Goal: Task Accomplishment & Management: Complete application form

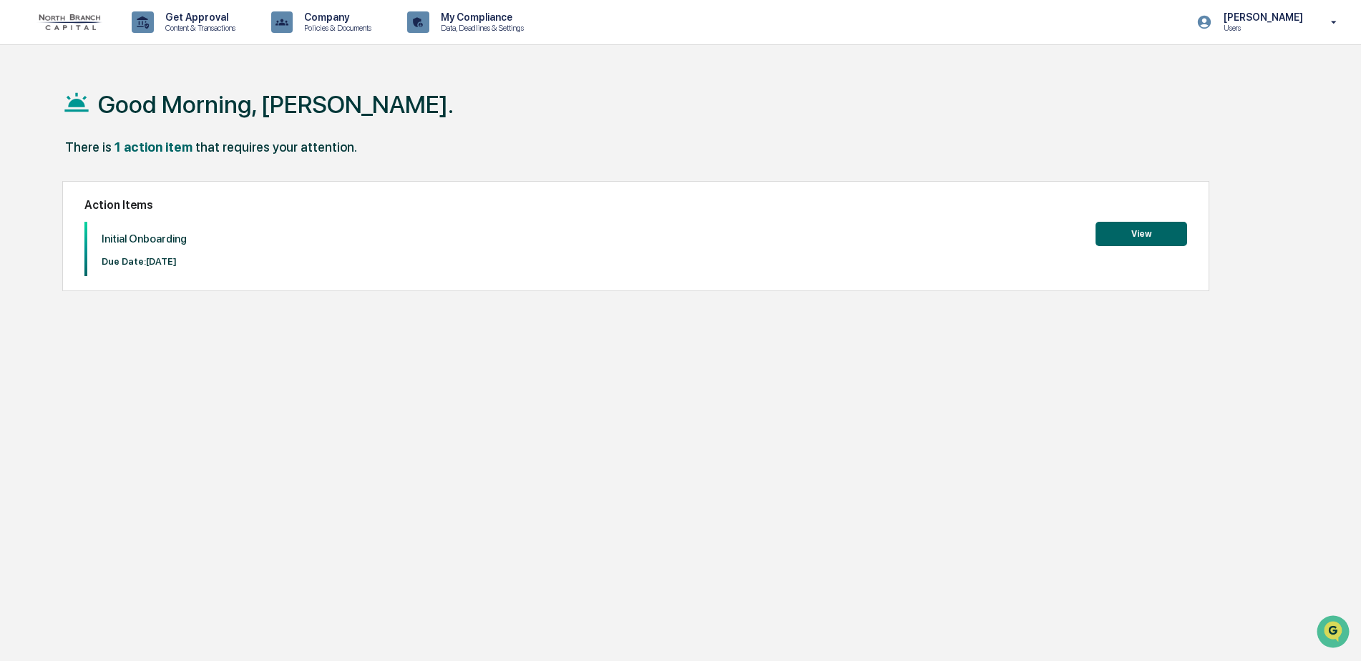
click at [1173, 235] on button "View" at bounding box center [1142, 234] width 92 height 24
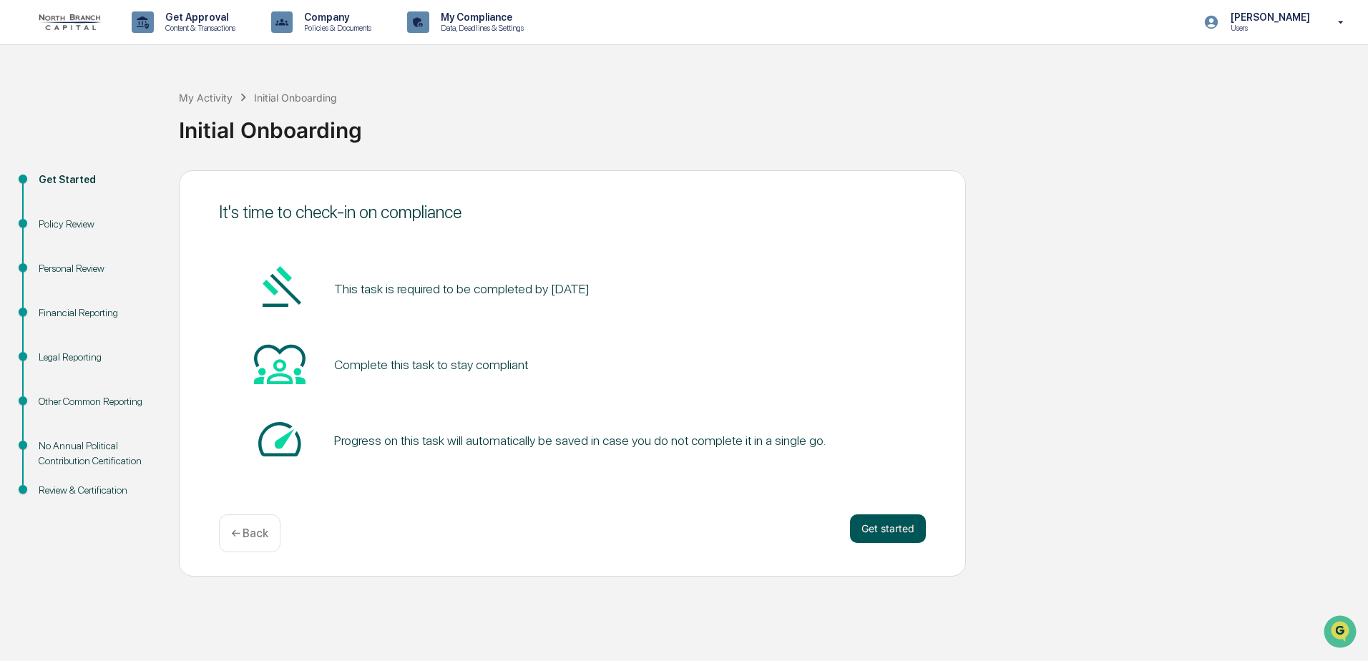
click at [886, 533] on button "Get started" at bounding box center [888, 529] width 76 height 29
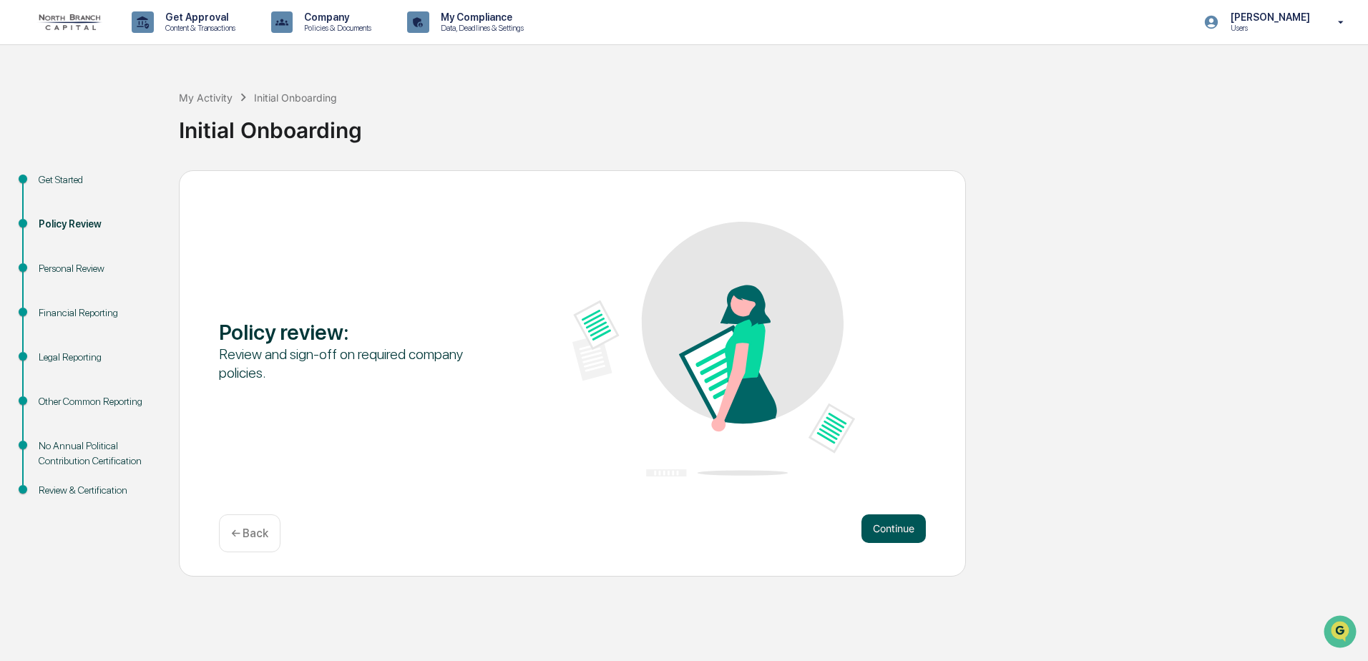
click at [916, 535] on button "Continue" at bounding box center [894, 529] width 64 height 29
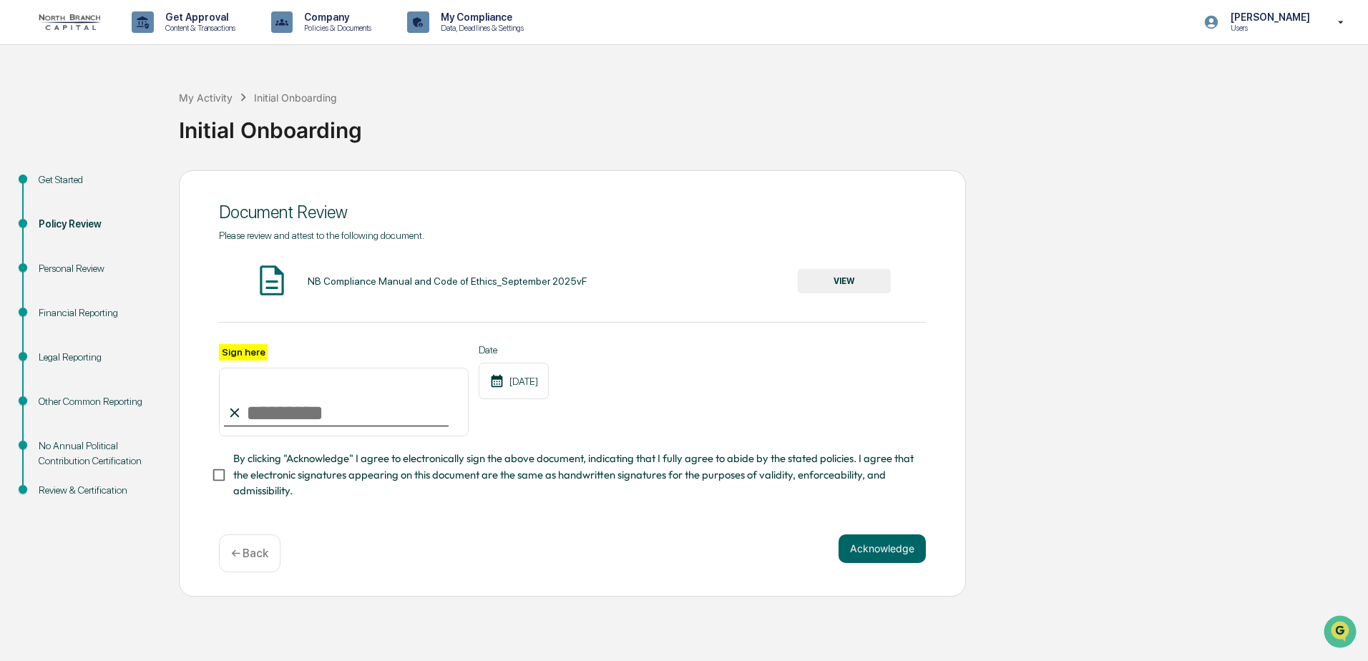
click at [291, 409] on input "Sign here" at bounding box center [344, 402] width 250 height 69
type input "**********"
click at [868, 550] on button "Acknowledge" at bounding box center [882, 549] width 87 height 29
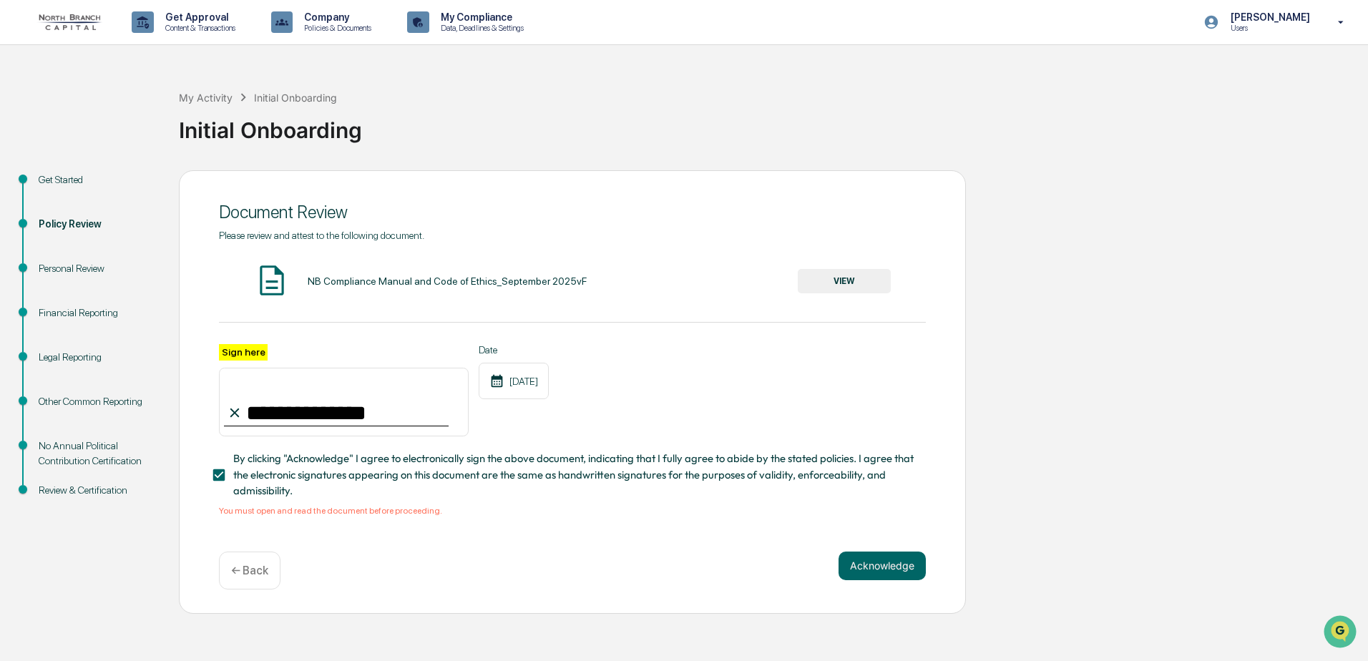
click at [862, 280] on button "VIEW" at bounding box center [844, 281] width 93 height 24
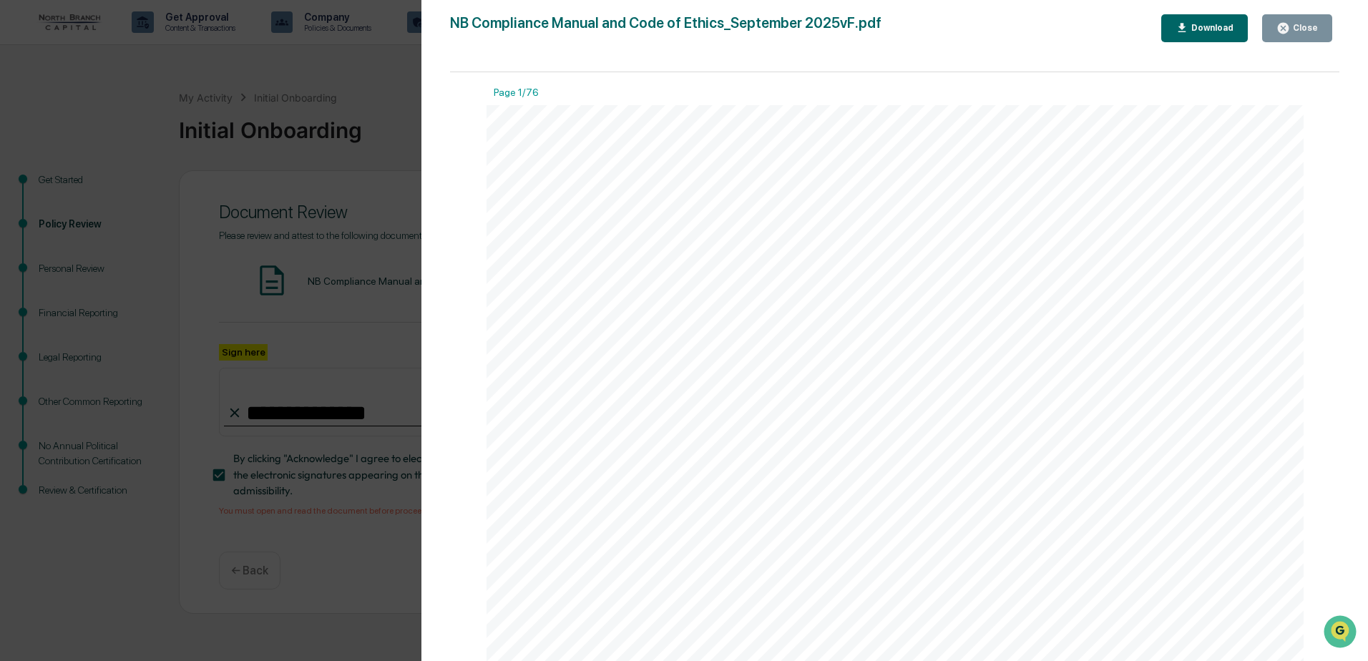
scroll to position [859, 0]
click at [1222, 30] on div "Download" at bounding box center [1211, 28] width 45 height 10
click at [319, 99] on div "Version History 09/22/2025, 06:55 PM Kevin Bochenek 09/22/2025, 06:54 PM Kevin …" at bounding box center [684, 330] width 1368 height 661
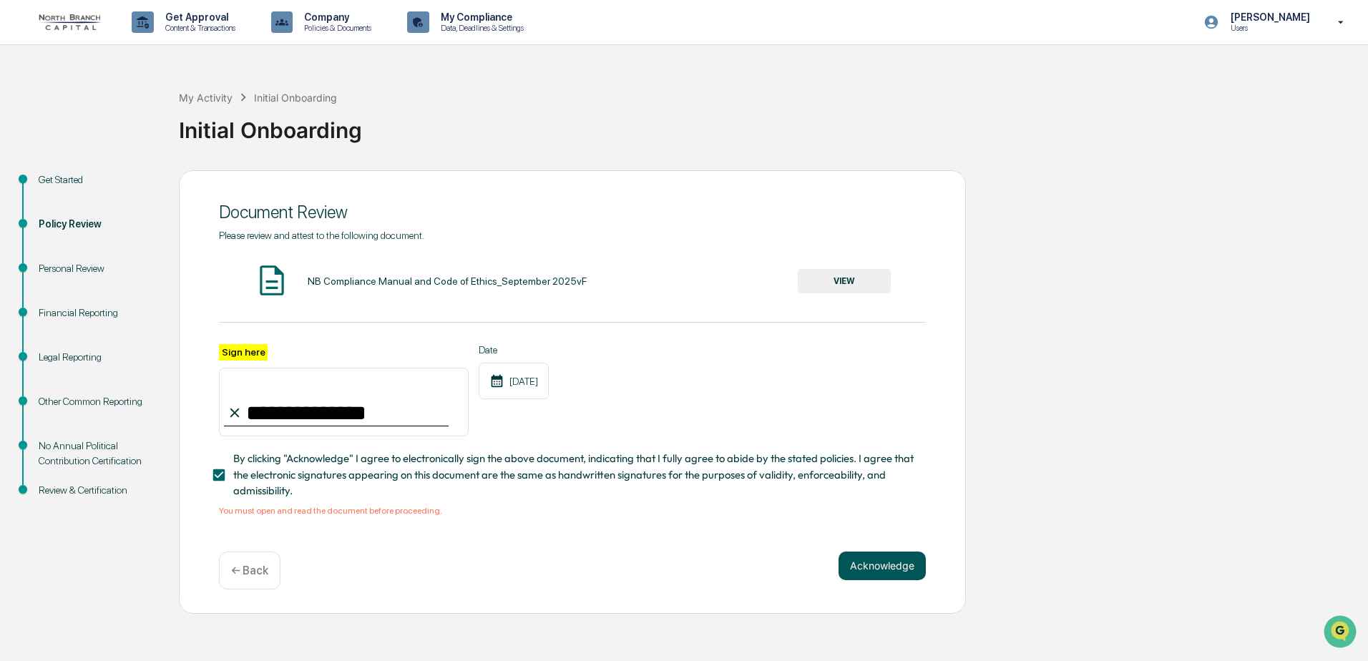
click at [888, 573] on button "Acknowledge" at bounding box center [882, 566] width 87 height 29
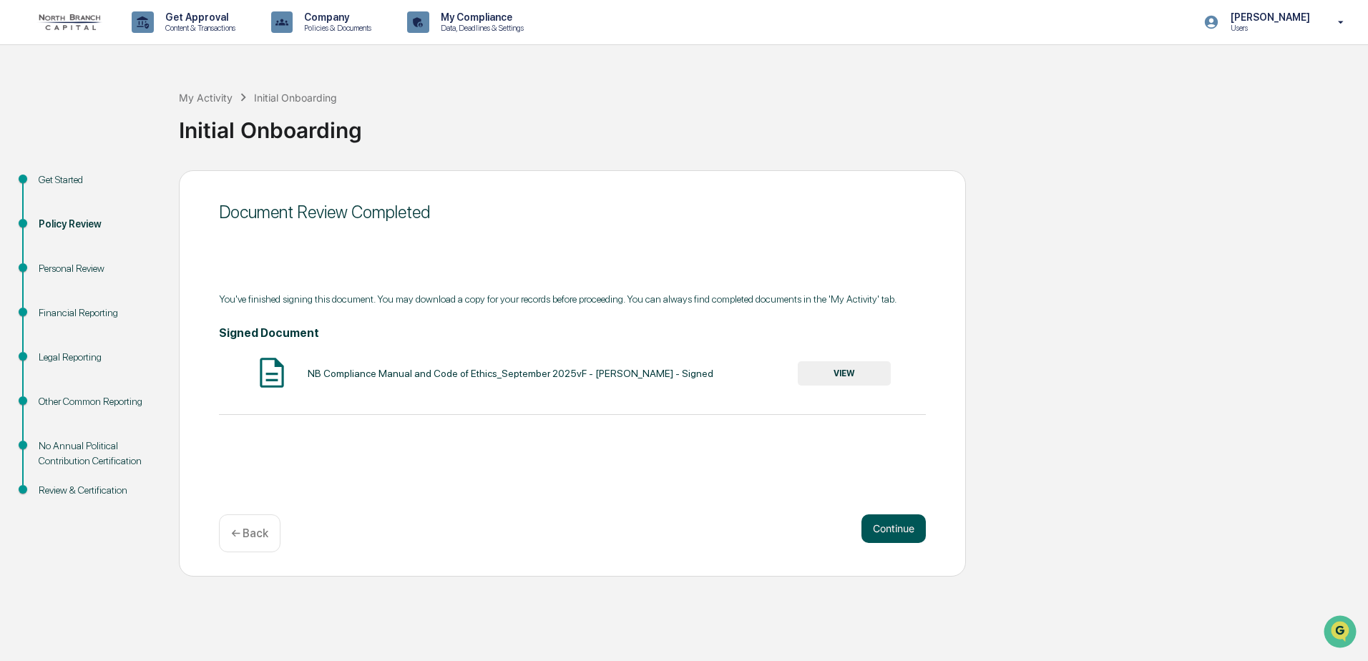
click at [907, 530] on button "Continue" at bounding box center [894, 529] width 64 height 29
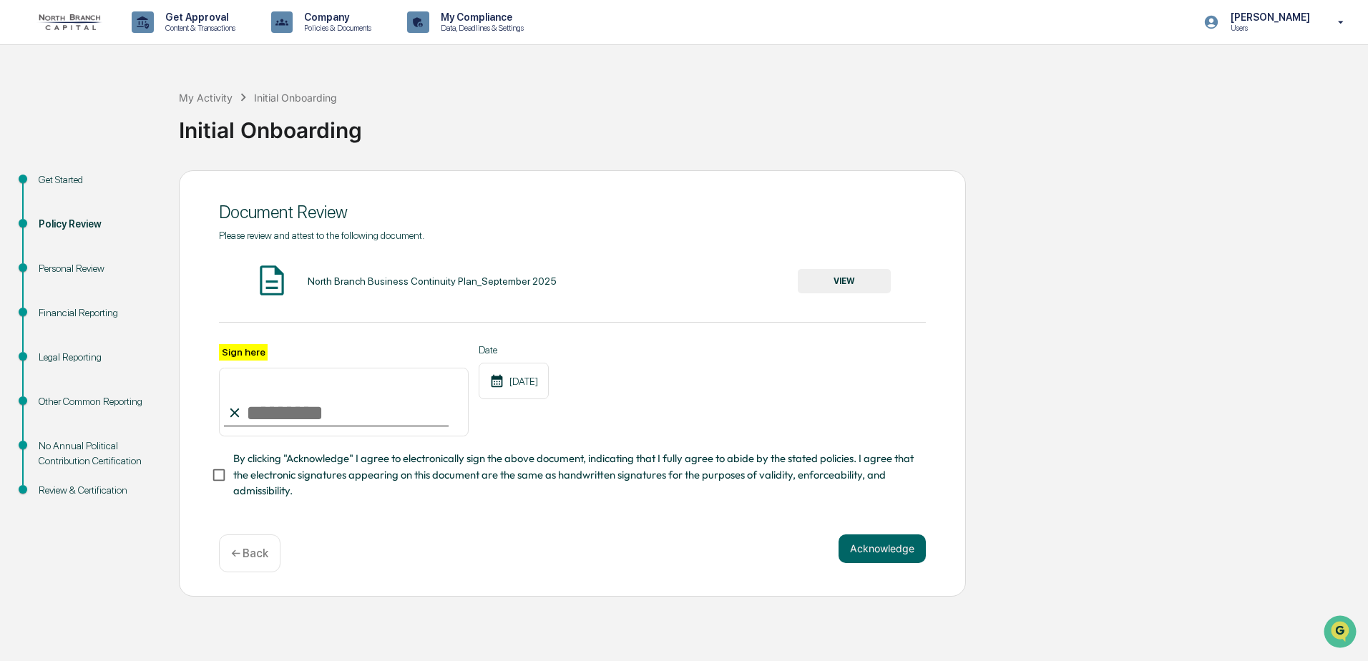
click at [854, 283] on button "VIEW" at bounding box center [844, 281] width 93 height 24
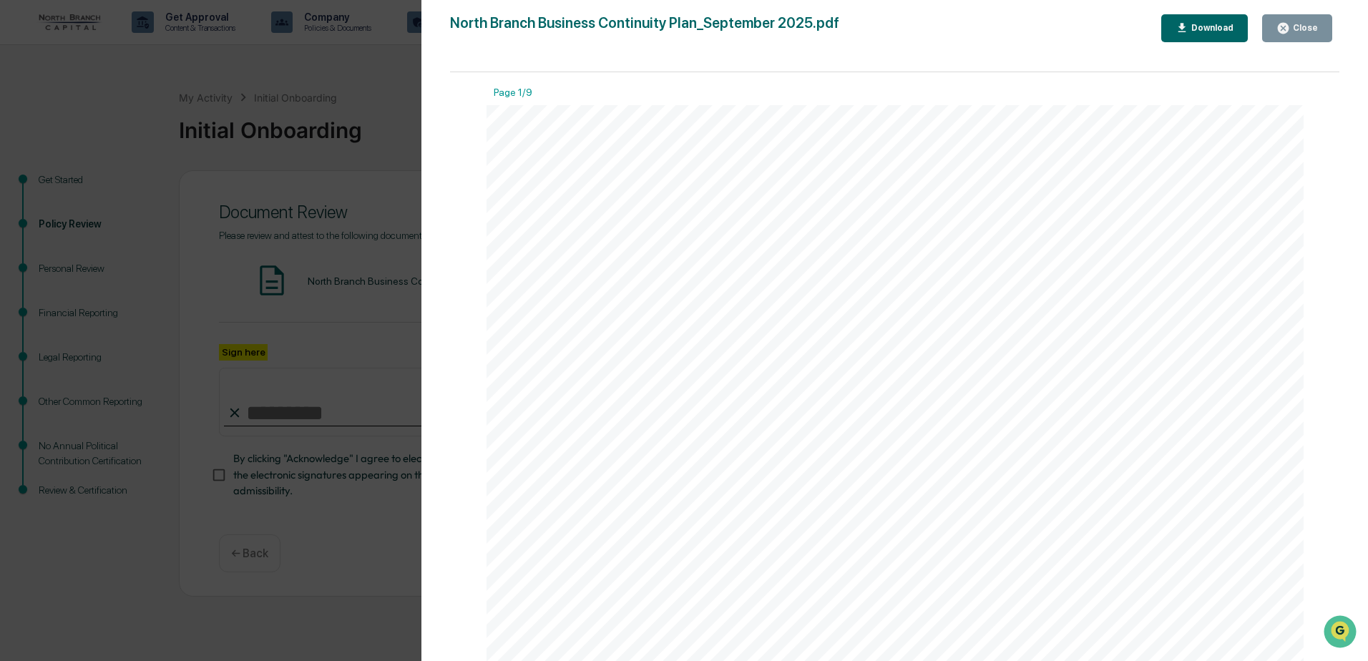
click at [1224, 31] on div "Download" at bounding box center [1211, 28] width 45 height 10
click at [1274, 32] on button "Close" at bounding box center [1297, 28] width 70 height 28
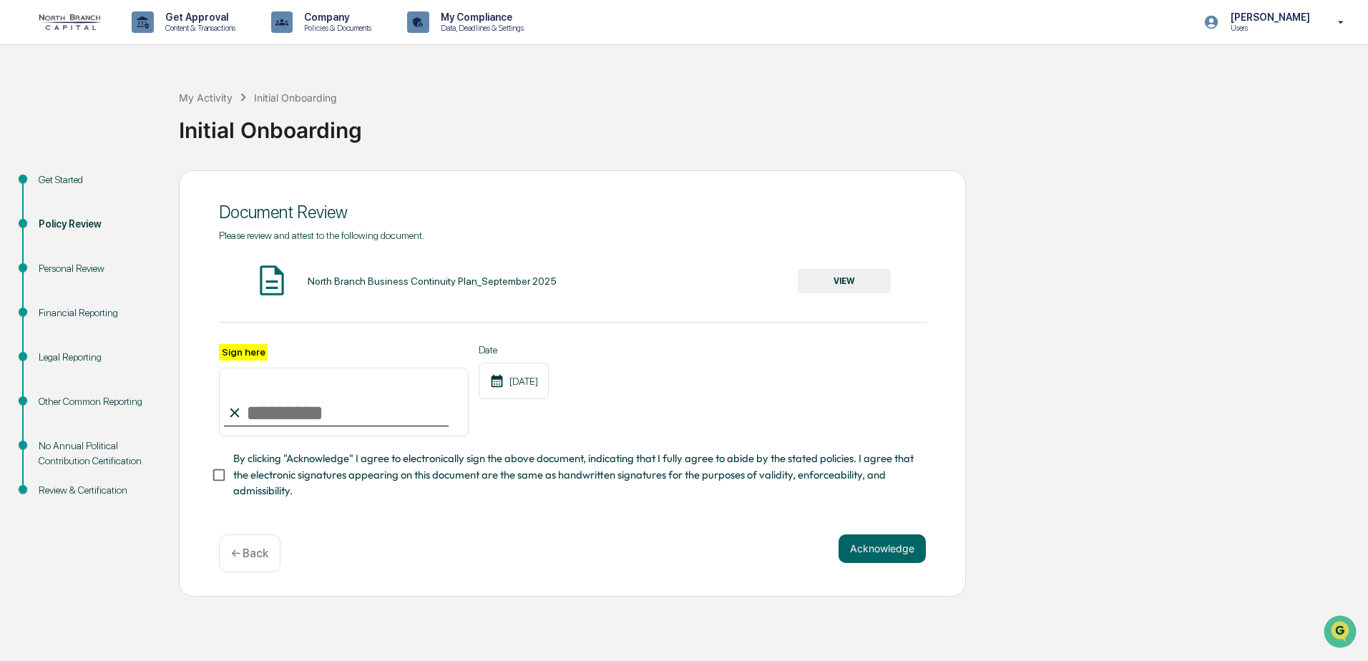
click at [258, 407] on input "Sign here" at bounding box center [344, 402] width 250 height 69
type input "**********"
click at [900, 558] on button "Acknowledge" at bounding box center [882, 549] width 87 height 29
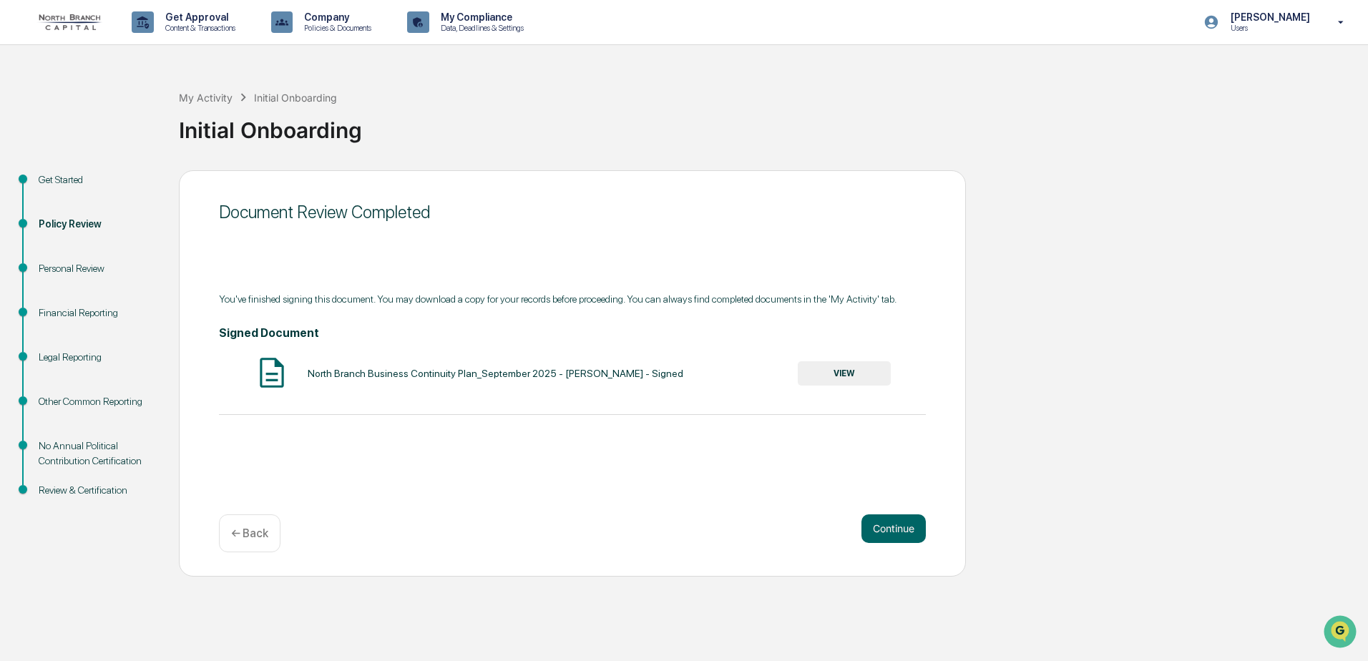
click at [828, 368] on button "VIEW" at bounding box center [844, 373] width 93 height 24
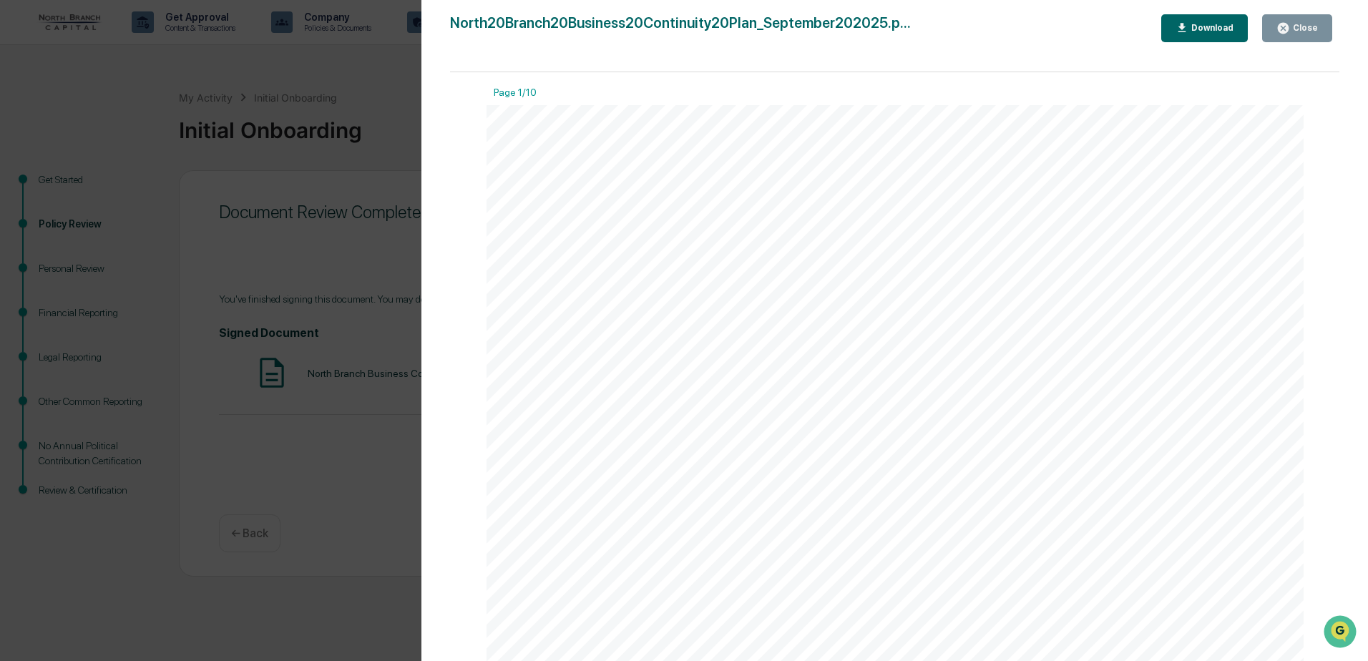
click at [1203, 34] on div "Download" at bounding box center [1205, 28] width 59 height 14
click at [419, 109] on div "Version History 09/29/2025, 04:32 PM Loren Buschick North20Branch20Business20Co…" at bounding box center [684, 330] width 1368 height 661
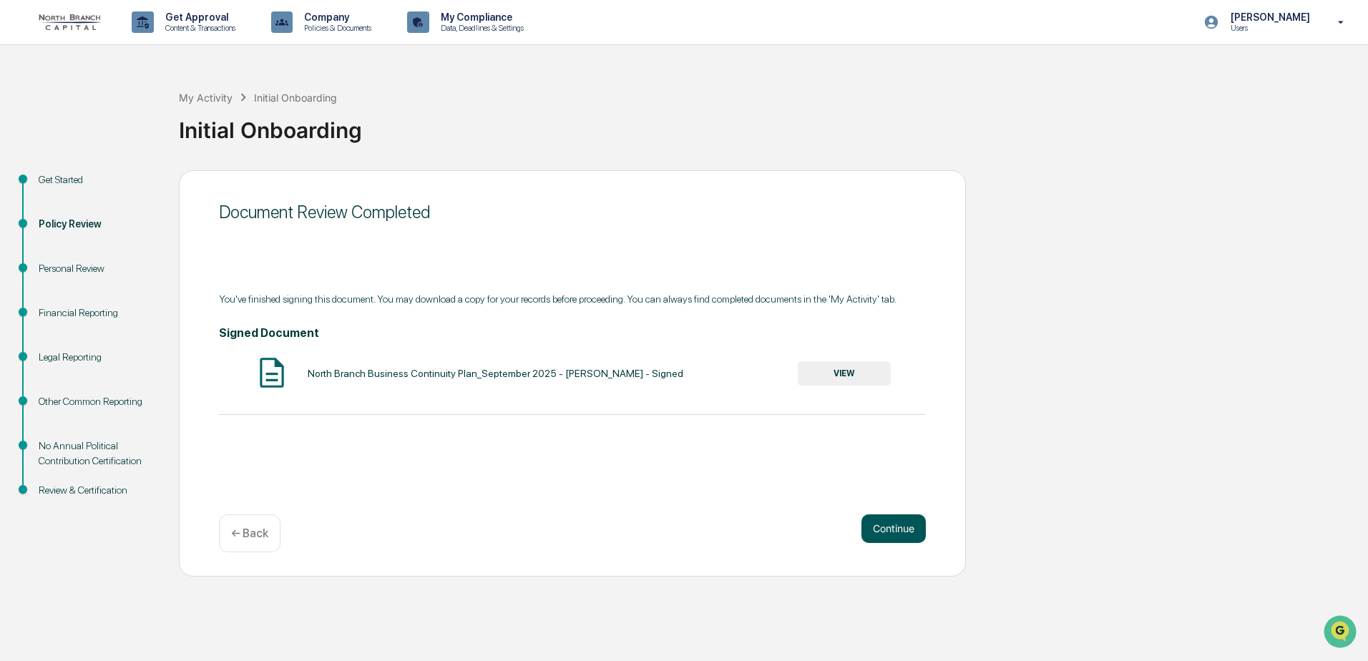
click at [894, 527] on button "Continue" at bounding box center [894, 529] width 64 height 29
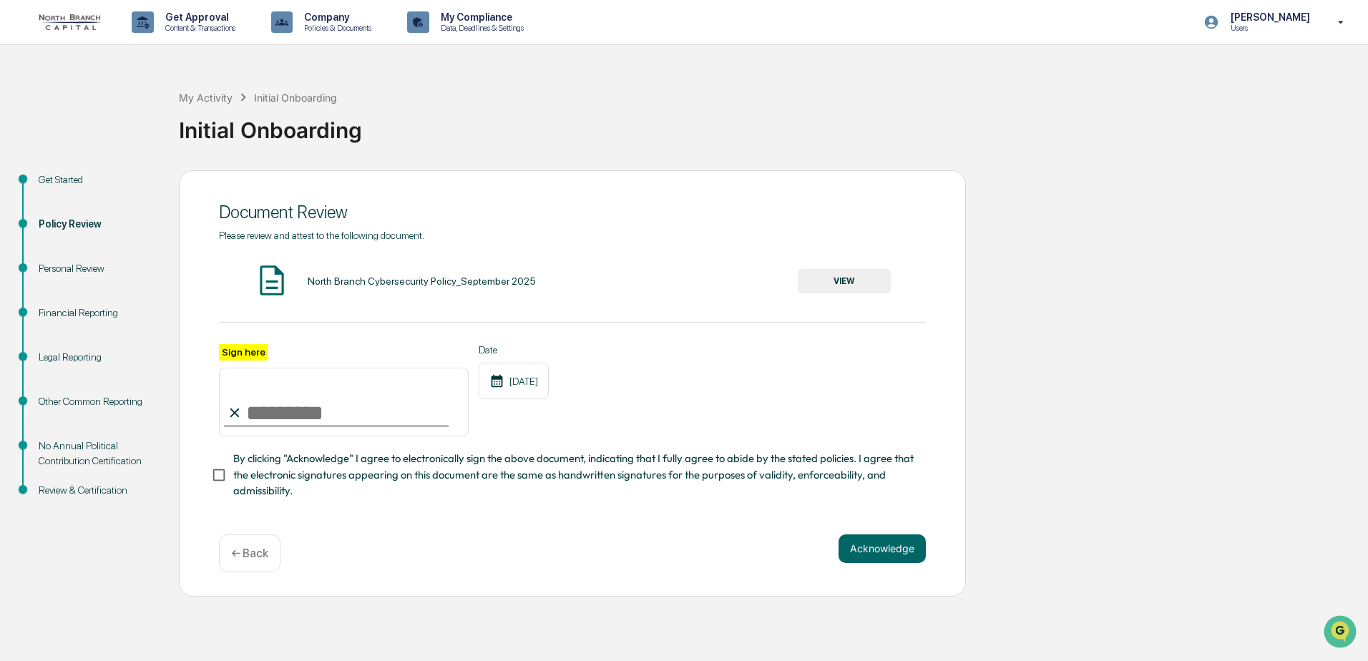
click at [255, 411] on input "Sign here" at bounding box center [344, 402] width 250 height 69
type input "**********"
click at [880, 563] on button "Acknowledge" at bounding box center [882, 549] width 87 height 29
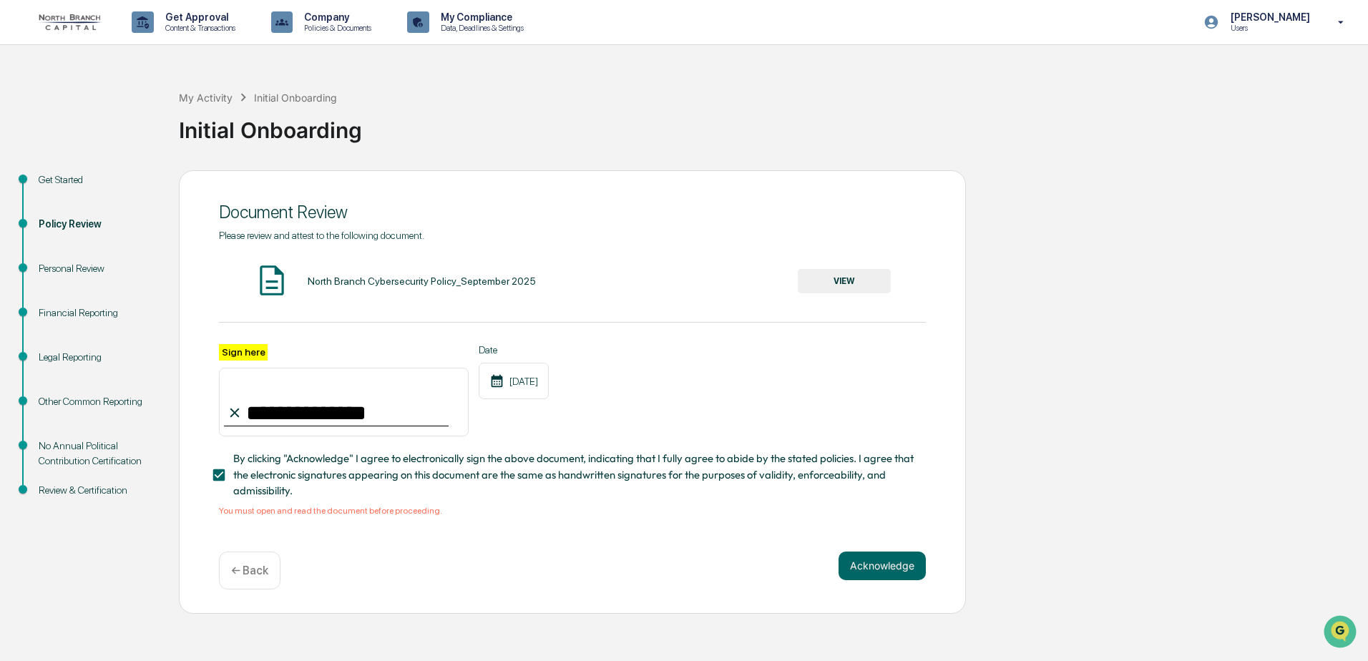
click at [887, 283] on button "VIEW" at bounding box center [844, 281] width 93 height 24
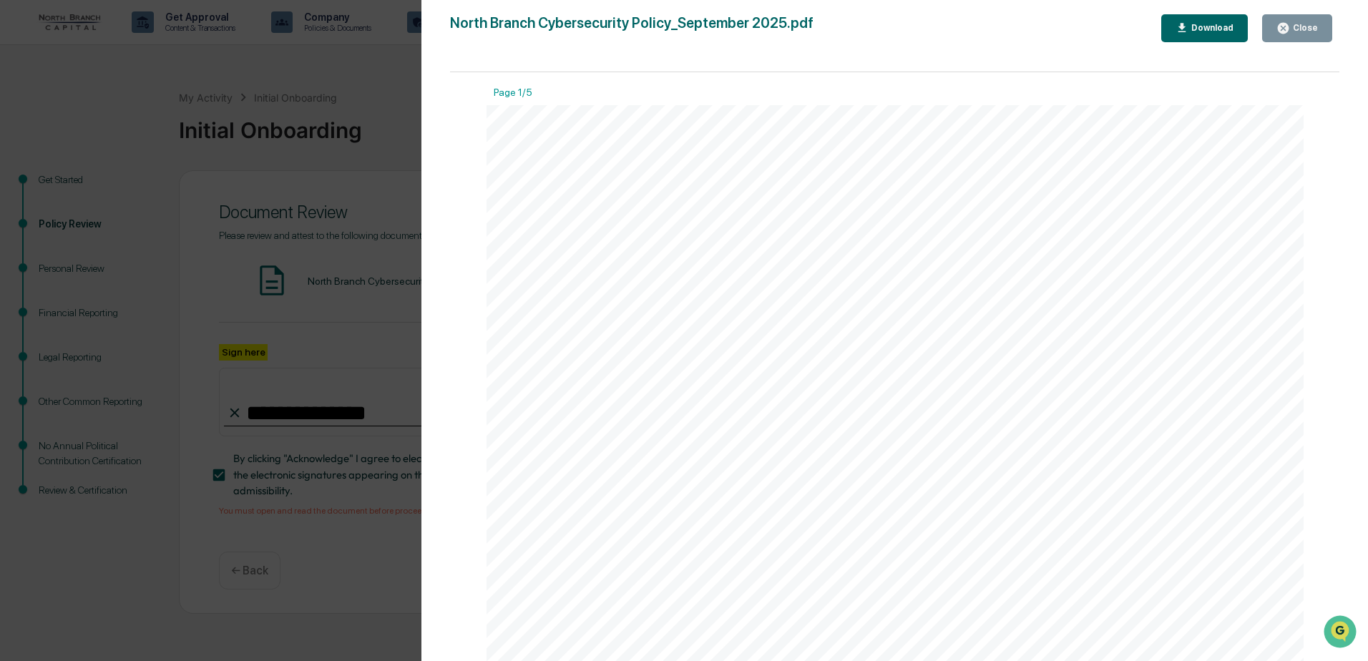
click at [1300, 27] on div "Close" at bounding box center [1304, 28] width 28 height 10
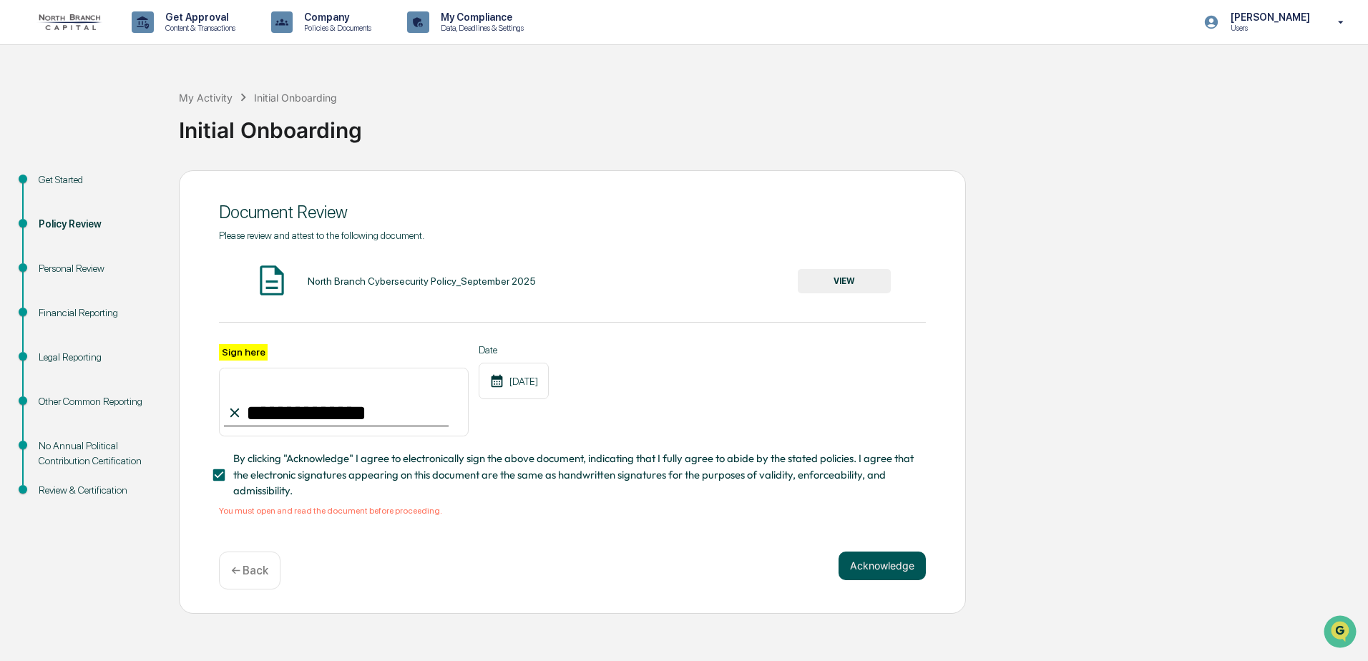
click at [899, 575] on button "Acknowledge" at bounding box center [882, 566] width 87 height 29
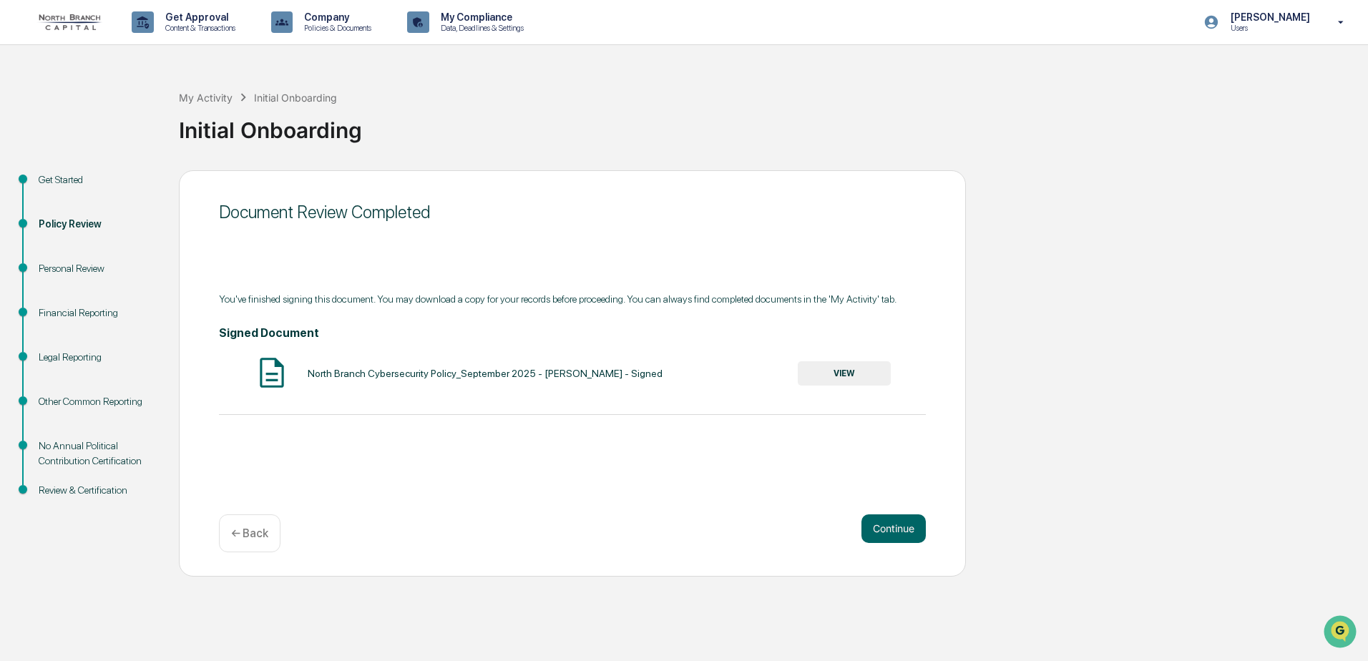
click at [878, 381] on button "VIEW" at bounding box center [844, 373] width 93 height 24
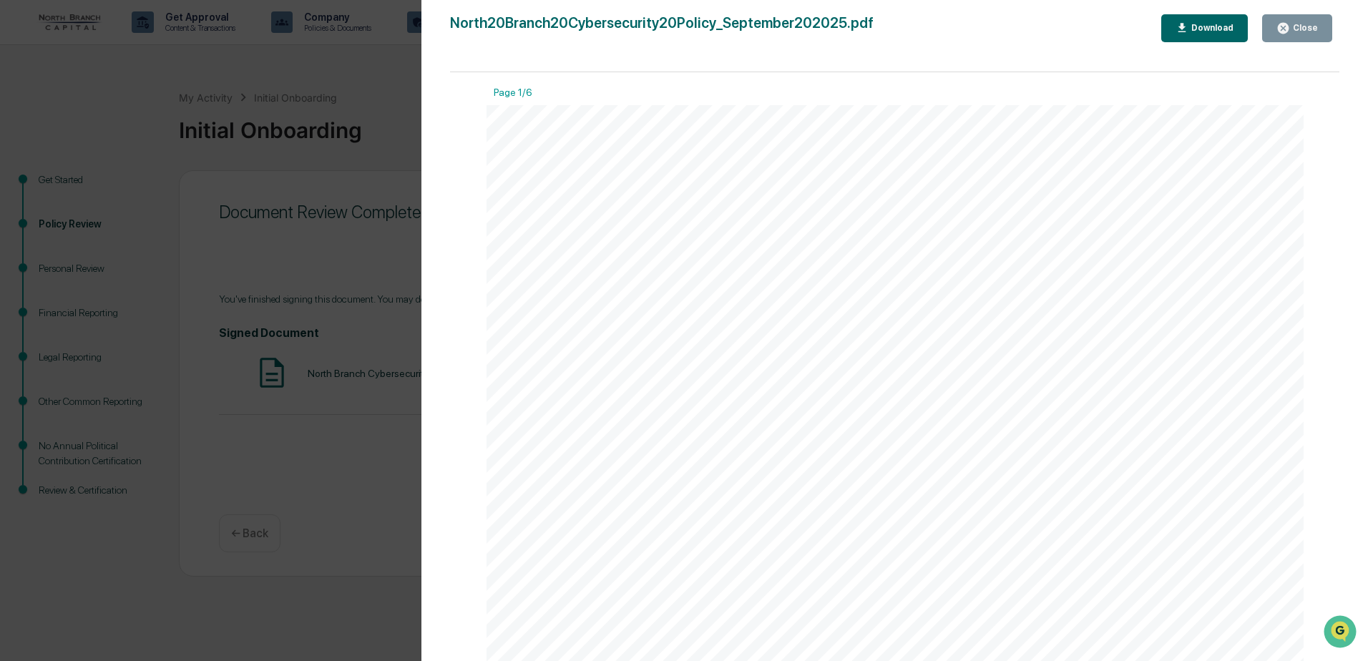
click at [1228, 31] on div "Download" at bounding box center [1211, 28] width 45 height 10
click at [374, 558] on div "Version History 09/29/2025, 04:32 PM Loren Buschick North20Branch20Cybersecurit…" at bounding box center [684, 330] width 1368 height 661
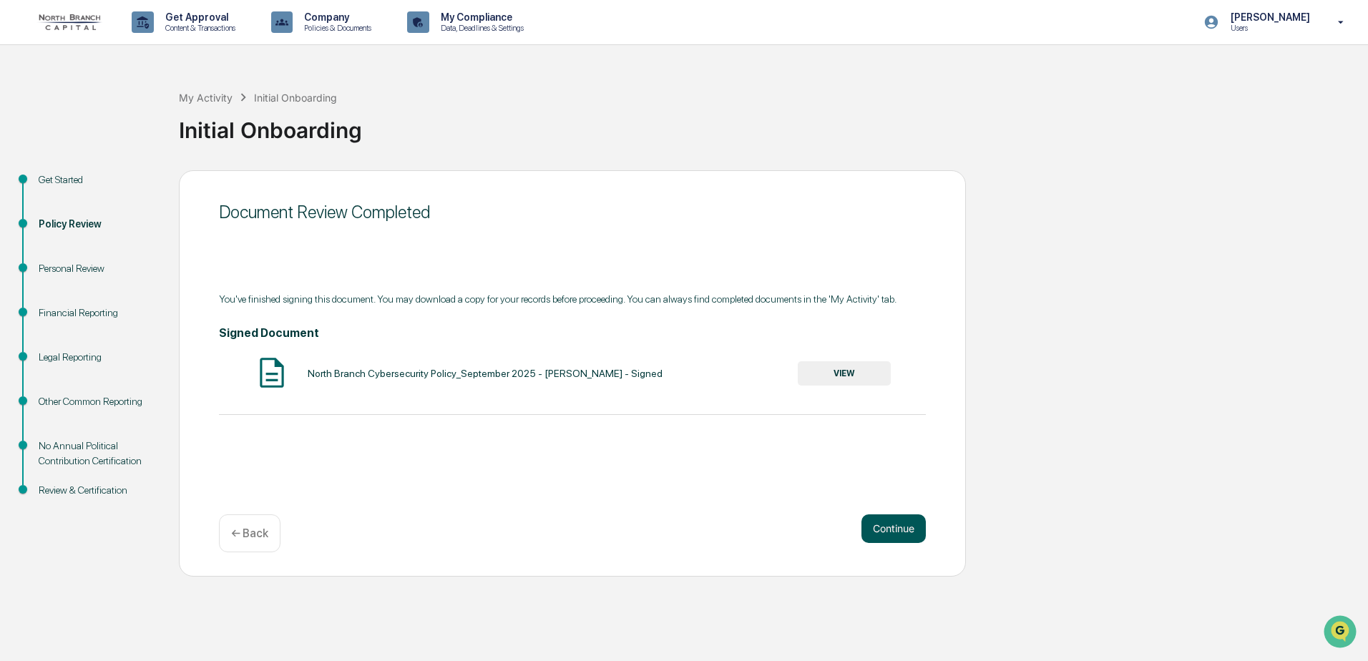
click at [889, 520] on button "Continue" at bounding box center [894, 529] width 64 height 29
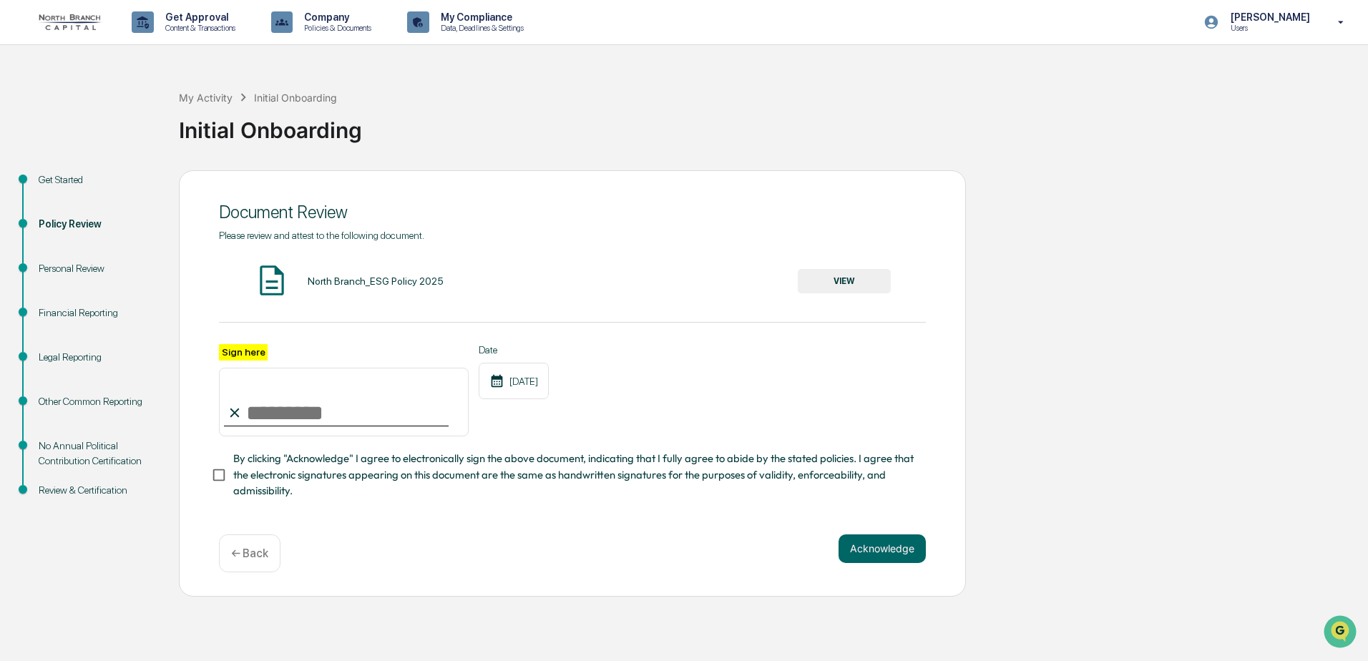
click at [291, 407] on input "Sign here" at bounding box center [344, 402] width 250 height 69
type input "**********"
click at [842, 273] on button "VIEW" at bounding box center [844, 281] width 93 height 24
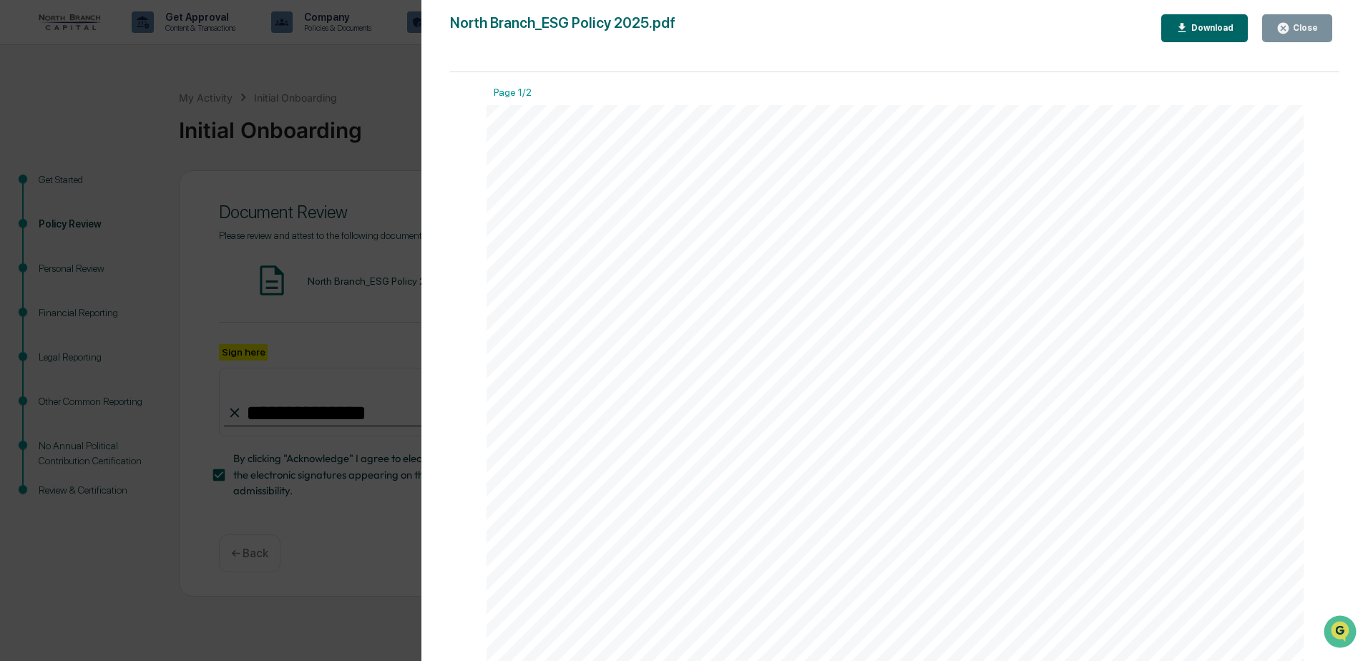
click at [1320, 27] on button "Close" at bounding box center [1297, 28] width 70 height 28
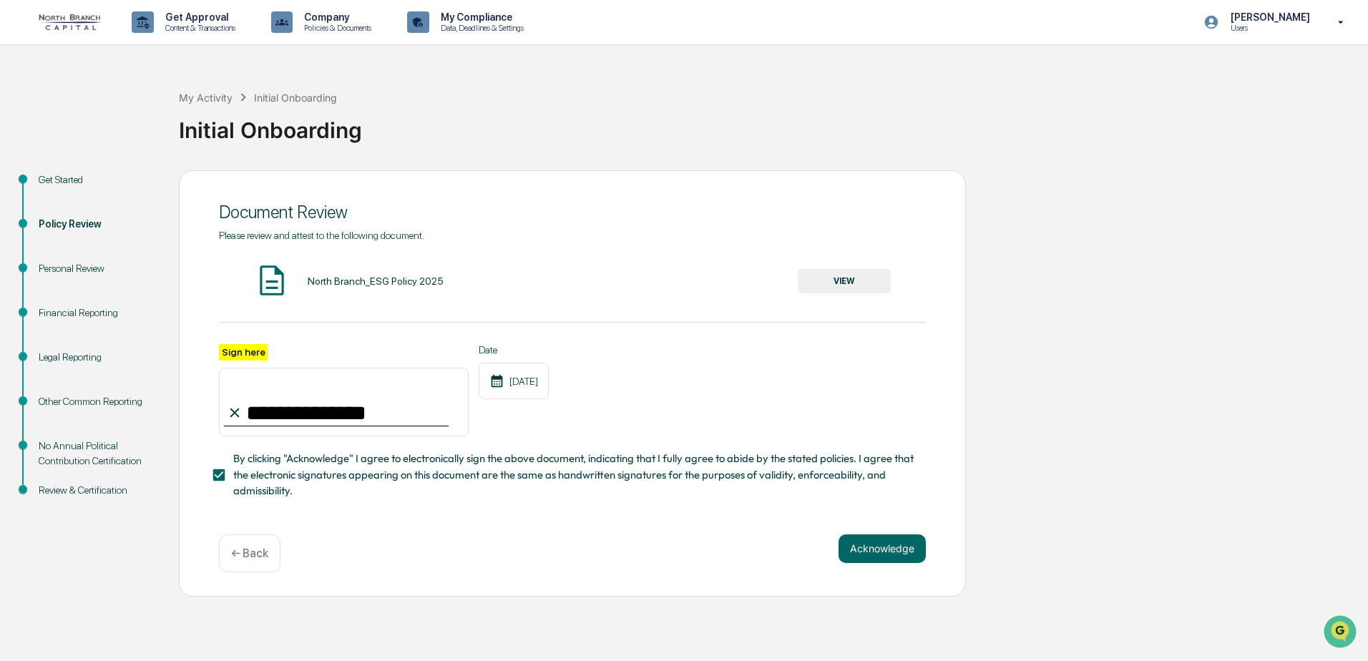
click at [876, 532] on div "**********" at bounding box center [572, 383] width 787 height 427
click at [876, 560] on button "Acknowledge" at bounding box center [882, 549] width 87 height 29
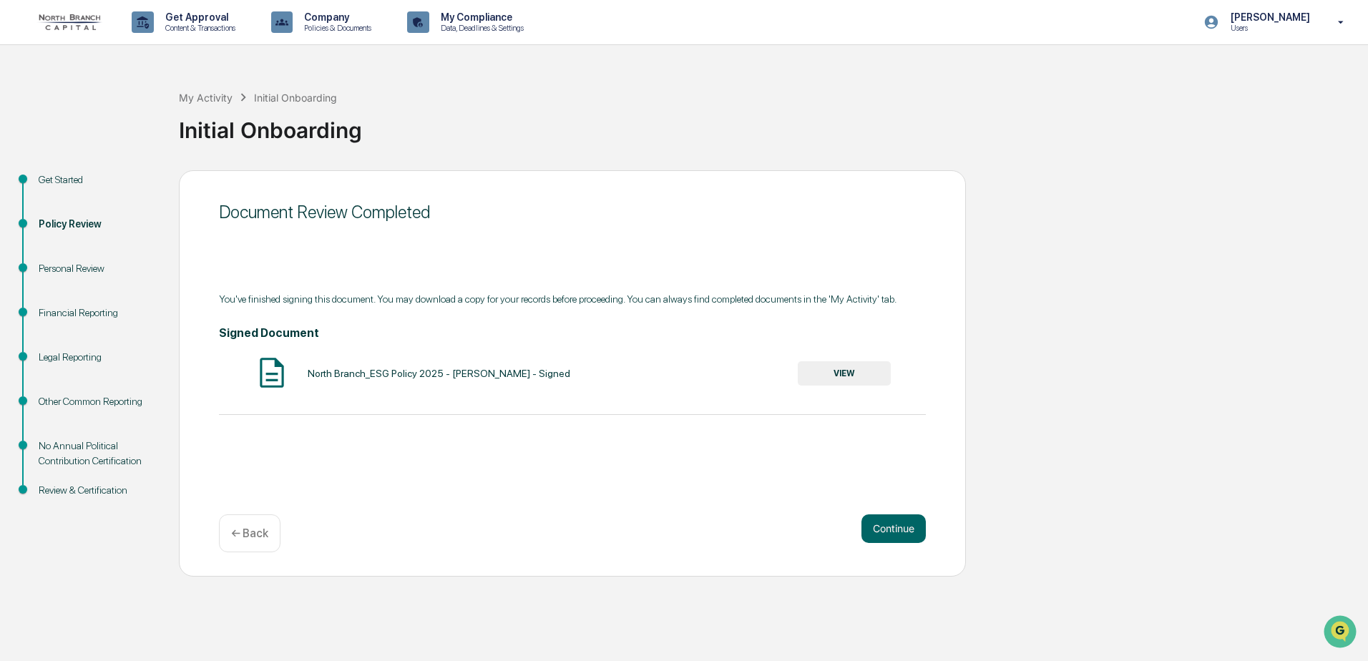
click at [867, 376] on button "VIEW" at bounding box center [844, 373] width 93 height 24
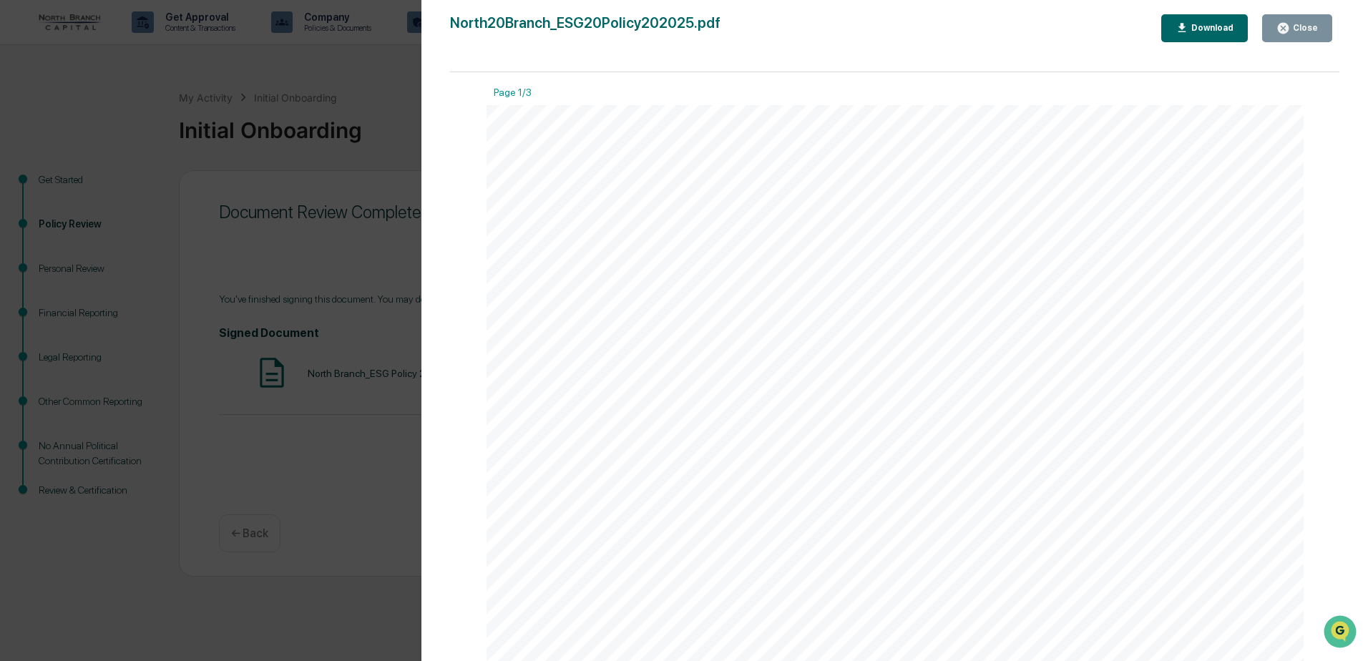
click at [1217, 25] on div "Download" at bounding box center [1211, 28] width 45 height 10
click at [316, 154] on div "Version History 09/29/2025, 04:33 PM Loren Buschick North20Branch_ESG20Policy20…" at bounding box center [684, 330] width 1368 height 661
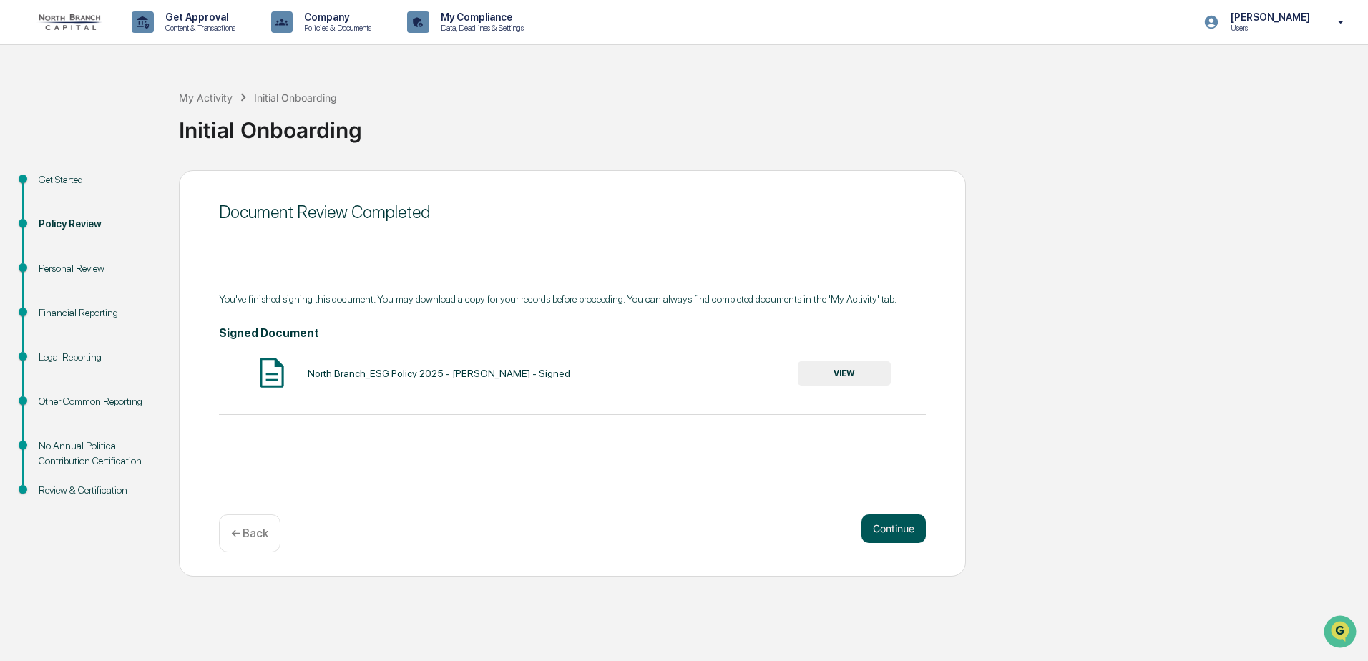
click at [907, 530] on button "Continue" at bounding box center [894, 529] width 64 height 29
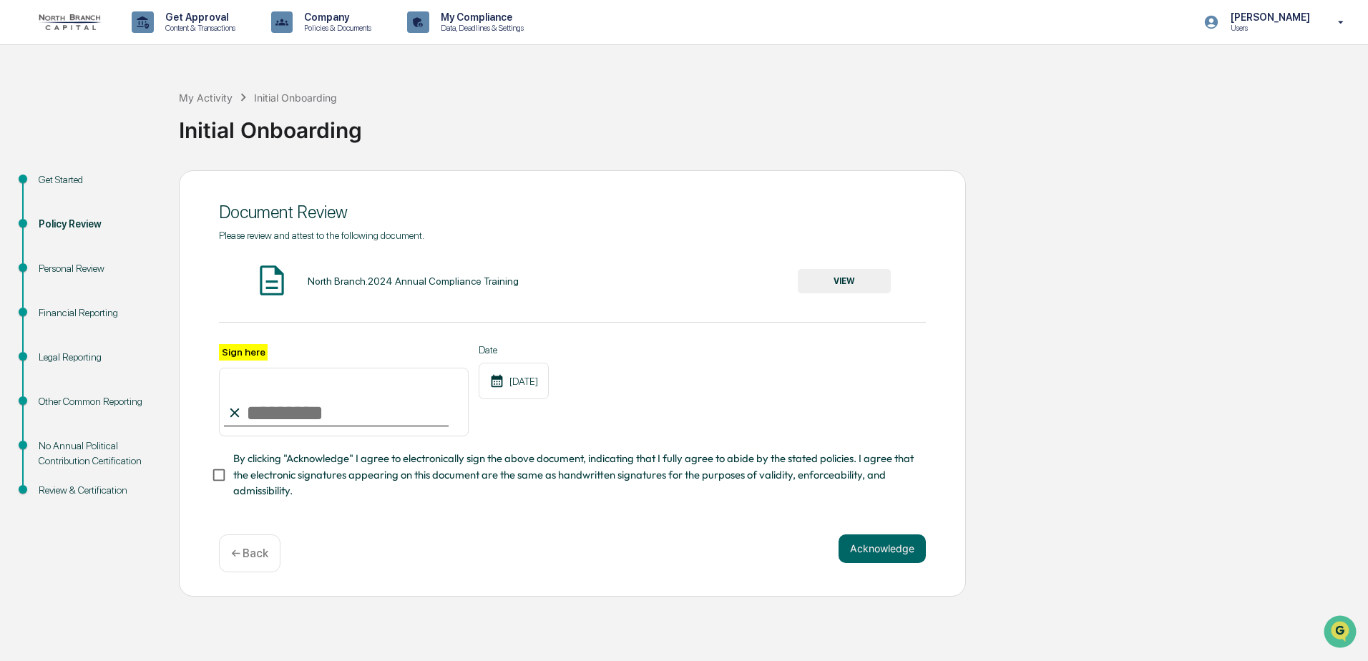
click at [322, 409] on input "Sign here" at bounding box center [344, 402] width 250 height 69
type input "**********"
click at [816, 297] on div "North Branch.2024 Annual Compliance Training VIEW" at bounding box center [572, 282] width 707 height 38
click at [819, 282] on button "VIEW" at bounding box center [844, 281] width 93 height 24
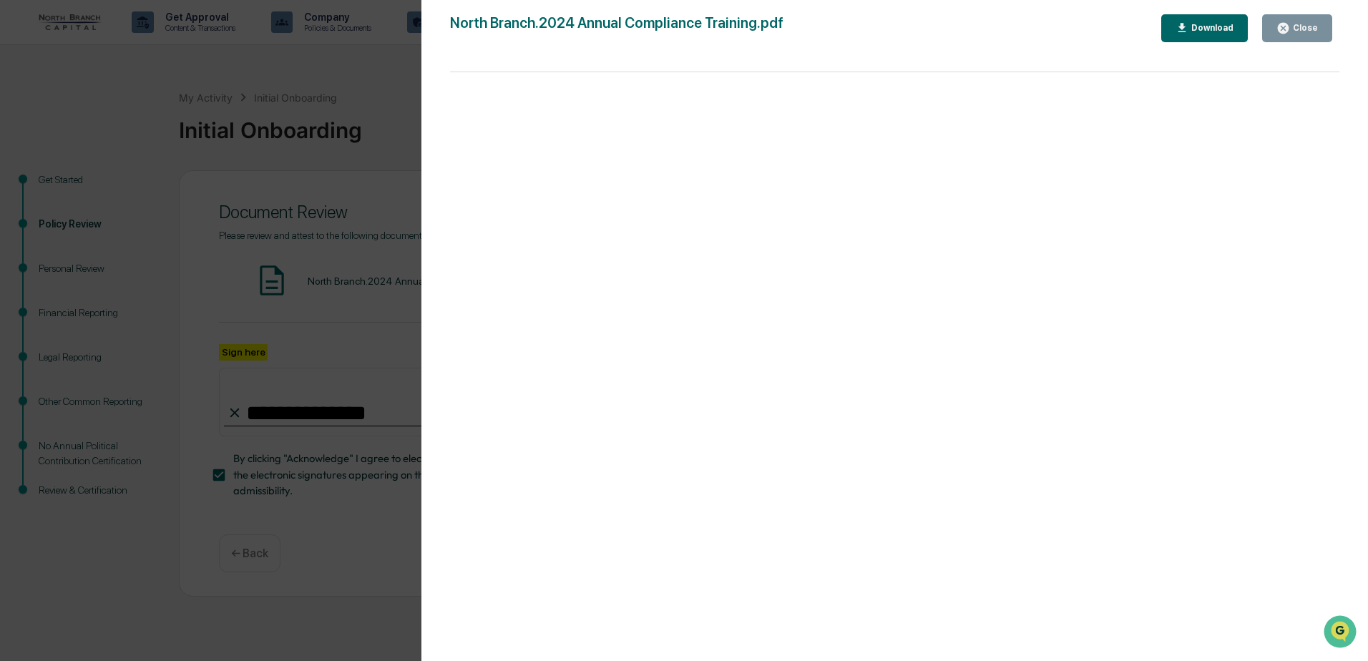
click at [1275, 130] on div "North Branch.2024 Annual Compliance Training.pdf Close Download" at bounding box center [895, 344] width 890 height 661
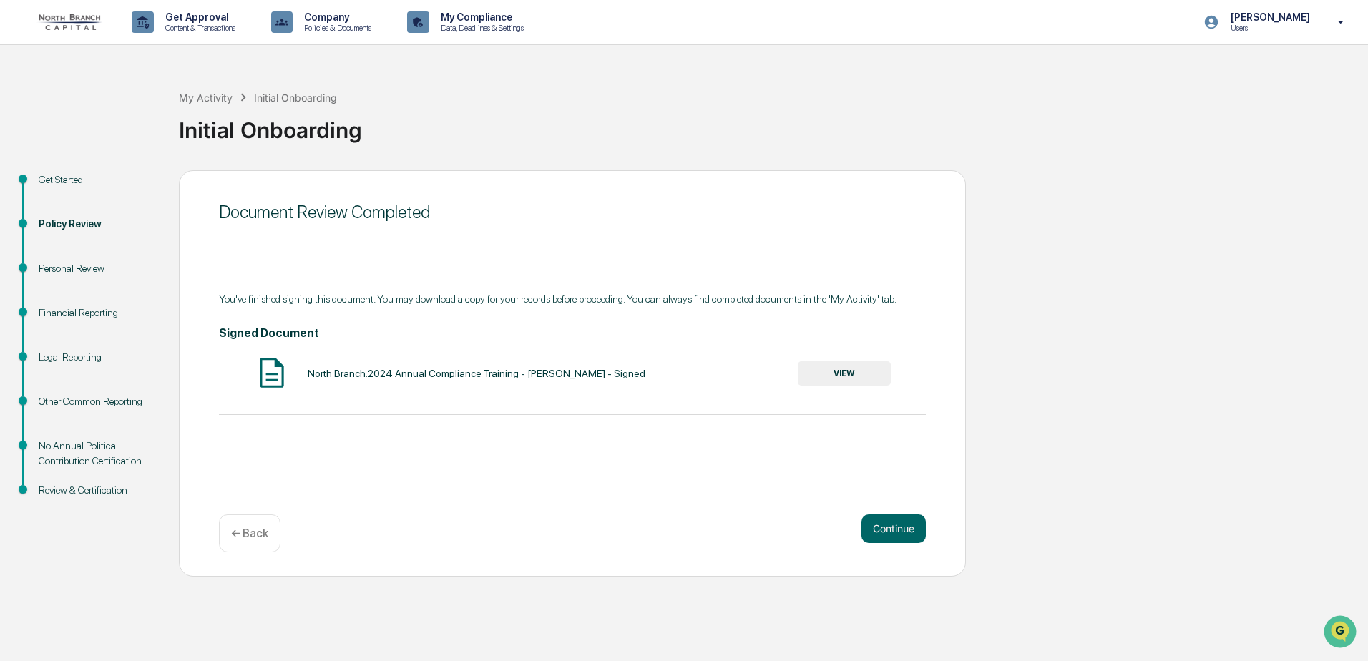
click at [872, 372] on button "VIEW" at bounding box center [844, 373] width 93 height 24
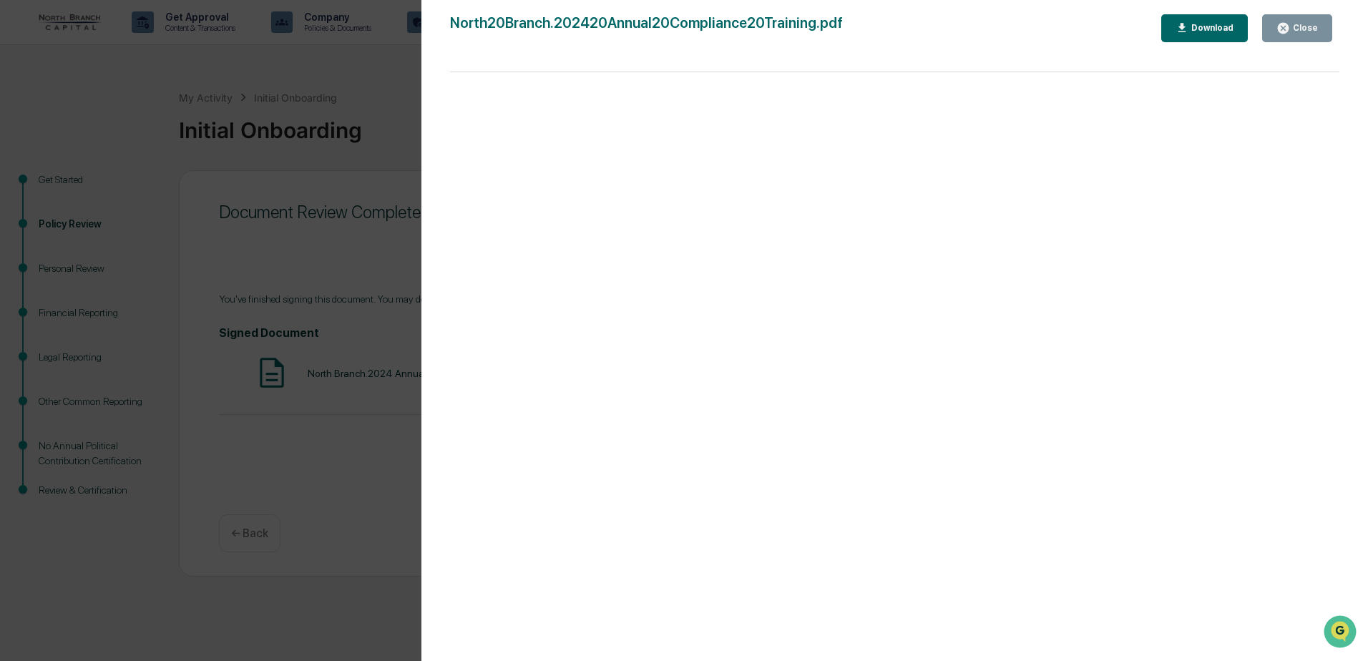
click at [1203, 36] on button "Download" at bounding box center [1205, 28] width 87 height 28
click at [467, 65] on div "North20Branch.202420Annual20Compliance20Training.pdf Close Download Page 1/65 2…" at bounding box center [895, 344] width 890 height 661
click at [1300, 31] on div "Close" at bounding box center [1304, 28] width 28 height 10
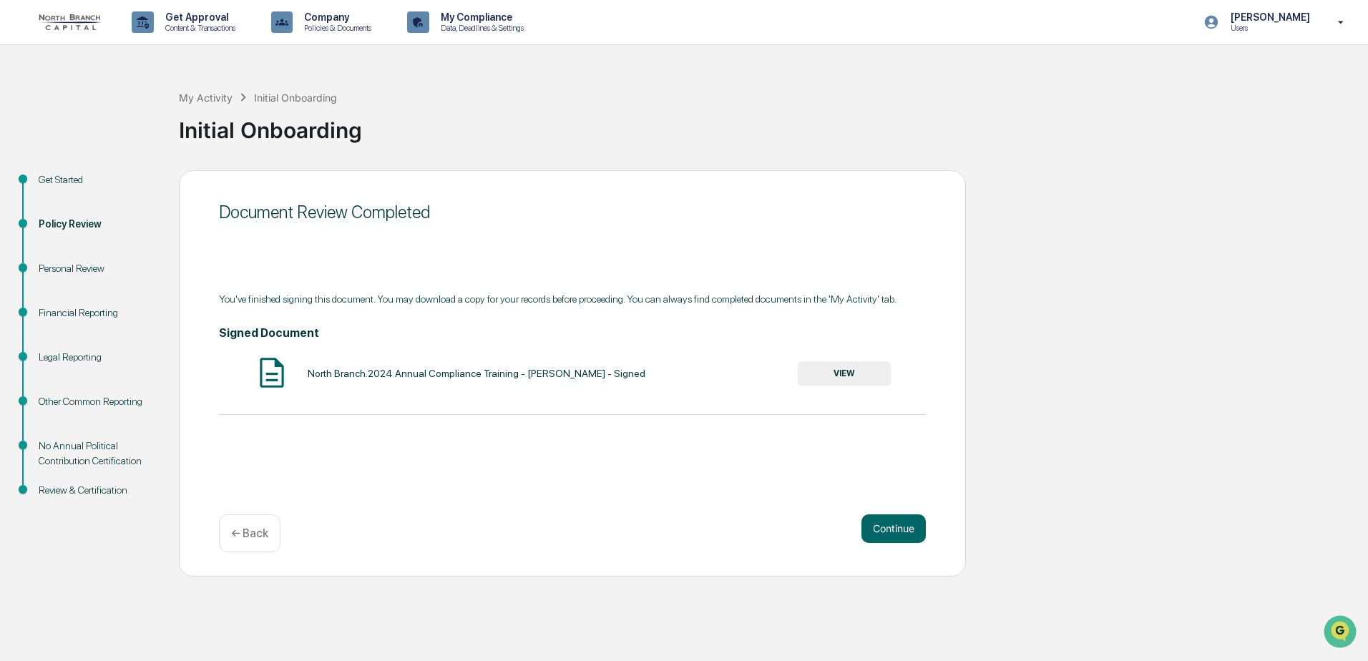
click at [890, 525] on button "Continue" at bounding box center [894, 529] width 64 height 29
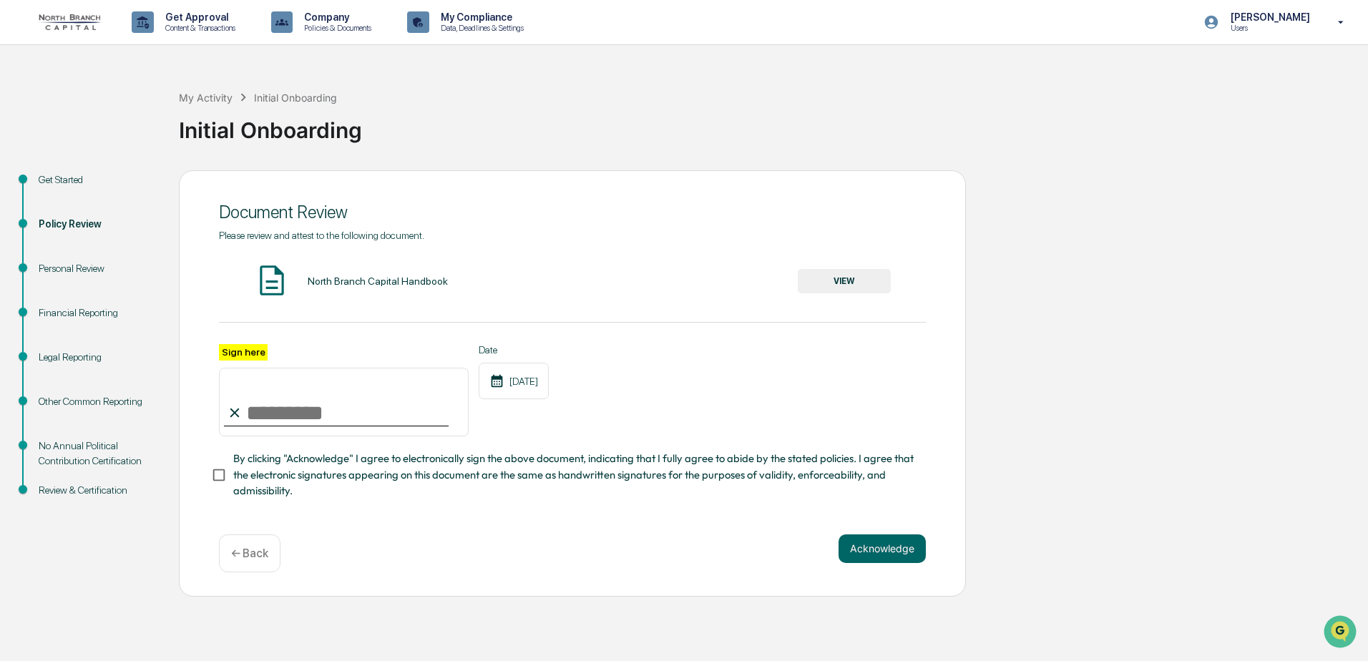
click at [361, 425] on input "Sign here" at bounding box center [344, 402] width 250 height 69
type input "**********"
click at [827, 263] on div "North Branch Capital Handbook VIEW" at bounding box center [572, 282] width 707 height 38
click at [832, 275] on button "VIEW" at bounding box center [844, 281] width 93 height 24
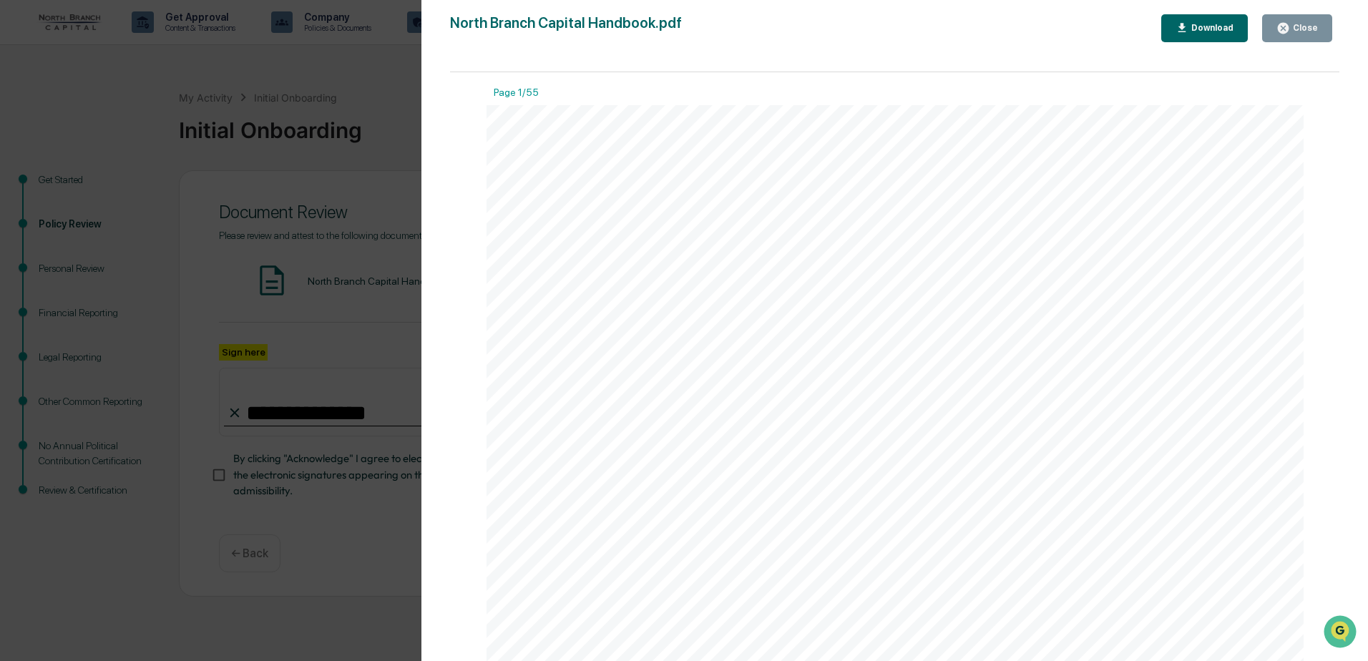
click at [1310, 31] on div "Close" at bounding box center [1304, 28] width 28 height 10
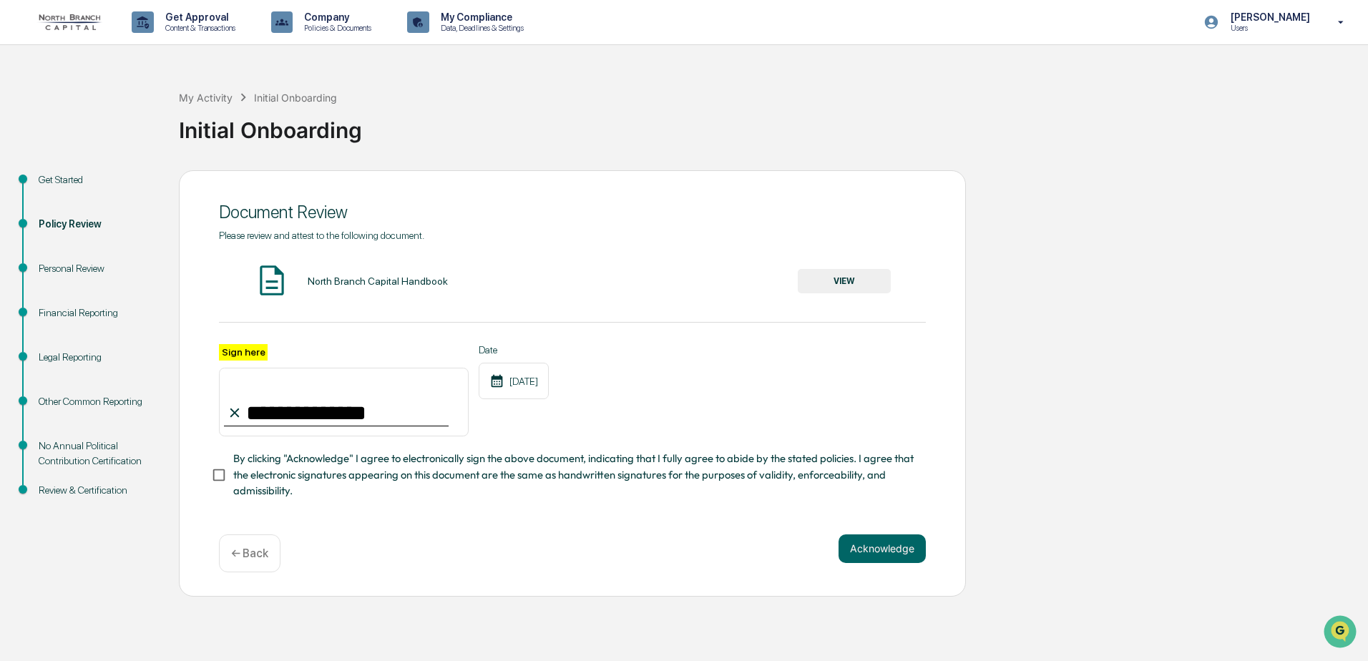
click at [215, 482] on div "Version History 09/22/2025, 06:58 PM Kevin Bochenek North Branch Capital Handbo…" at bounding box center [684, 330] width 1368 height 661
click at [218, 481] on div "Version History 09/22/2025, 06:58 PM Kevin Bochenek North Branch Capital Handbo…" at bounding box center [684, 330] width 1368 height 661
click at [600, 454] on div "**********" at bounding box center [572, 421] width 707 height 155
click at [865, 550] on button "Acknowledge" at bounding box center [882, 549] width 87 height 29
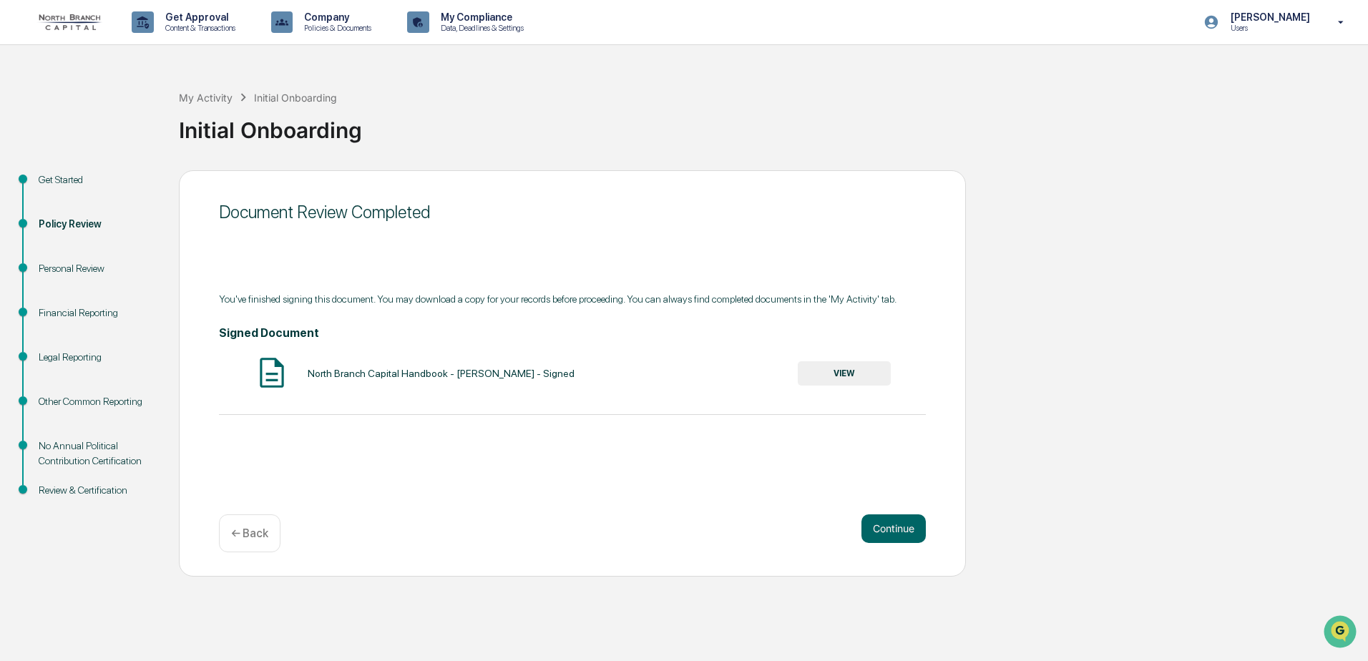
click at [875, 374] on button "VIEW" at bounding box center [844, 373] width 93 height 24
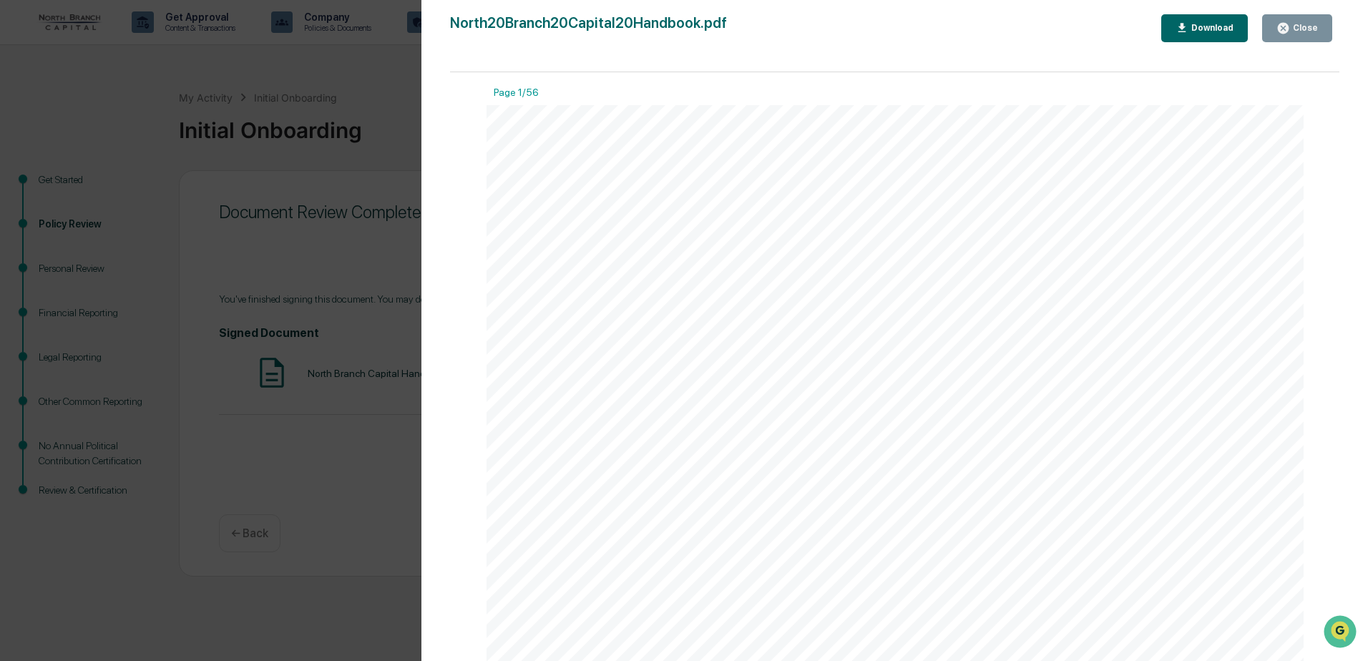
click at [1223, 36] on button "Download" at bounding box center [1205, 28] width 87 height 28
click at [1294, 32] on div "Close" at bounding box center [1304, 28] width 28 height 10
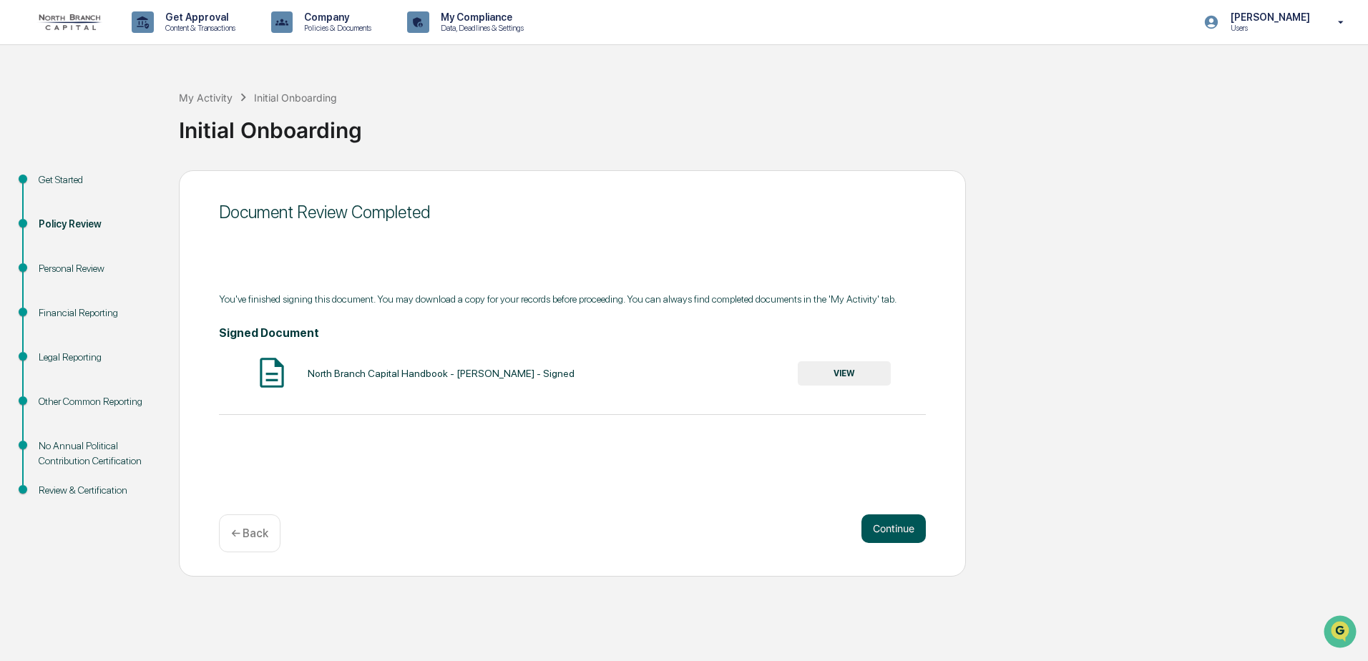
click at [912, 530] on button "Continue" at bounding box center [894, 529] width 64 height 29
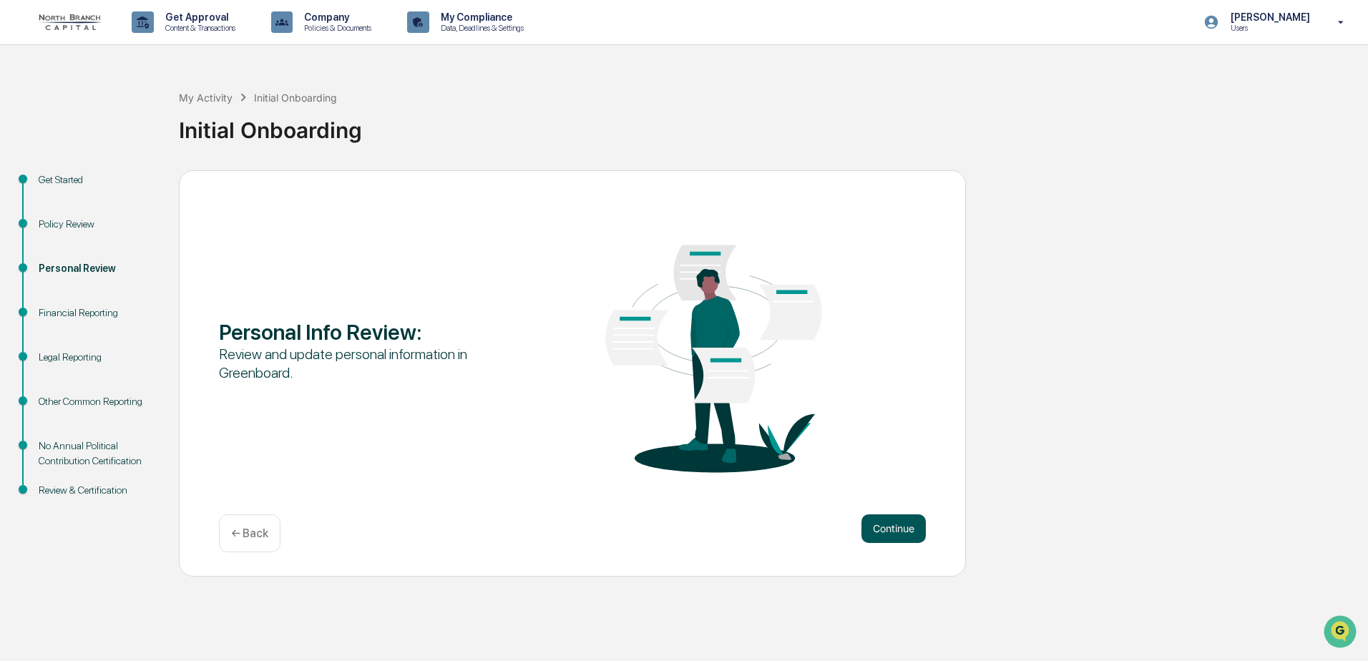
click at [890, 534] on button "Continue" at bounding box center [894, 529] width 64 height 29
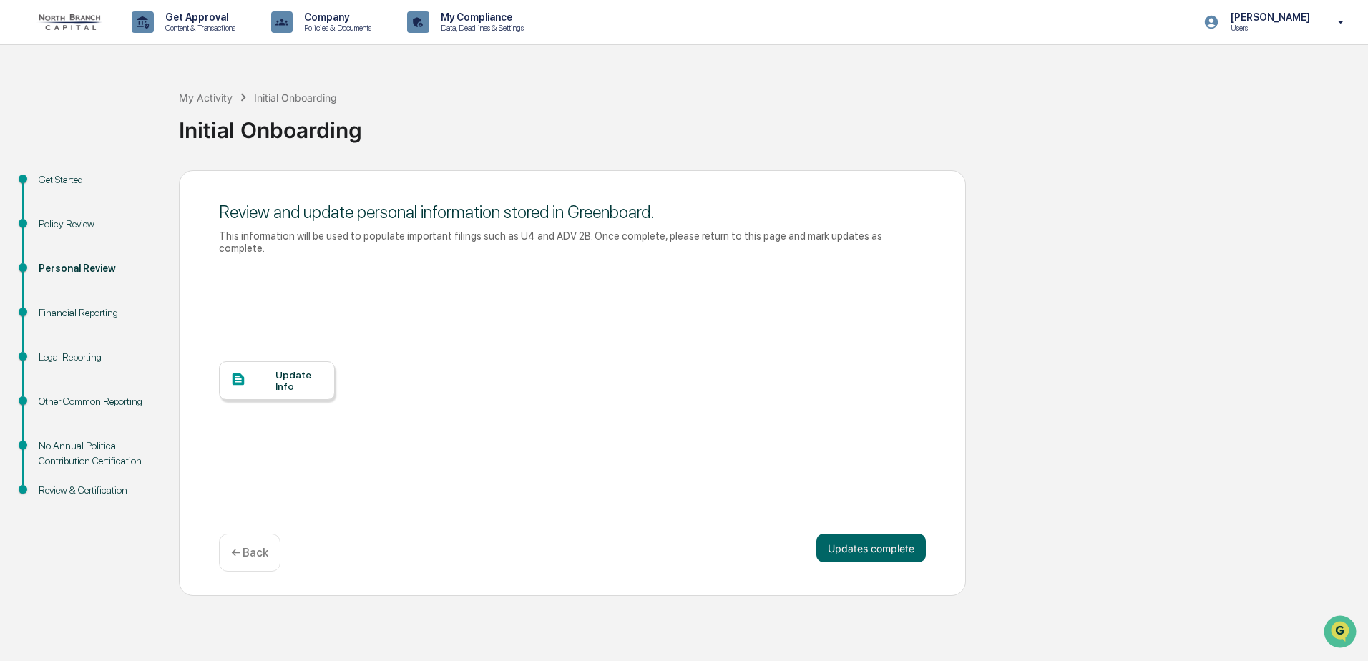
click at [274, 371] on div at bounding box center [252, 380] width 45 height 18
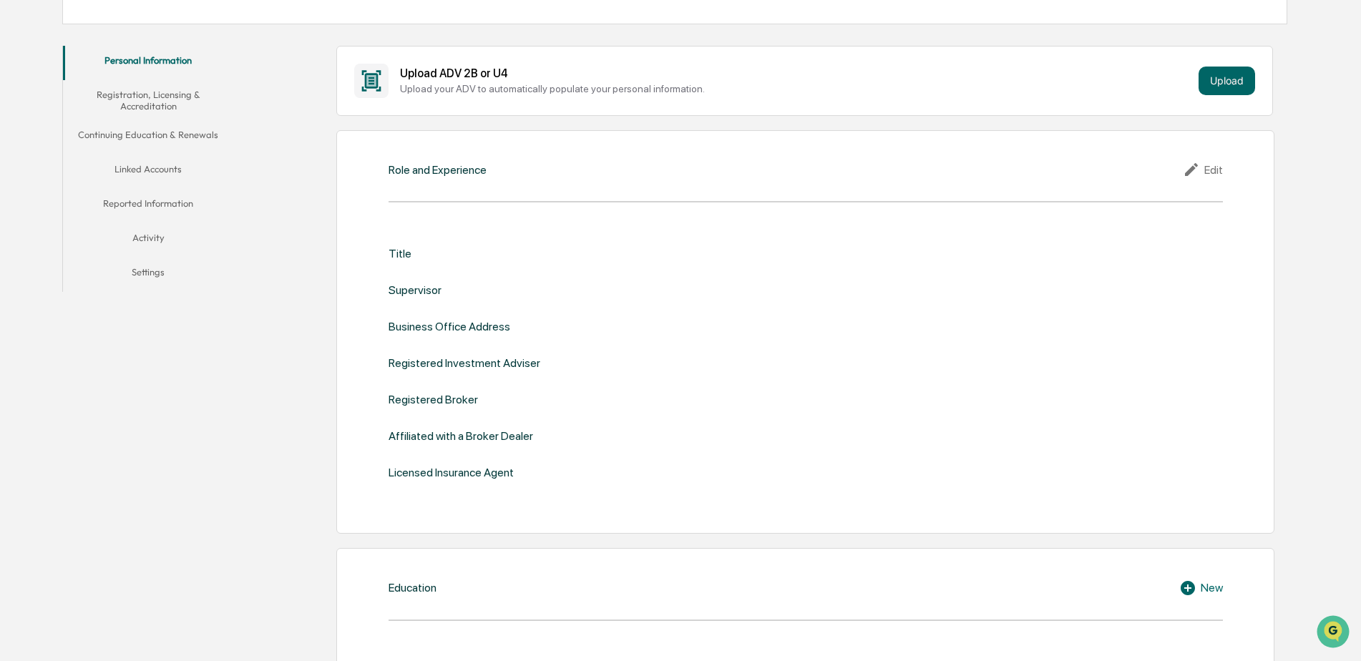
scroll to position [143, 0]
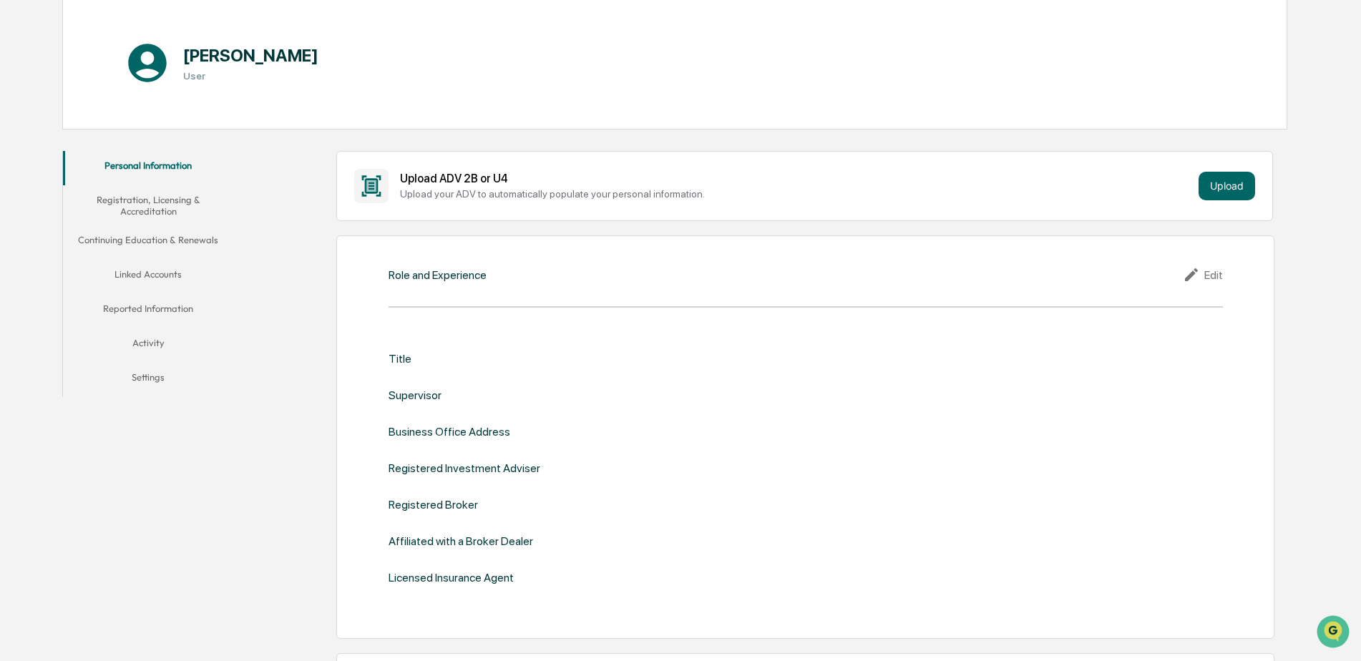
click at [1213, 266] on div "Edit" at bounding box center [1203, 274] width 40 height 17
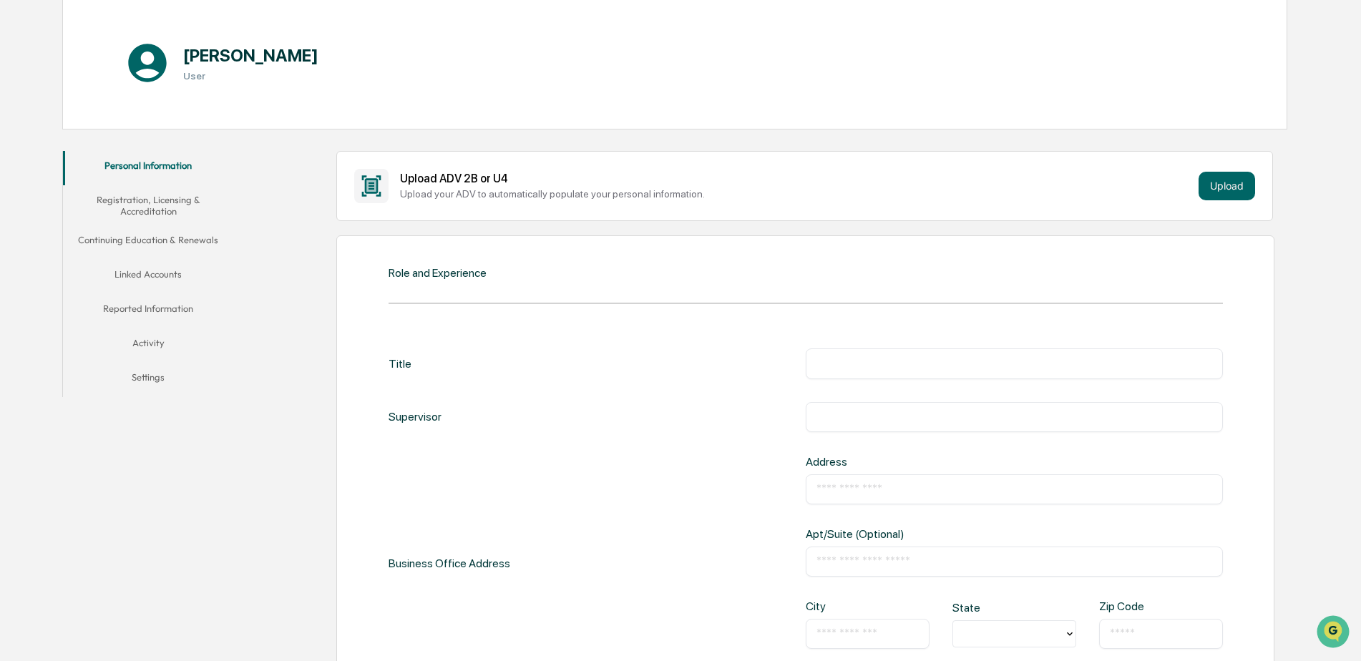
click at [844, 367] on input "text" at bounding box center [1015, 363] width 396 height 14
type input "**********"
type input "*"
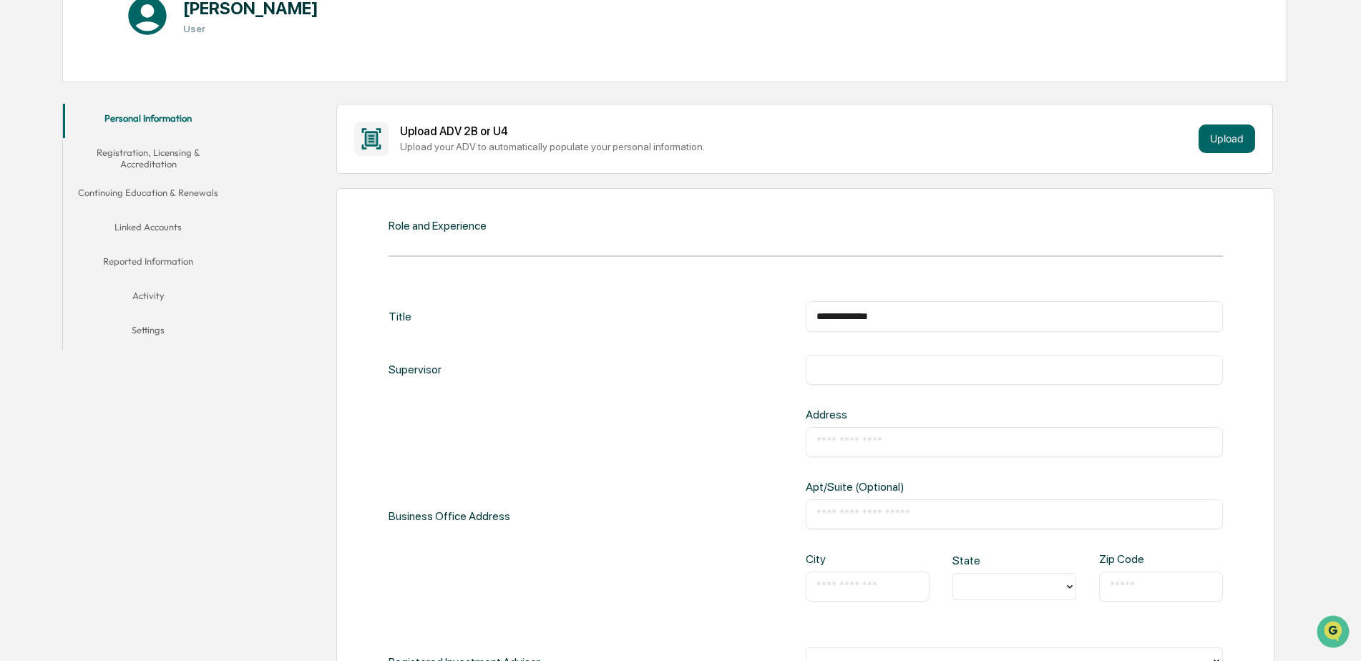
scroll to position [286, 0]
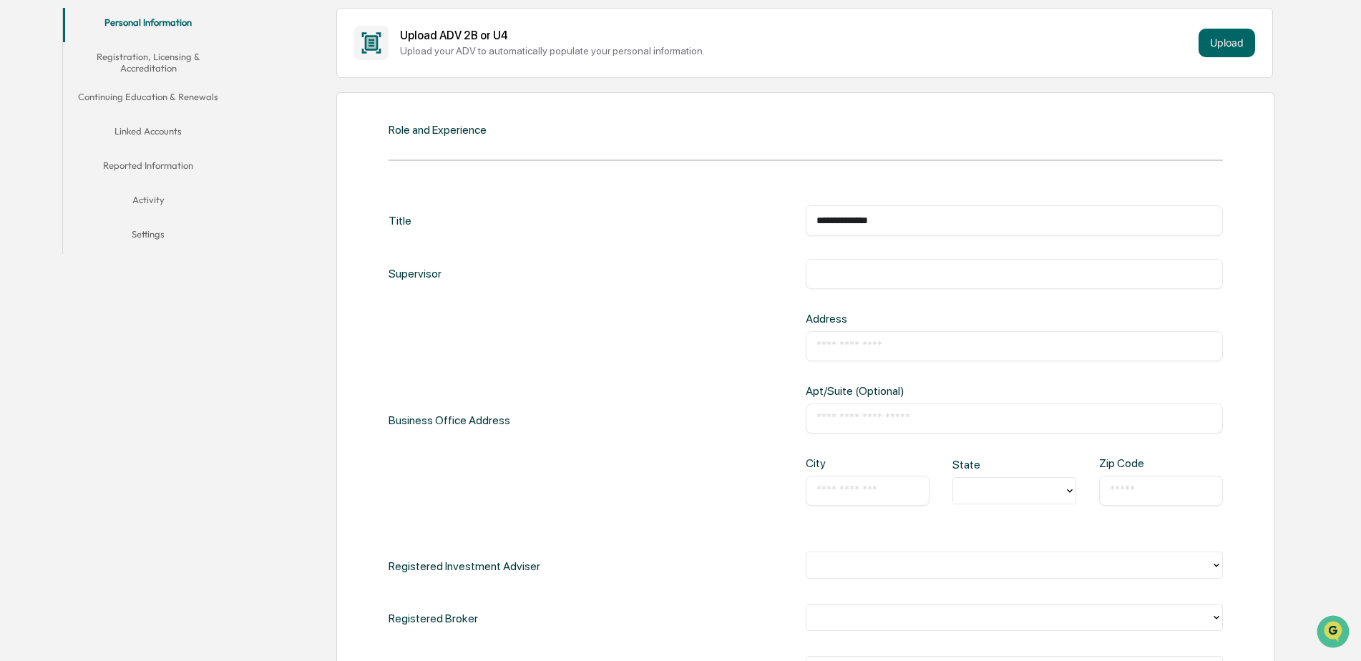
click at [838, 349] on input "text" at bounding box center [1015, 346] width 396 height 14
click at [668, 358] on div "Business Office Address Address ​ Apt/Suite (Optional) ​ City ​ State Zip Code ​" at bounding box center [806, 420] width 834 height 217
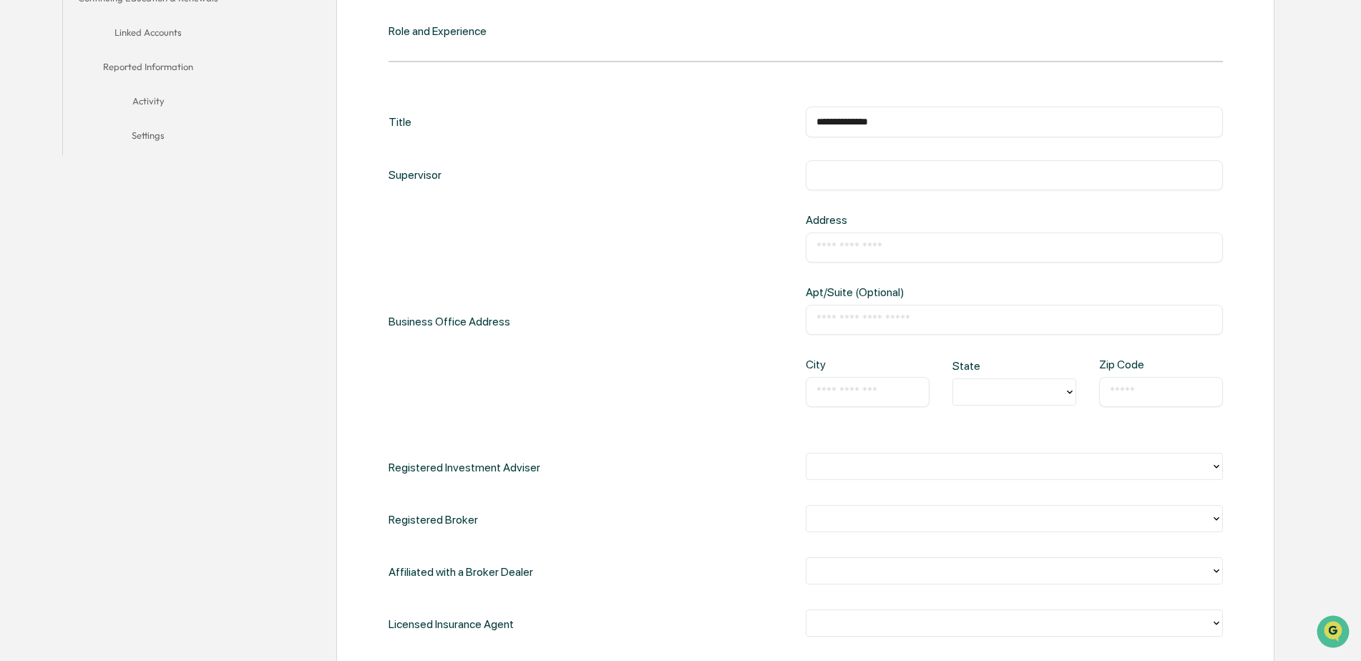
scroll to position [429, 0]
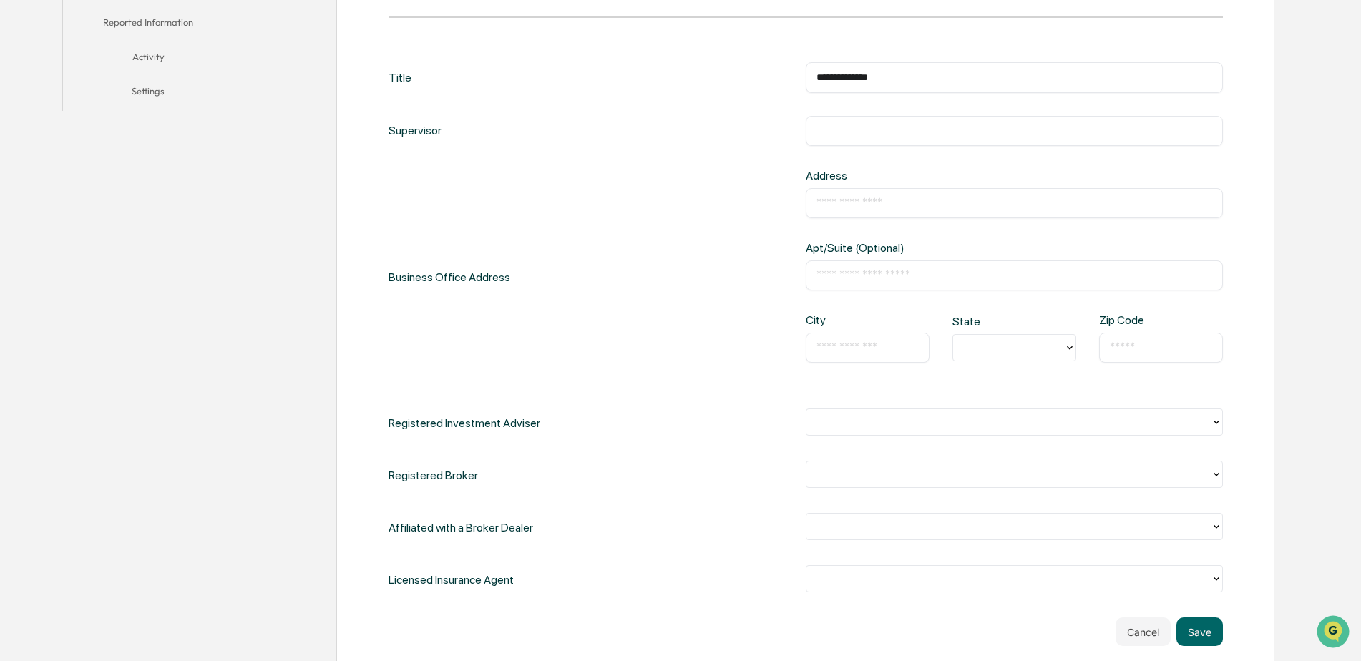
click at [865, 278] on input "text" at bounding box center [1015, 275] width 396 height 14
click at [631, 308] on div "Business Office Address Address ​ Apt/Suite (Optional) ​ City ​ State Zip Code ​" at bounding box center [806, 277] width 834 height 217
click at [879, 203] on input "text" at bounding box center [1015, 203] width 396 height 14
type input "**********"
type input "**"
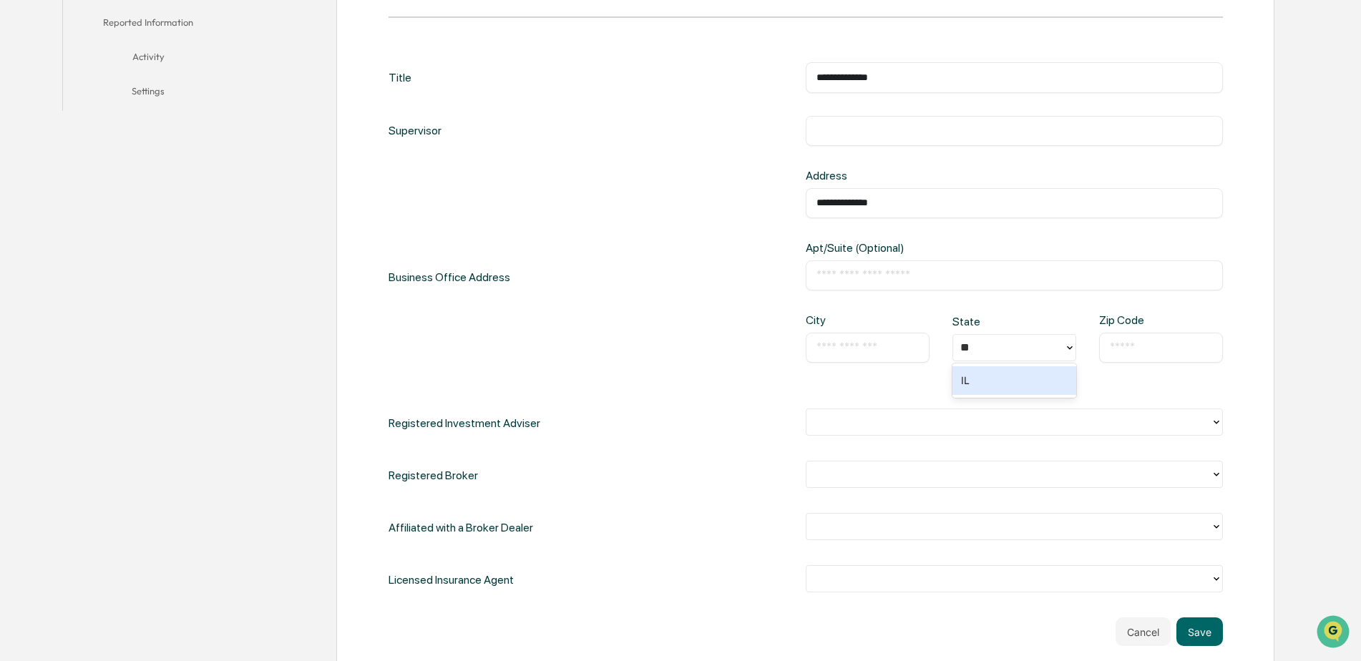
type input "**********"
click at [824, 273] on input "text" at bounding box center [1015, 275] width 396 height 14
paste input "*********"
type input "*********"
click at [818, 351] on input "text" at bounding box center [868, 348] width 102 height 14
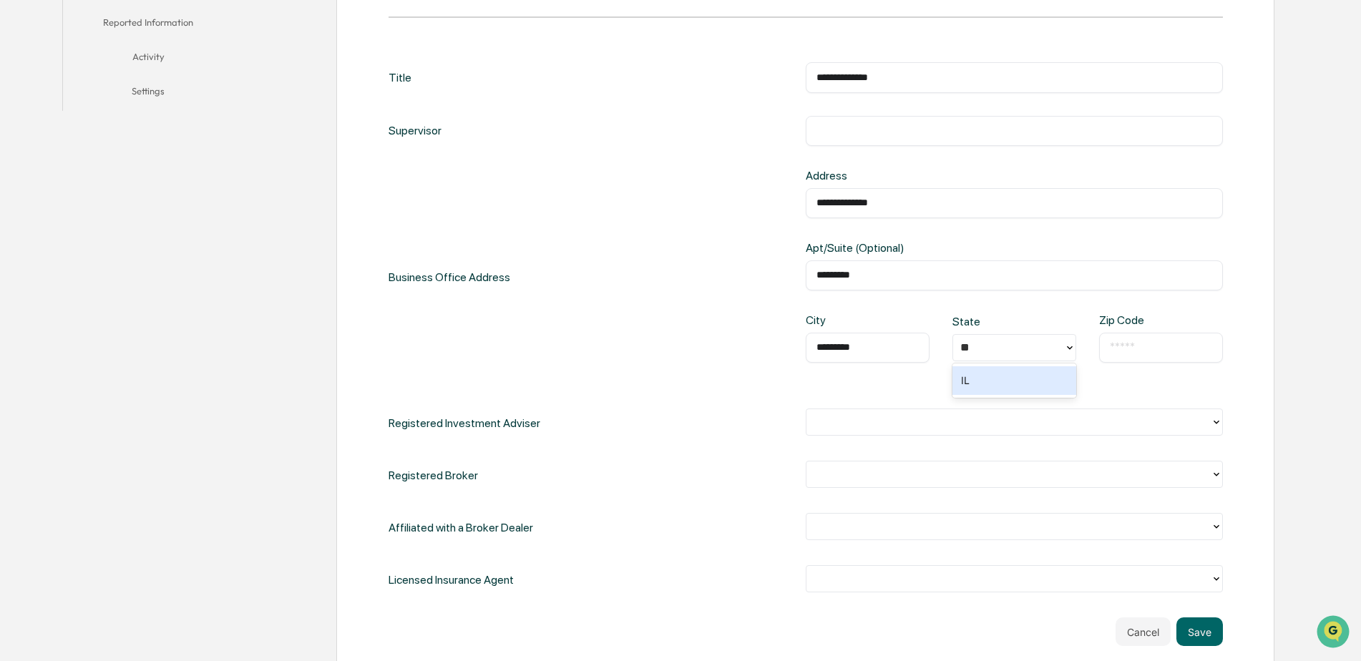
type input "*********"
click at [1139, 349] on input "text" at bounding box center [1161, 348] width 102 height 14
type input "*****"
click at [1147, 394] on div "**********" at bounding box center [806, 328] width 834 height 532
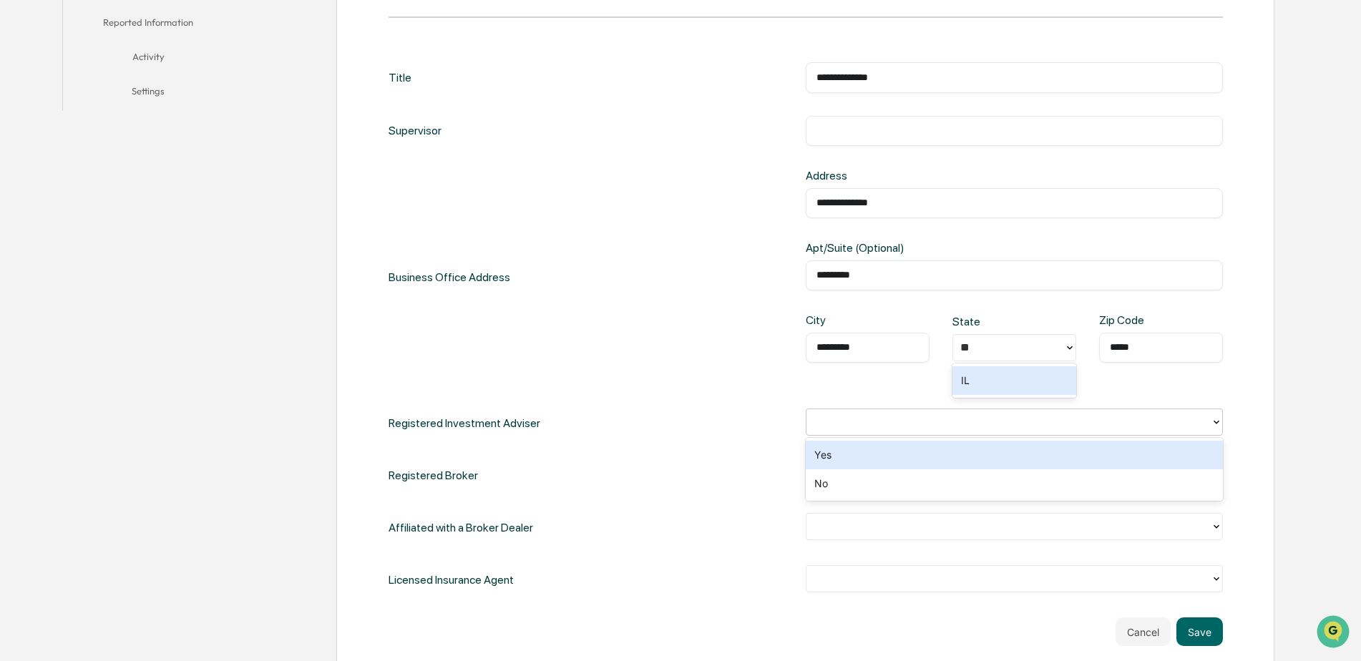
click at [859, 417] on div at bounding box center [1009, 422] width 390 height 16
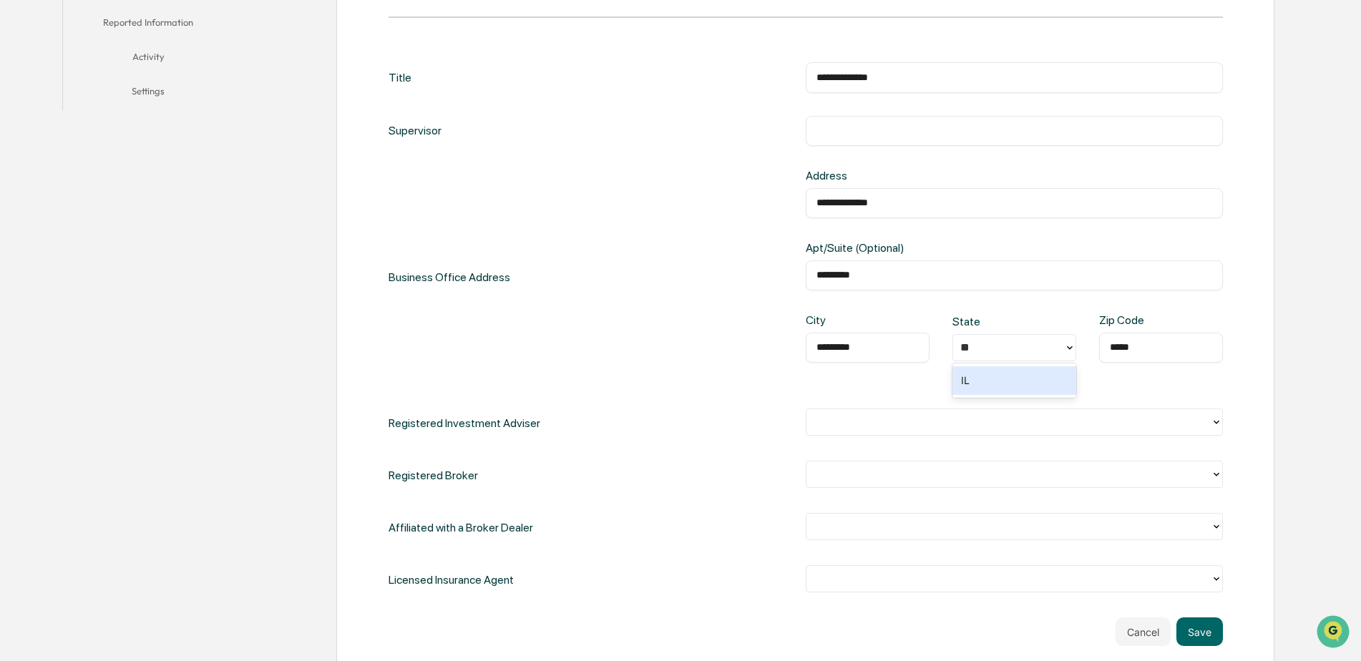
click at [757, 410] on div "Registered Investment Adviser" at bounding box center [806, 423] width 834 height 29
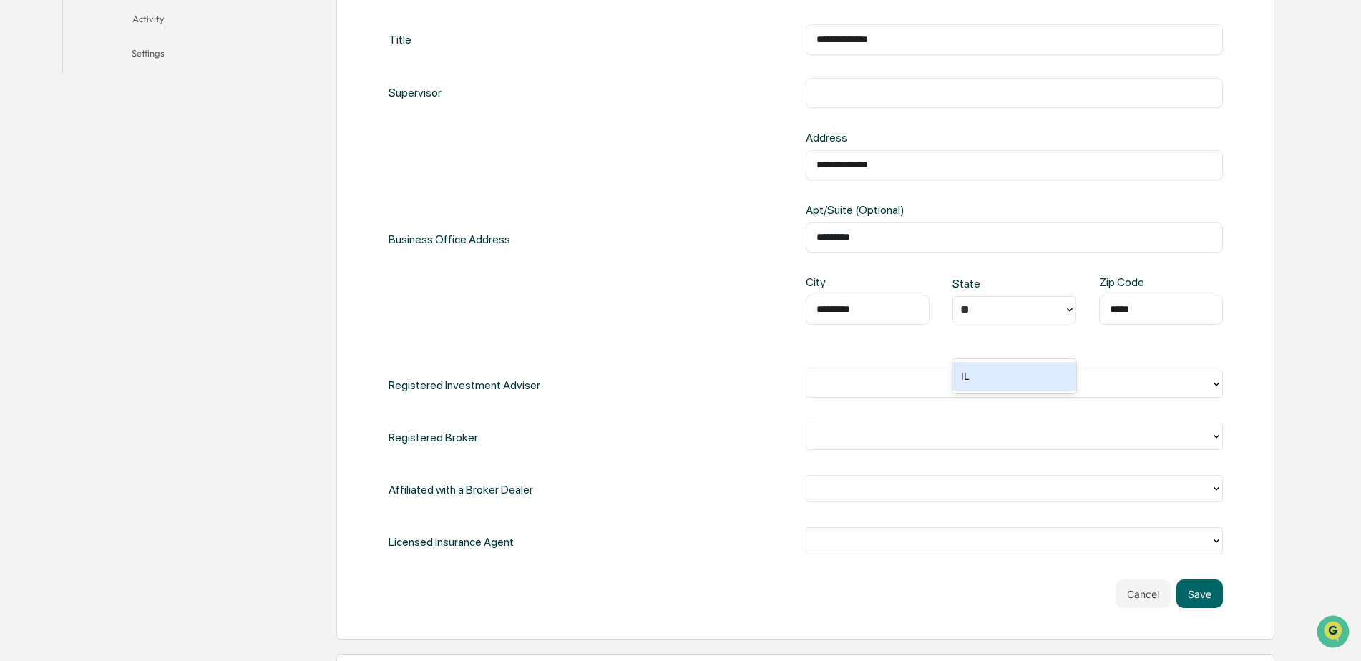
scroll to position [501, 0]
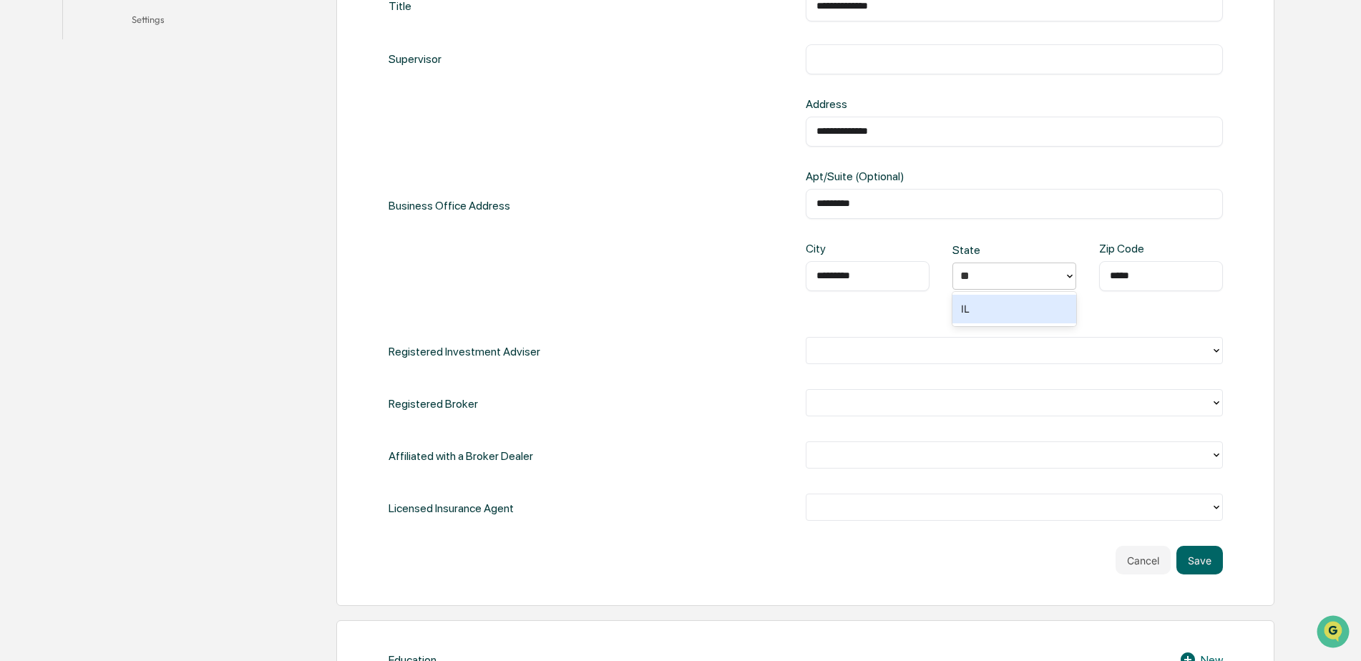
click at [1004, 316] on div "IL" at bounding box center [1015, 309] width 124 height 29
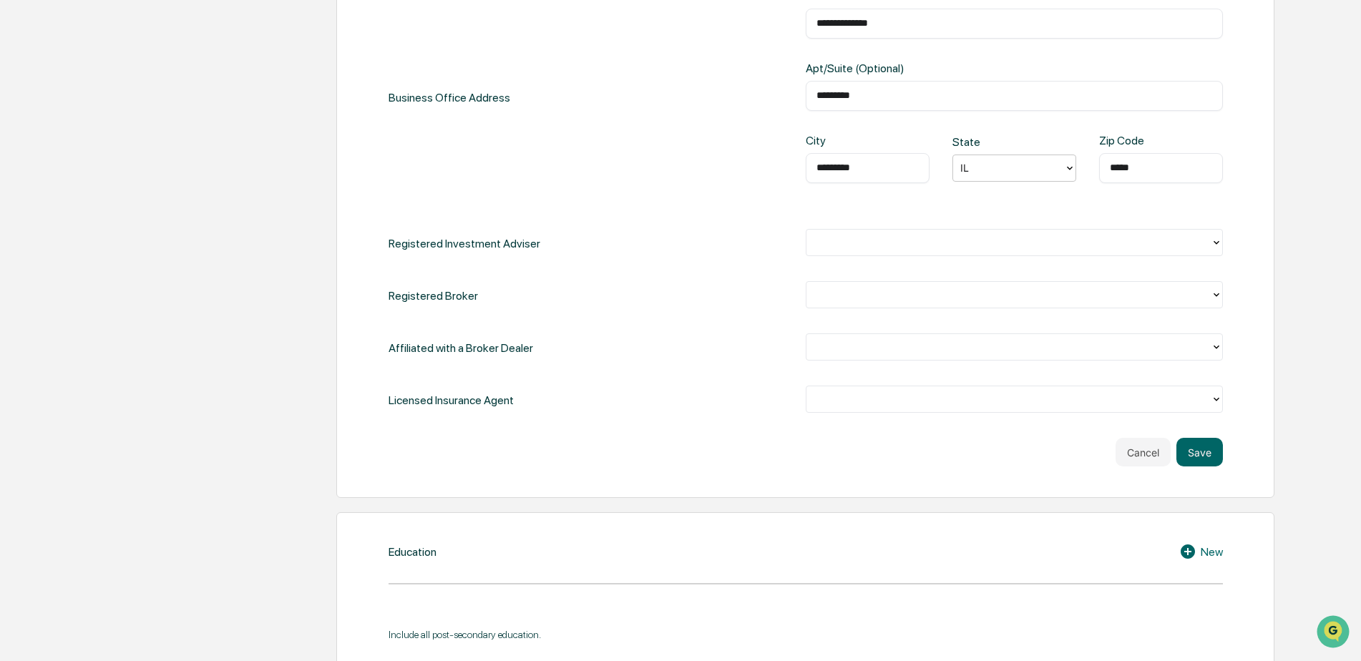
scroll to position [644, 0]
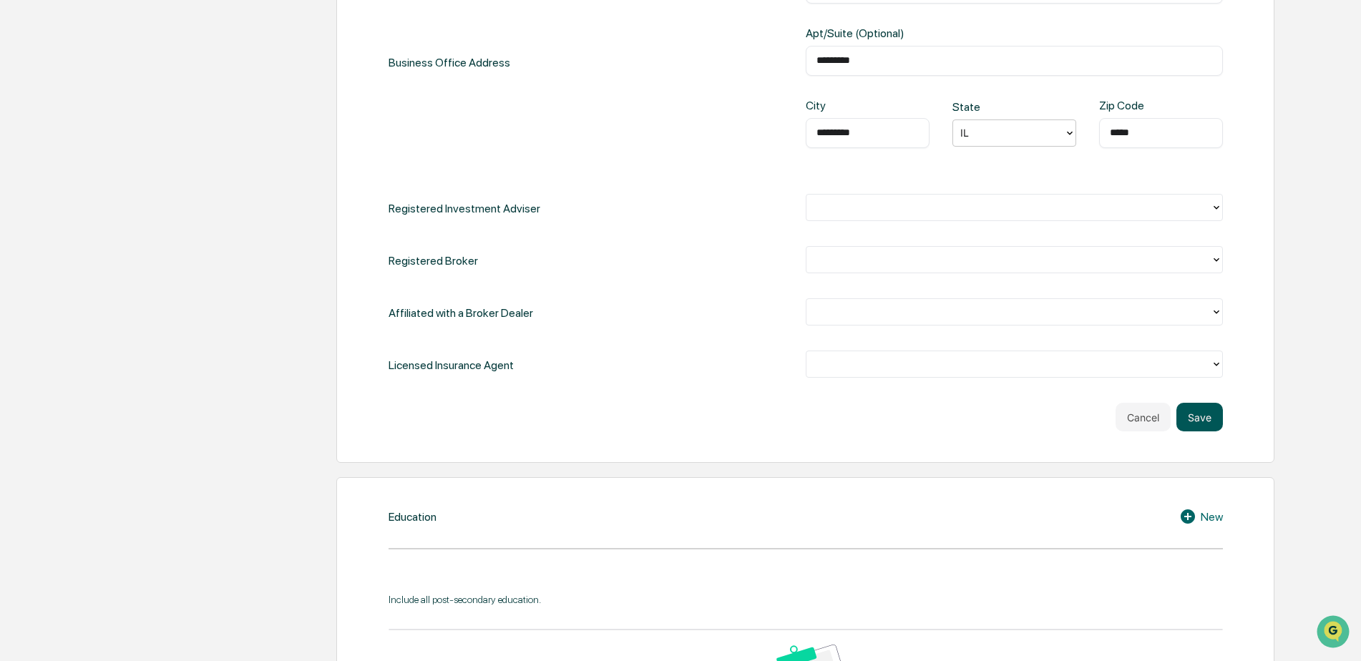
click at [1213, 422] on button "Save" at bounding box center [1200, 417] width 47 height 29
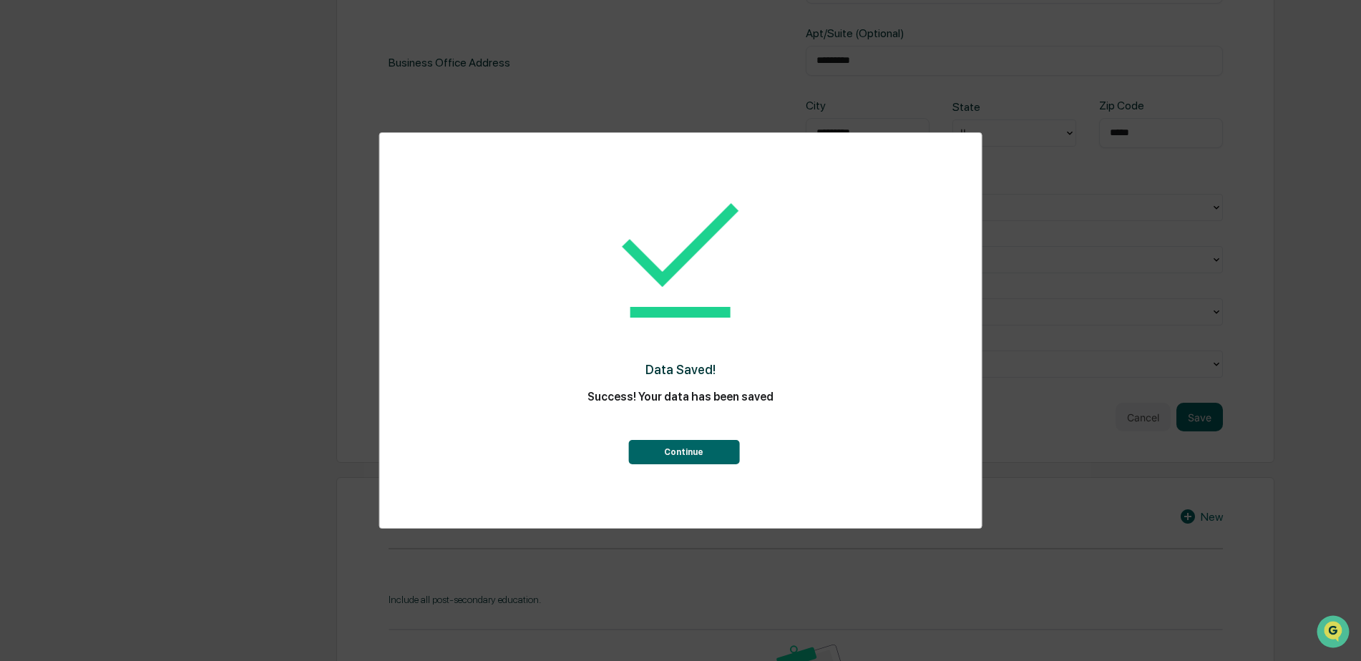
click at [659, 448] on button "Continue" at bounding box center [683, 452] width 111 height 24
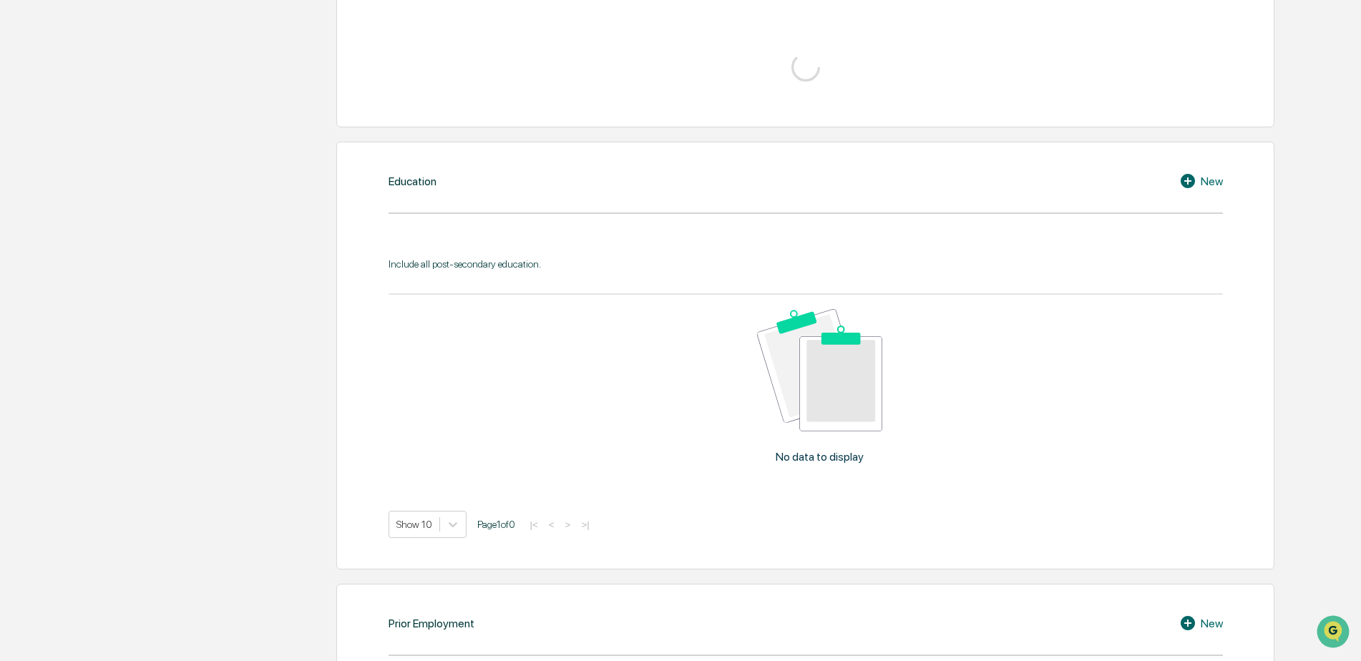
scroll to position [512, 0]
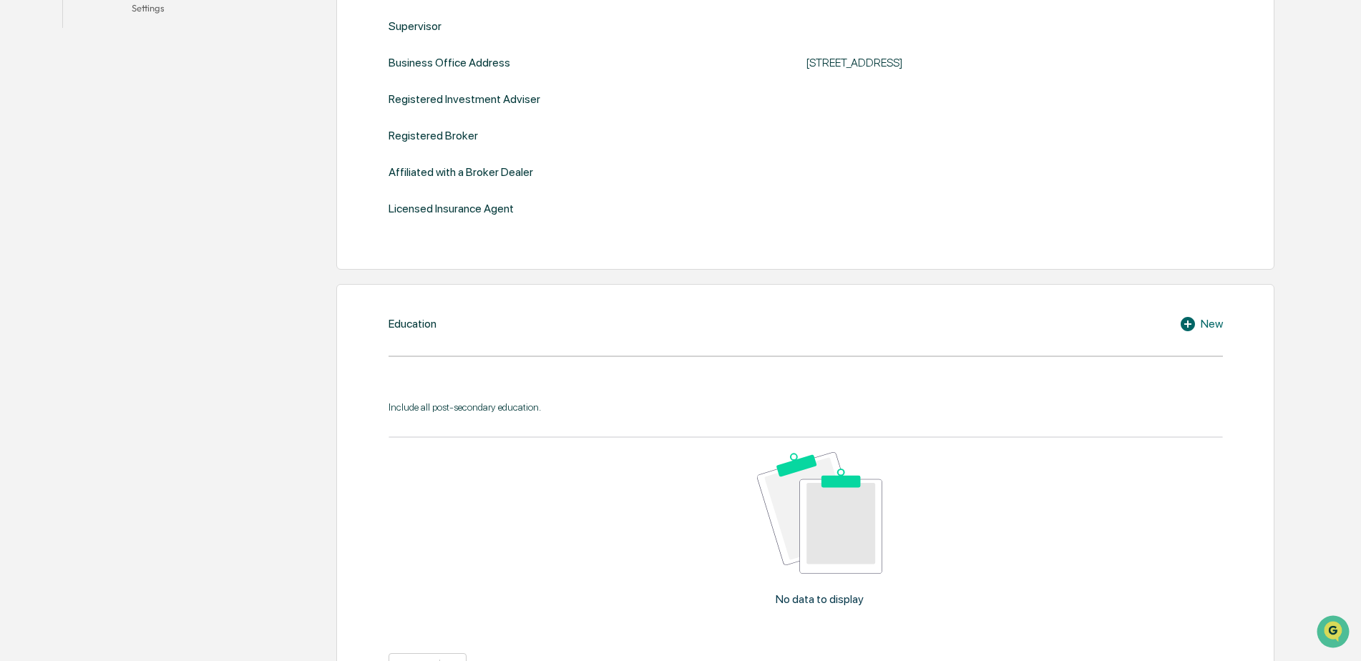
click at [1205, 323] on div "New" at bounding box center [1201, 324] width 44 height 17
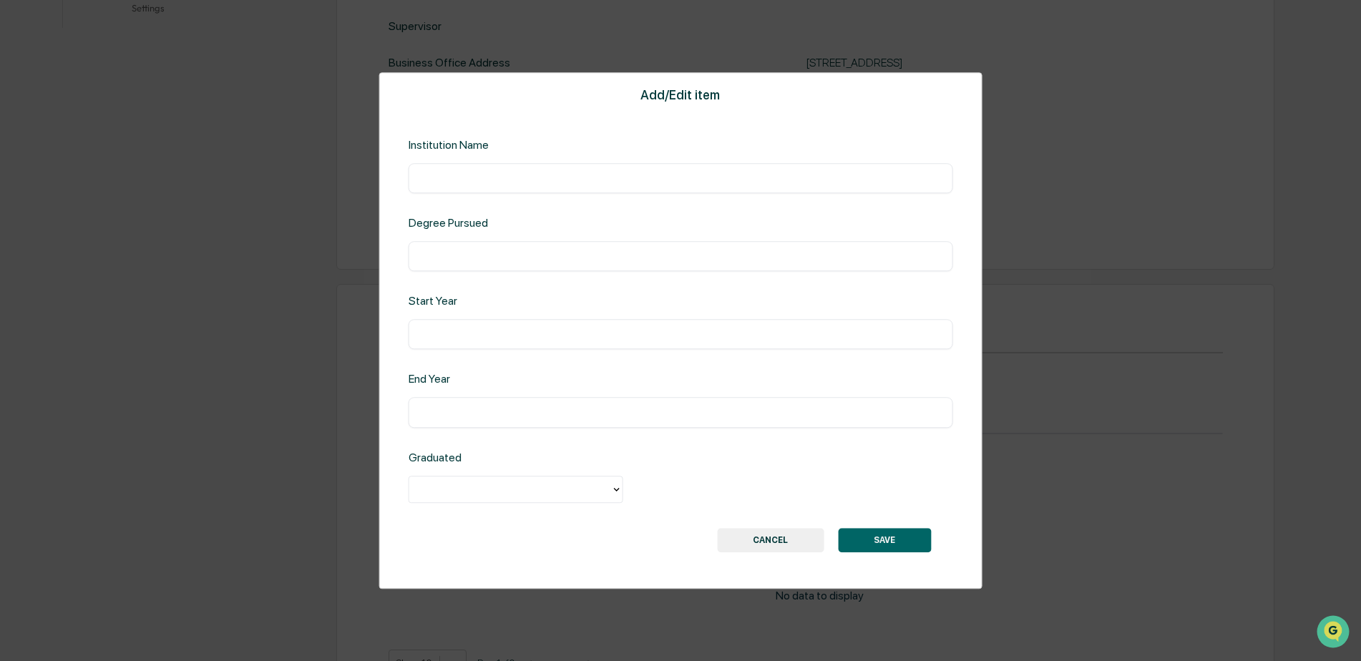
click at [465, 178] on input "text" at bounding box center [680, 178] width 523 height 14
type input "*"
type input "**********"
click at [449, 254] on input "text" at bounding box center [680, 256] width 523 height 14
type input "**********"
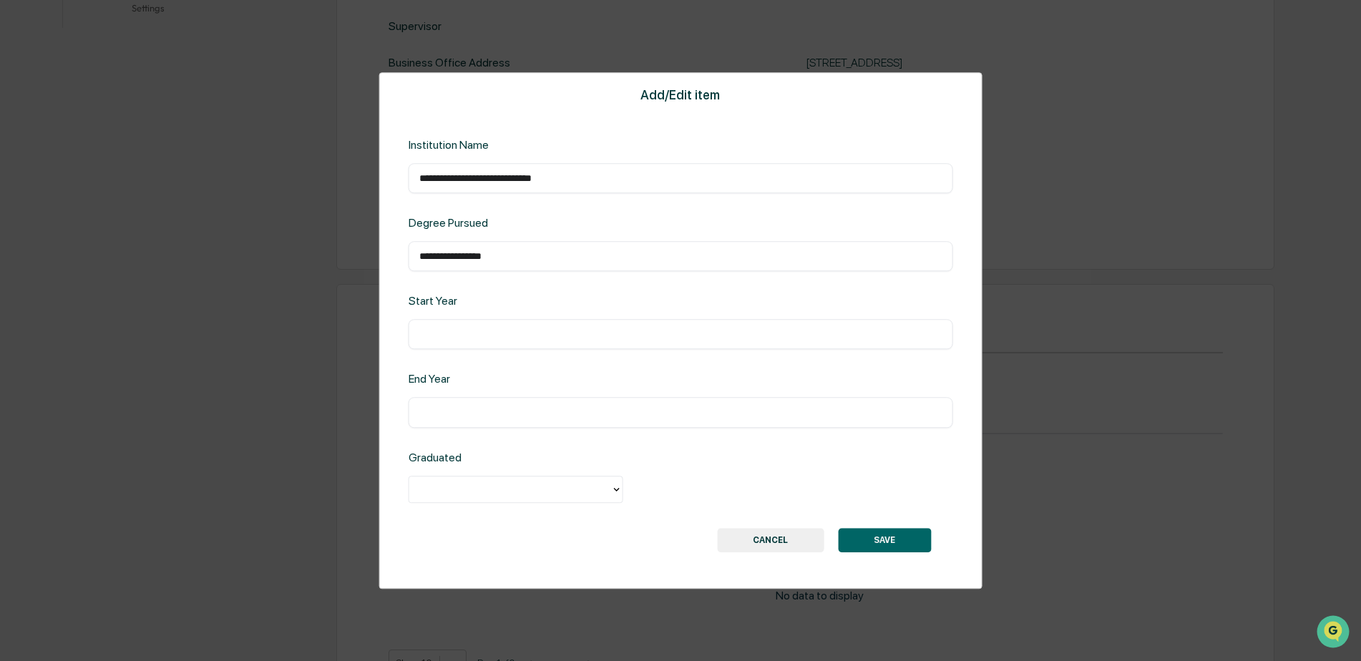
click at [429, 335] on input "text" at bounding box center [680, 335] width 523 height 14
type input "****"
click at [454, 416] on input "text" at bounding box center [680, 413] width 523 height 14
type input "****"
drag, startPoint x: 458, startPoint y: 337, endPoint x: 447, endPoint y: 332, distance: 11.8
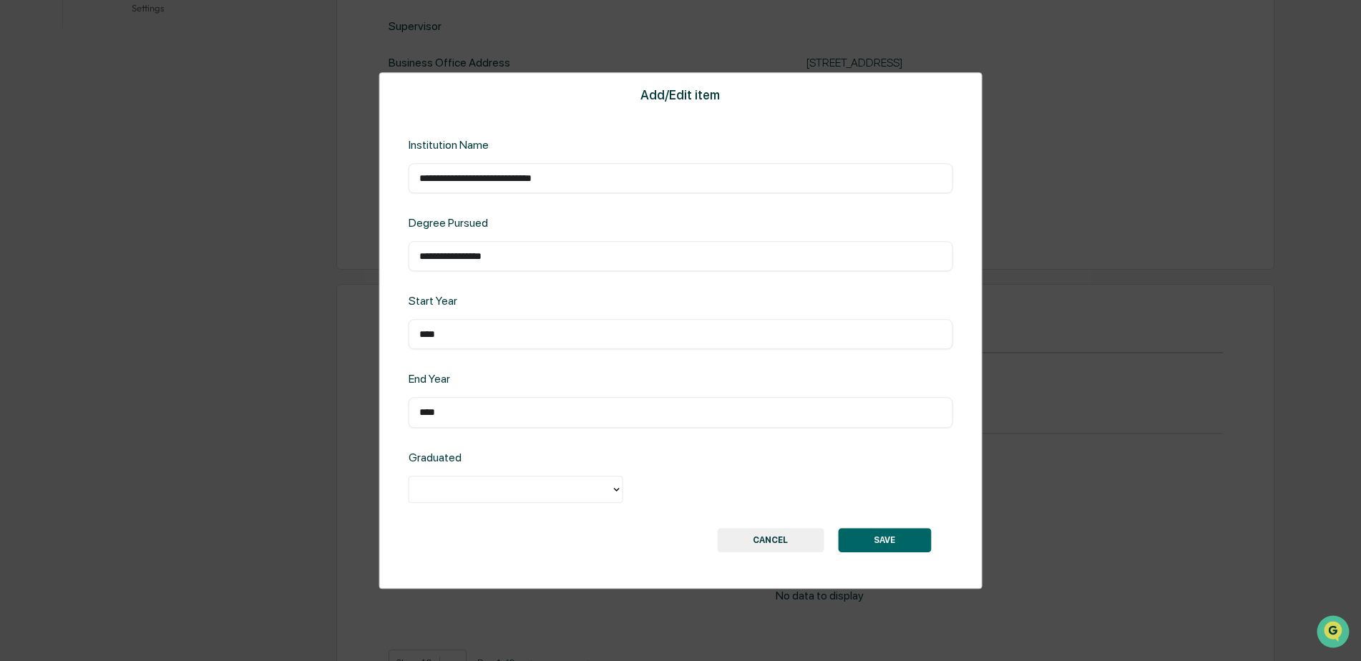
click at [447, 332] on input "****" at bounding box center [680, 335] width 523 height 14
drag, startPoint x: 456, startPoint y: 337, endPoint x: 404, endPoint y: 325, distance: 53.6
click at [404, 325] on div "**********" at bounding box center [680, 330] width 603 height 517
type input "****"
drag, startPoint x: 548, startPoint y: 412, endPoint x: 380, endPoint y: 383, distance: 170.6
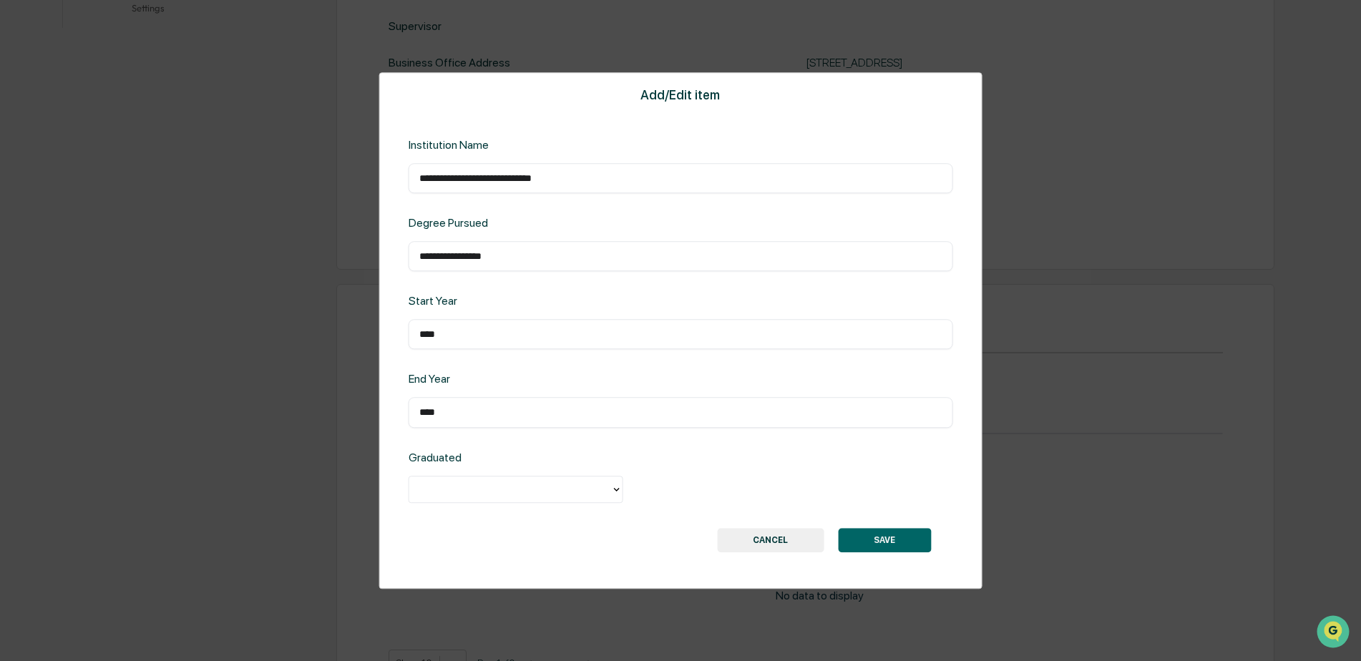
click at [381, 396] on div "**********" at bounding box center [680, 330] width 603 height 517
type input "****"
click at [457, 477] on div at bounding box center [516, 489] width 215 height 27
click at [452, 526] on div "Yes" at bounding box center [516, 522] width 215 height 29
click at [870, 546] on button "SAVE" at bounding box center [884, 540] width 93 height 24
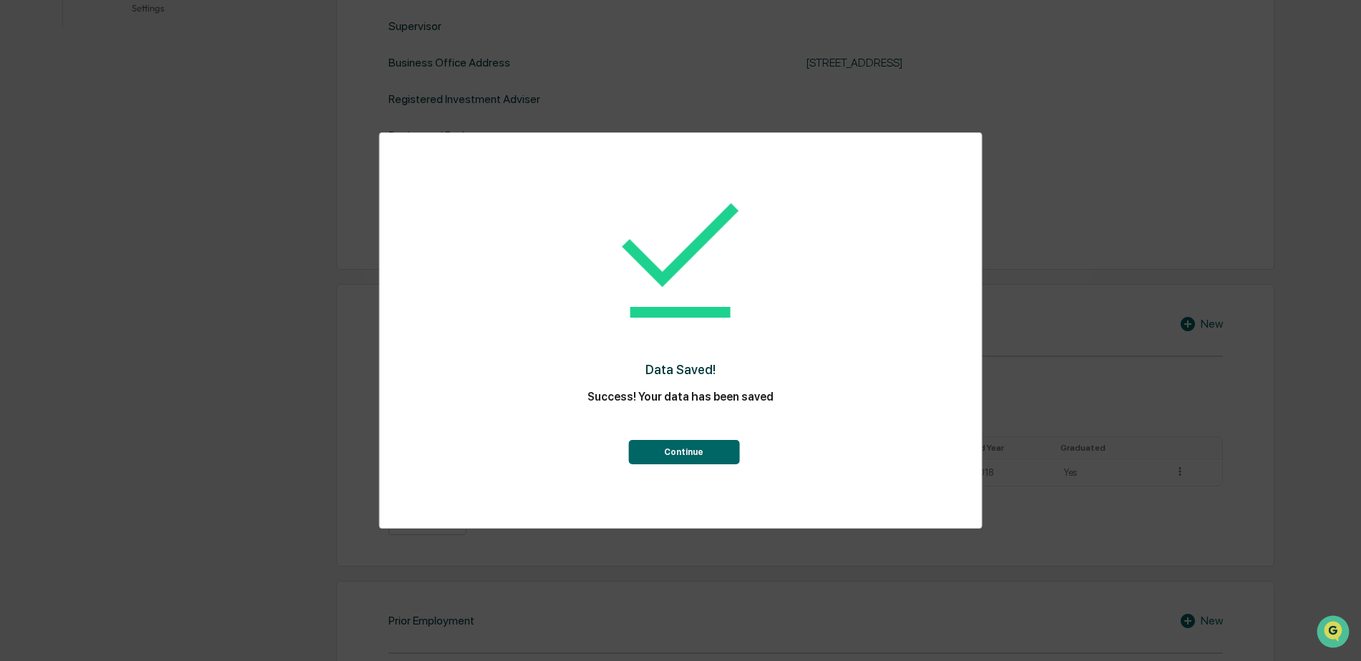
click at [674, 453] on button "Continue" at bounding box center [683, 452] width 111 height 24
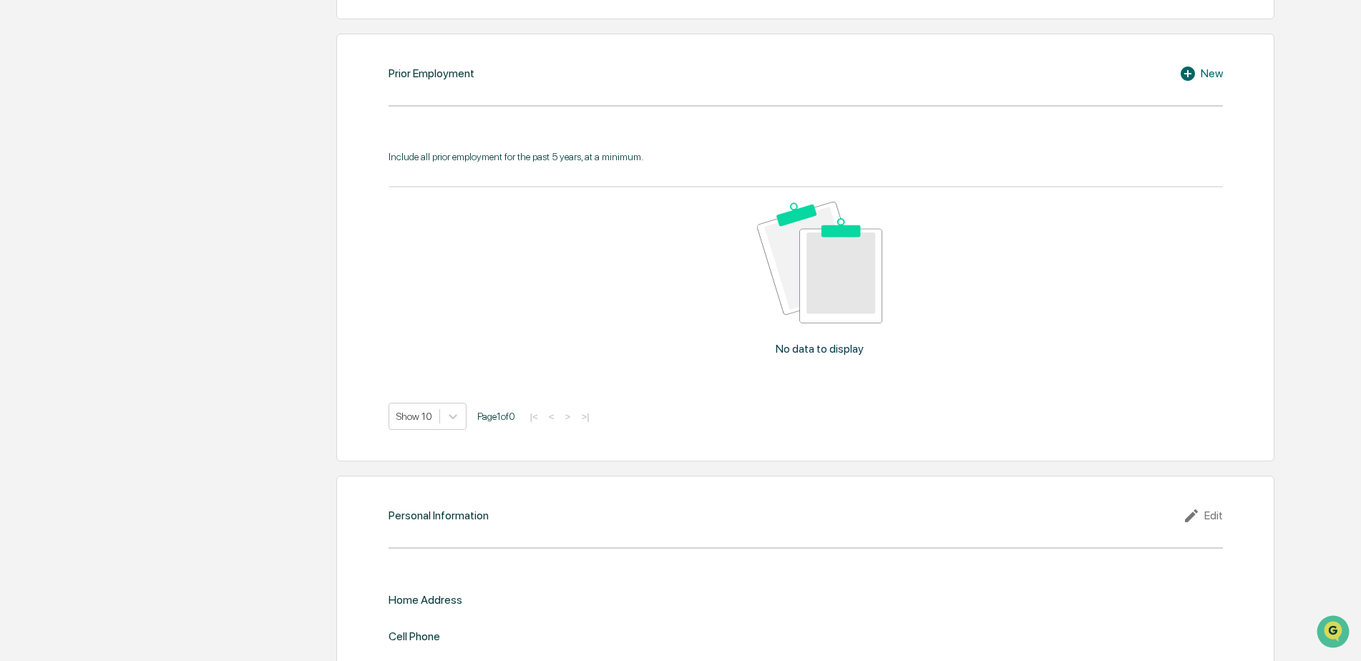
scroll to position [1085, 0]
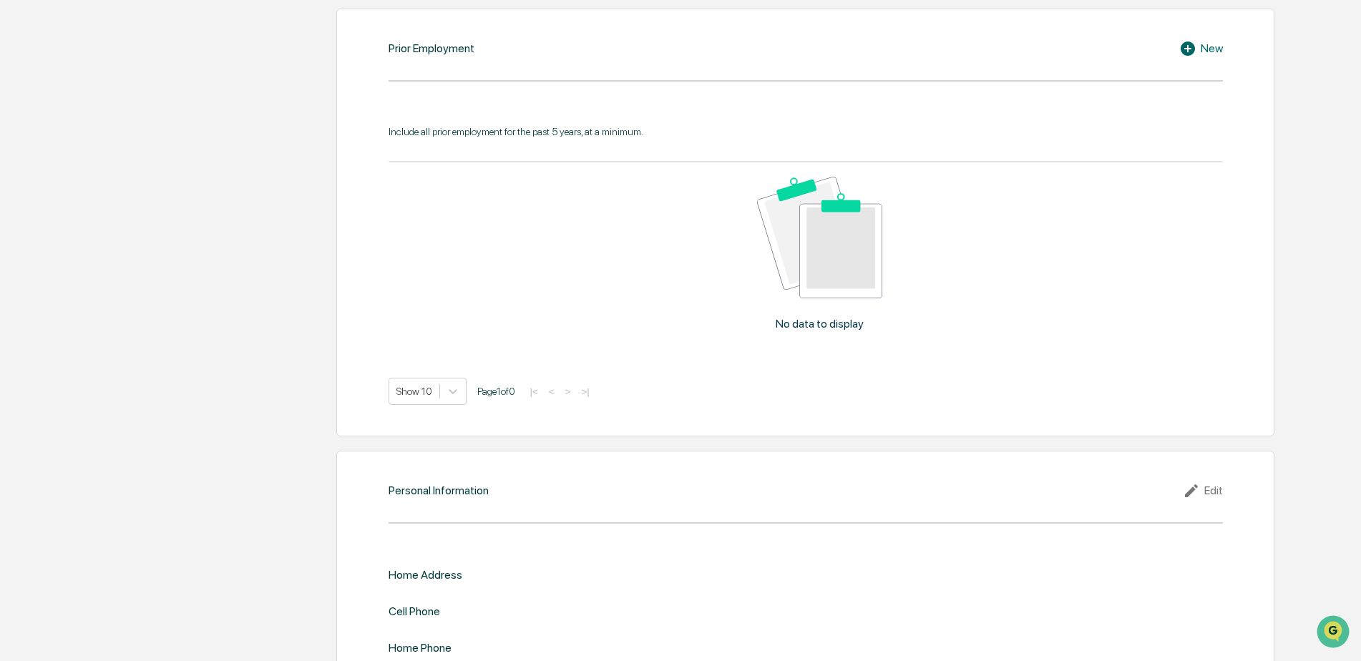
click at [1210, 43] on div "New" at bounding box center [1201, 48] width 44 height 17
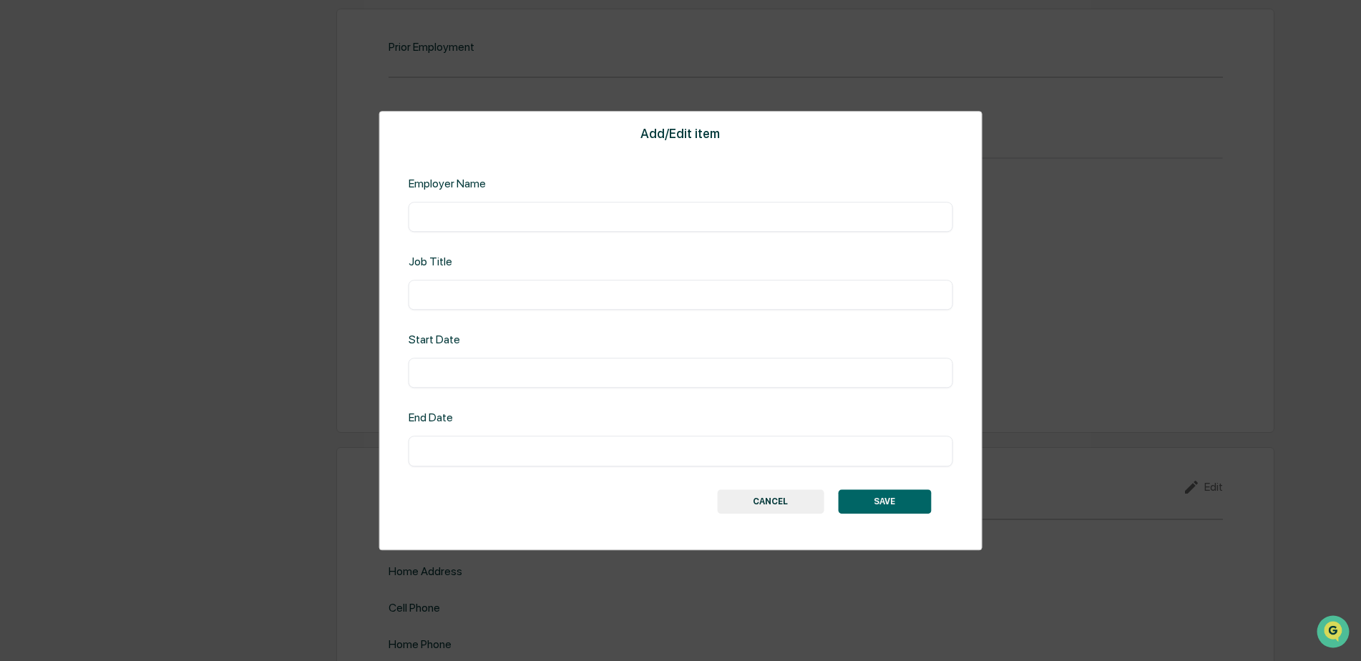
click at [459, 212] on input "text" at bounding box center [680, 217] width 523 height 14
type input "**********"
click at [505, 295] on input "text" at bounding box center [680, 295] width 523 height 14
type input "*********"
click at [471, 375] on input "text" at bounding box center [680, 373] width 523 height 14
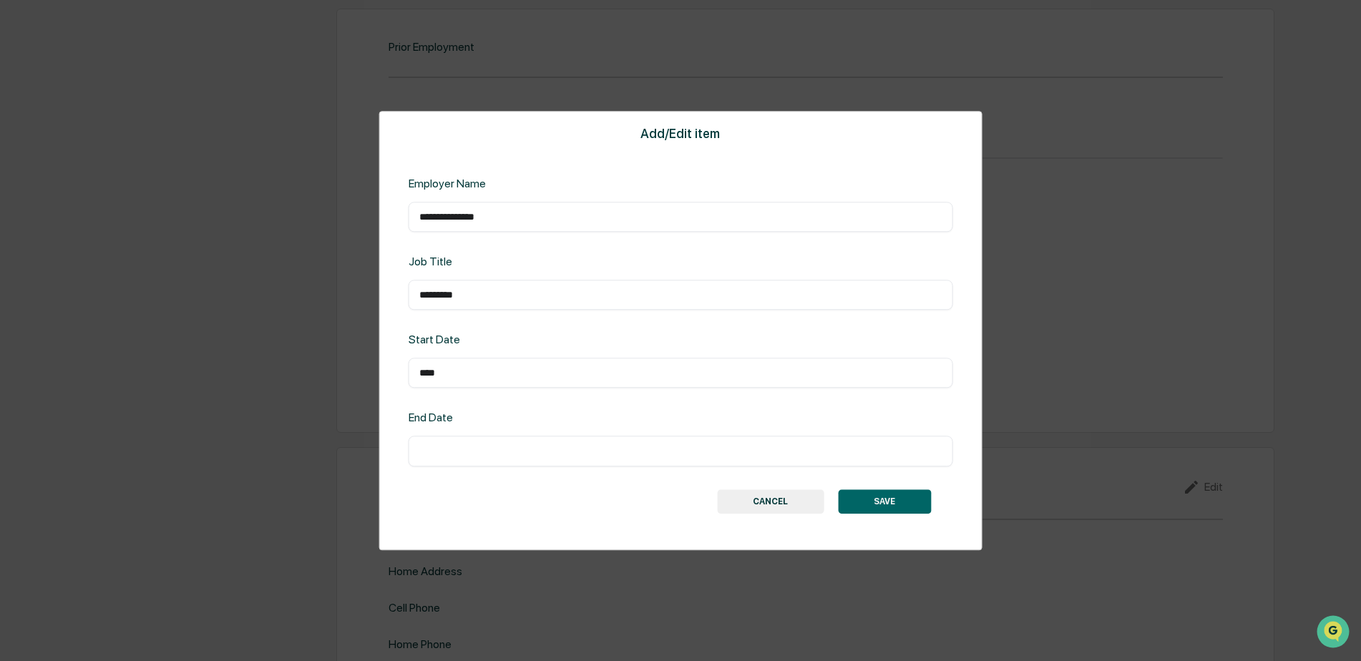
type input "****"
click at [459, 455] on input "text" at bounding box center [680, 451] width 523 height 14
type input "****"
click at [868, 507] on button "SAVE" at bounding box center [884, 502] width 93 height 24
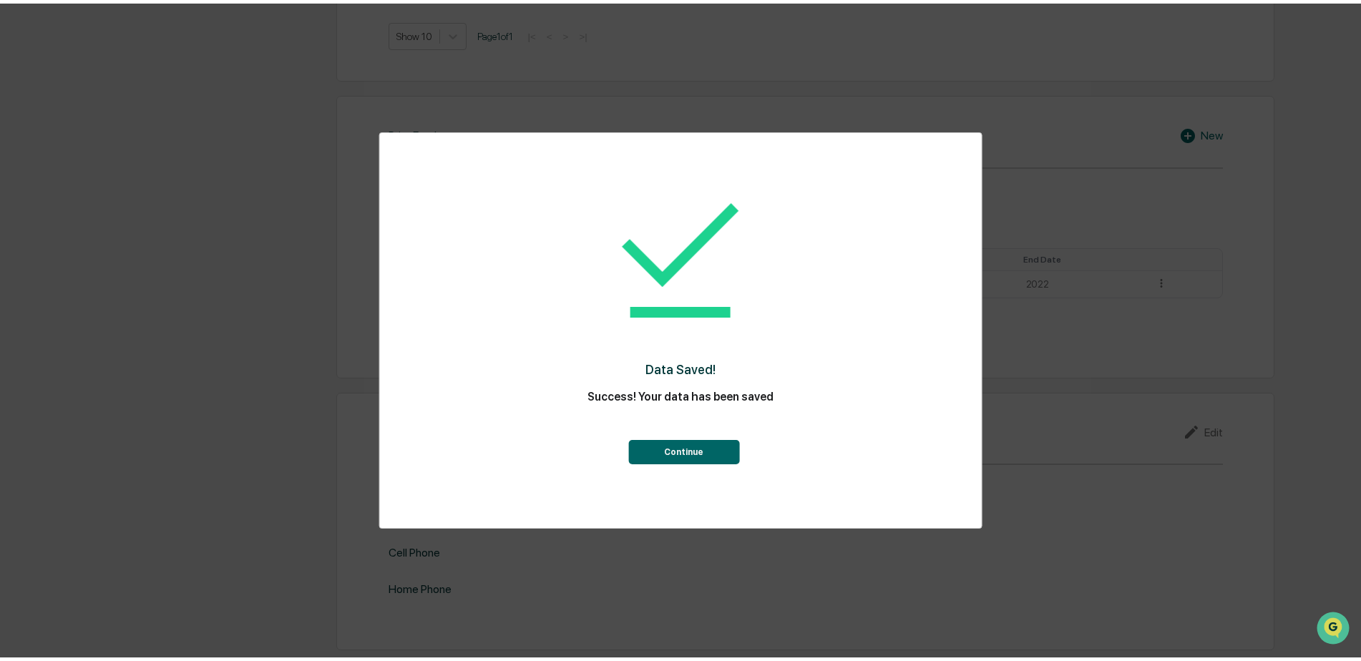
scroll to position [994, 0]
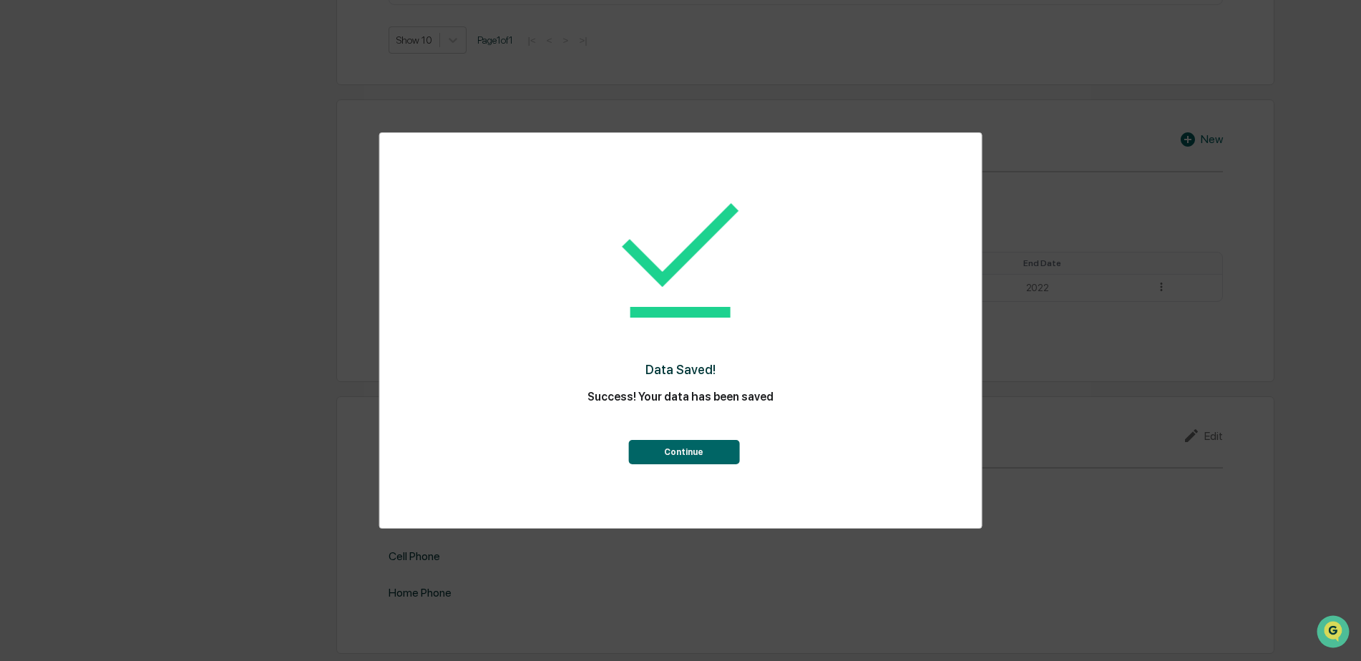
click at [663, 447] on button "Continue" at bounding box center [683, 452] width 111 height 24
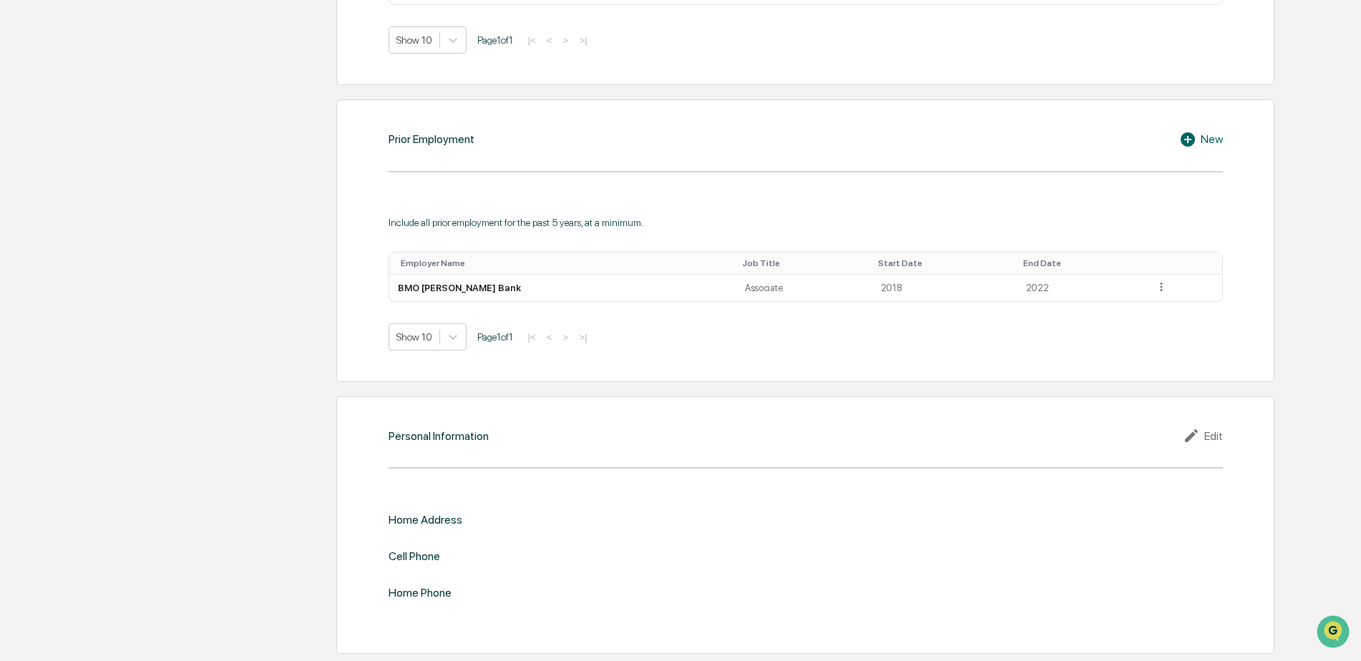
click at [1217, 437] on div "Edit" at bounding box center [1203, 435] width 40 height 17
click at [1218, 433] on div "Personal Information Edit" at bounding box center [806, 435] width 834 height 17
click at [1146, 442] on div "Personal Information Edit Home Address Cell Phone Home Phone" at bounding box center [805, 525] width 938 height 258
click at [1187, 447] on div "Personal Information Edit Home Address Cell Phone Home Phone" at bounding box center [805, 525] width 938 height 258
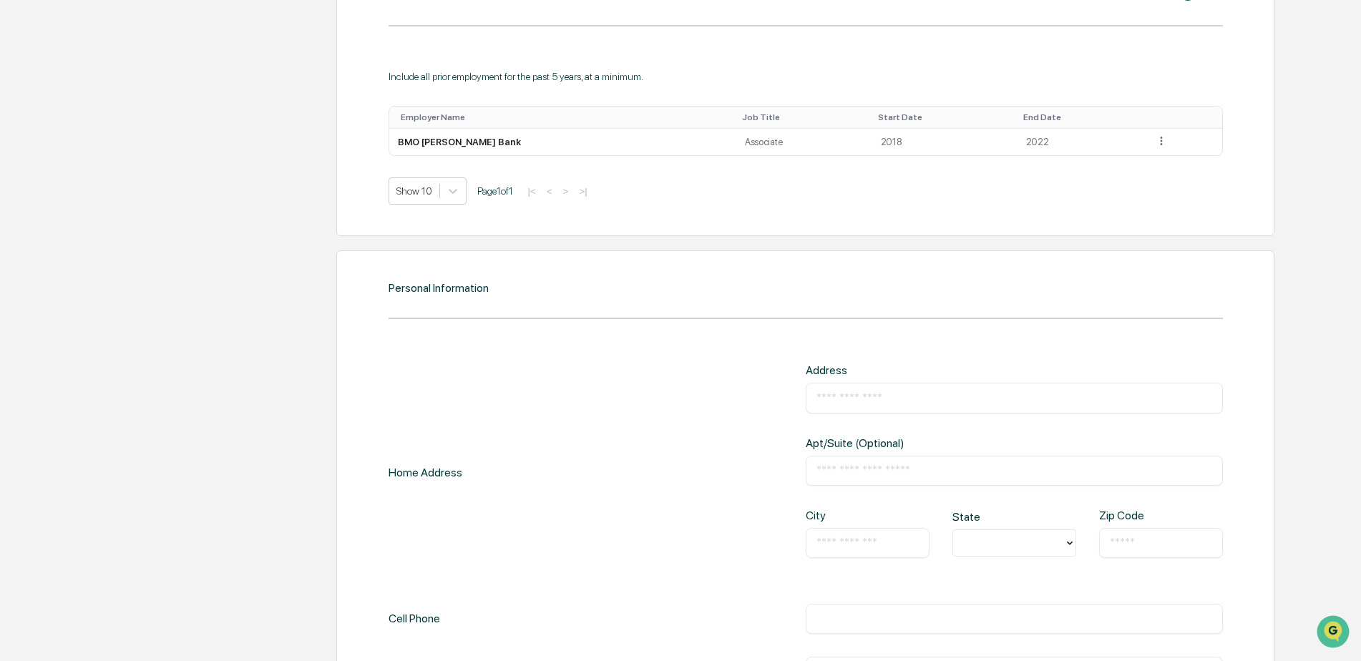
scroll to position [1209, 0]
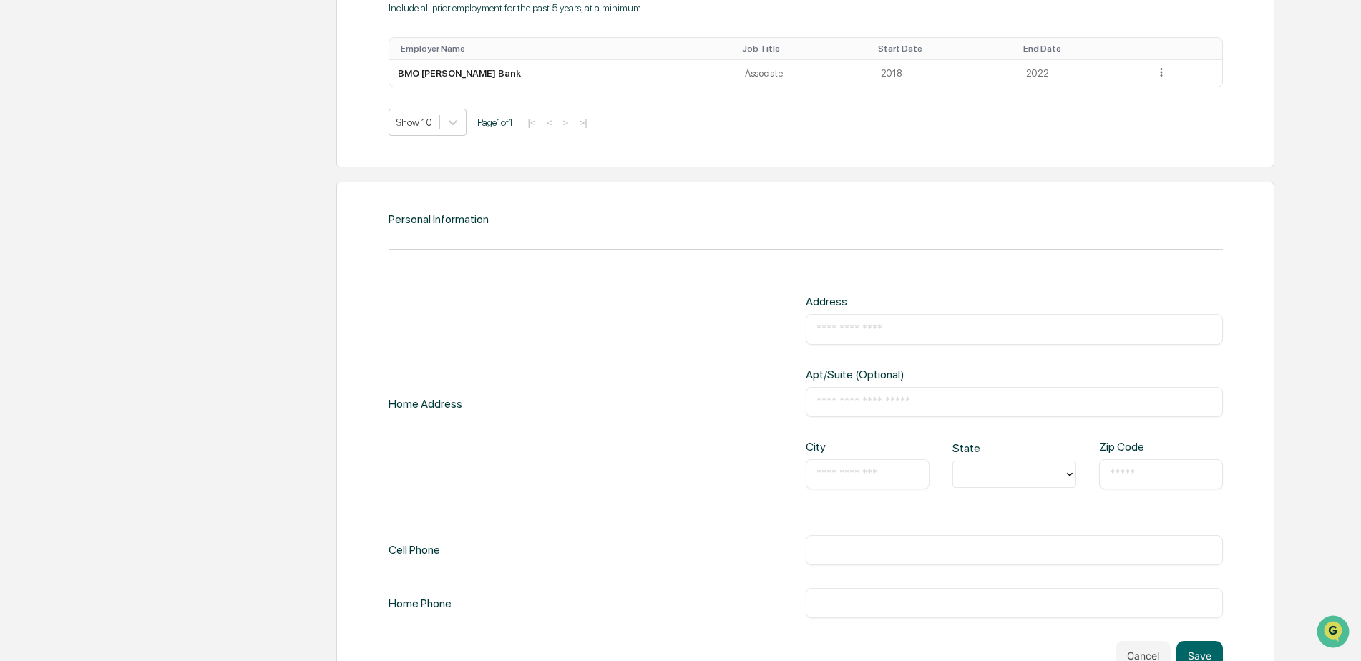
click at [845, 326] on div "​" at bounding box center [1014, 329] width 417 height 30
click at [838, 331] on input "text" at bounding box center [1015, 329] width 396 height 14
type input "**********"
type input "******"
type input "**"
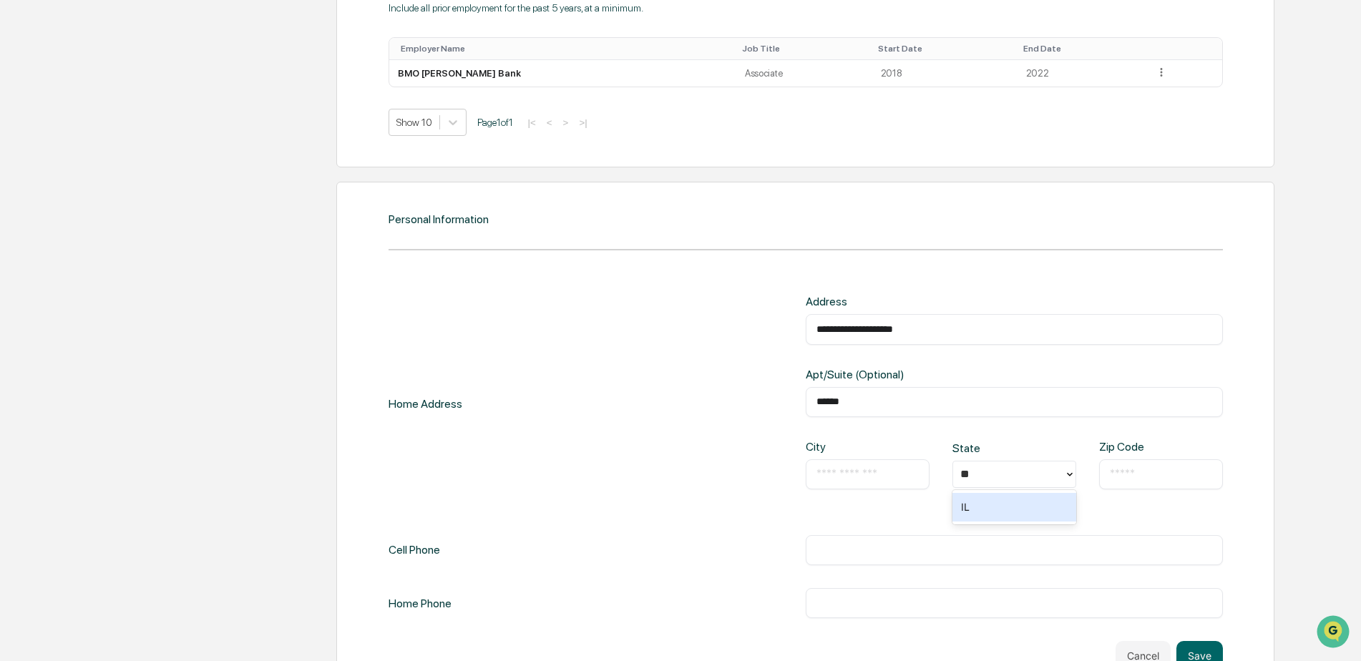
click at [843, 469] on input "text" at bounding box center [868, 474] width 102 height 14
type input "*******"
click at [1141, 484] on div "​" at bounding box center [1161, 474] width 124 height 30
click at [1137, 473] on input "text" at bounding box center [1161, 474] width 102 height 14
type input "*****"
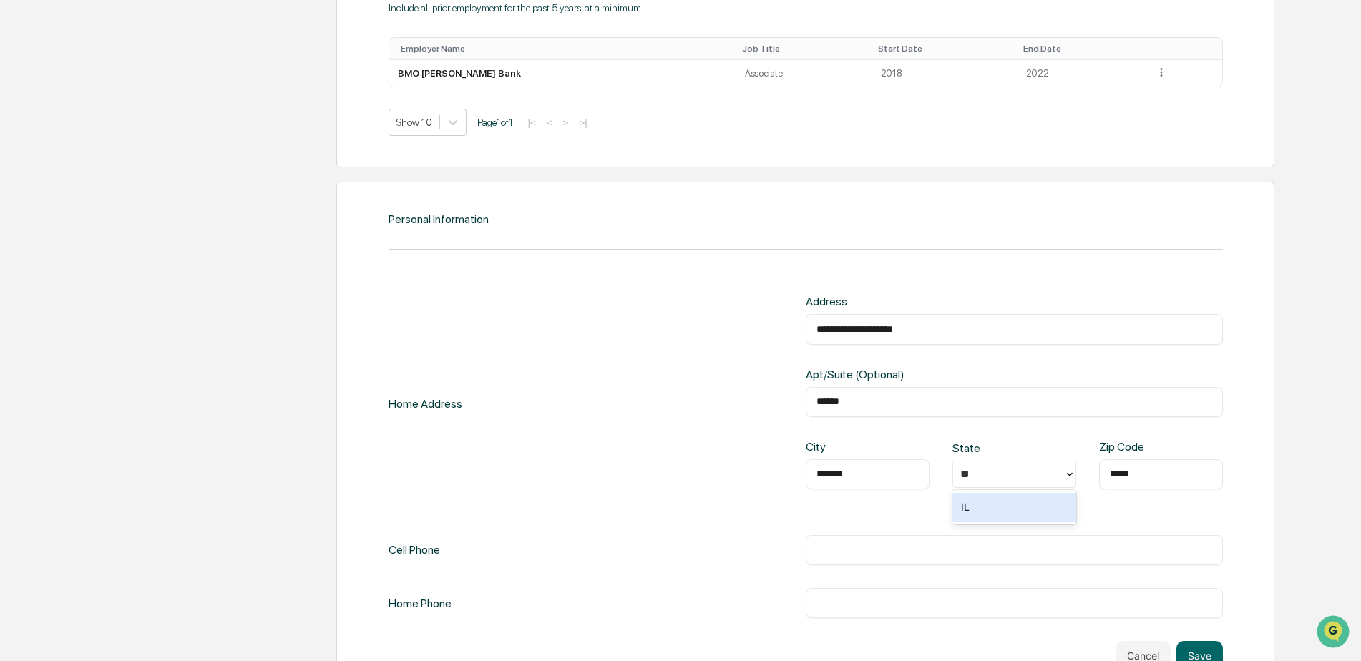
click at [905, 563] on div "​" at bounding box center [1014, 550] width 417 height 30
click at [901, 558] on div "​" at bounding box center [1014, 550] width 417 height 30
click at [909, 548] on input "text" at bounding box center [1015, 550] width 396 height 14
type input "**********"
click at [983, 503] on div "IL" at bounding box center [1015, 507] width 124 height 29
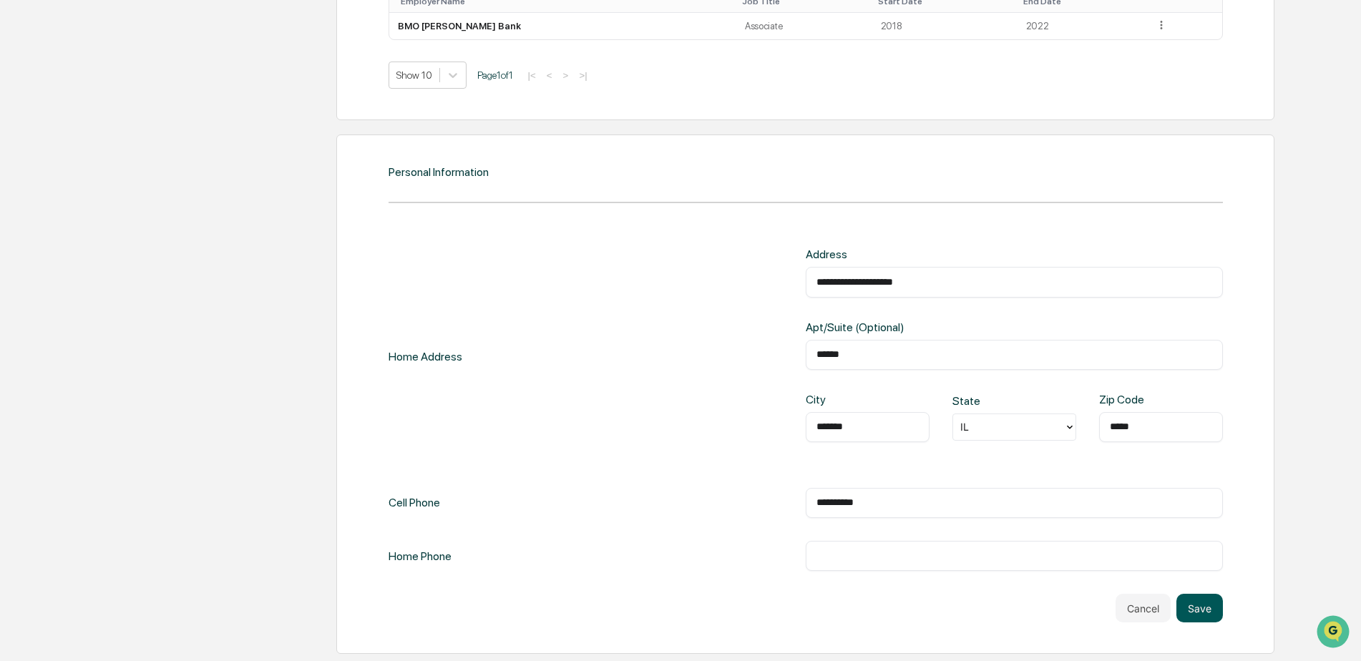
click at [1197, 615] on button "Save" at bounding box center [1200, 608] width 47 height 29
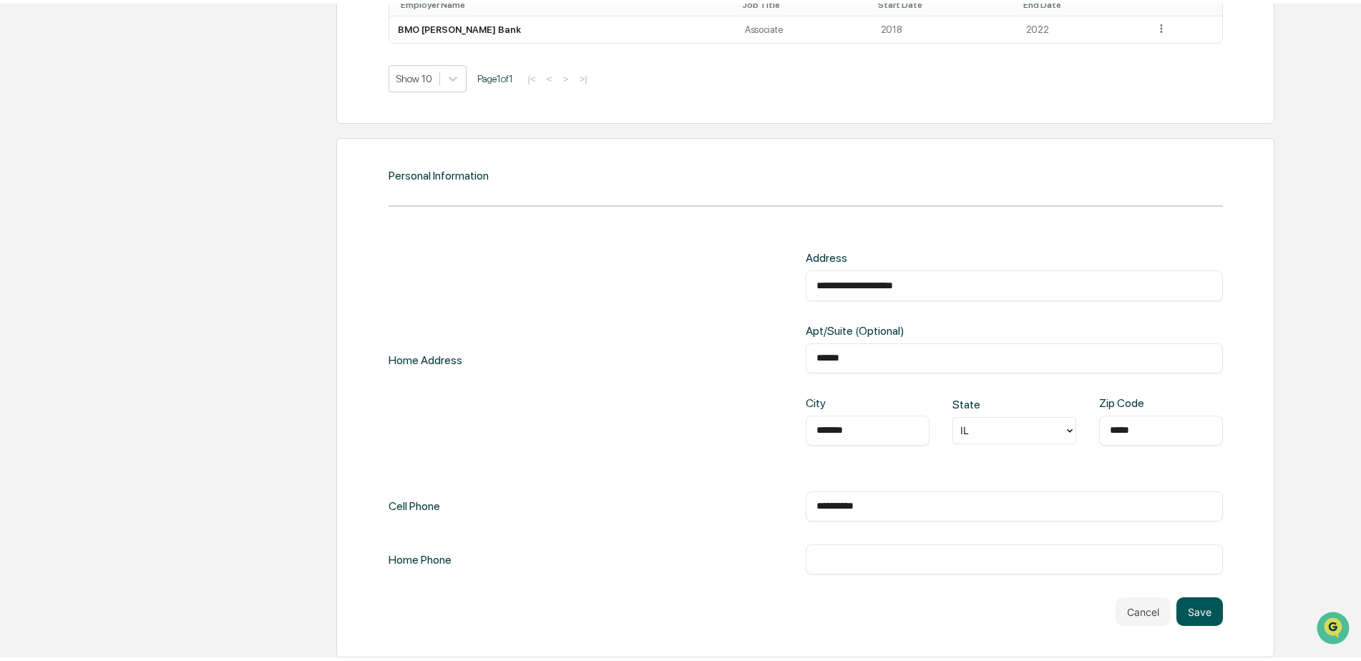
scroll to position [1256, 0]
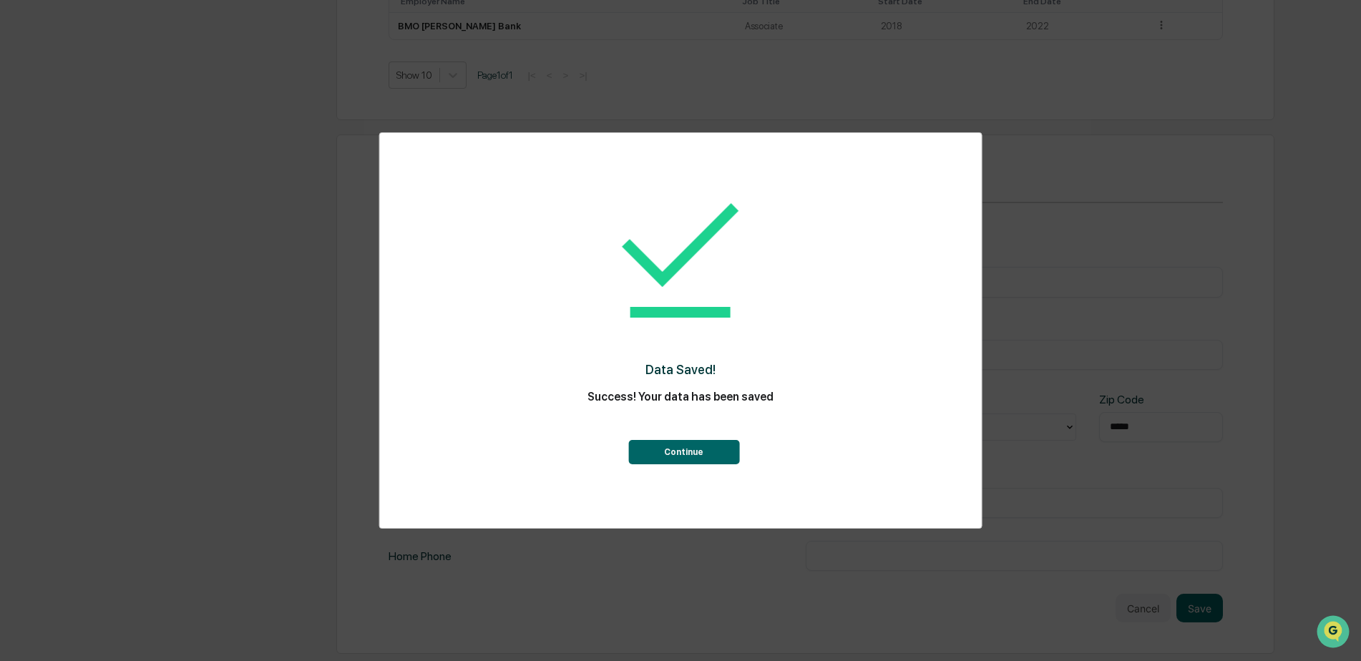
click at [669, 444] on button "Continue" at bounding box center [683, 452] width 111 height 24
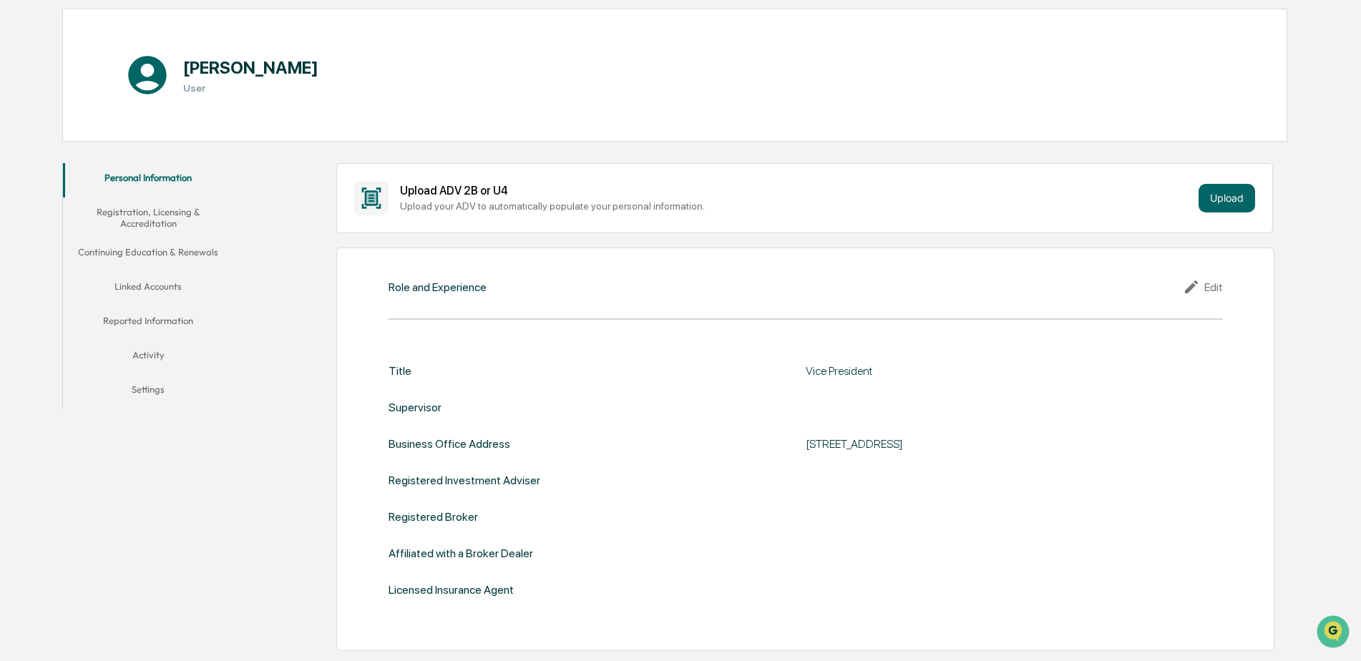
scroll to position [215, 0]
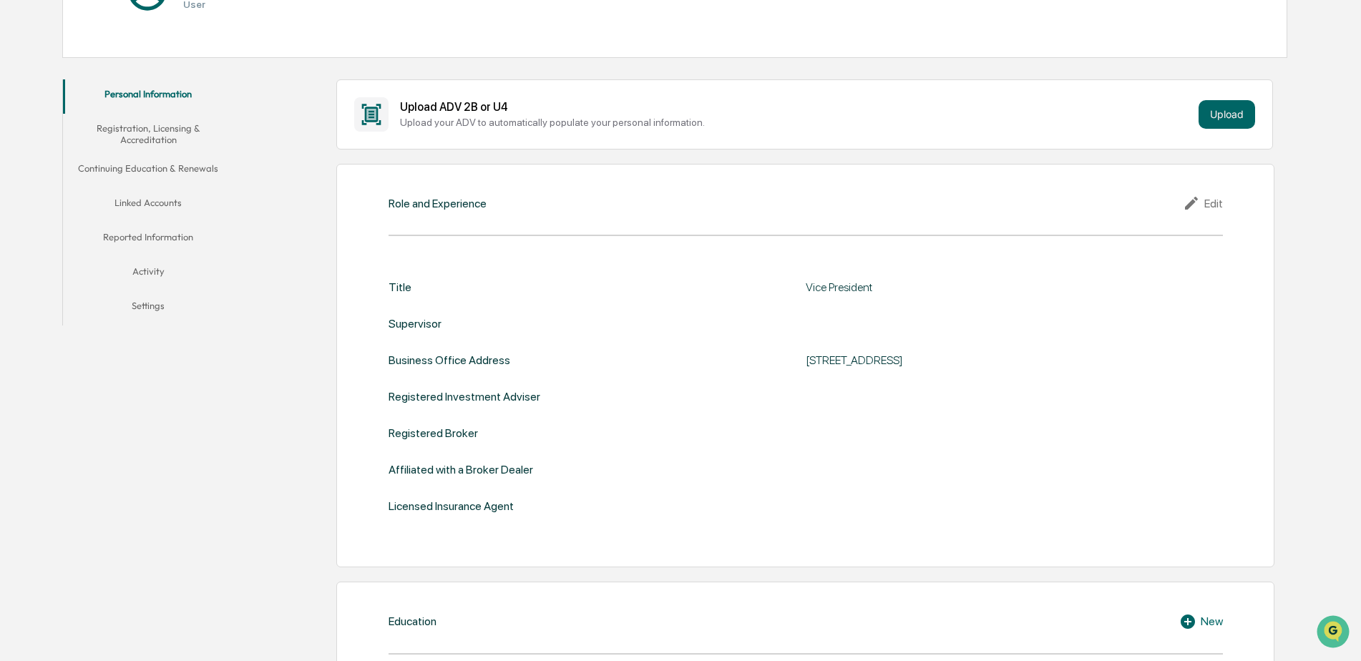
click at [1220, 200] on div "Edit" at bounding box center [1203, 203] width 40 height 17
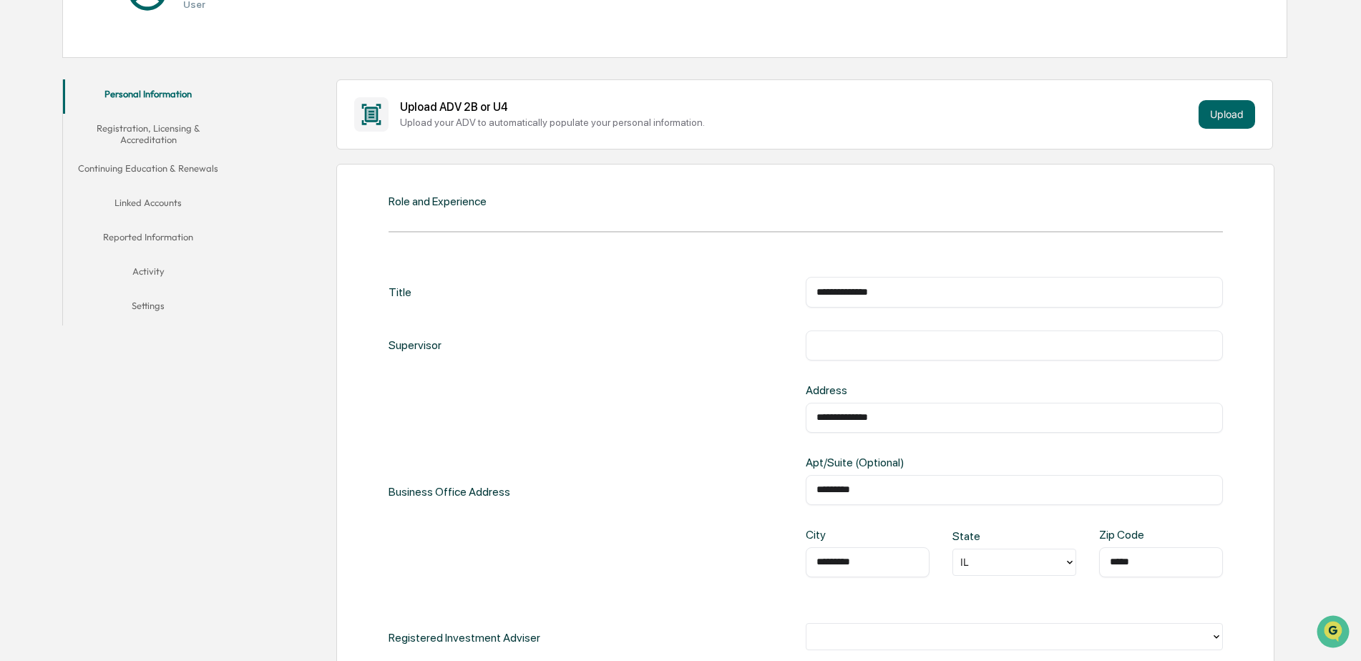
scroll to position [358, 0]
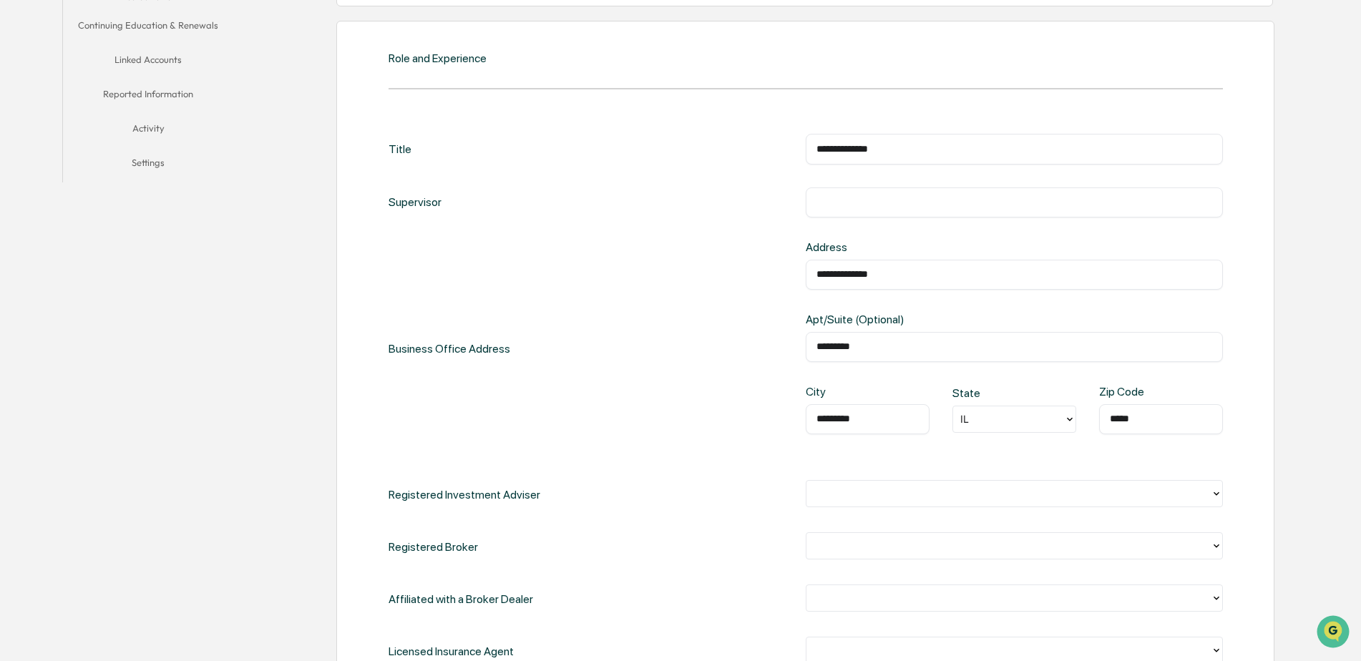
click at [853, 504] on div at bounding box center [1009, 494] width 404 height 22
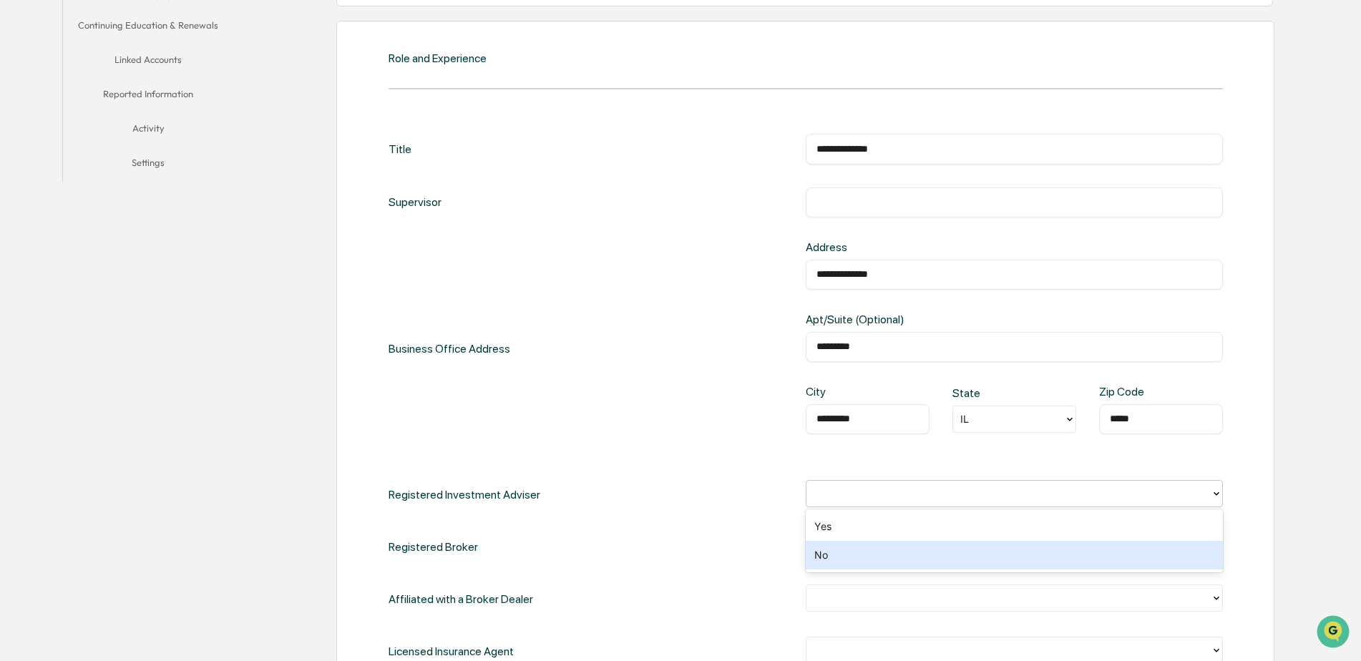
click at [850, 546] on div "No" at bounding box center [1014, 555] width 417 height 29
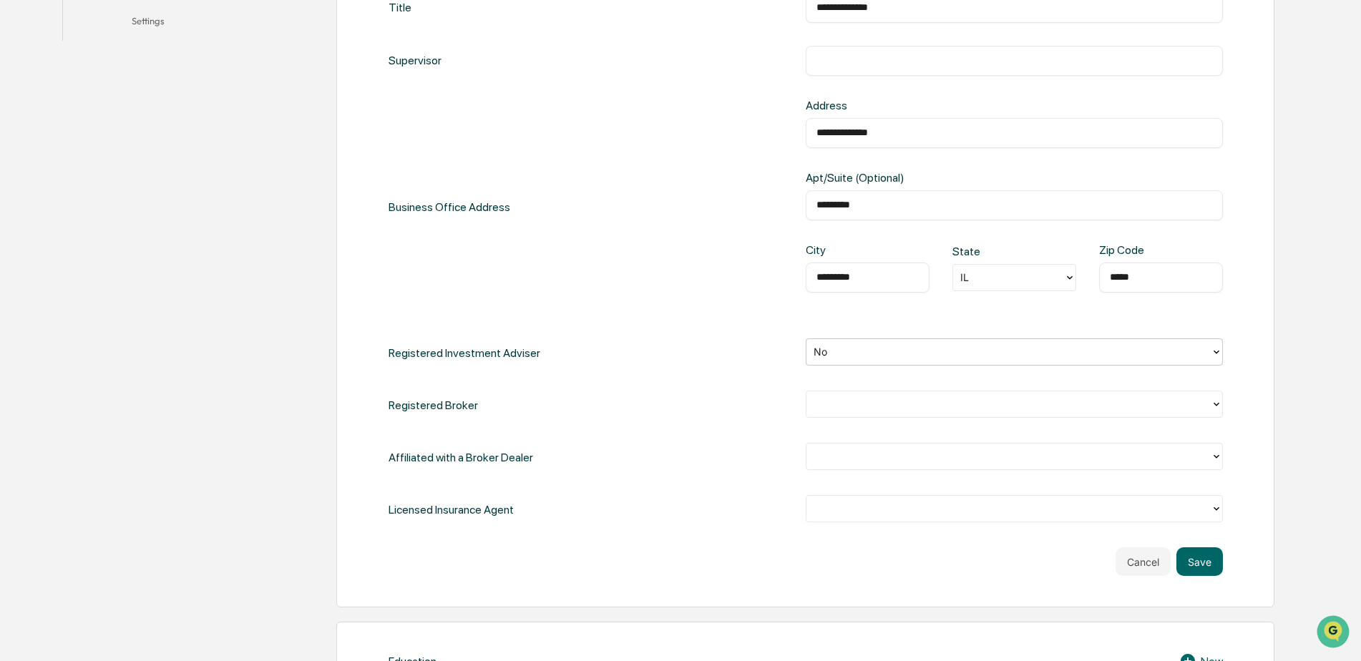
scroll to position [501, 0]
click at [880, 403] on div at bounding box center [1009, 403] width 390 height 16
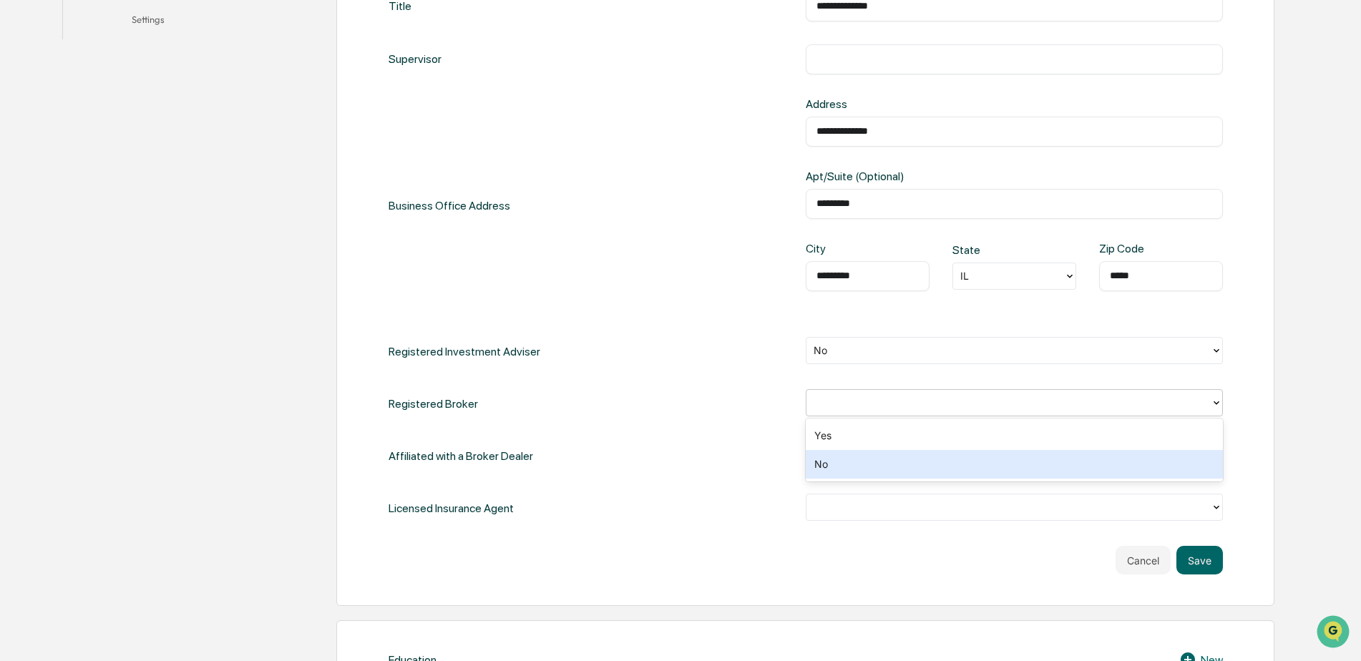
click at [866, 467] on div "No" at bounding box center [1014, 464] width 417 height 29
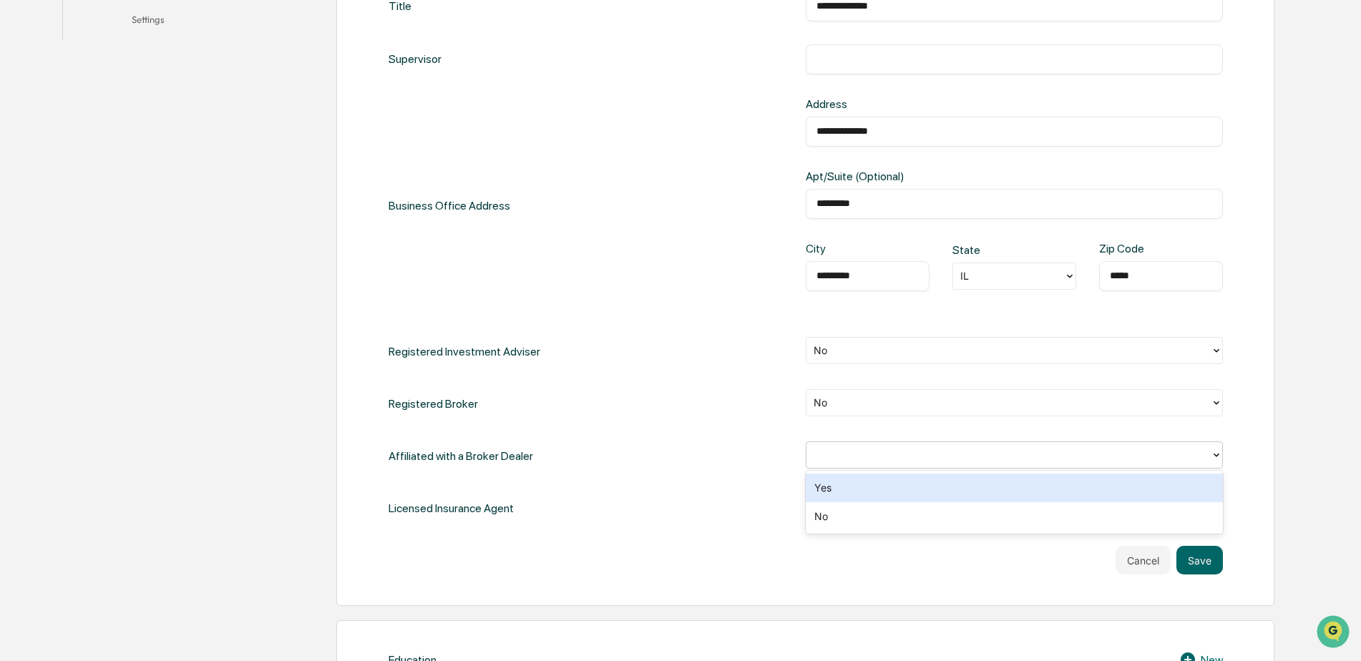
click at [839, 442] on div at bounding box center [1014, 455] width 417 height 27
click at [830, 492] on div "Yes" at bounding box center [1014, 488] width 417 height 29
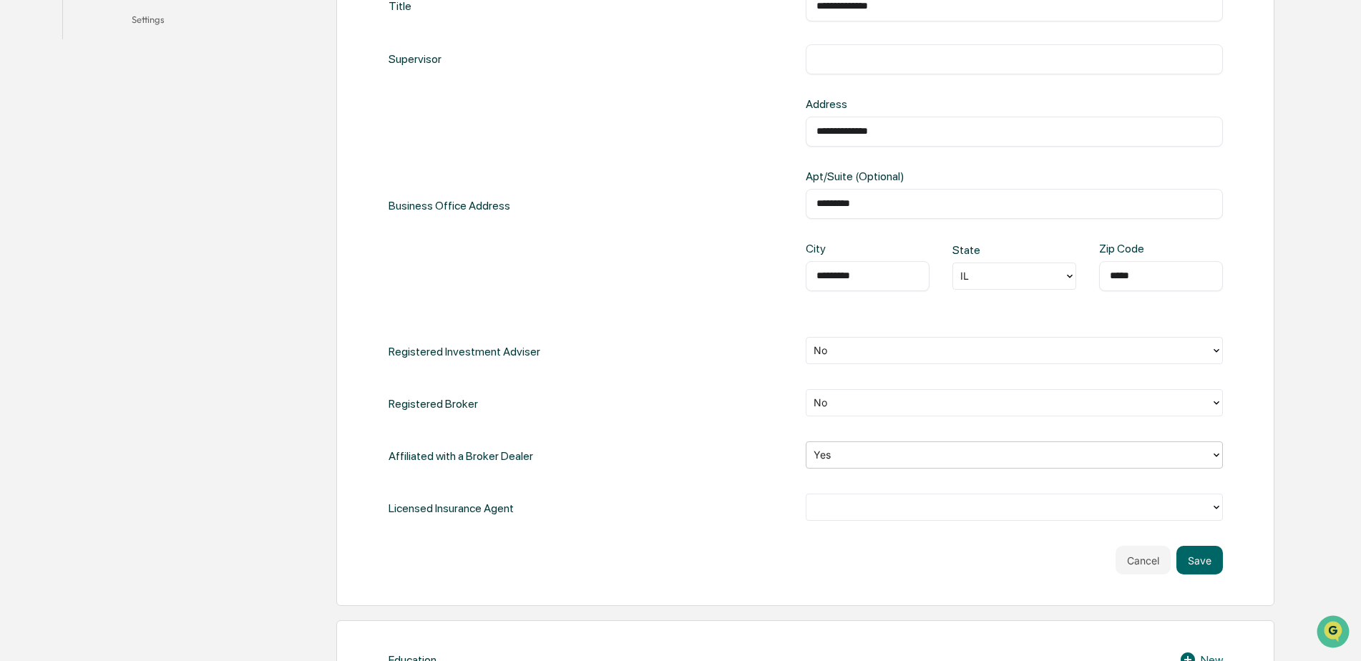
click at [828, 512] on div at bounding box center [1009, 508] width 390 height 16
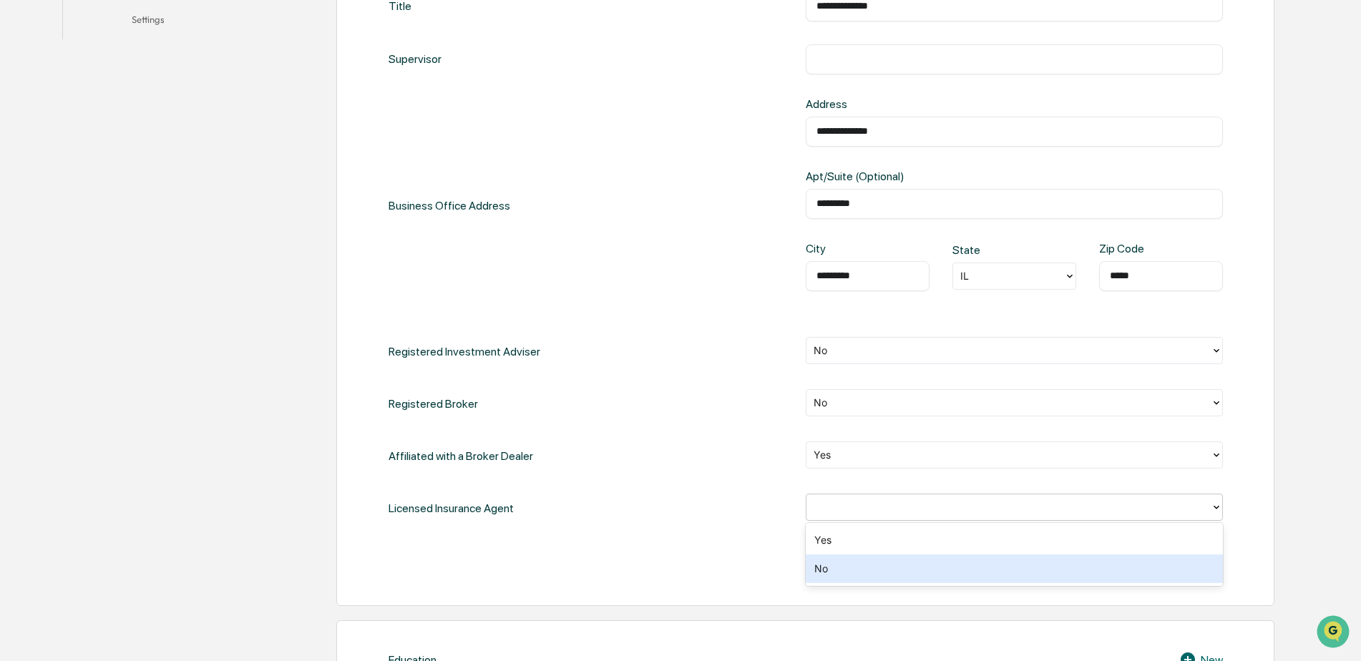
click at [829, 571] on div "No" at bounding box center [1014, 569] width 417 height 29
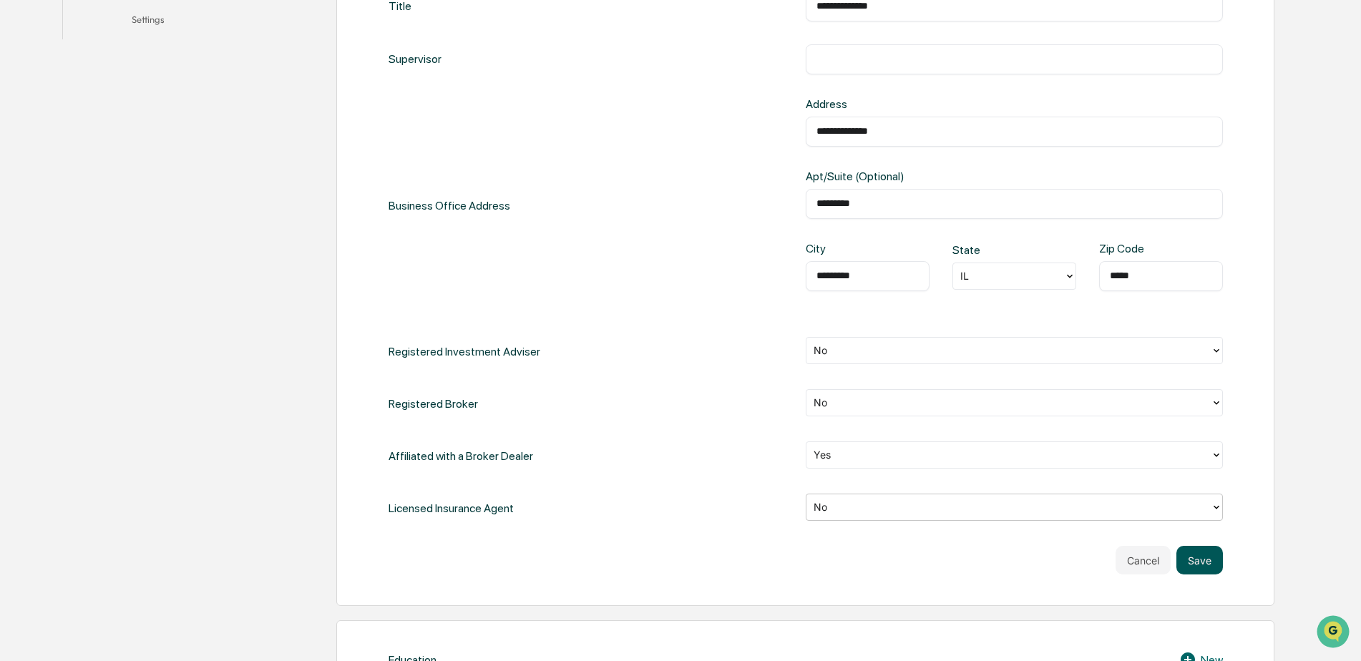
click at [1207, 553] on button "Save" at bounding box center [1200, 560] width 47 height 29
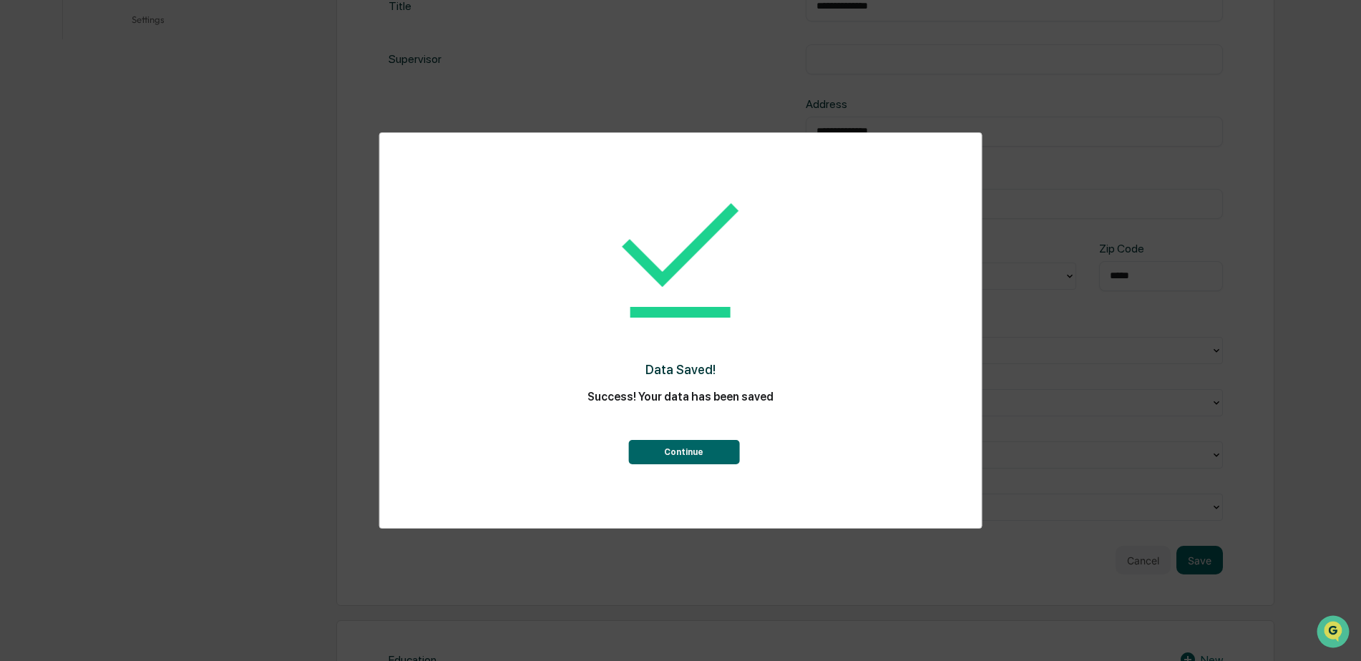
click at [661, 455] on button "Continue" at bounding box center [683, 452] width 111 height 24
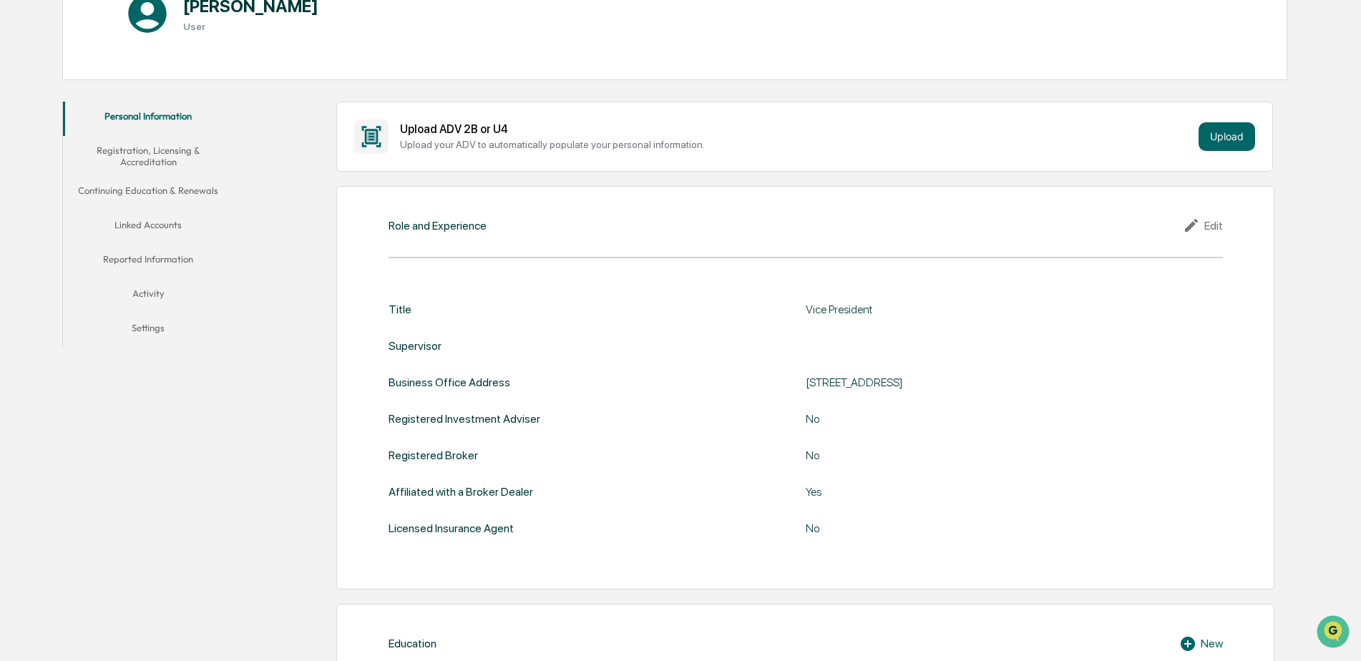
scroll to position [215, 0]
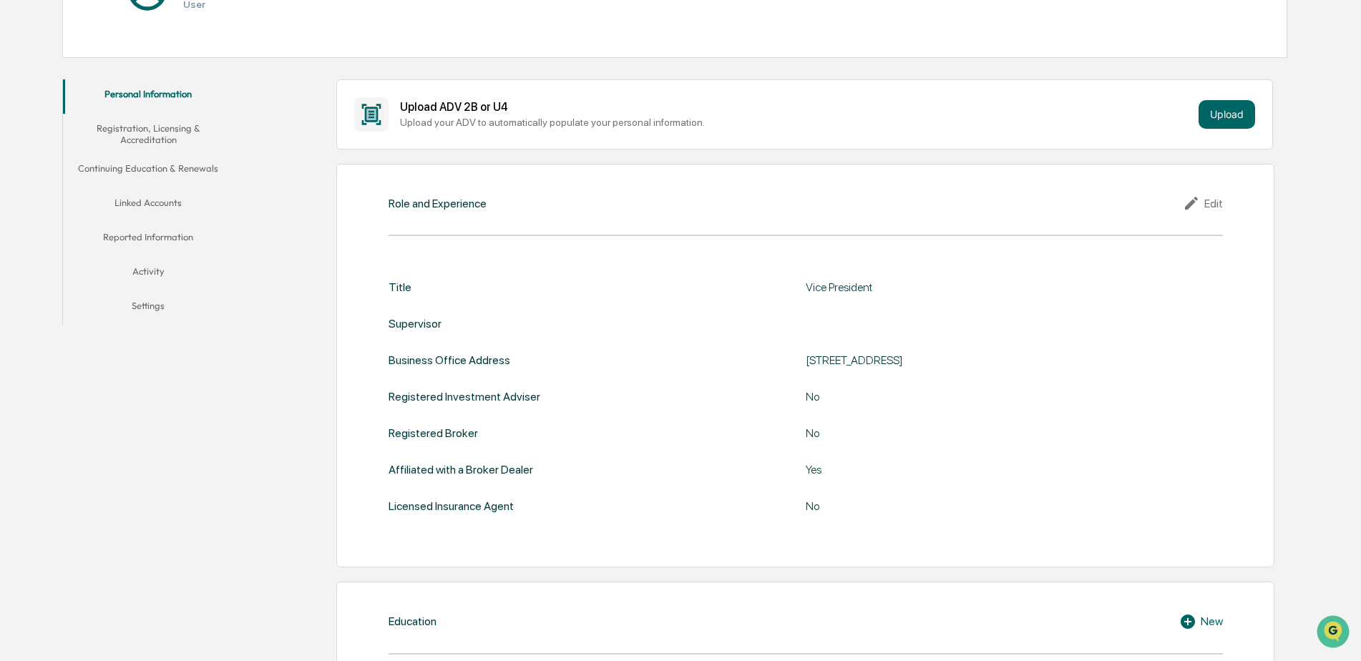
click at [1221, 207] on div "Edit" at bounding box center [1203, 203] width 40 height 17
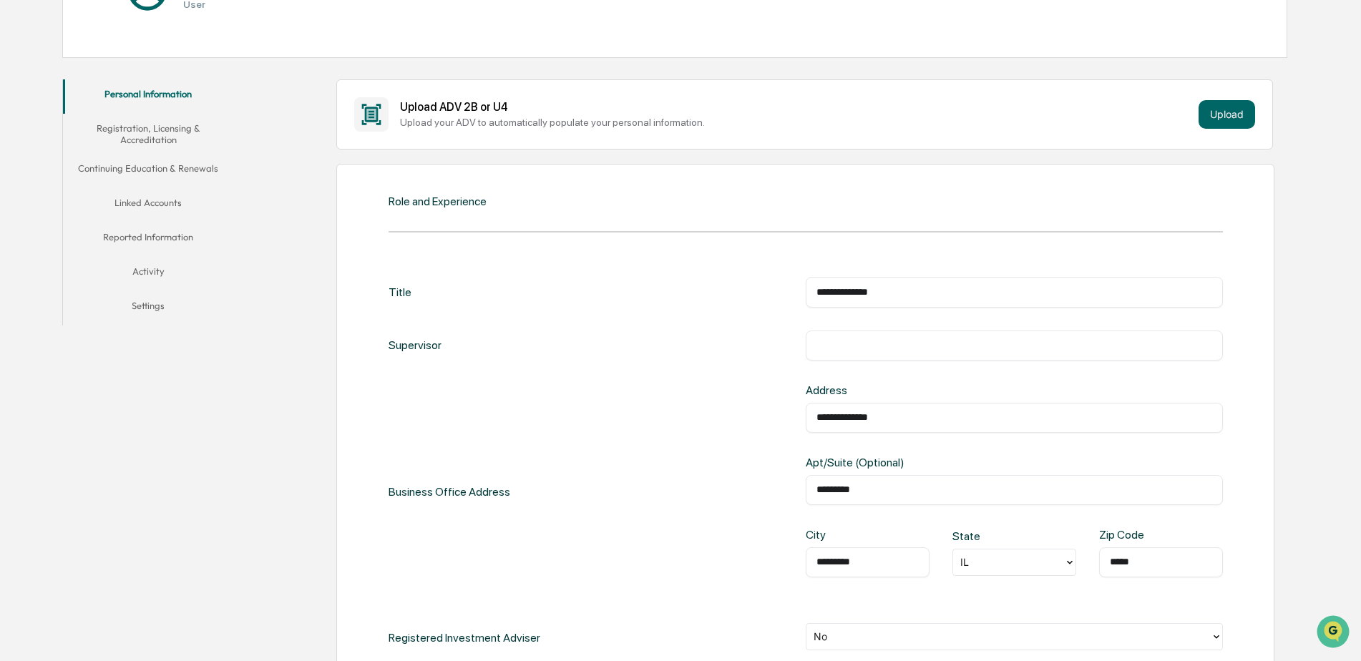
click at [891, 336] on div "​" at bounding box center [1014, 346] width 417 height 30
click at [892, 340] on input "text" at bounding box center [1015, 346] width 396 height 14
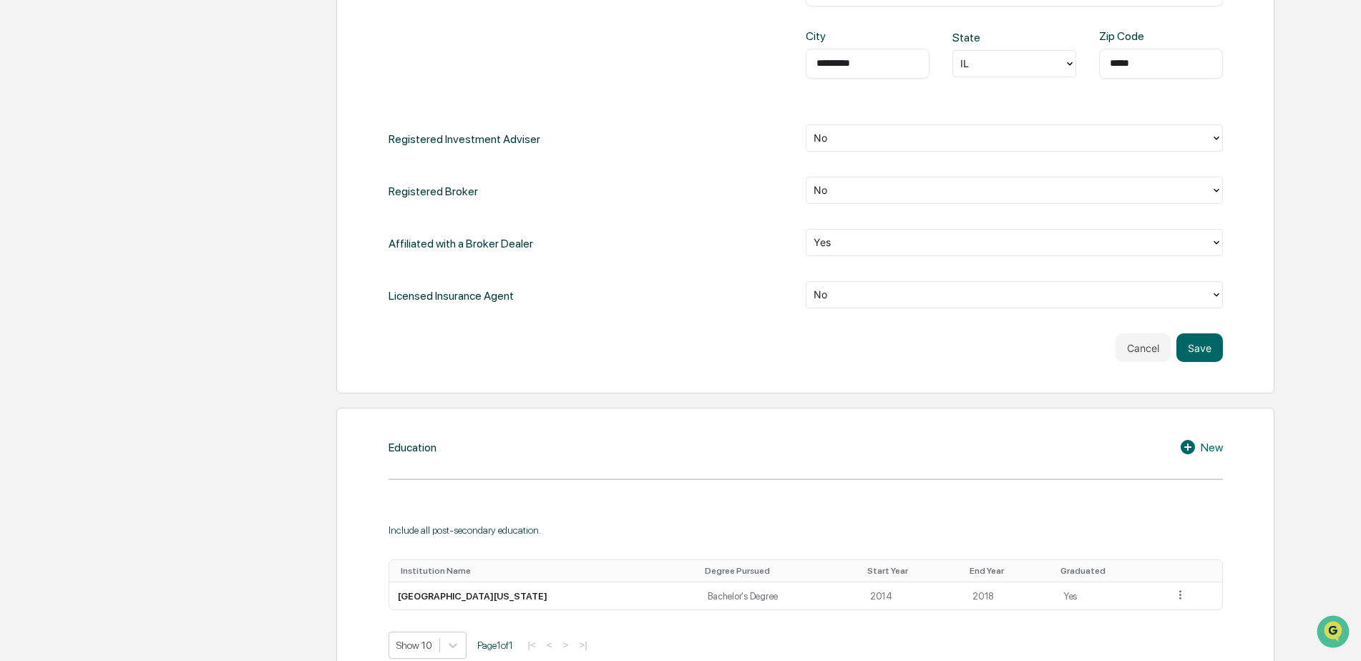
scroll to position [716, 0]
type input "**********"
click at [1206, 345] on button "Save" at bounding box center [1200, 345] width 47 height 29
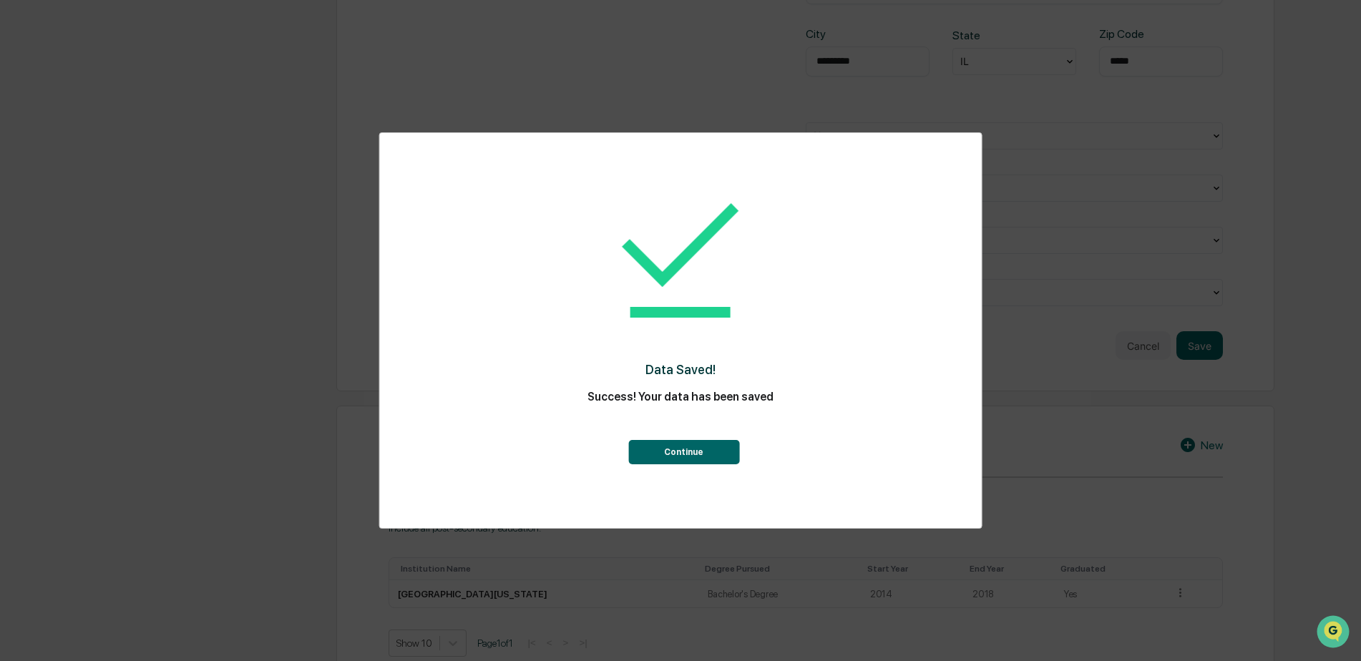
click at [698, 458] on button "Continue" at bounding box center [683, 452] width 111 height 24
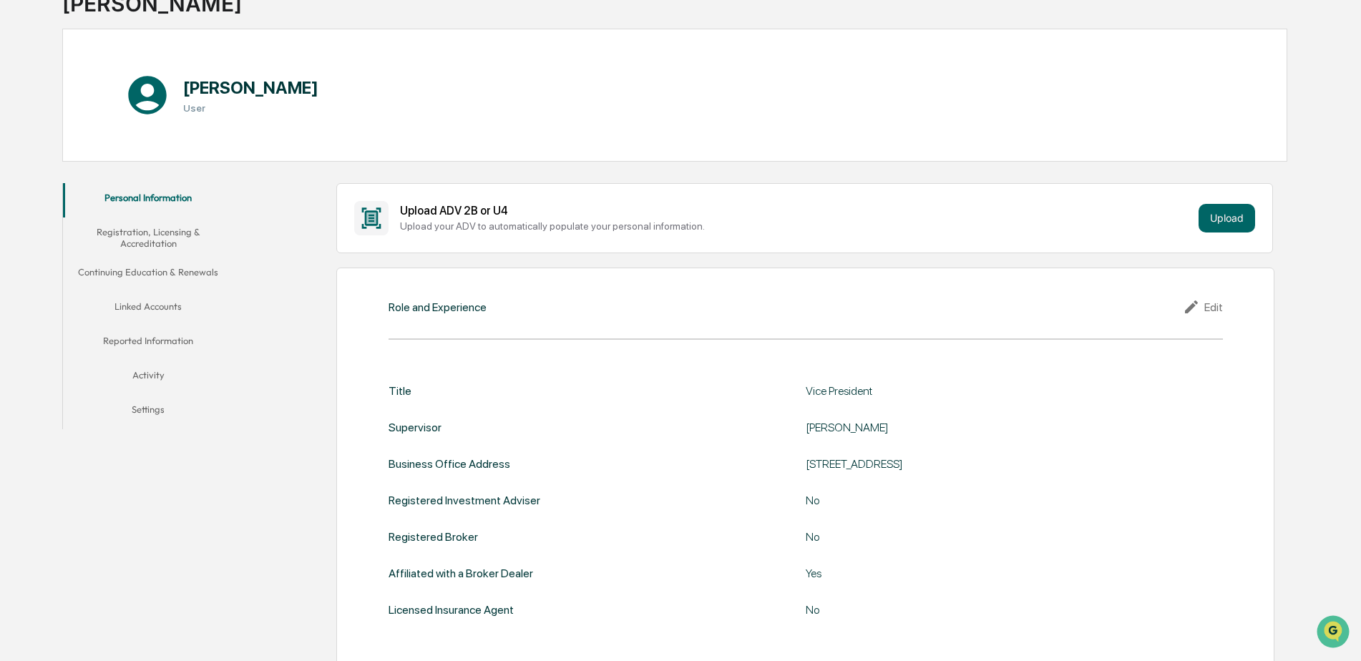
scroll to position [42, 0]
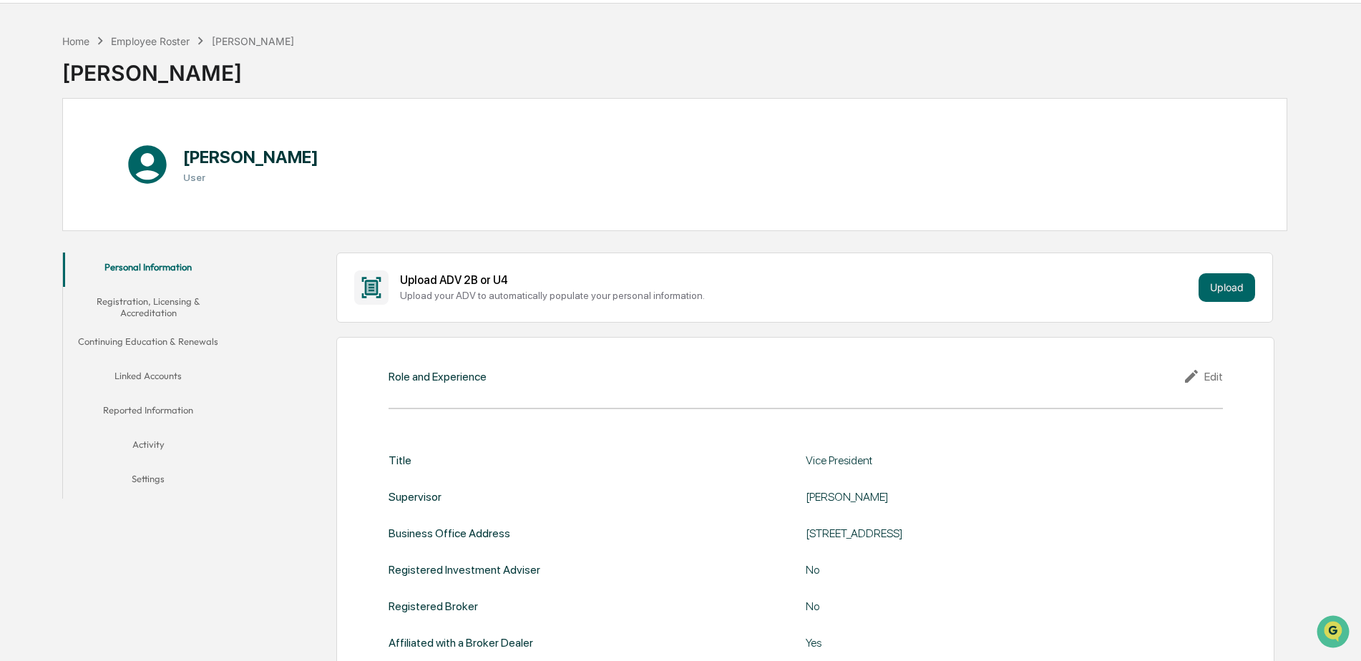
click at [1195, 450] on div "Title Vice President Supervisor Jon Leiman Business Office Address 2215 York Ro…" at bounding box center [806, 570] width 834 height 277
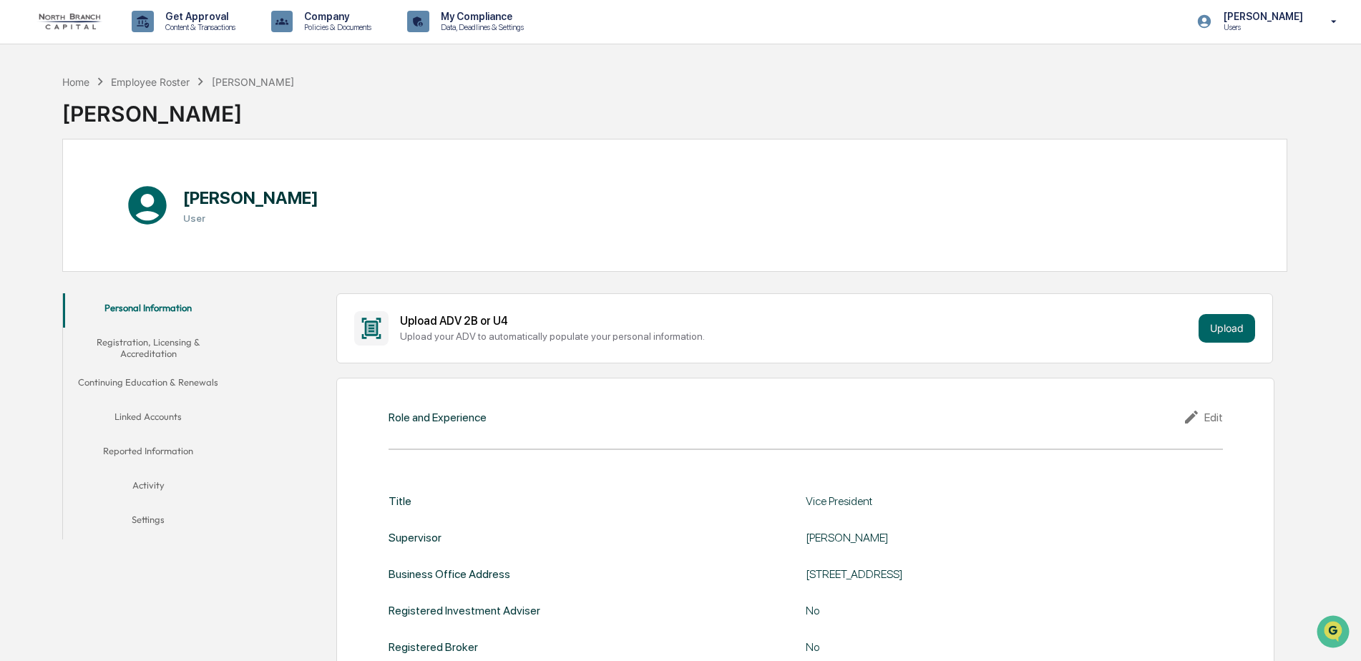
scroll to position [0, 0]
click at [163, 349] on button "Registration, Licensing & Accreditation" at bounding box center [148, 348] width 171 height 41
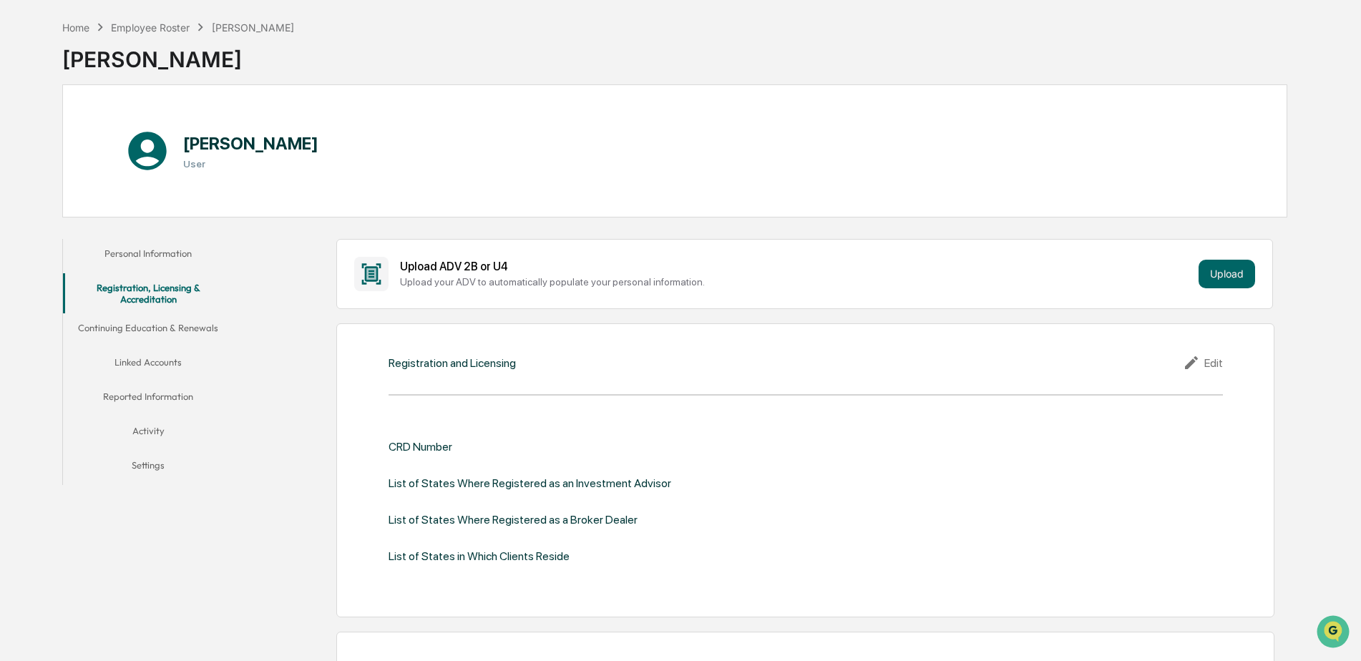
scroll to position [143, 0]
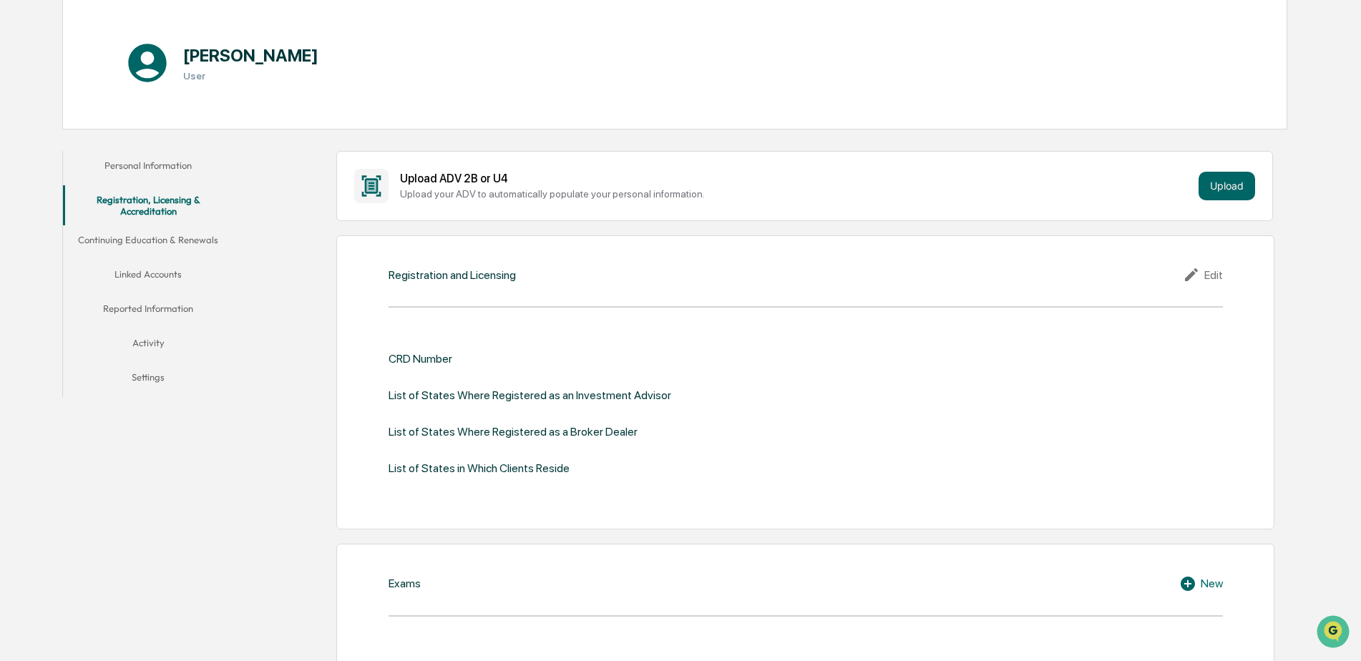
click at [156, 169] on button "Personal Information" at bounding box center [148, 168] width 171 height 34
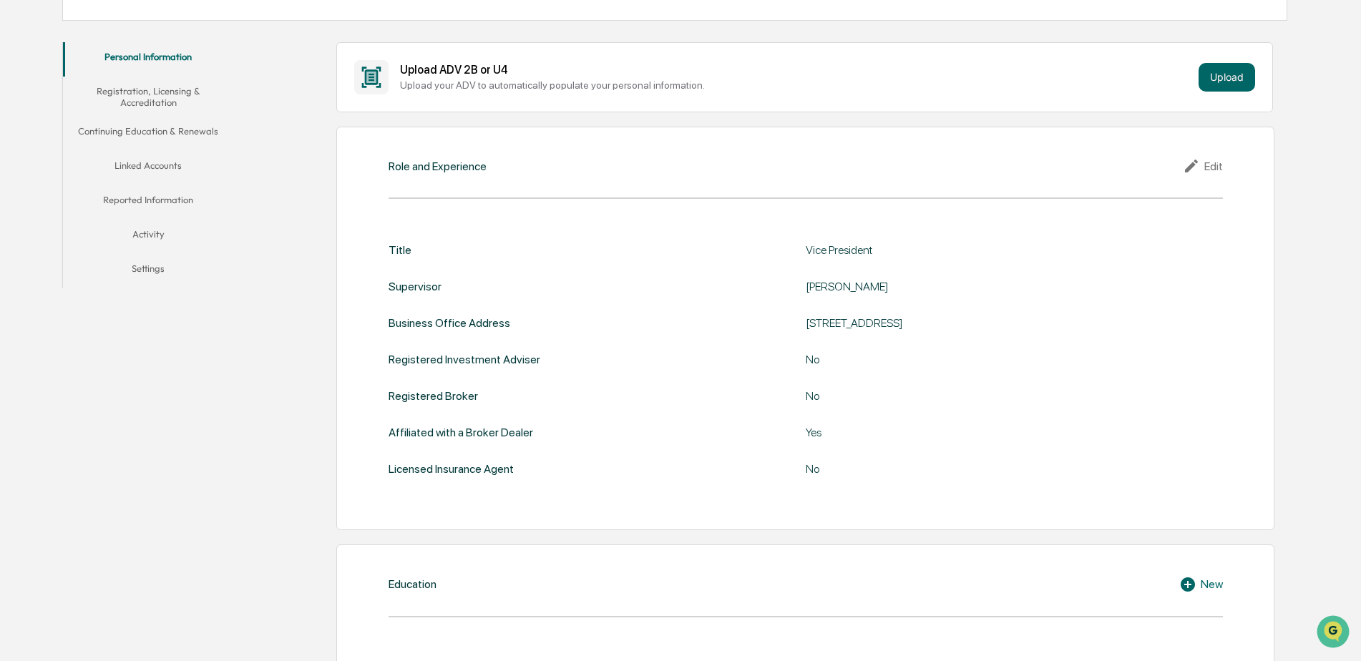
scroll to position [143, 0]
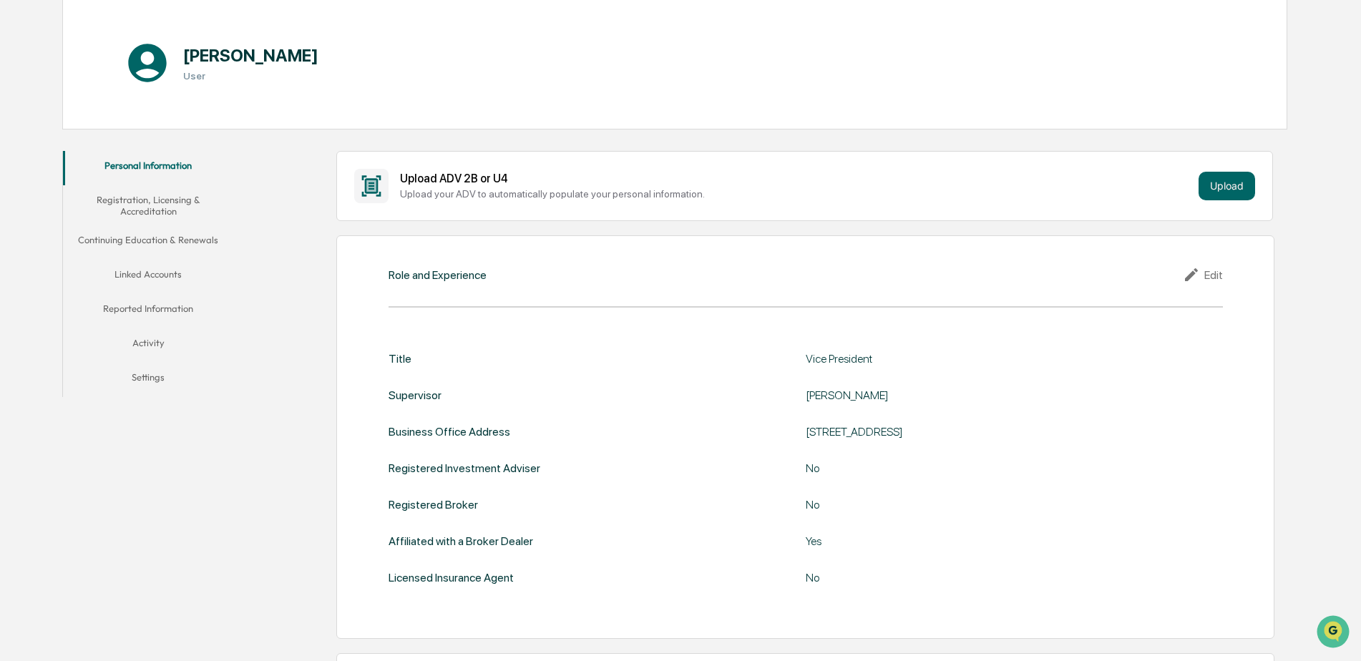
click at [140, 214] on button "Registration, Licensing & Accreditation" at bounding box center [148, 205] width 171 height 41
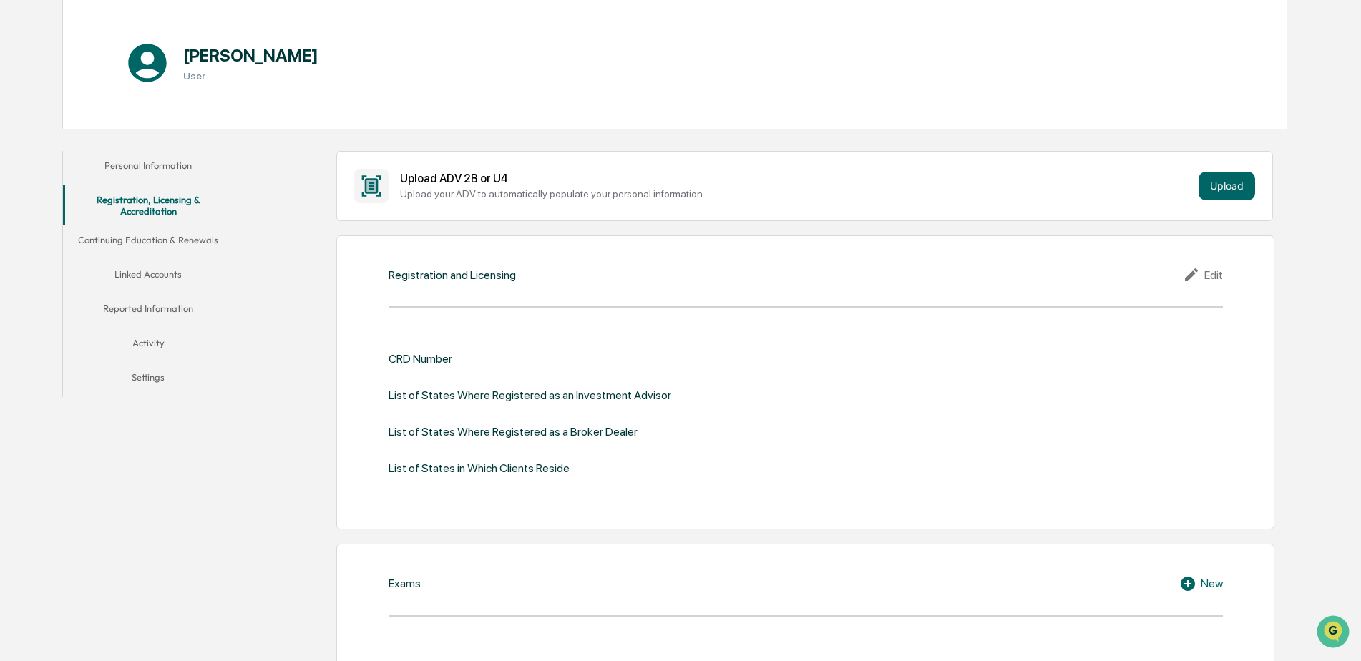
click at [1216, 273] on div "Edit" at bounding box center [1203, 274] width 40 height 17
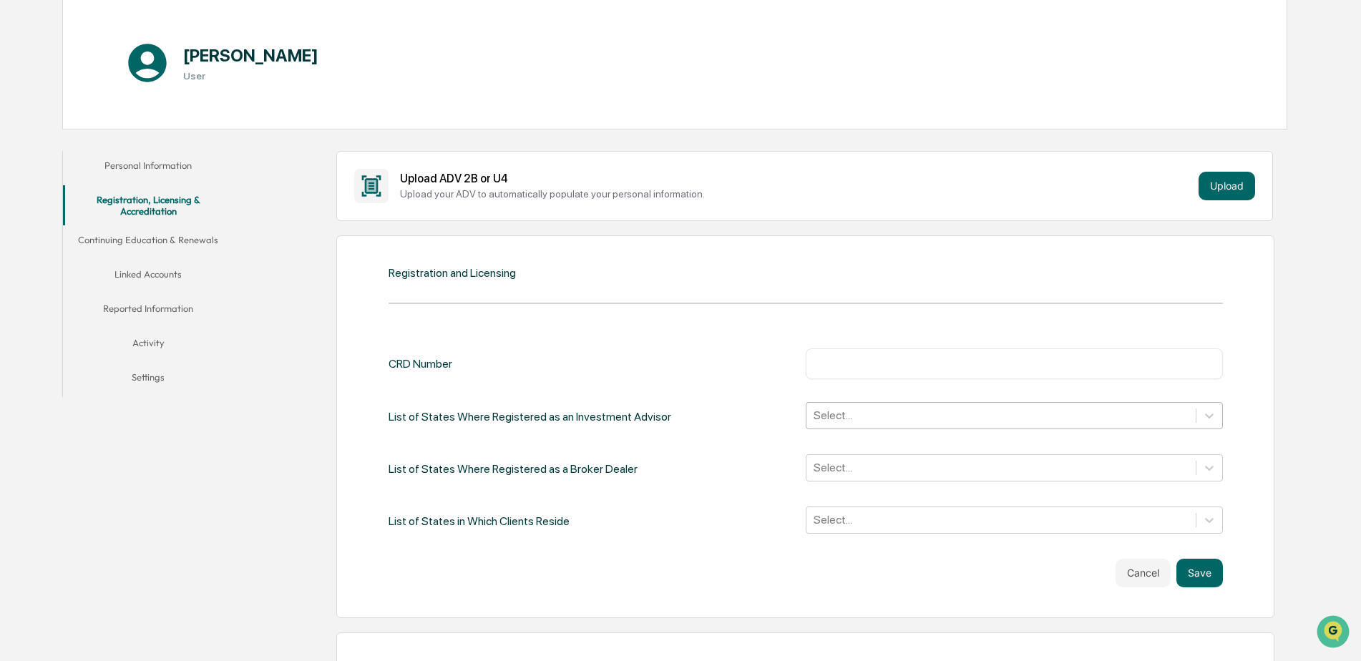
click at [978, 417] on div at bounding box center [1001, 415] width 375 height 16
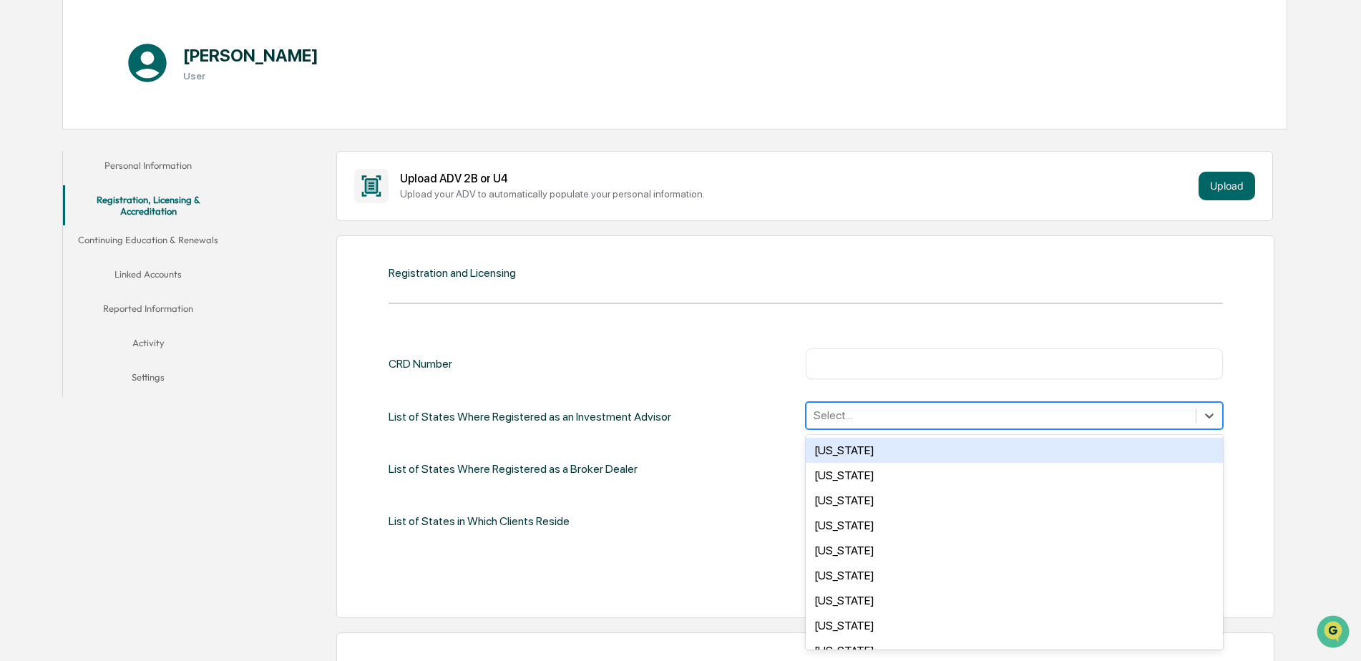
click at [739, 365] on div "CRD Number ​" at bounding box center [806, 364] width 834 height 30
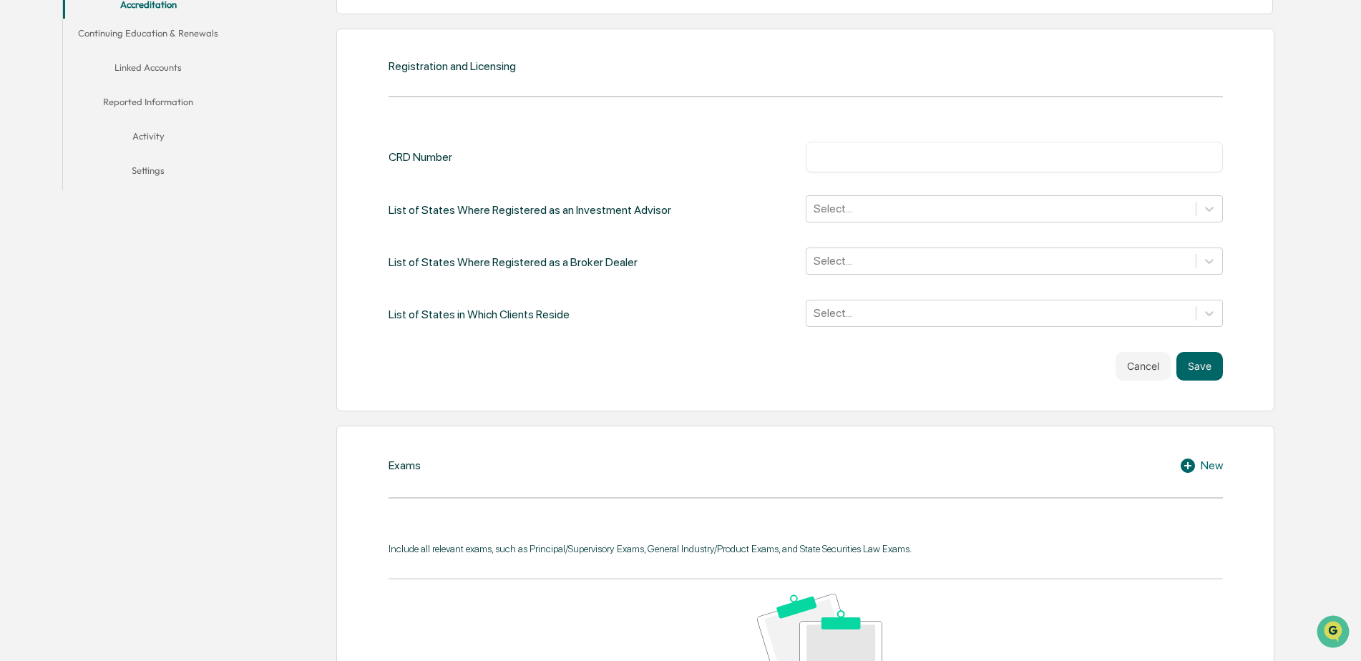
scroll to position [358, 0]
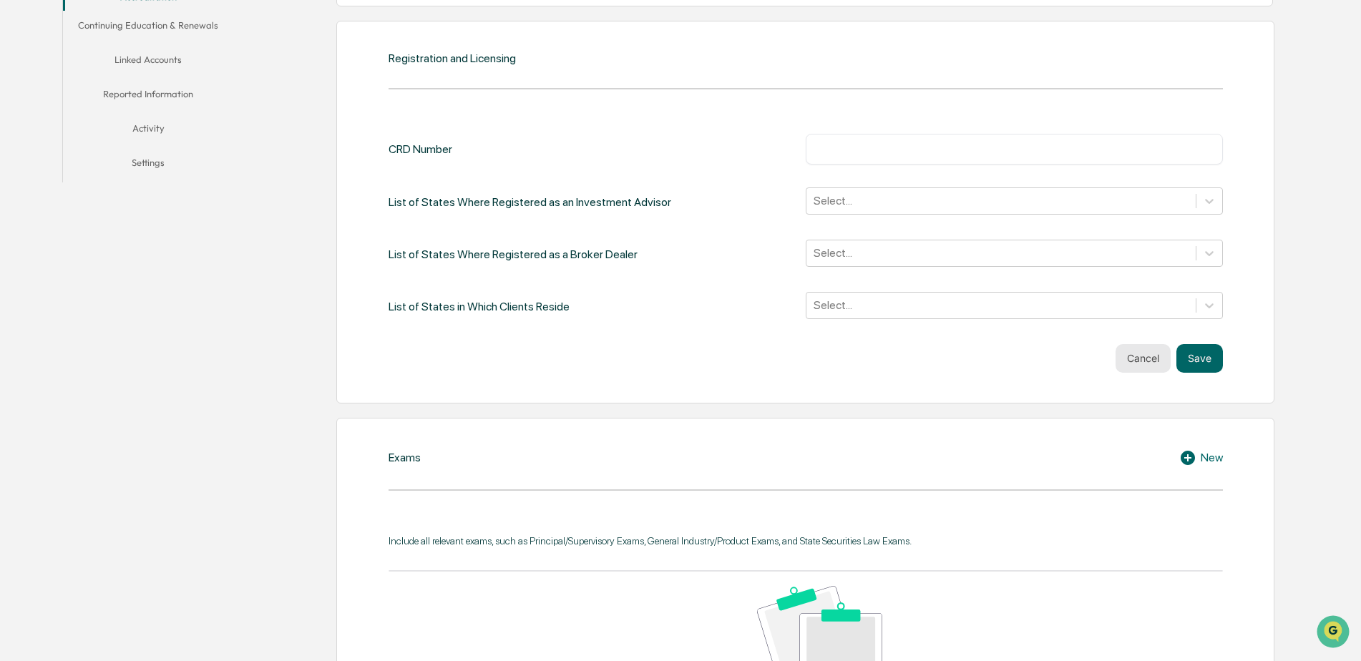
click at [1142, 359] on button "Cancel" at bounding box center [1143, 358] width 55 height 29
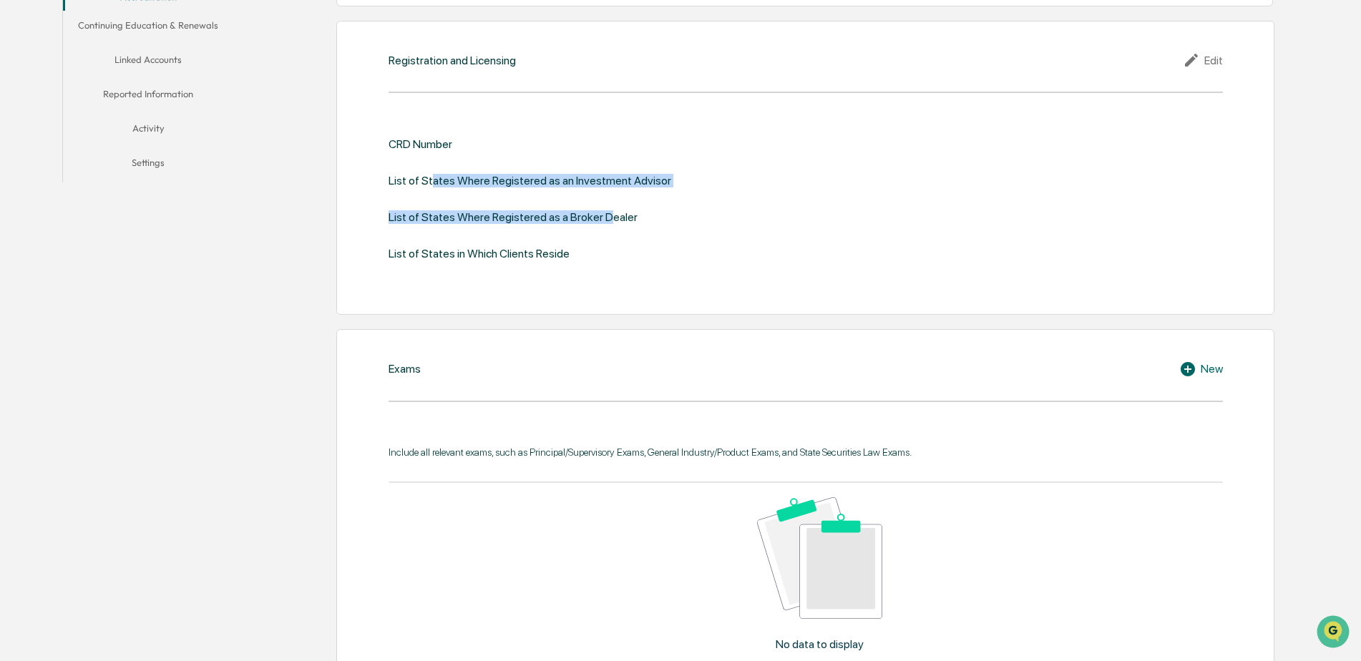
drag, startPoint x: 432, startPoint y: 187, endPoint x: 603, endPoint y: 193, distance: 171.9
click at [603, 193] on div "CRD Number List of States Where Registered as an Investment Advisor List of Sta…" at bounding box center [806, 198] width 834 height 123
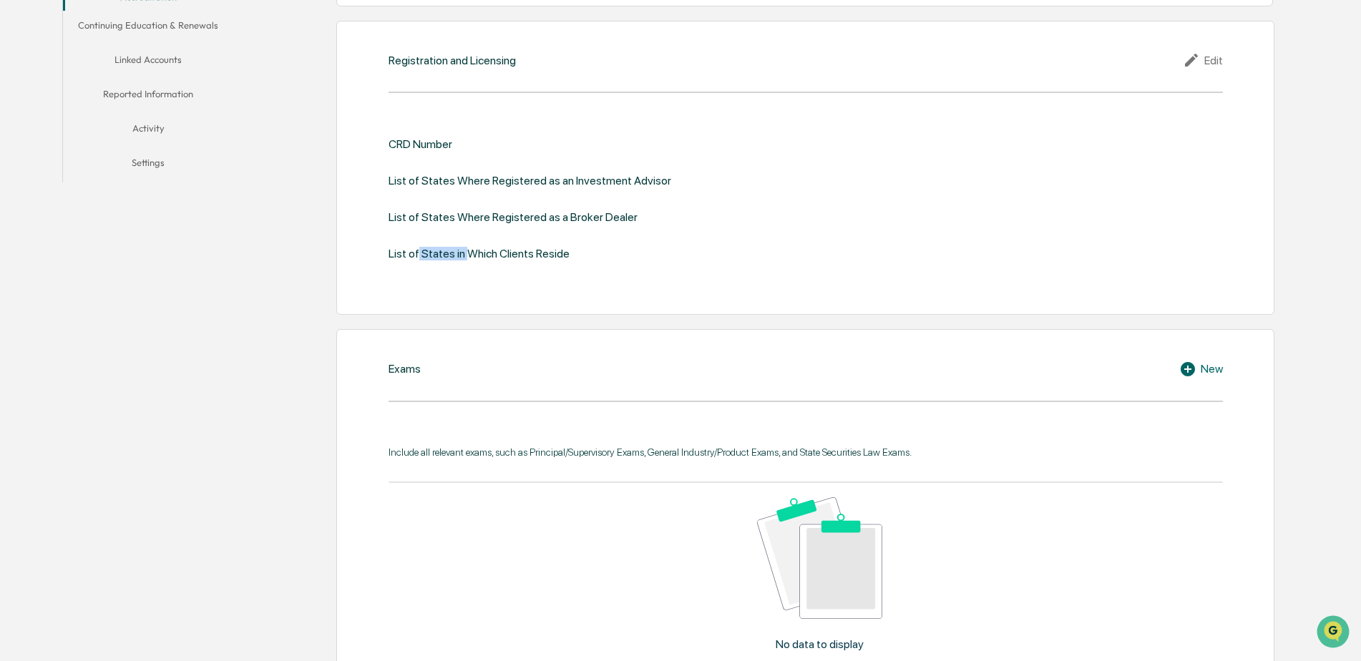
drag, startPoint x: 428, startPoint y: 255, endPoint x: 466, endPoint y: 255, distance: 37.9
click at [466, 255] on div "List of States in Which Clients Reside" at bounding box center [479, 254] width 181 height 14
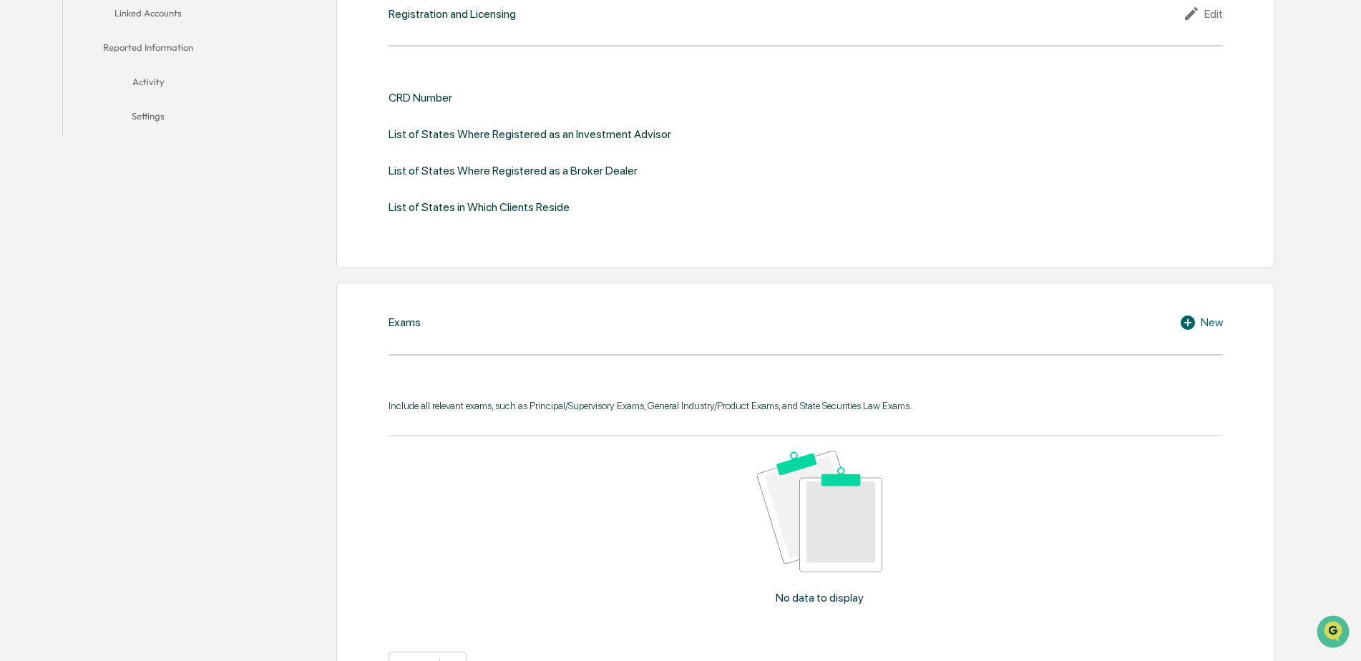
scroll to position [429, 0]
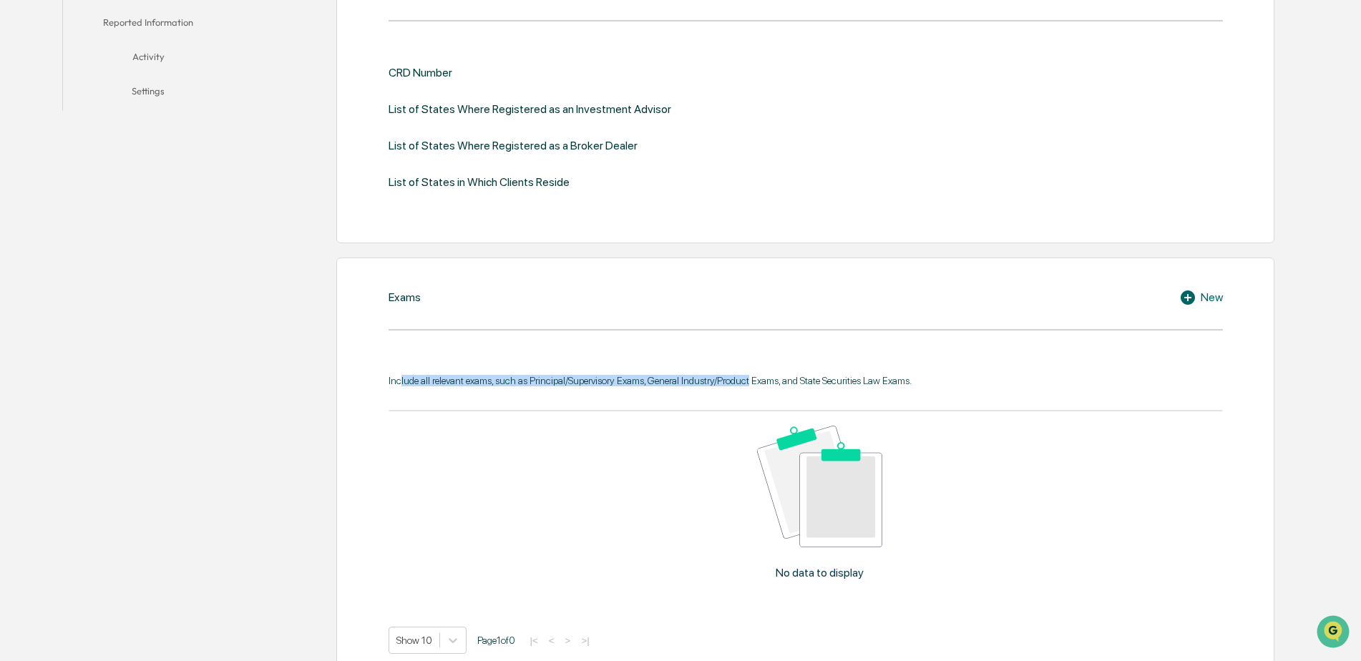
drag, startPoint x: 400, startPoint y: 376, endPoint x: 751, endPoint y: 374, distance: 351.4
click at [751, 375] on div "Include all relevant exams, such as Principal/Supervisory Exams, General Indust…" at bounding box center [806, 380] width 834 height 11
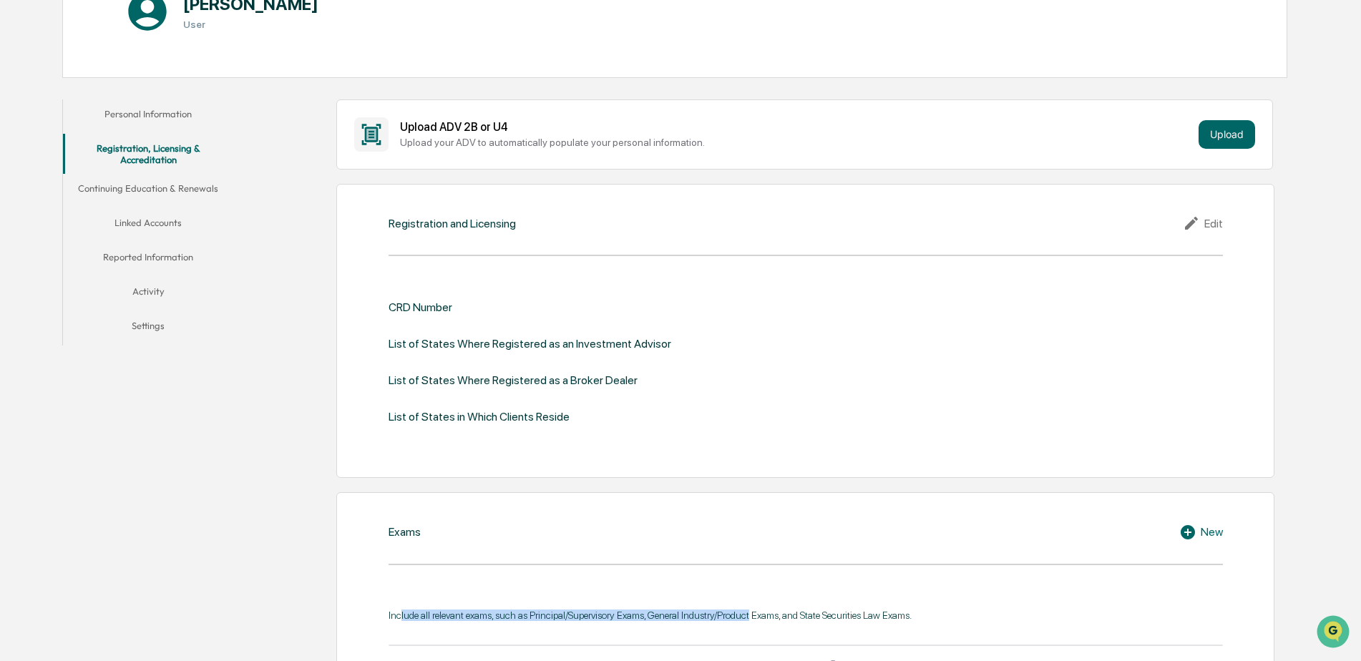
scroll to position [0, 0]
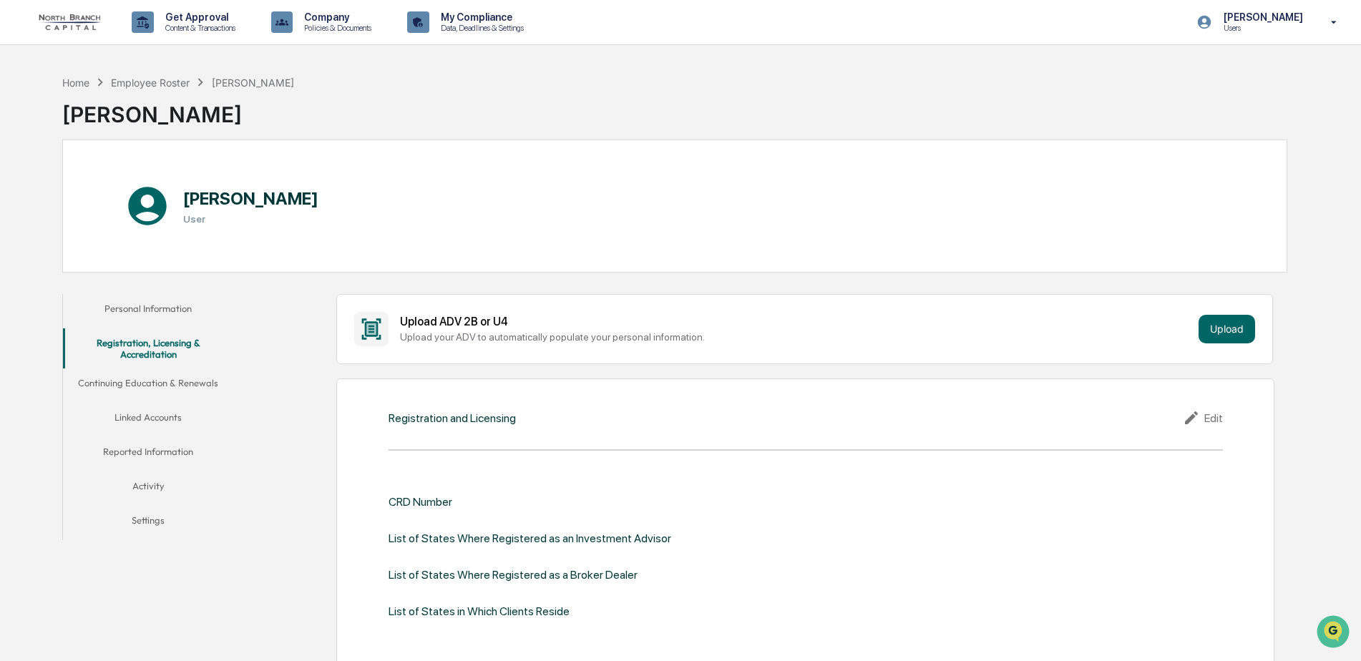
click at [140, 381] on button "Continuing Education & Renewals" at bounding box center [148, 386] width 171 height 34
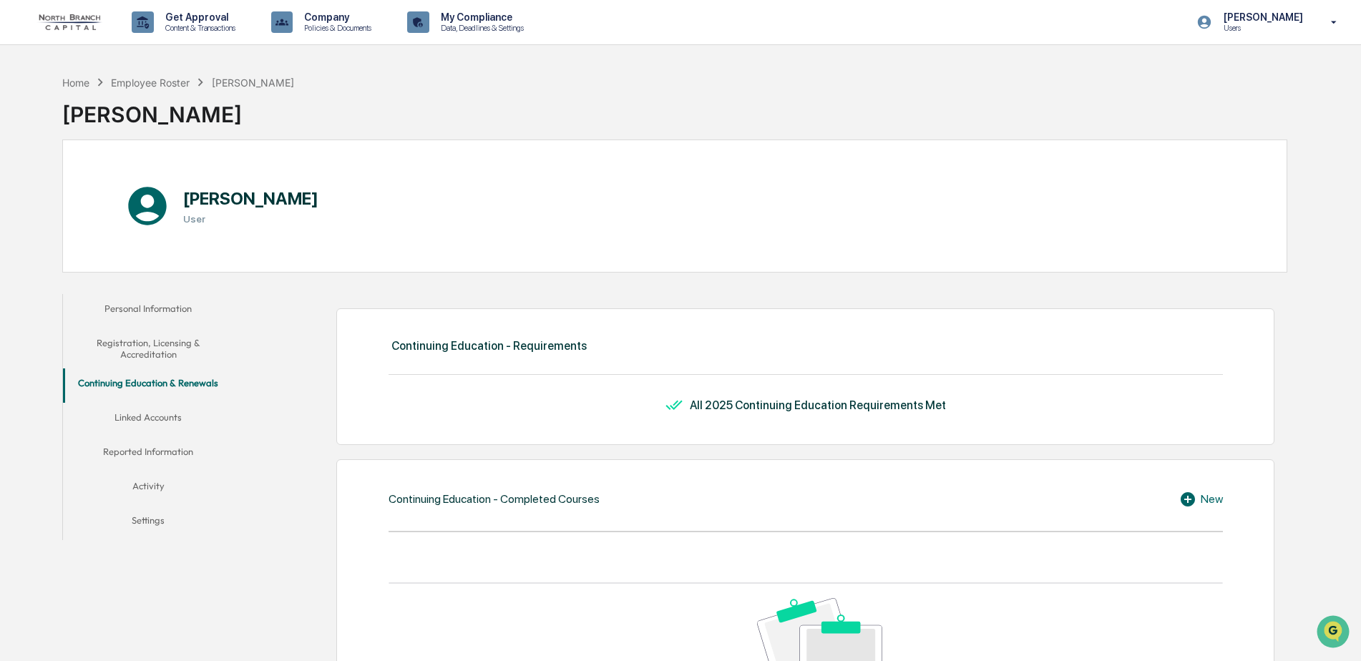
click at [140, 426] on button "Linked Accounts" at bounding box center [148, 420] width 171 height 34
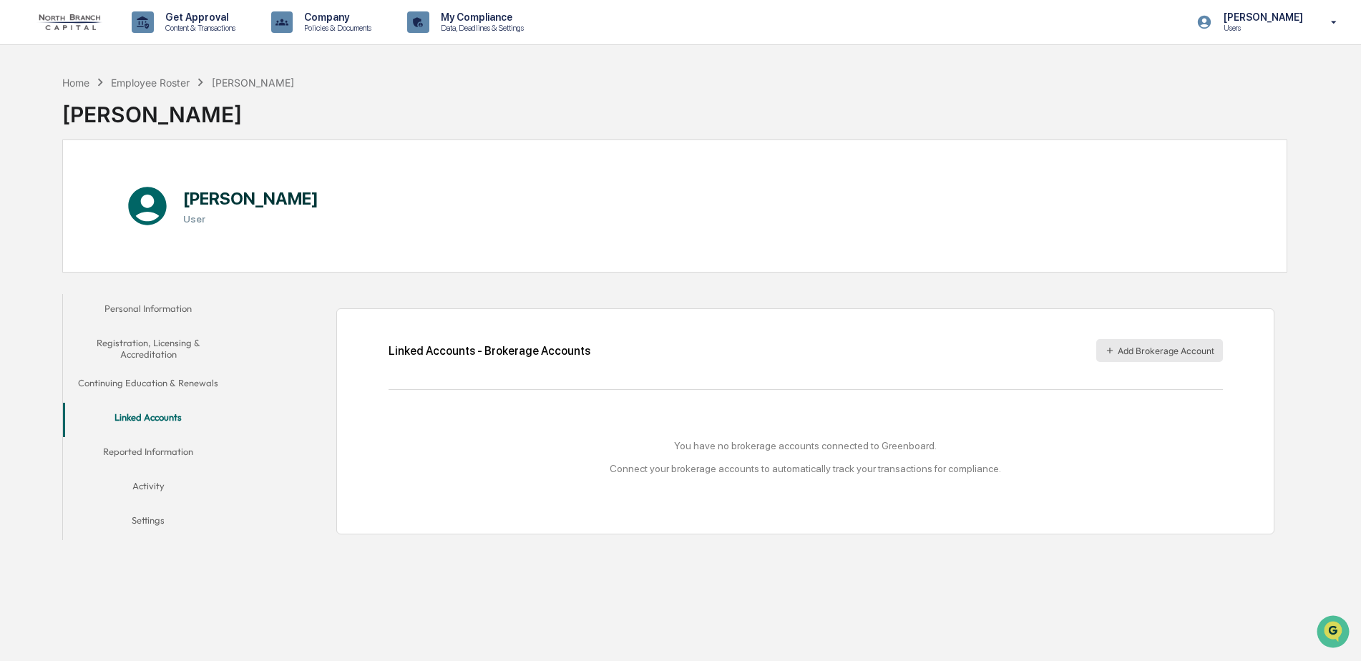
click at [1160, 351] on button "Add Brokerage Account" at bounding box center [1159, 350] width 127 height 23
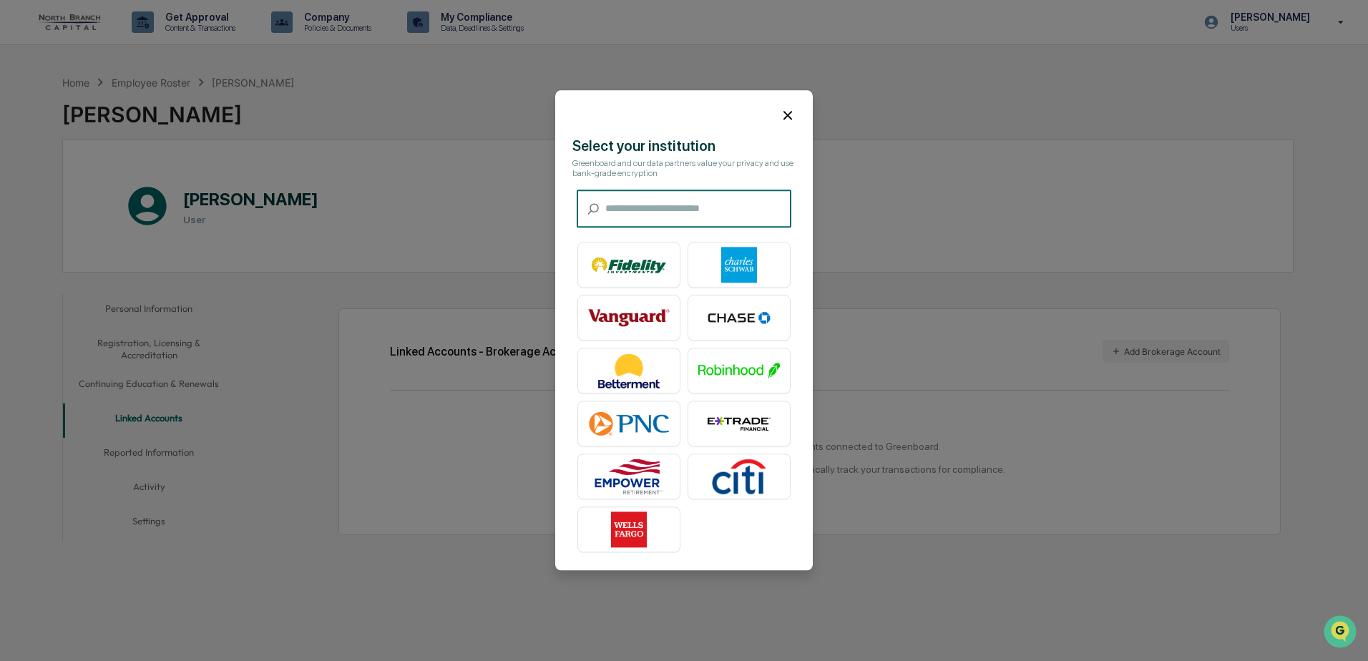
click at [634, 208] on input "text" at bounding box center [698, 209] width 186 height 38
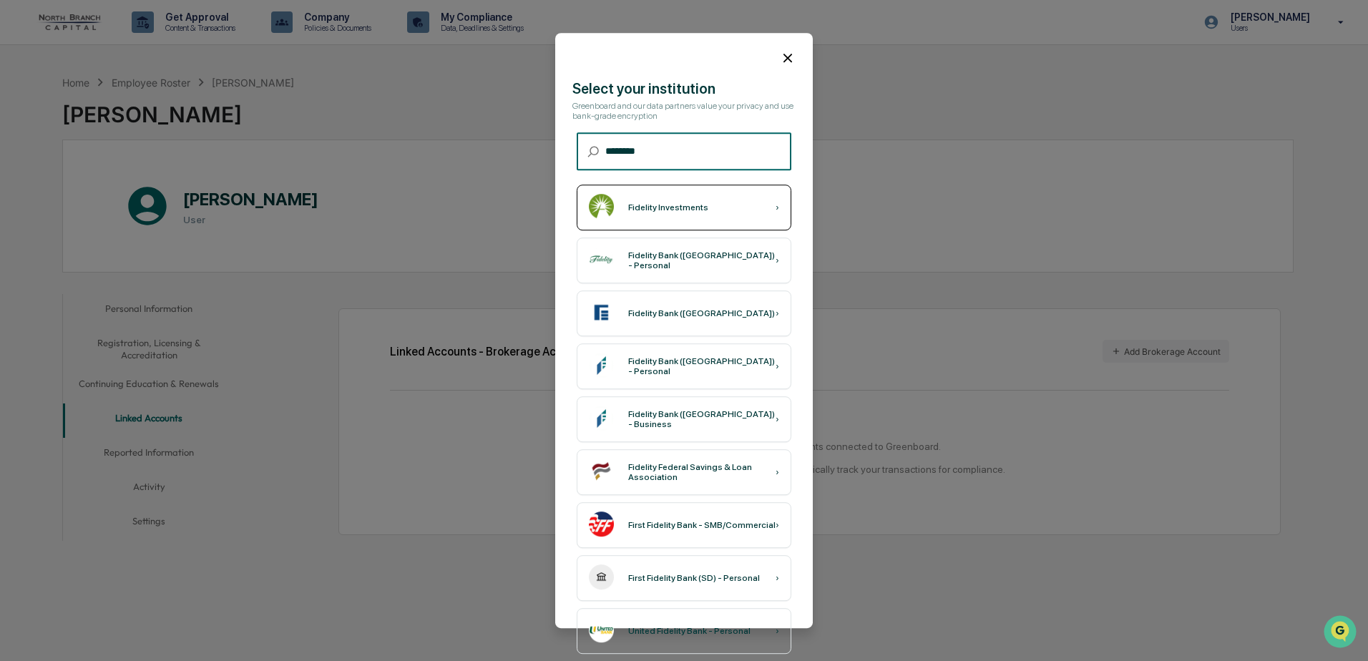
type input "********"
click at [704, 213] on div "Fidelity Investments ›" at bounding box center [684, 208] width 215 height 46
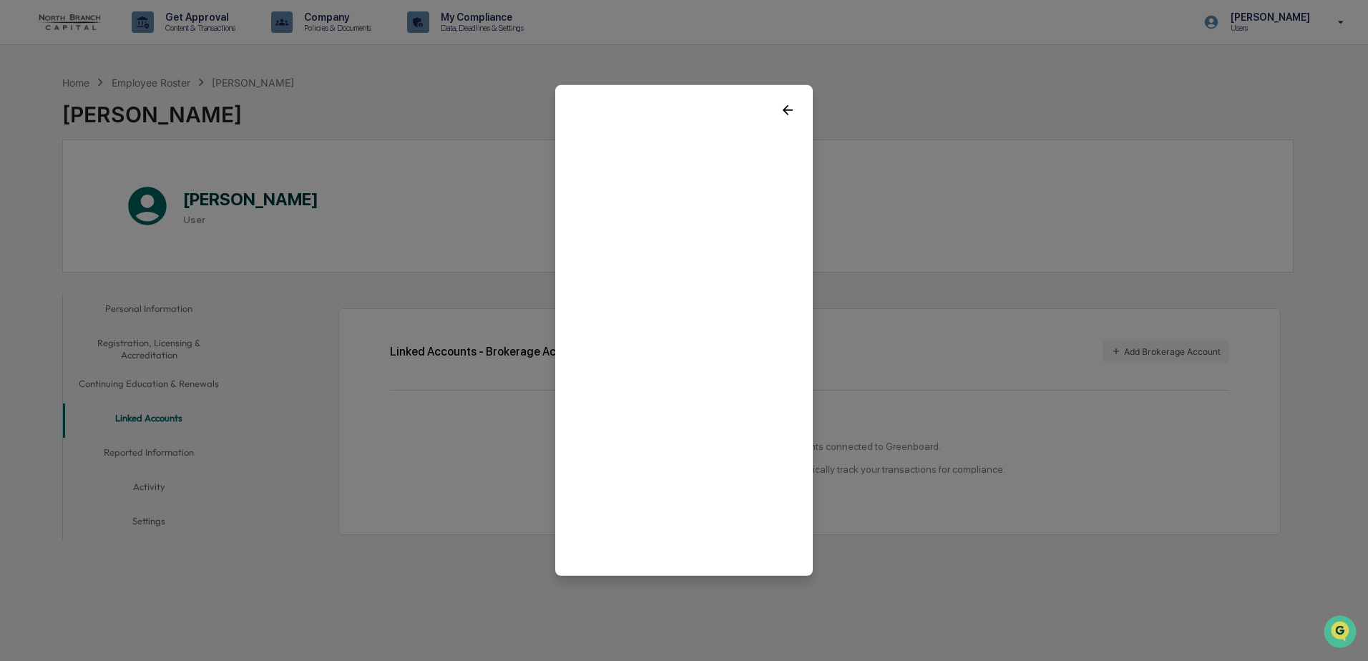
click at [782, 110] on icon at bounding box center [788, 110] width 16 height 16
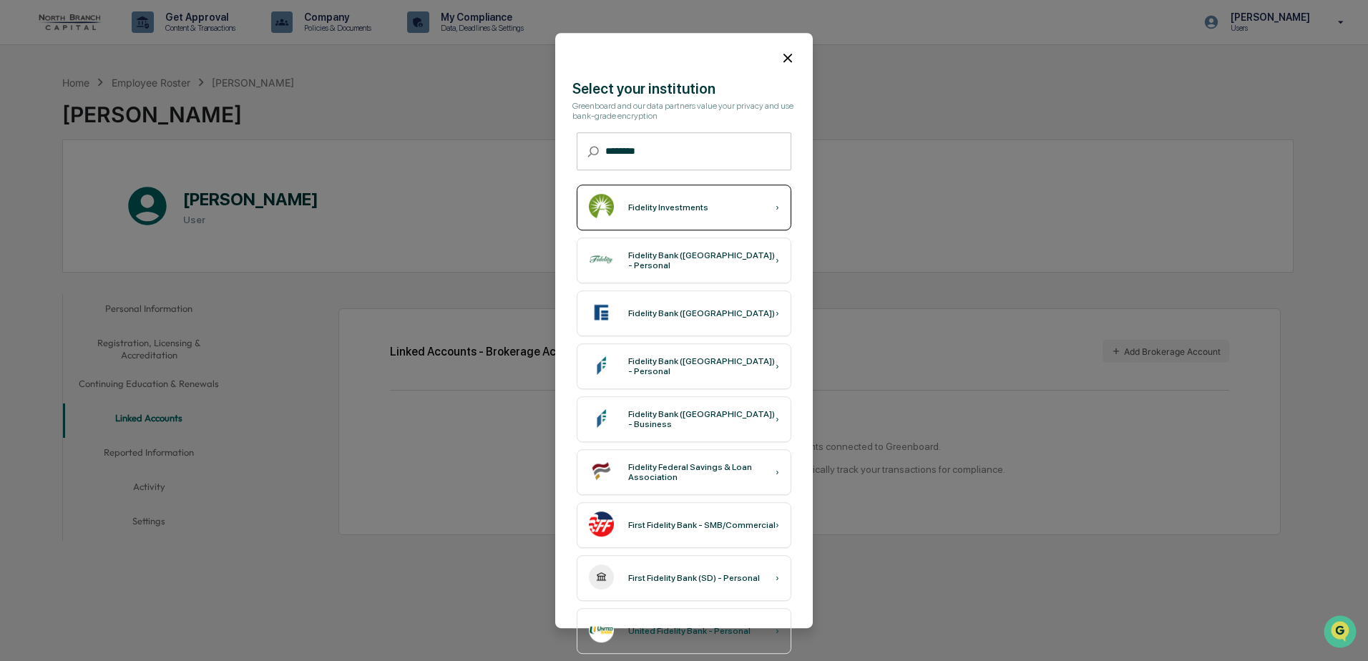
click at [776, 205] on div "›" at bounding box center [778, 208] width 4 height 10
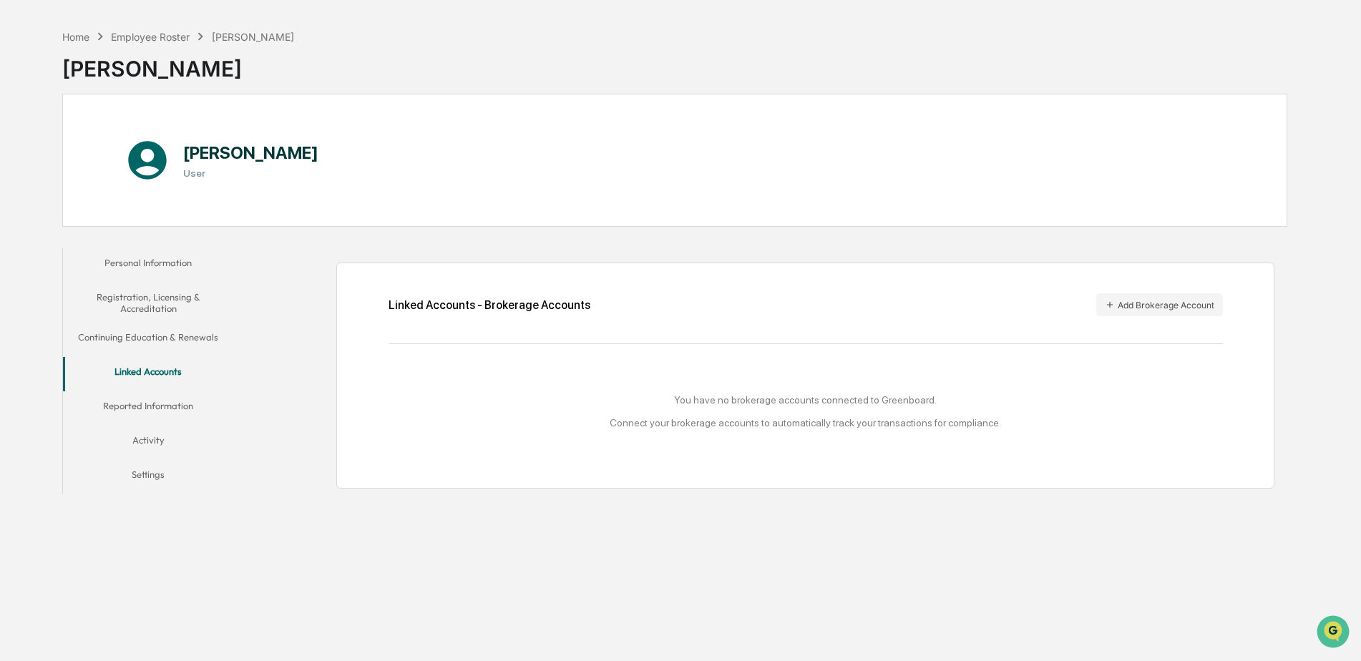
scroll to position [68, 0]
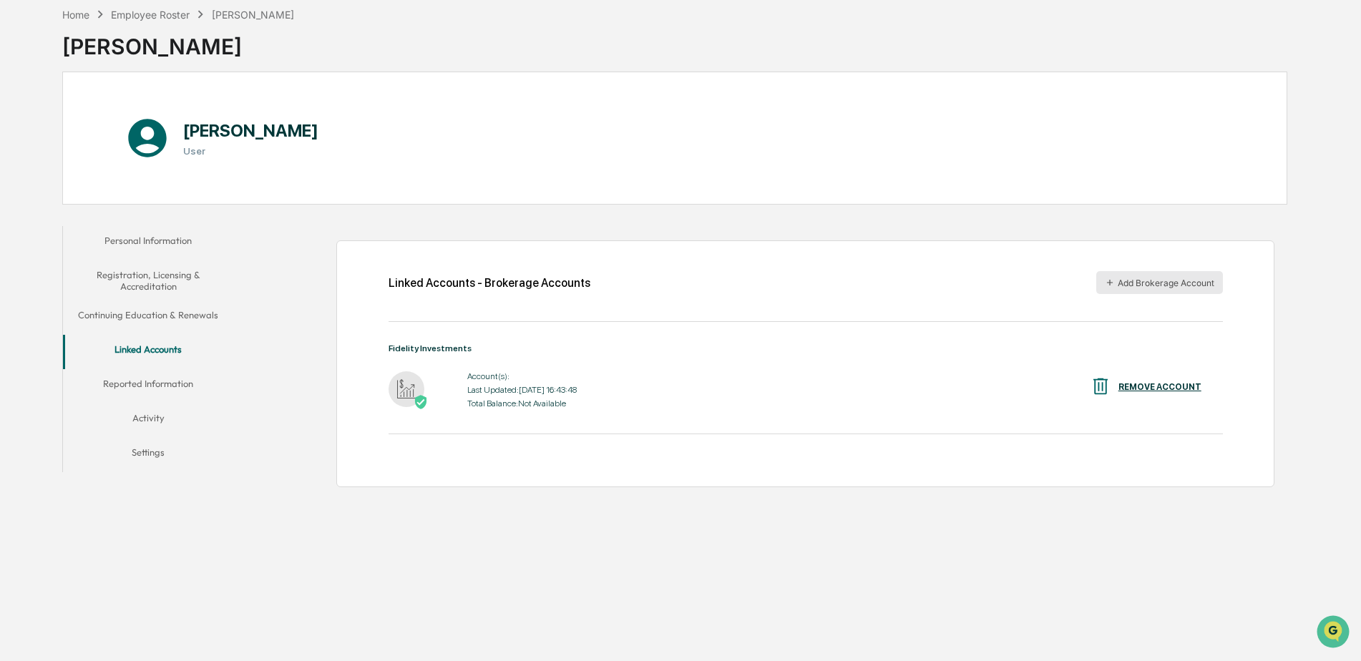
click at [1164, 280] on button "Add Brokerage Account" at bounding box center [1159, 282] width 127 height 23
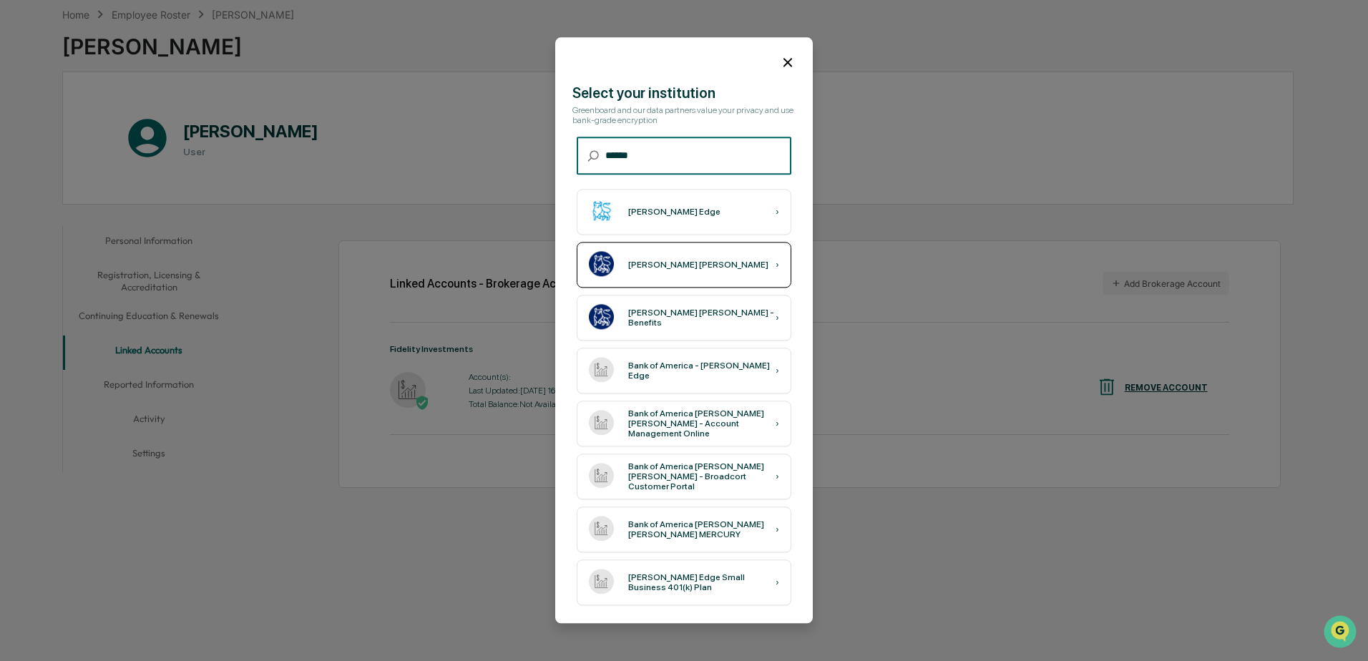
click at [701, 266] on div "Merrill Lynch ›" at bounding box center [684, 266] width 215 height 46
click at [687, 270] on div "Merrill Lynch ›" at bounding box center [684, 266] width 215 height 46
click at [650, 153] on input "******" at bounding box center [698, 156] width 186 height 38
type input "*******"
click at [676, 252] on div "Merrill Lynch ›" at bounding box center [684, 266] width 215 height 46
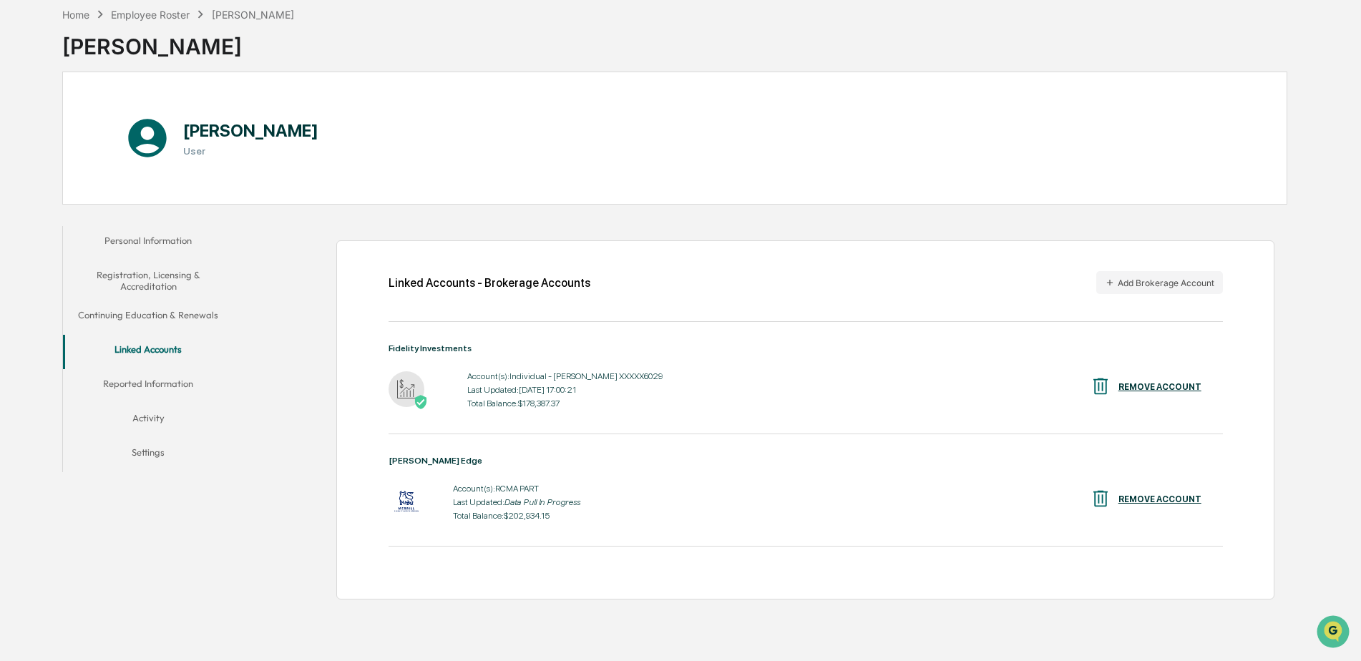
click at [180, 383] on button "Reported Information" at bounding box center [148, 386] width 171 height 34
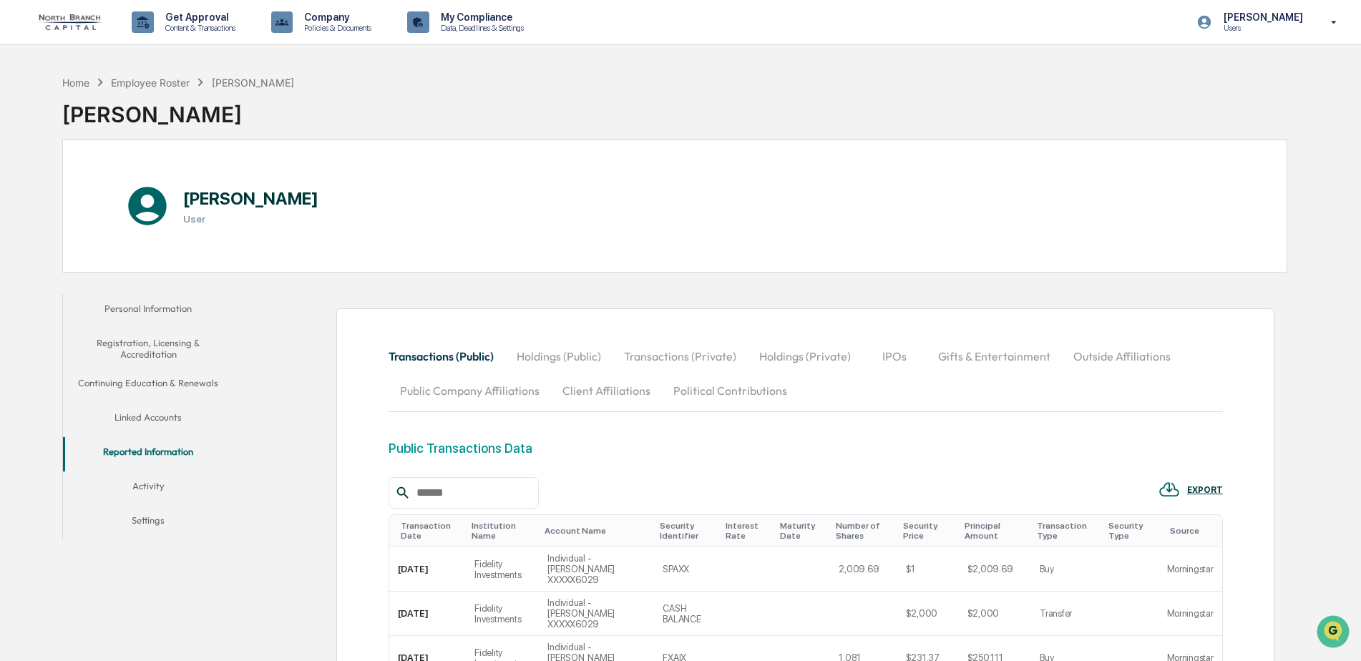
click at [137, 485] on button "Activity" at bounding box center [148, 489] width 171 height 34
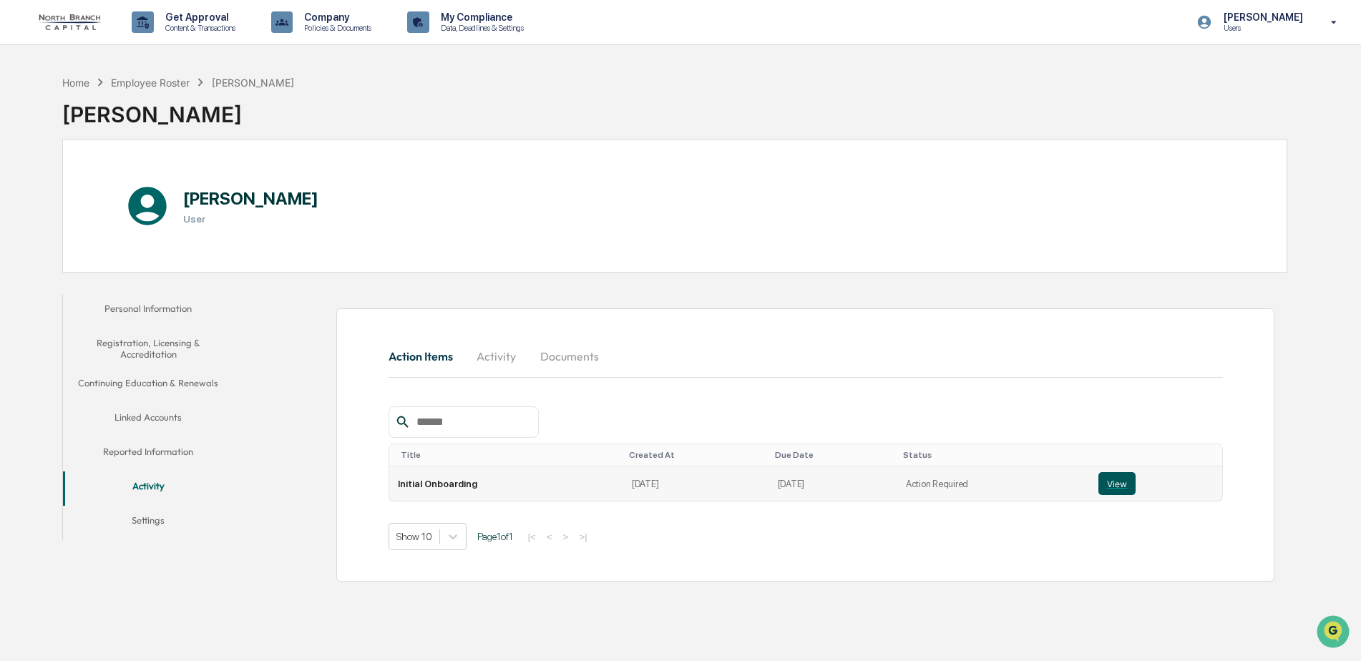
click at [1117, 485] on button "View" at bounding box center [1117, 483] width 37 height 23
click at [150, 525] on button "Settings" at bounding box center [148, 523] width 171 height 34
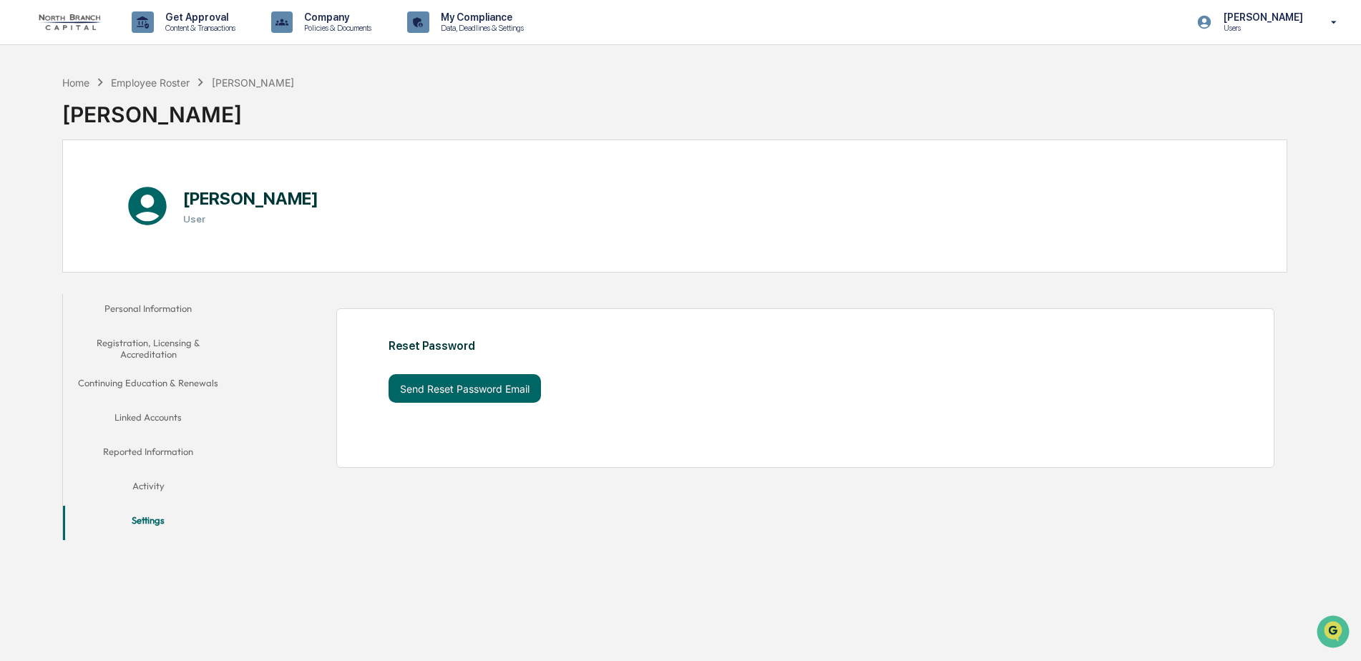
click at [82, 25] on img at bounding box center [68, 22] width 69 height 16
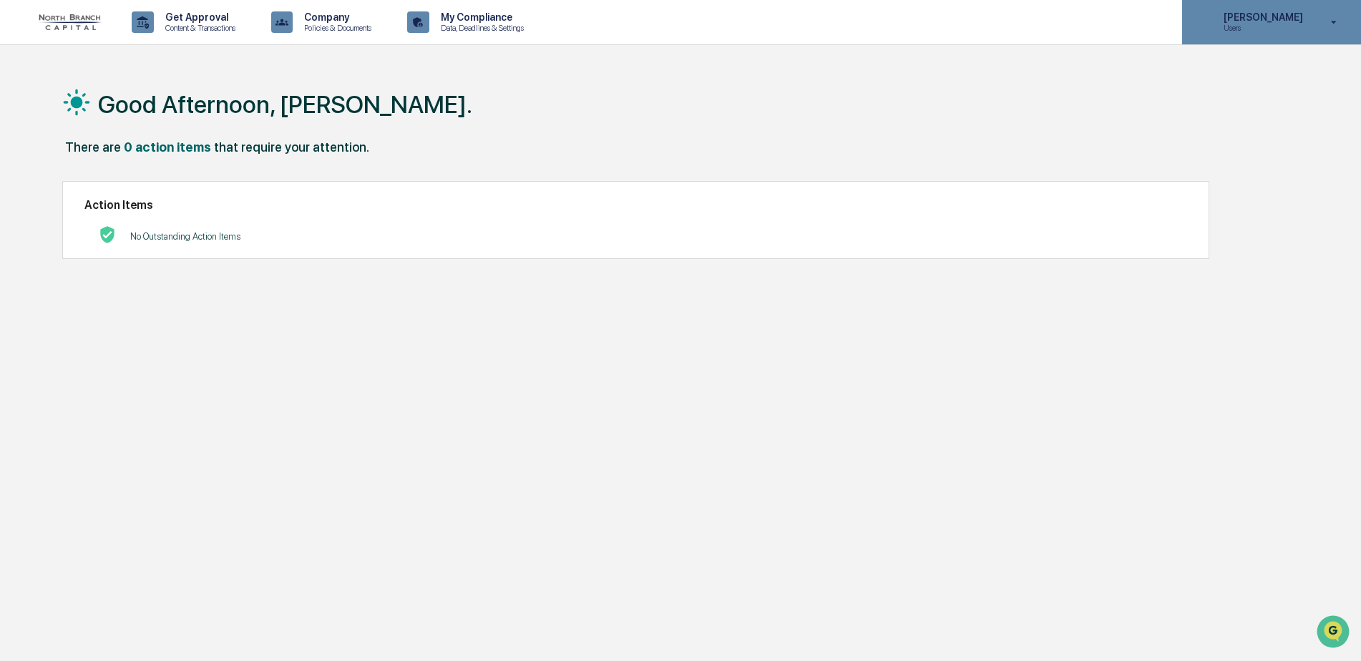
click at [1328, 26] on icon at bounding box center [1334, 23] width 25 height 14
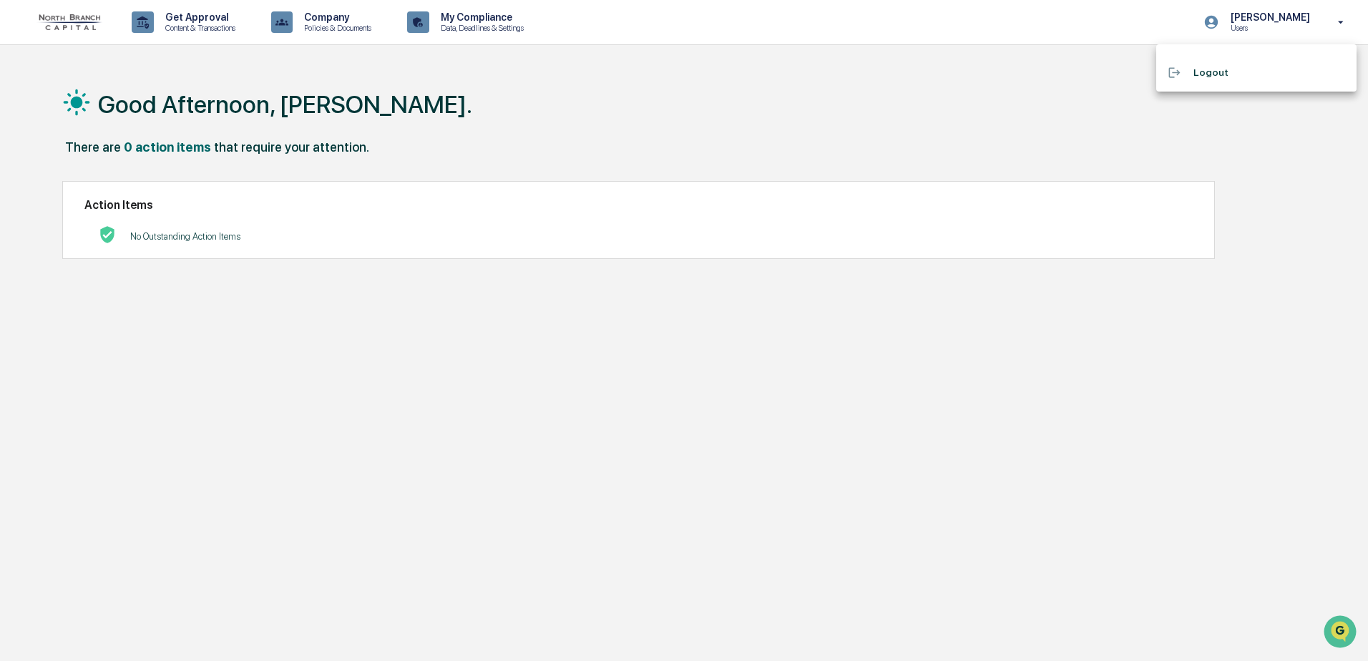
click at [585, 64] on div at bounding box center [684, 330] width 1368 height 661
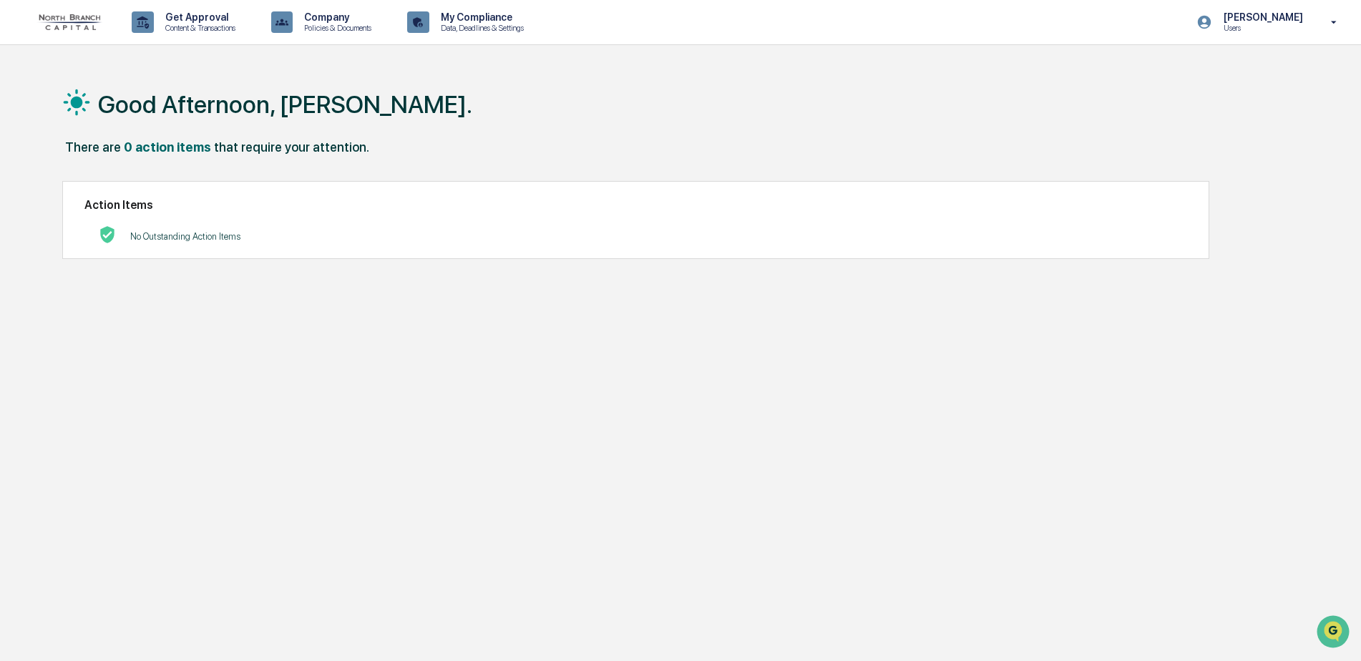
click at [54, 19] on img at bounding box center [68, 22] width 69 height 16
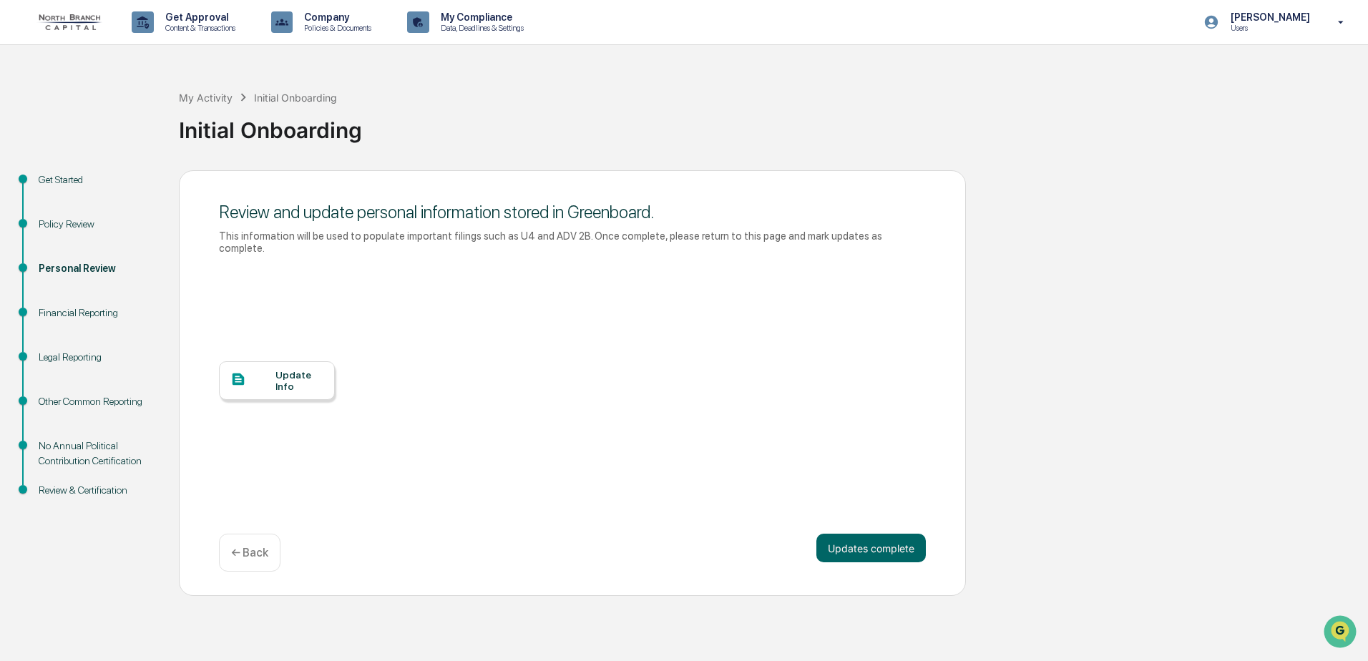
click at [266, 379] on div "Update Info" at bounding box center [277, 380] width 116 height 39
click at [867, 534] on button "Updates complete" at bounding box center [871, 548] width 109 height 29
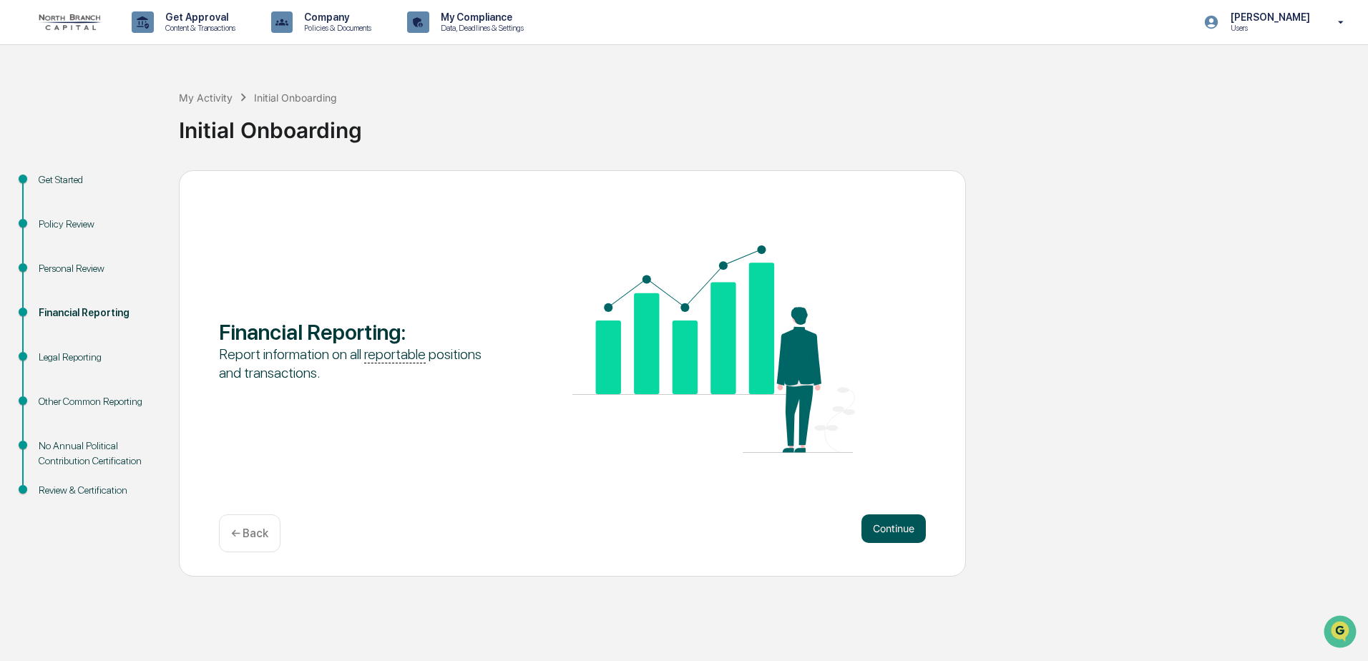
click at [909, 527] on button "Continue" at bounding box center [894, 529] width 64 height 29
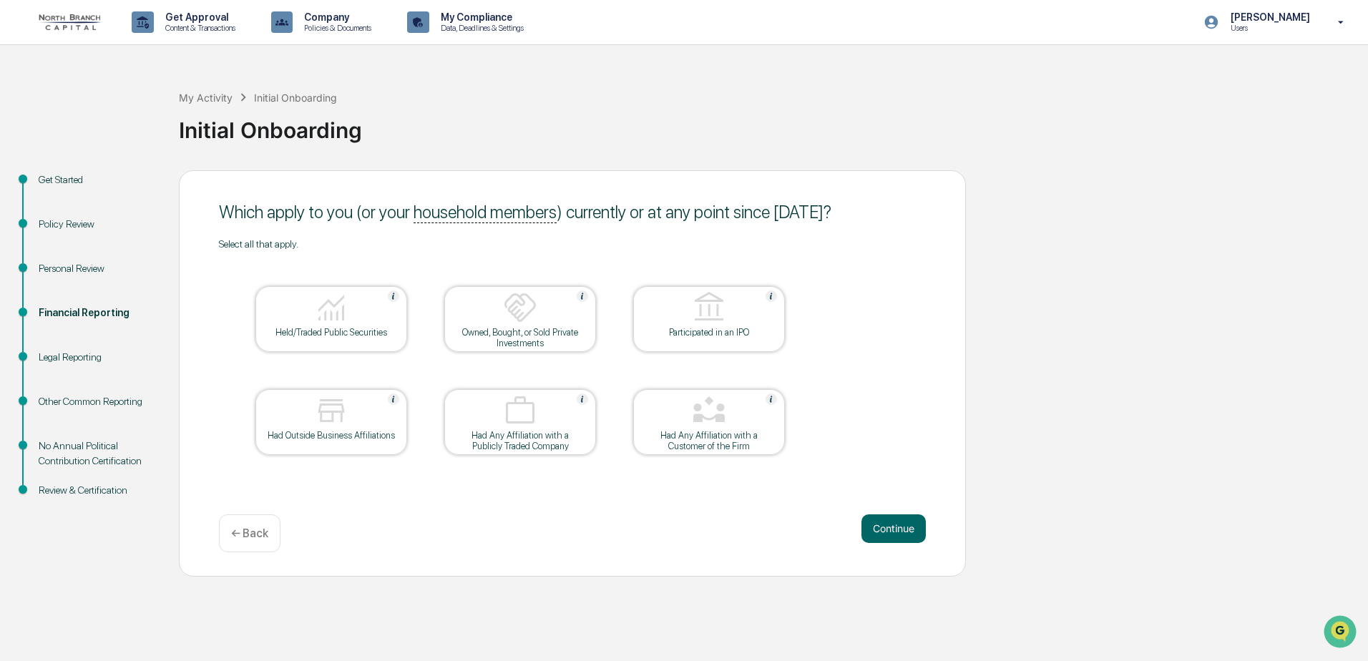
click at [339, 338] on div "Held/Traded Public Securities" at bounding box center [331, 319] width 152 height 66
click at [883, 530] on button "Continue" at bounding box center [894, 529] width 64 height 29
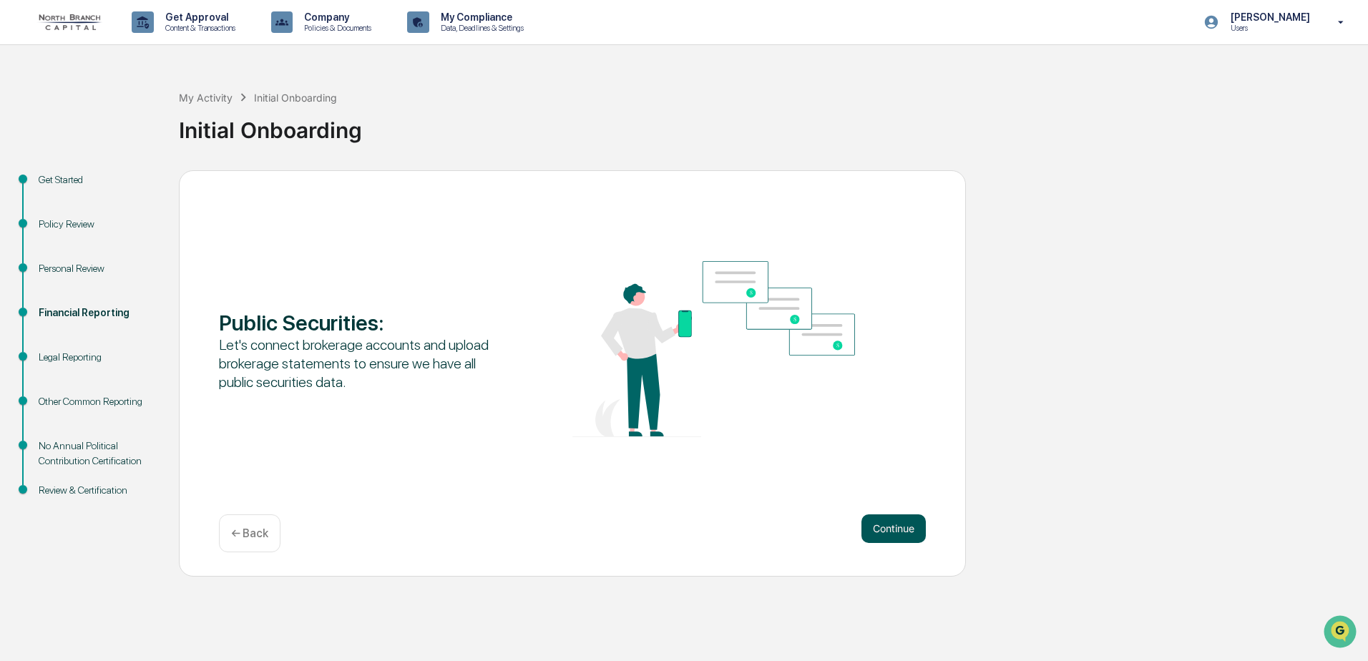
click at [882, 527] on button "Continue" at bounding box center [894, 529] width 64 height 29
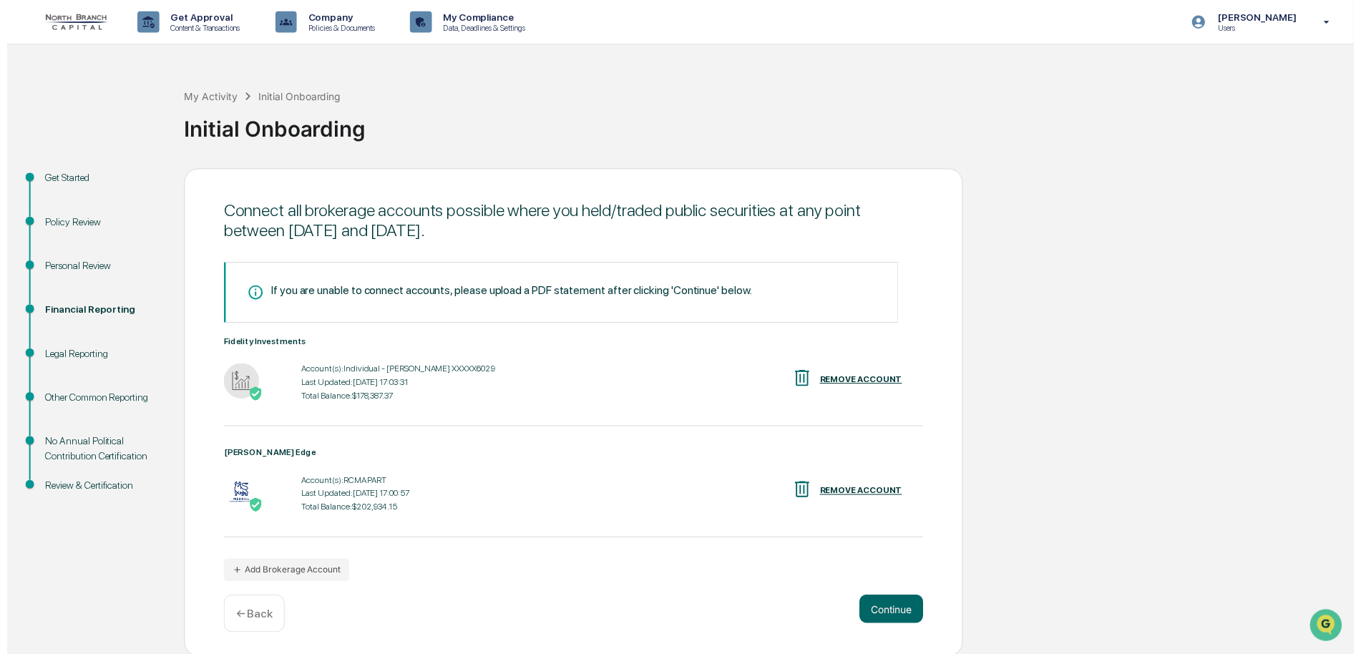
scroll to position [2, 0]
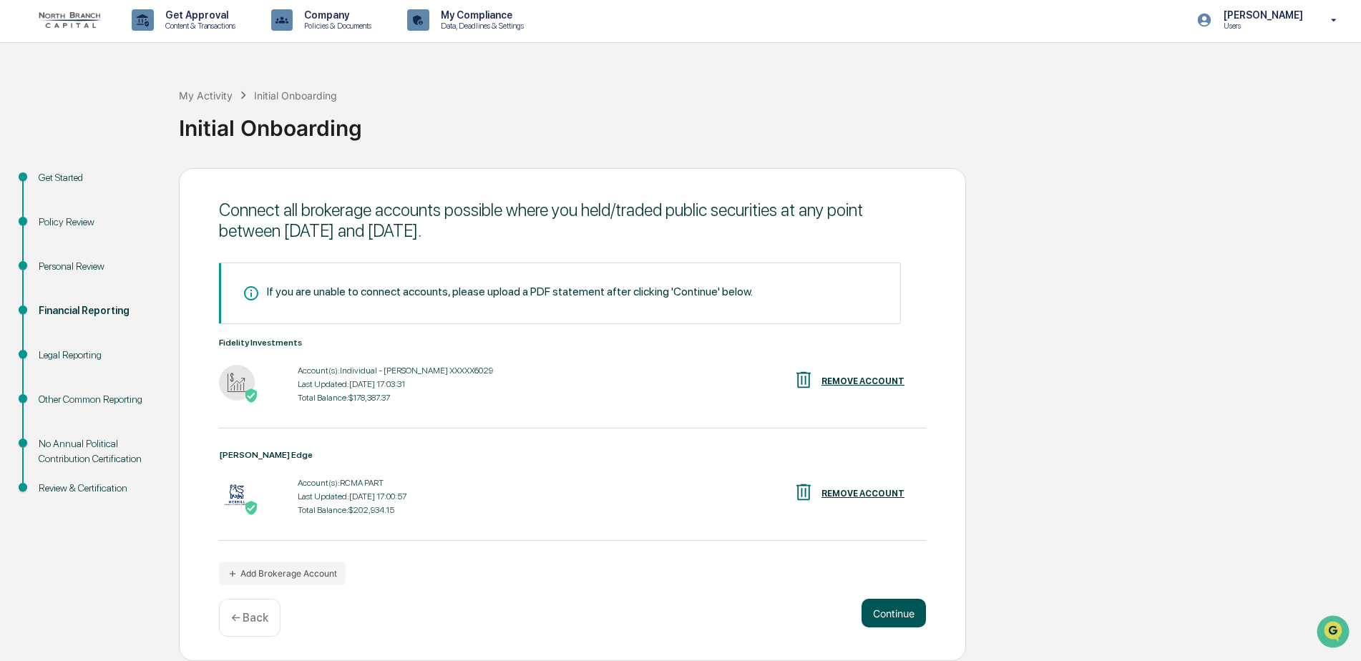
click at [887, 618] on button "Continue" at bounding box center [894, 613] width 64 height 29
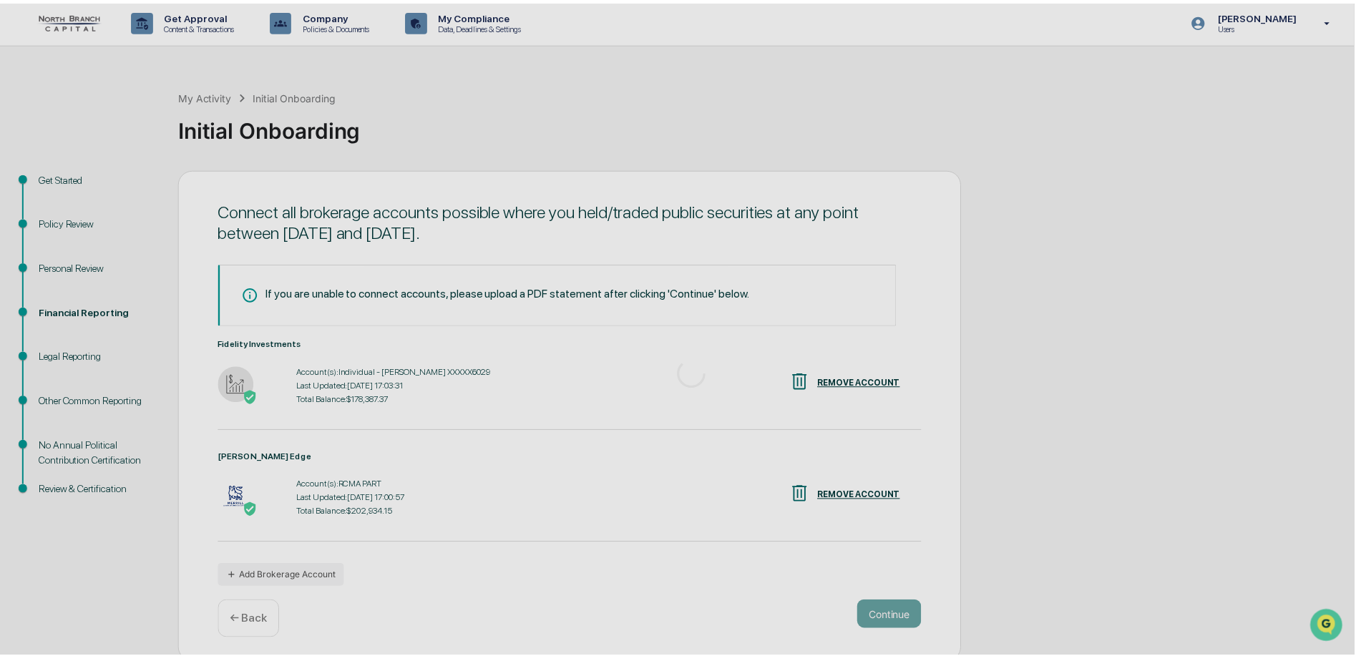
scroll to position [0, 0]
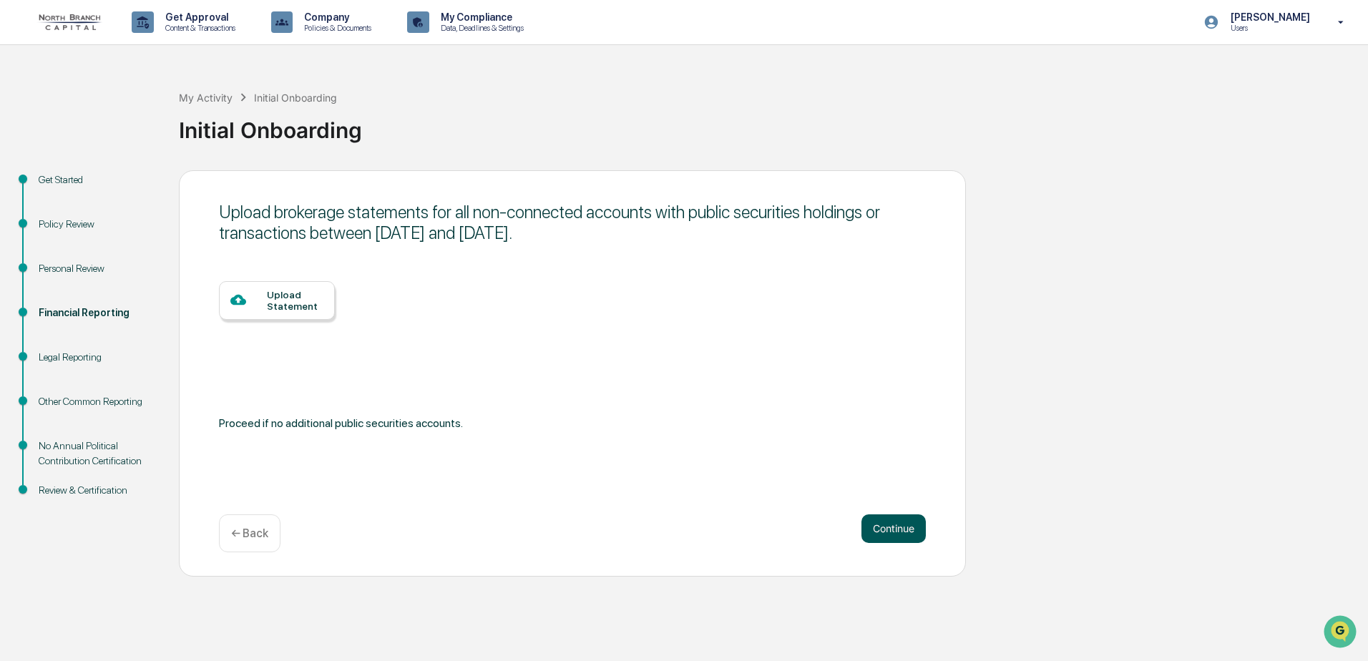
click at [892, 525] on button "Continue" at bounding box center [894, 529] width 64 height 29
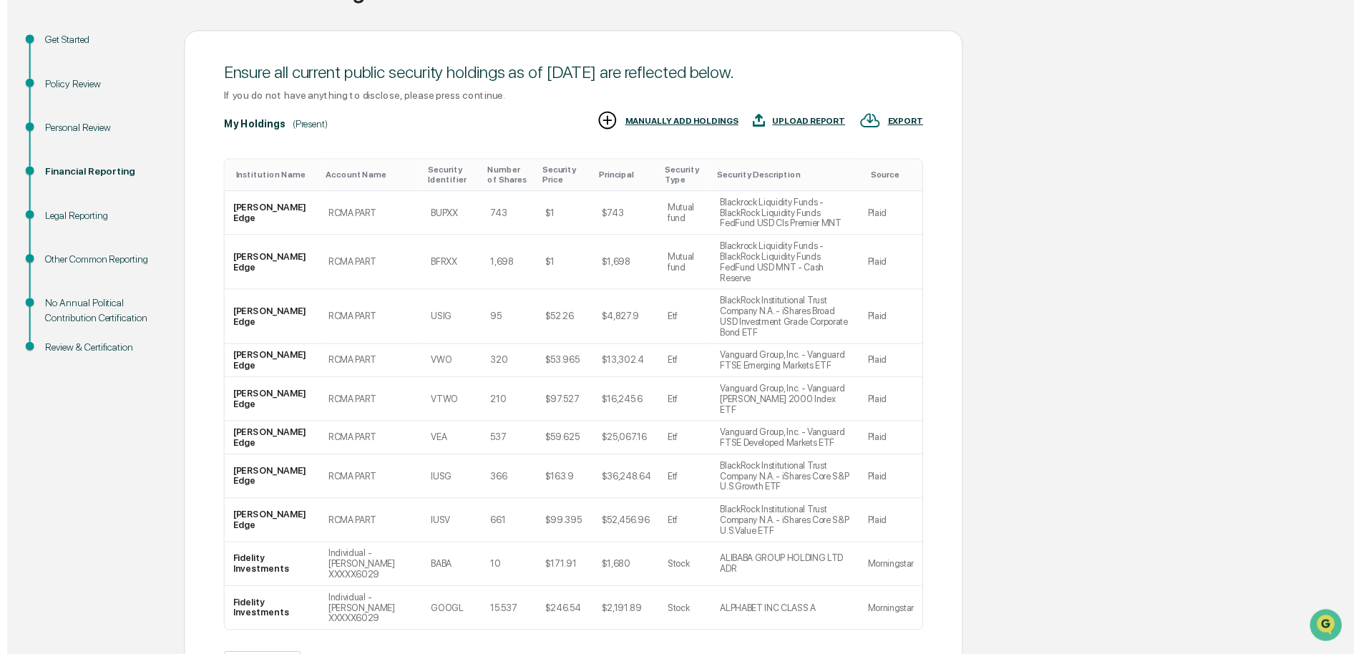
scroll to position [143, 0]
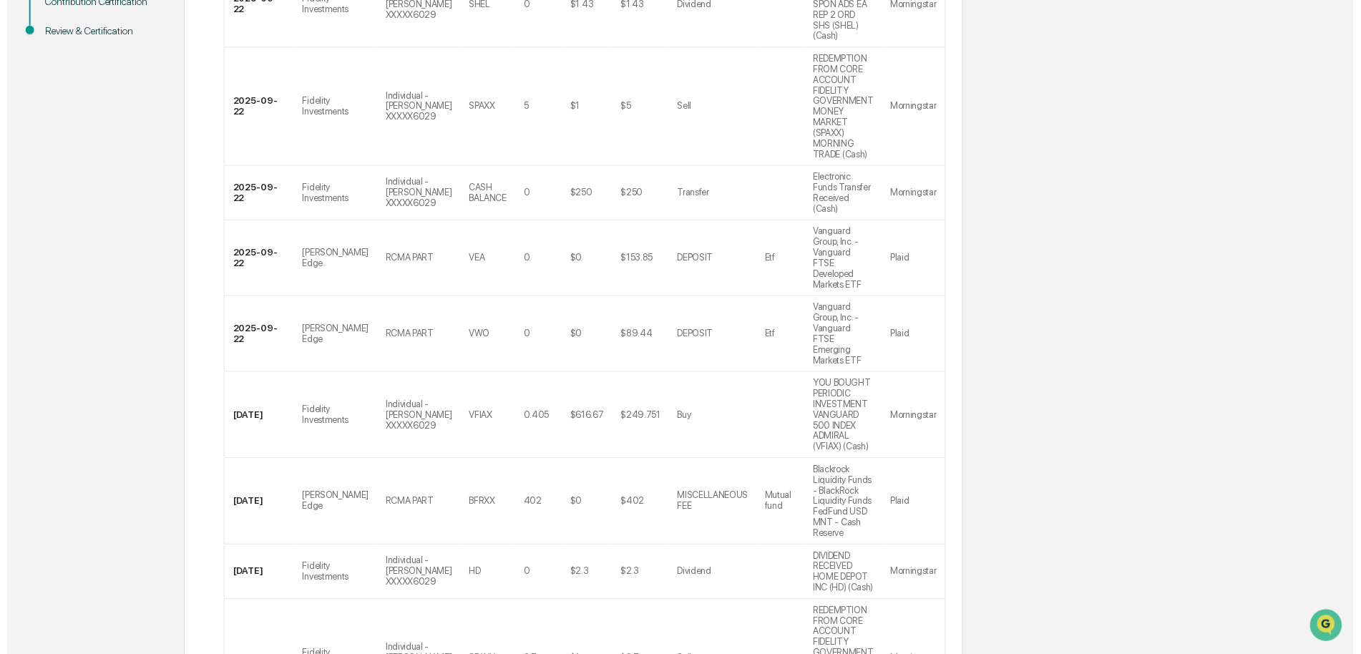
scroll to position [475, 0]
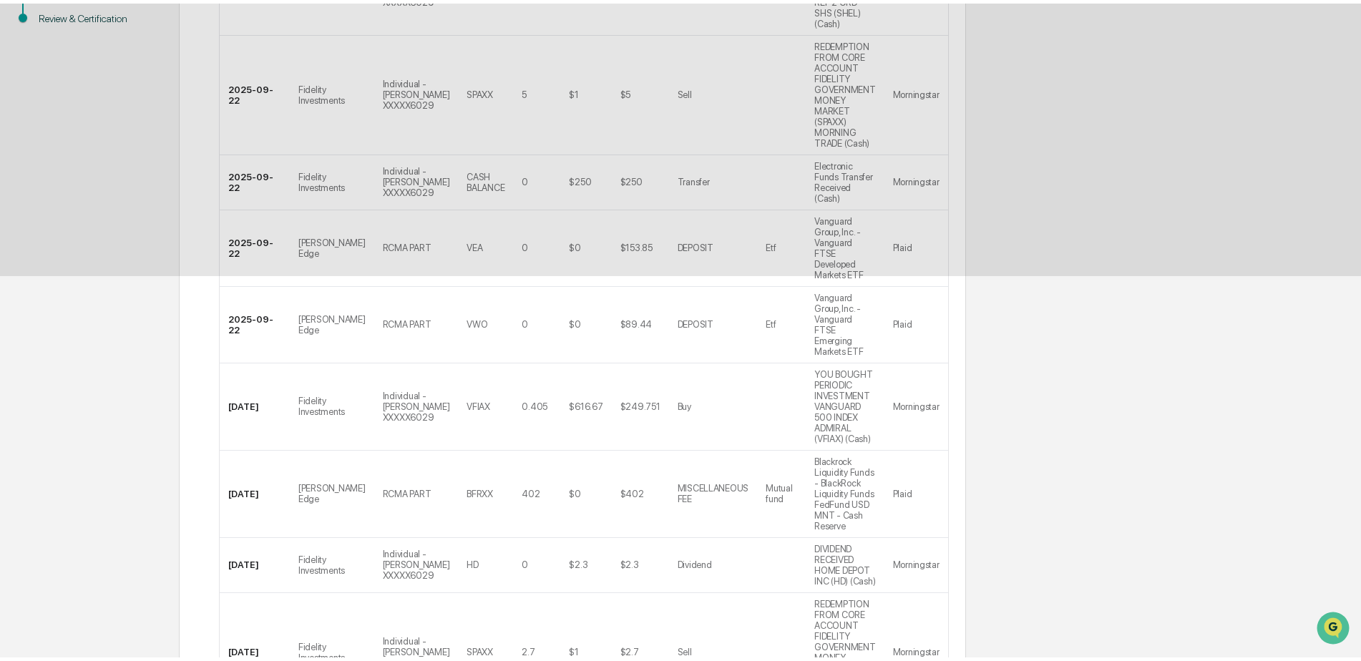
scroll to position [0, 0]
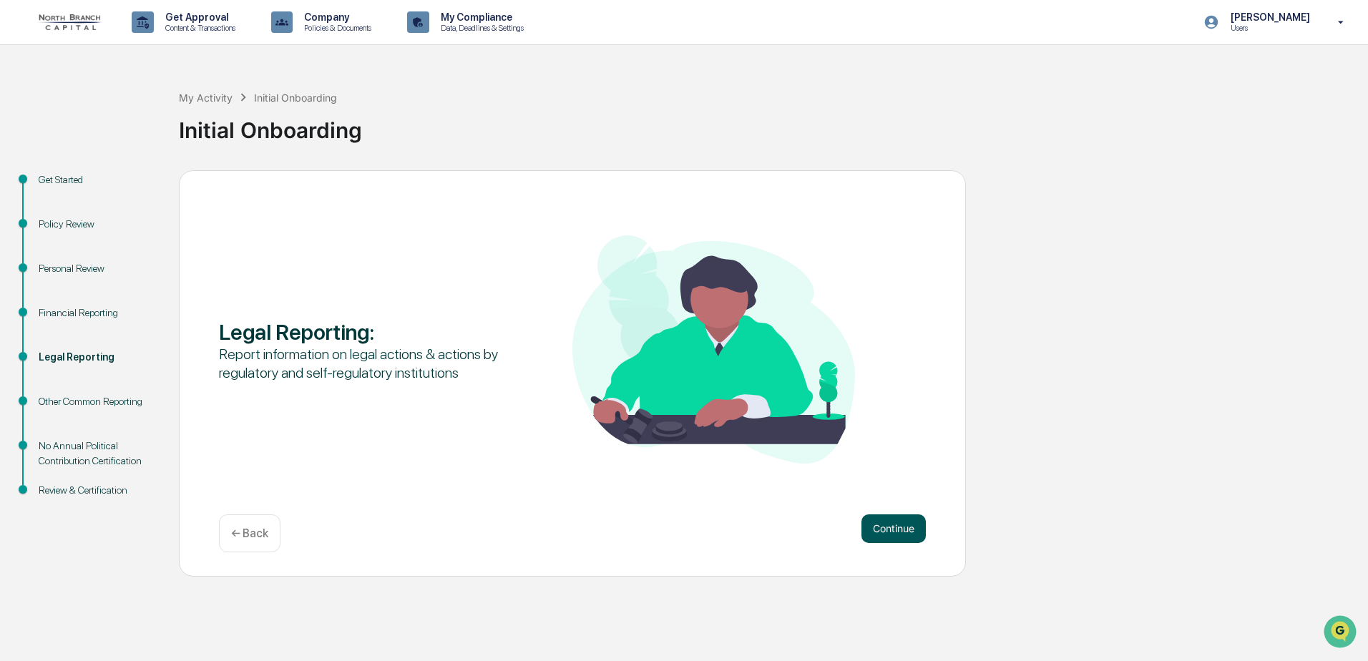
click at [895, 522] on button "Continue" at bounding box center [894, 529] width 64 height 29
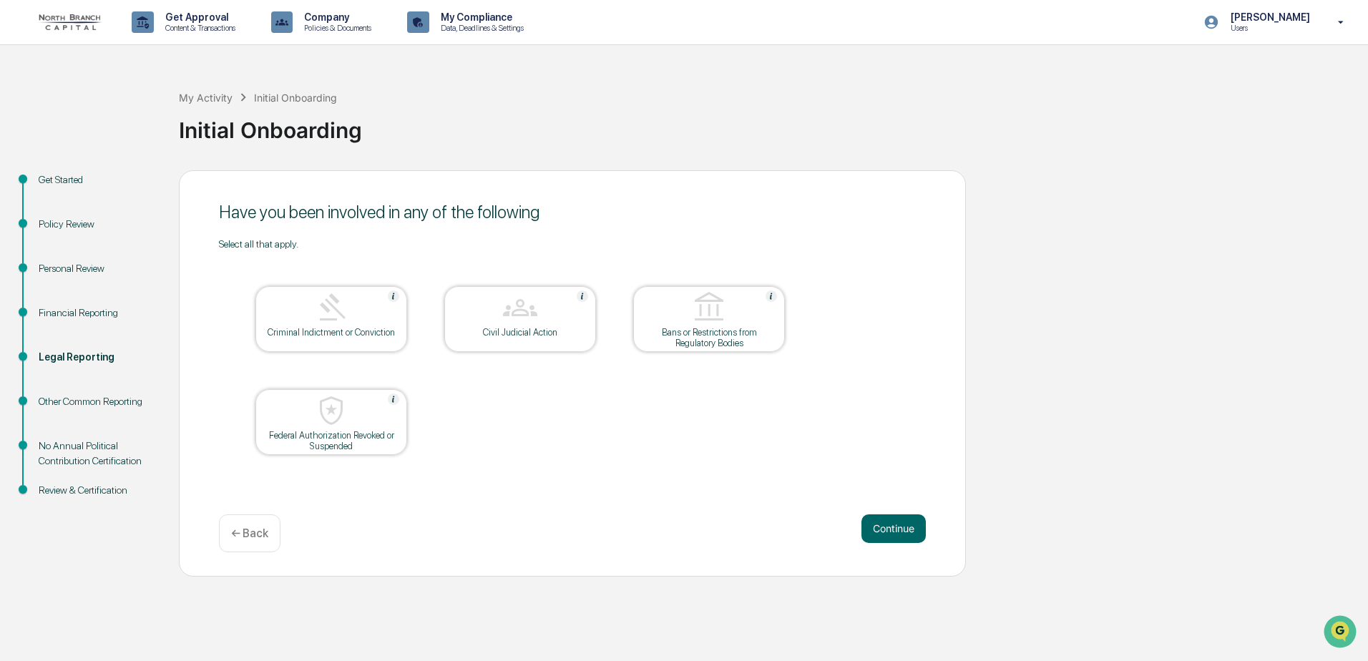
click at [880, 512] on div "Have you been involved in any of the following Select all that apply. Criminal …" at bounding box center [572, 373] width 787 height 407
click at [877, 529] on button "Continue" at bounding box center [894, 529] width 64 height 29
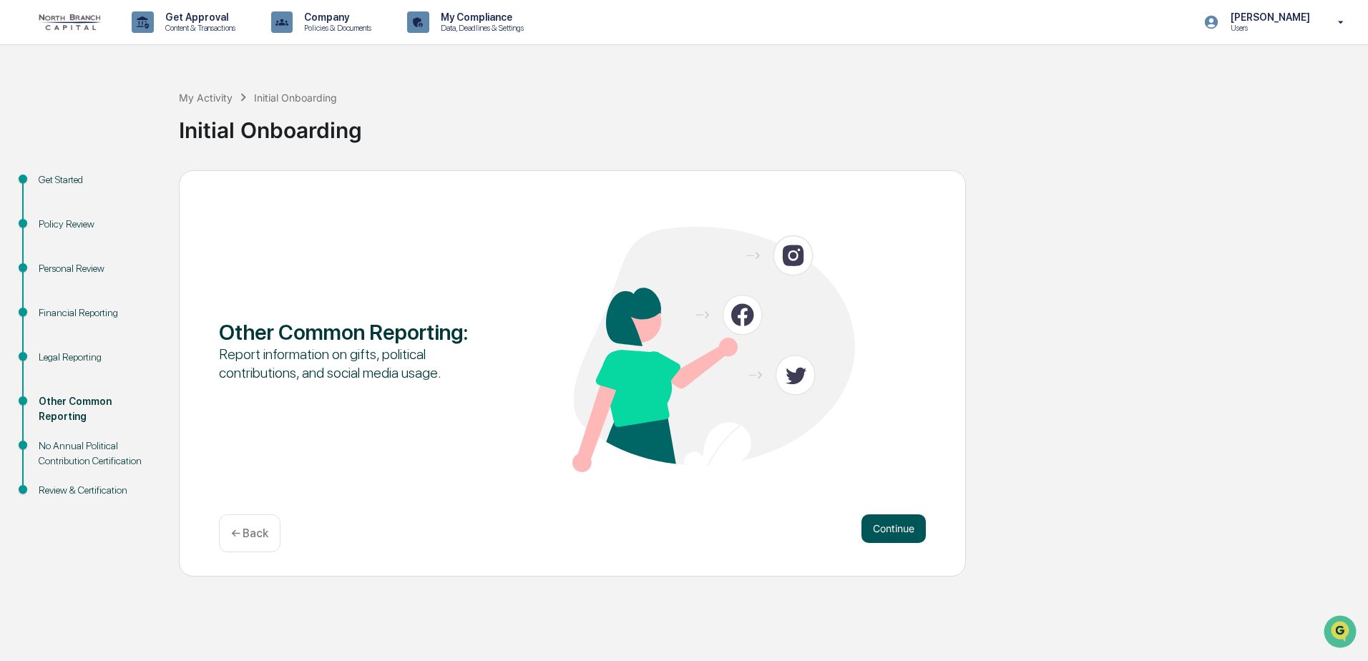
click at [901, 527] on button "Continue" at bounding box center [894, 529] width 64 height 29
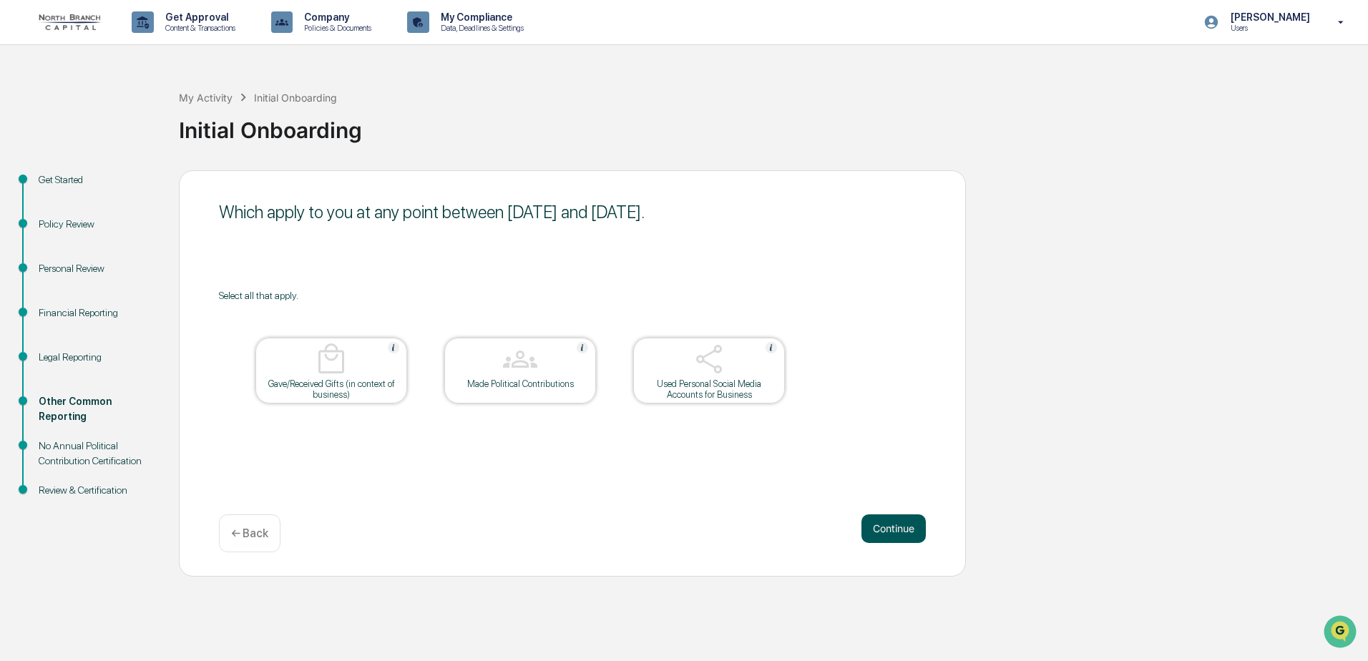
click at [885, 528] on button "Continue" at bounding box center [894, 529] width 64 height 29
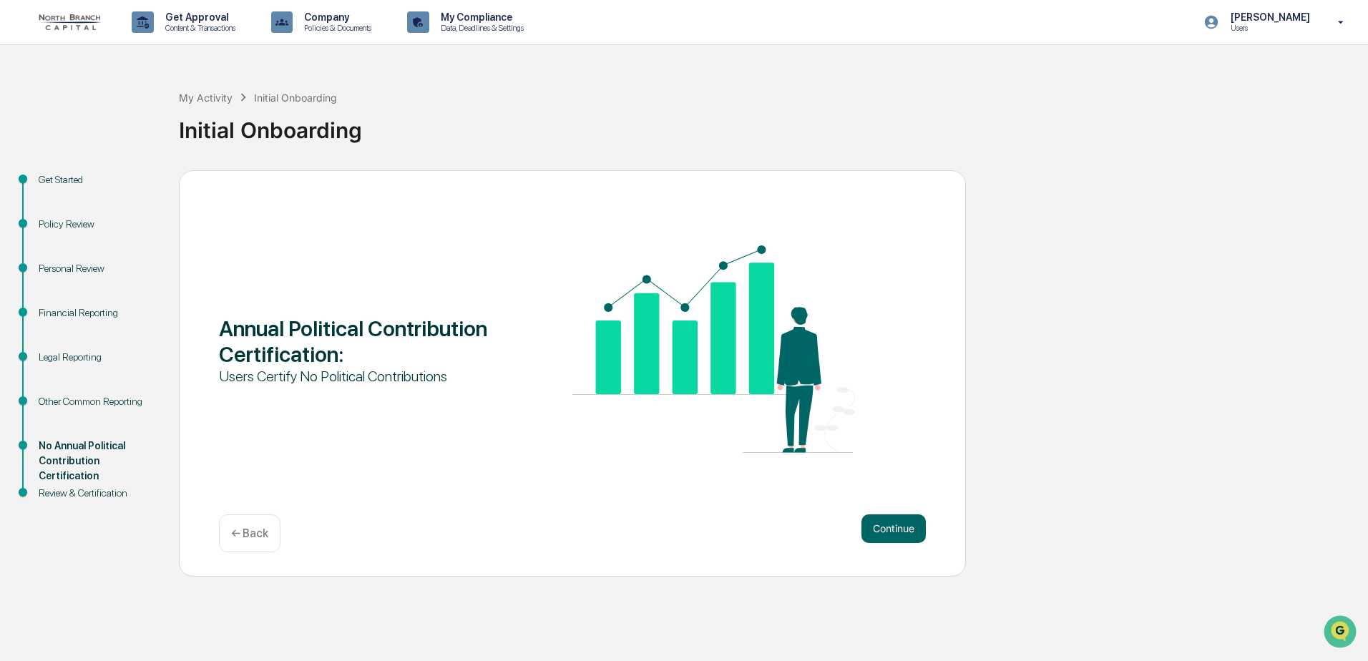
click at [261, 530] on p "← Back" at bounding box center [249, 534] width 37 height 14
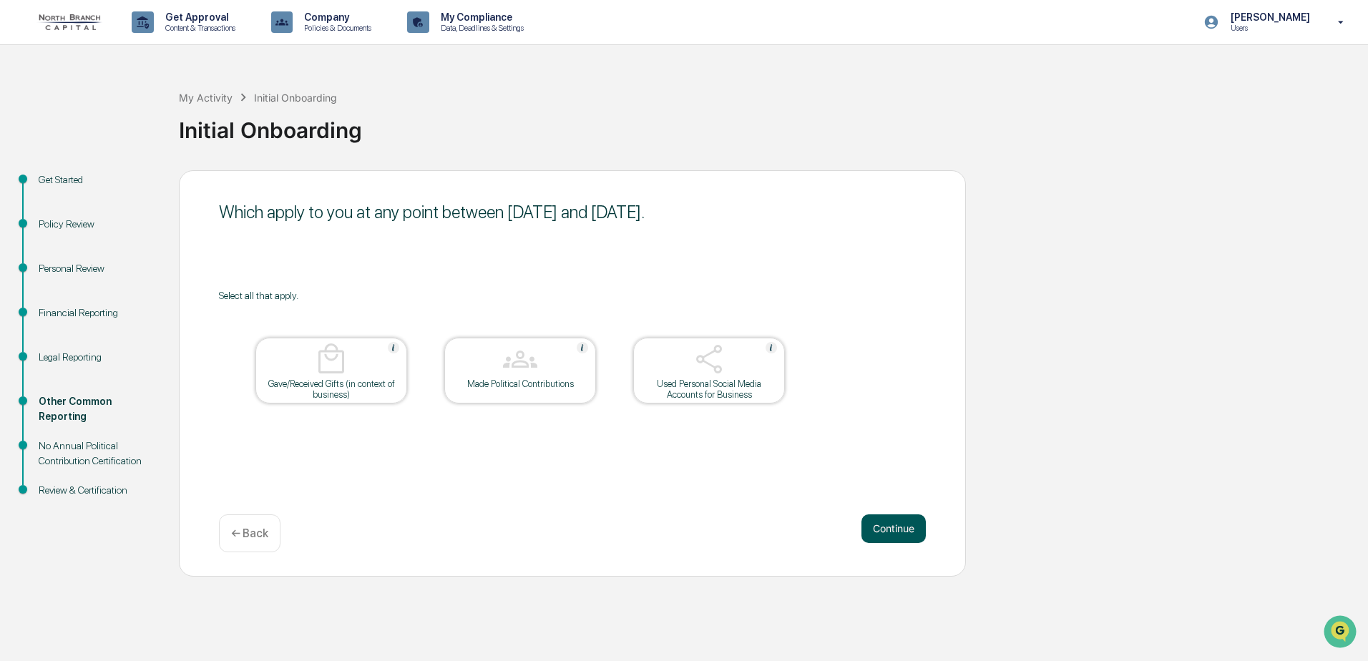
click at [897, 525] on button "Continue" at bounding box center [894, 529] width 64 height 29
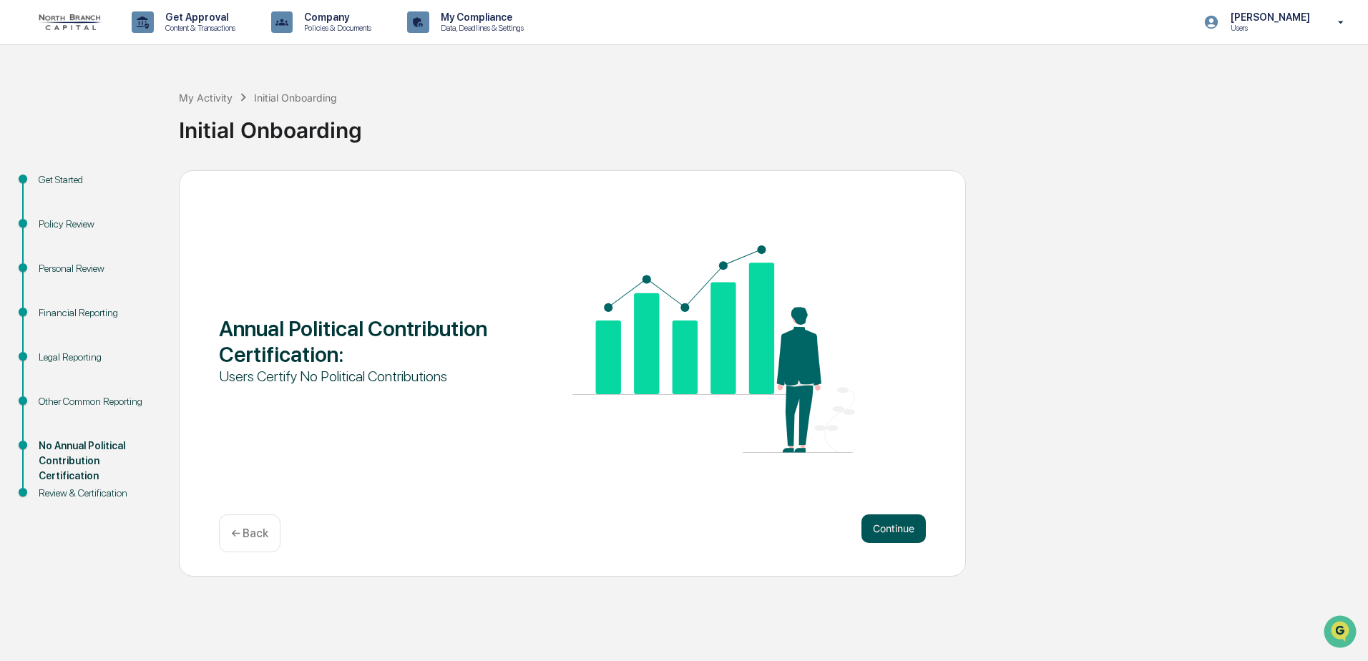
click at [904, 522] on button "Continue" at bounding box center [894, 529] width 64 height 29
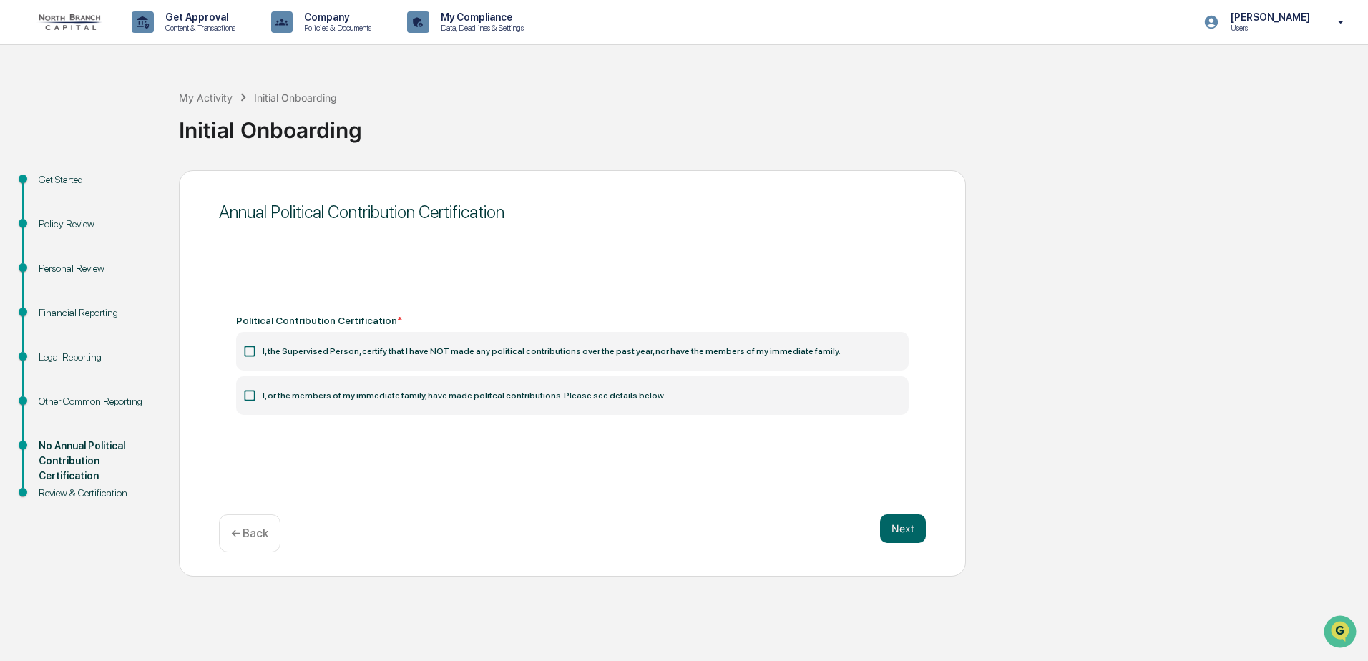
click at [353, 348] on label "I, the Supervised Person, certify that I have NOT made any political contributi…" at bounding box center [572, 351] width 673 height 39
click at [248, 348] on icon at bounding box center [250, 351] width 14 height 14
click at [253, 349] on icon at bounding box center [250, 351] width 14 height 14
click at [542, 358] on label "I, the Supervised Person, certify that I have NOT made any political contributi…" at bounding box center [572, 351] width 673 height 39
click at [354, 318] on div "Political Contribution Certification *" at bounding box center [572, 320] width 673 height 11
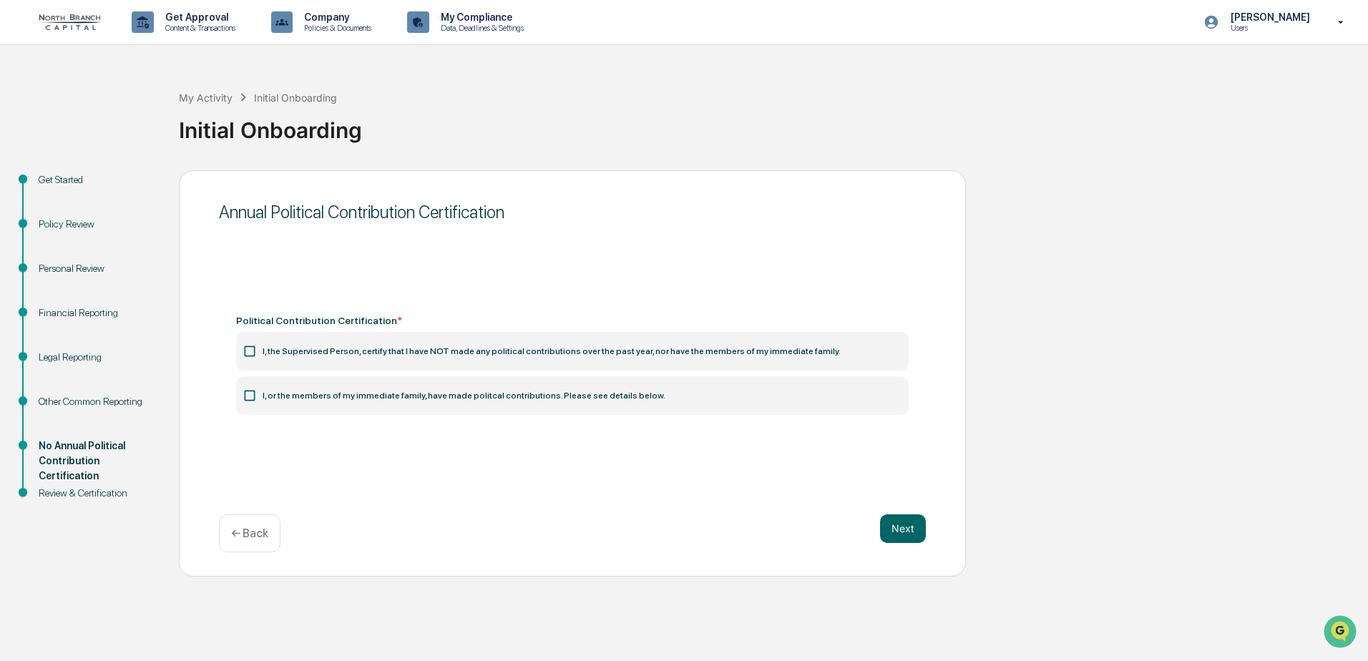
click at [102, 396] on div "Other Common Reporting" at bounding box center [97, 401] width 117 height 15
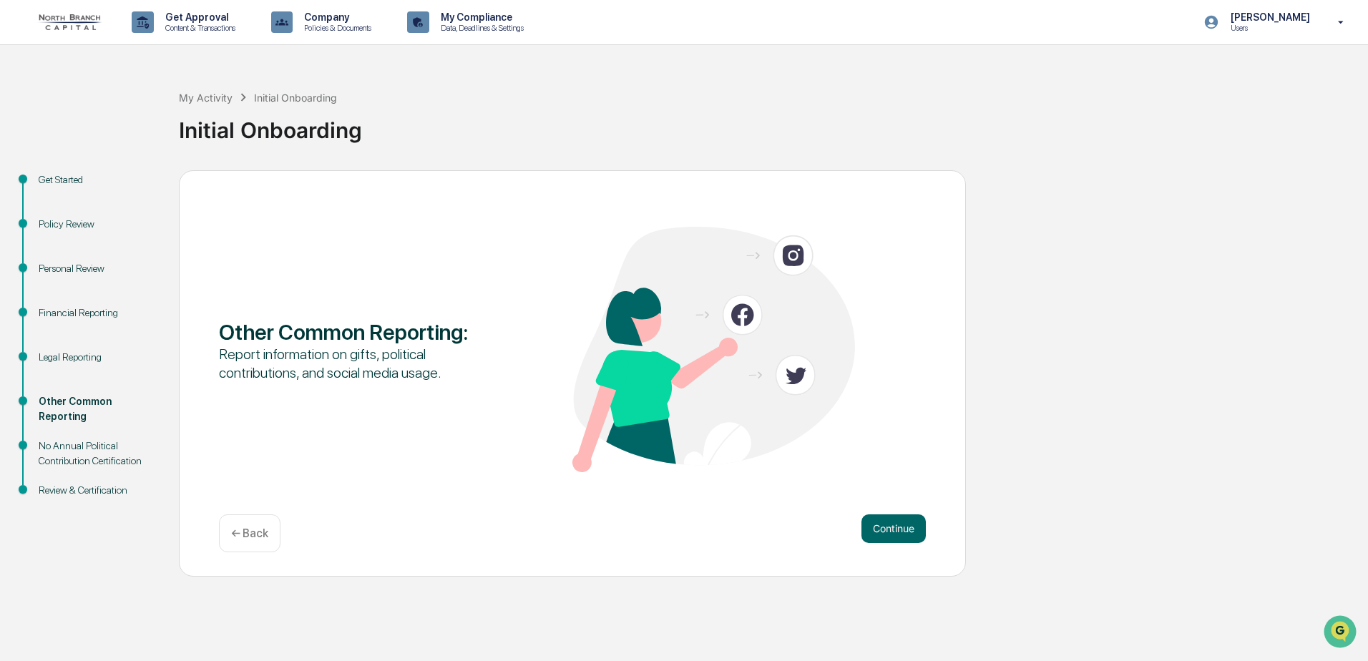
click at [108, 460] on div "No Annual Political Contribution Certification" at bounding box center [97, 454] width 117 height 30
click at [895, 533] on button "Continue" at bounding box center [894, 529] width 64 height 29
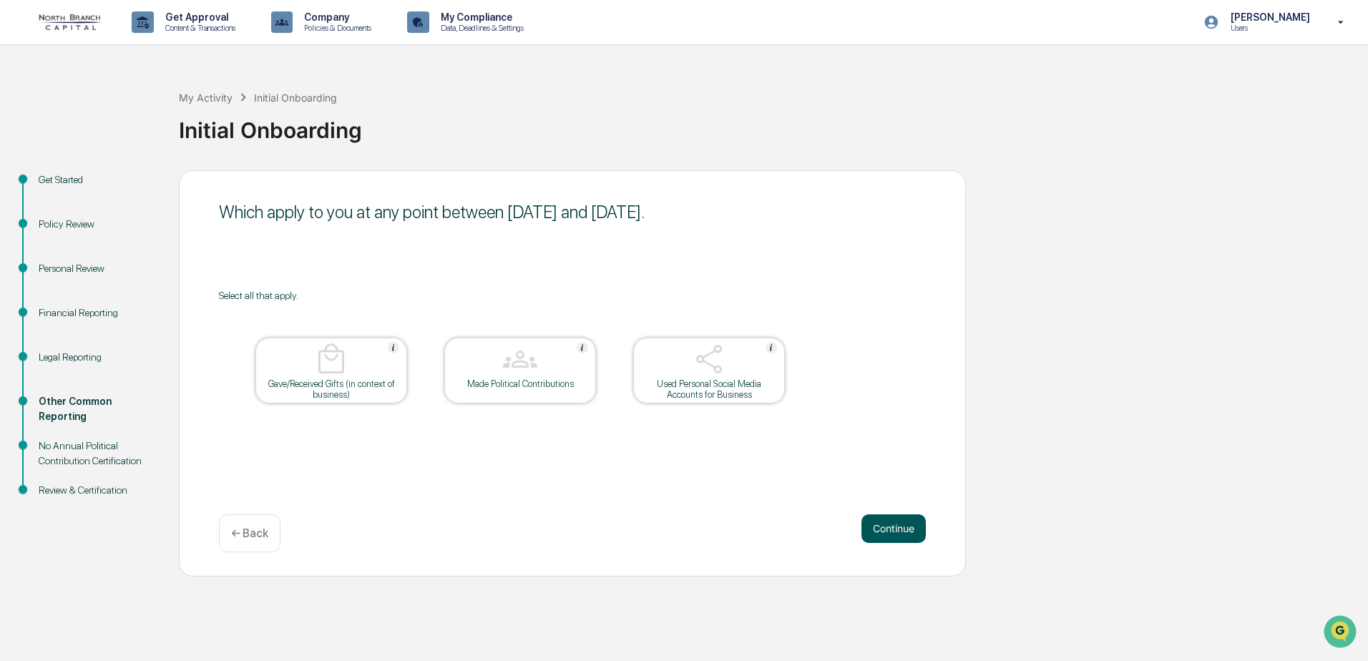
click at [900, 525] on button "Continue" at bounding box center [894, 529] width 64 height 29
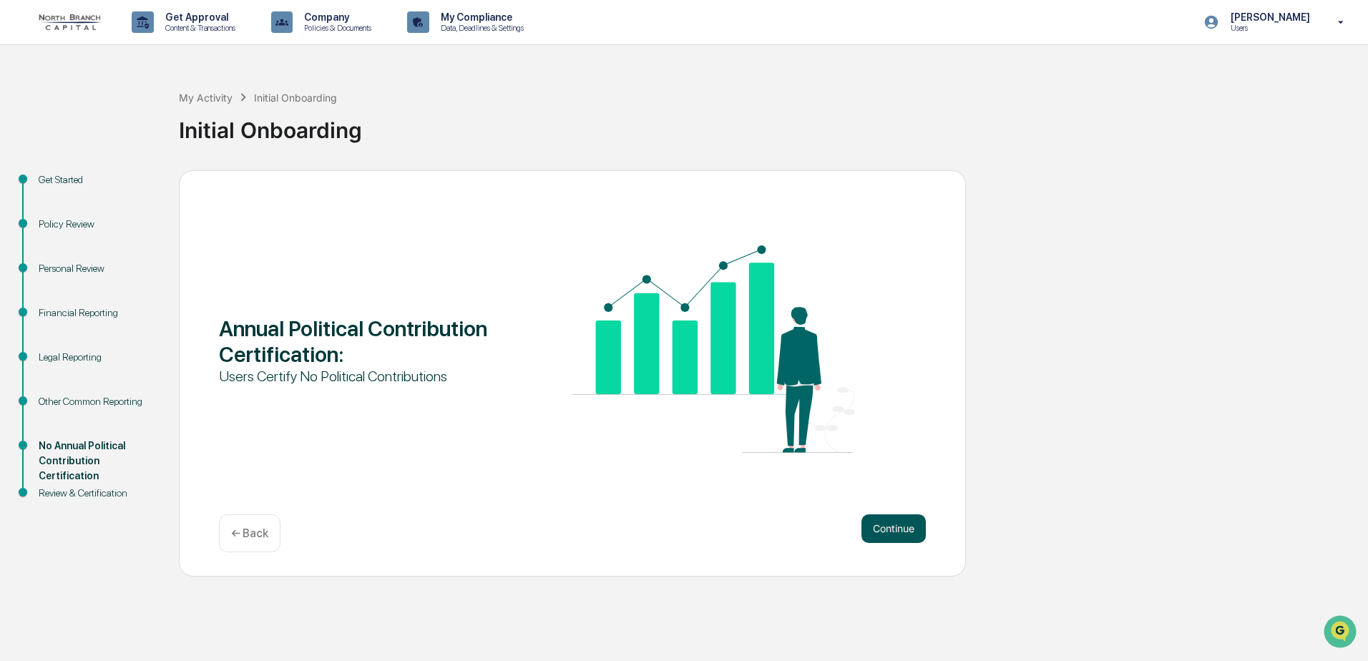
click at [901, 526] on button "Continue" at bounding box center [894, 529] width 64 height 29
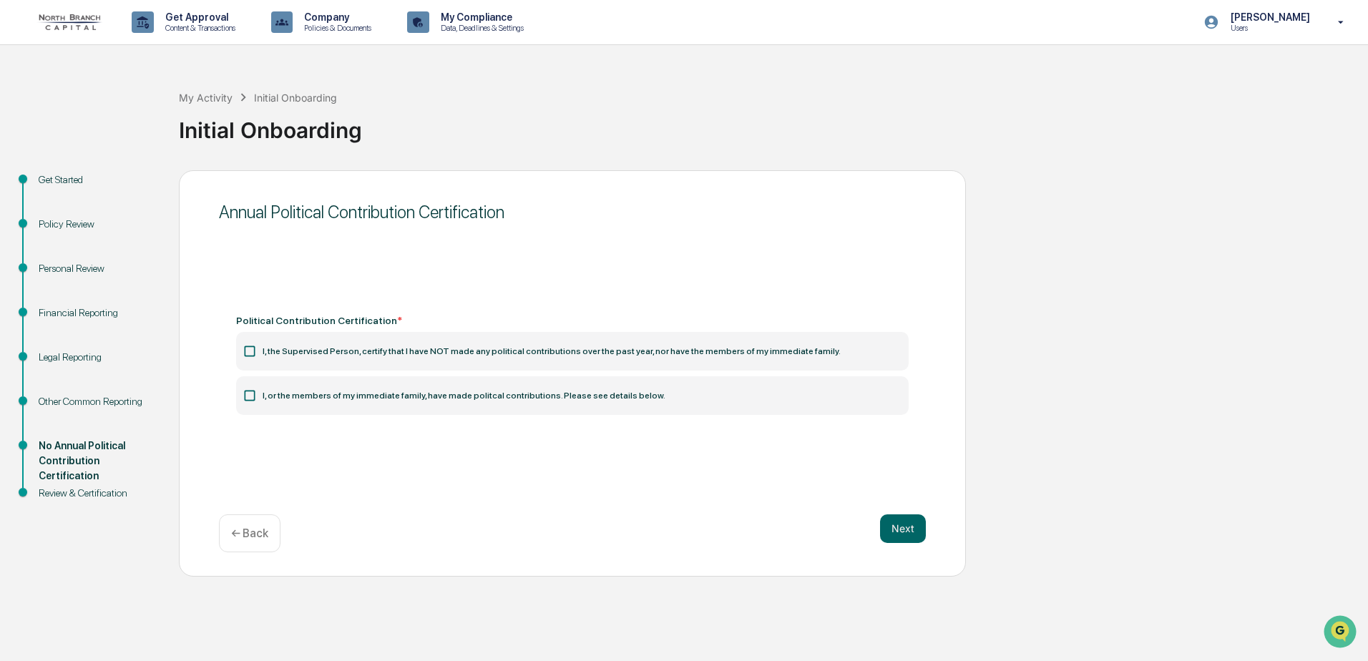
click at [251, 351] on icon at bounding box center [250, 351] width 14 height 14
click at [313, 357] on label "I, the Supervised Person, certify that I have NOT made any political contributi…" at bounding box center [572, 351] width 673 height 39
click at [315, 391] on label "I, or the members of my immediate family, have made politcal contributions. Ple…" at bounding box center [572, 395] width 673 height 39
click at [246, 394] on icon at bounding box center [250, 396] width 14 height 14
click at [246, 347] on icon at bounding box center [250, 351] width 14 height 14
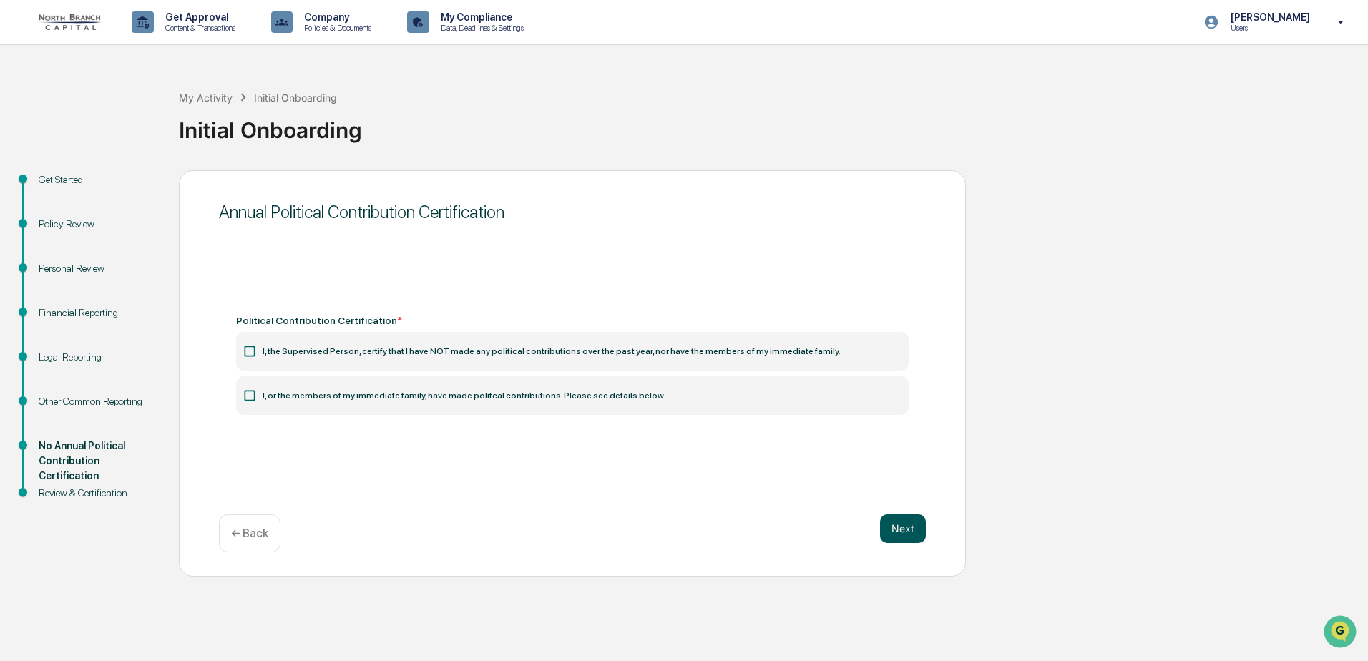
click at [912, 527] on button "Next" at bounding box center [903, 529] width 46 height 29
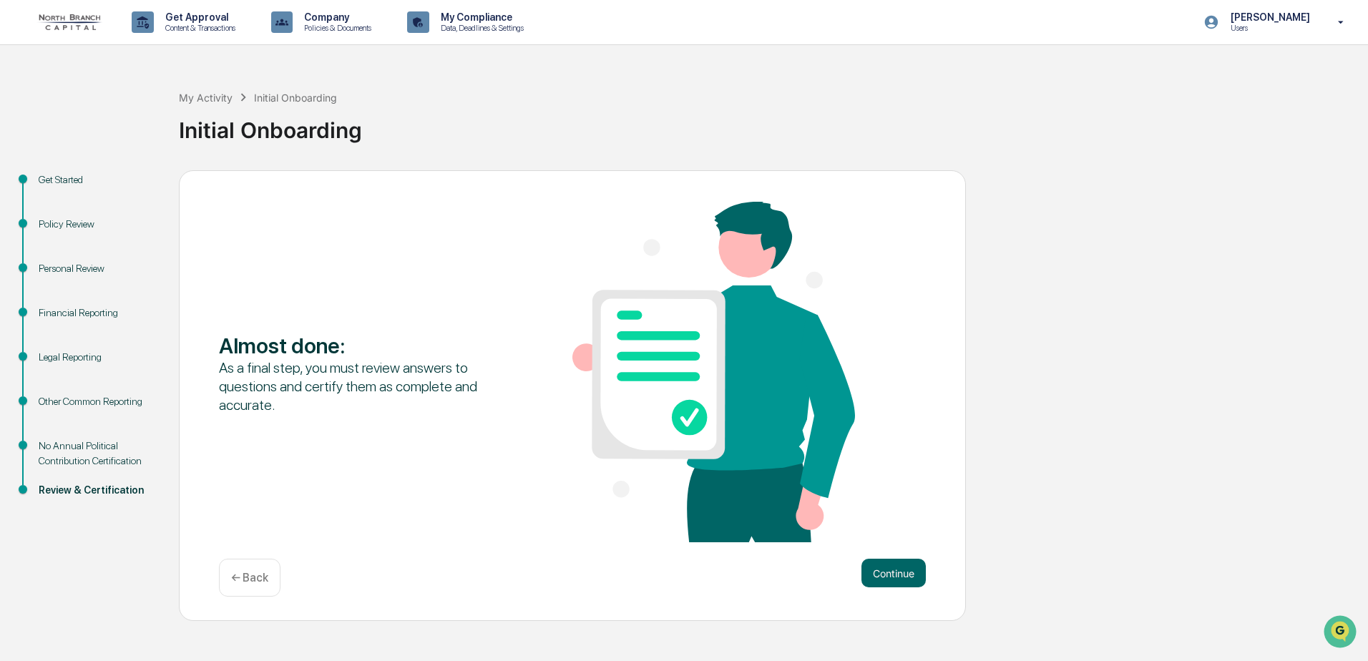
click at [912, 527] on div "Almost done : As a final step, you must review answers to questions and certify…" at bounding box center [572, 374] width 707 height 344
click at [895, 578] on button "Continue" at bounding box center [894, 573] width 64 height 29
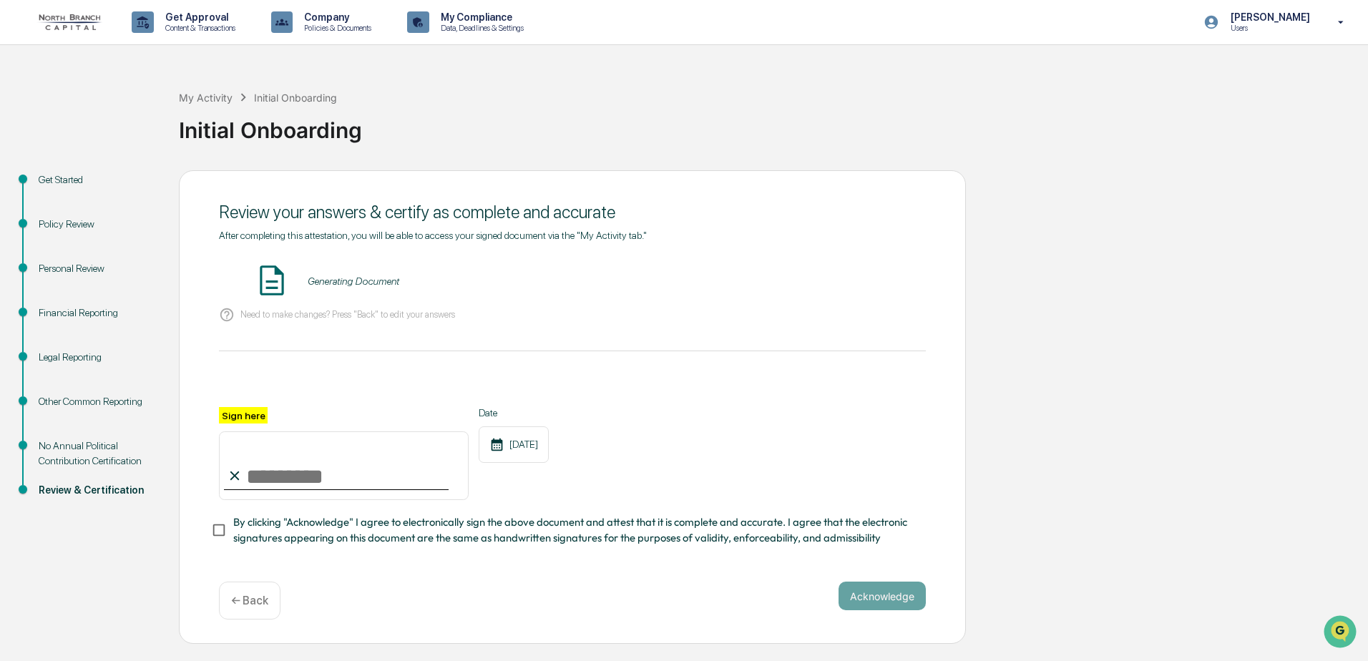
click at [332, 480] on input "Sign here" at bounding box center [344, 466] width 250 height 69
type input "**********"
click at [815, 286] on button "VIEW" at bounding box center [844, 281] width 93 height 24
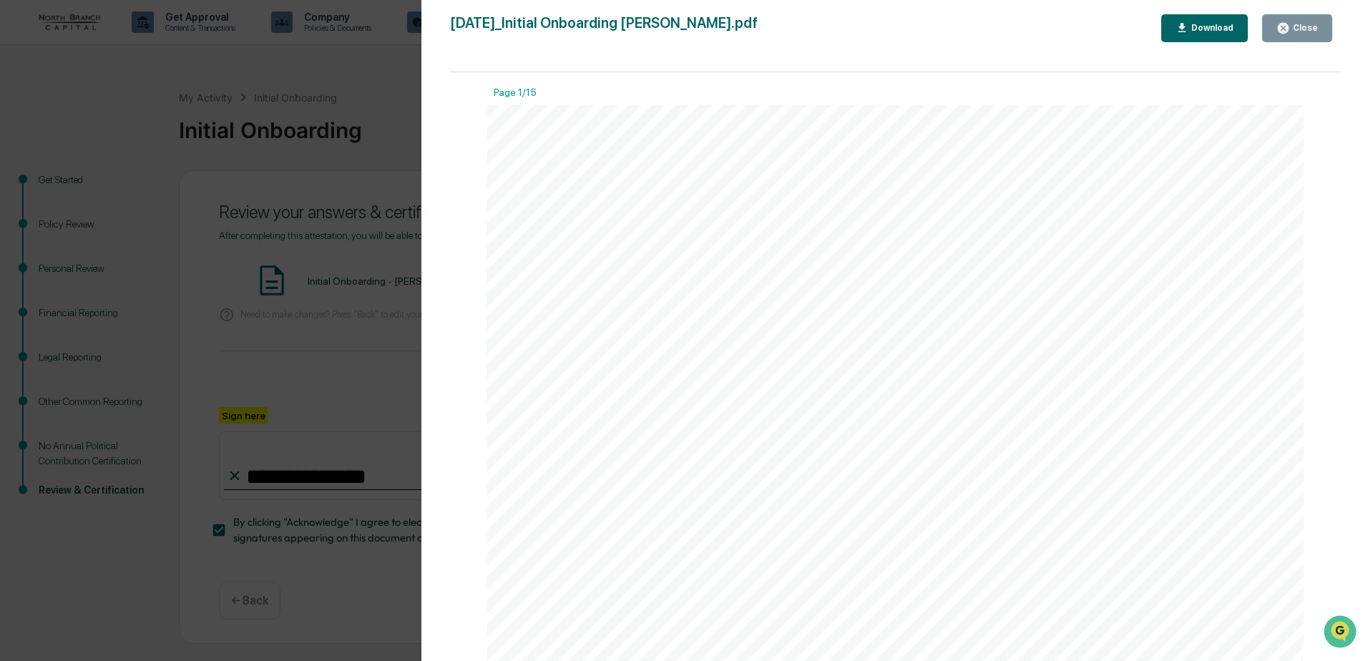
click at [1299, 27] on div "Close" at bounding box center [1304, 28] width 28 height 10
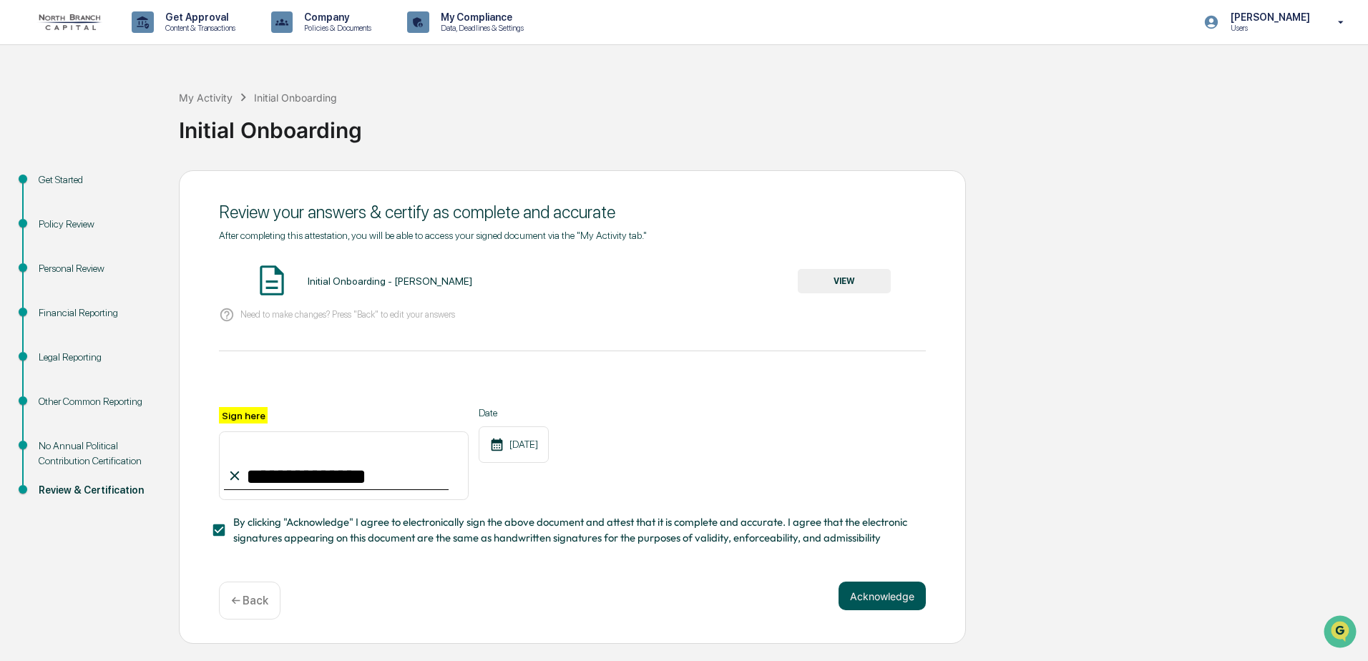
click at [877, 605] on button "Acknowledge" at bounding box center [882, 596] width 87 height 29
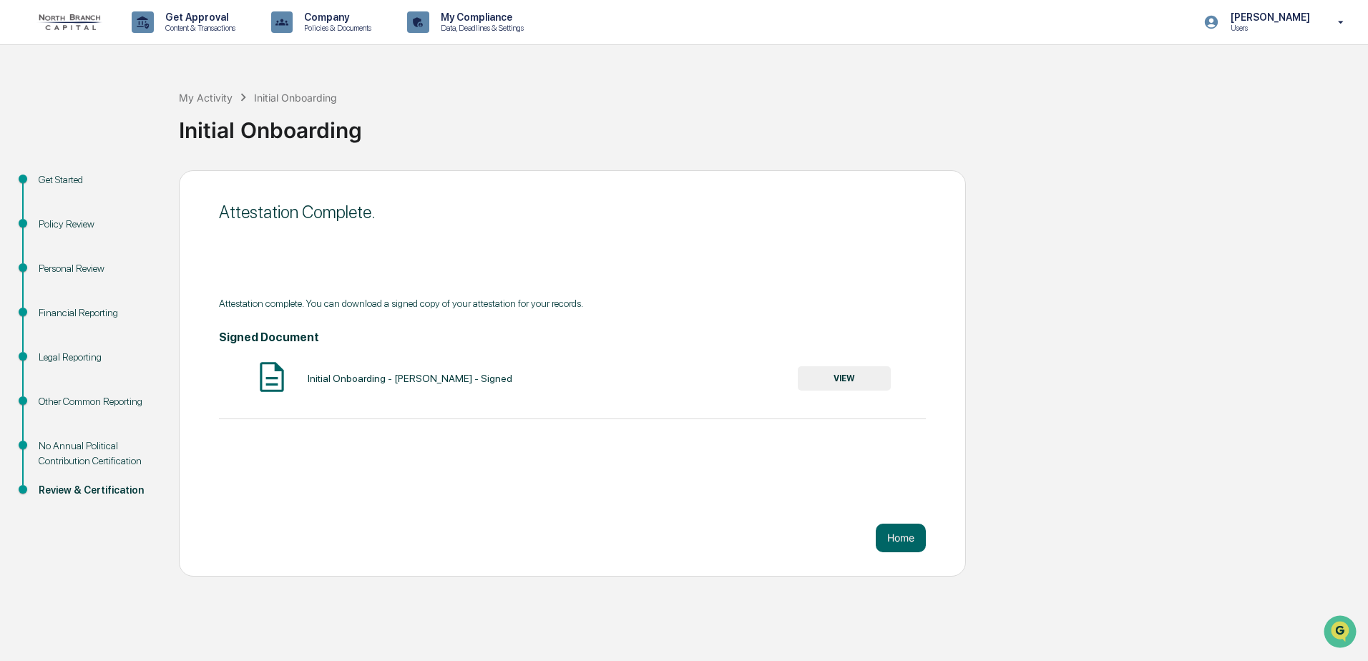
click at [871, 377] on button "VIEW" at bounding box center [844, 378] width 93 height 24
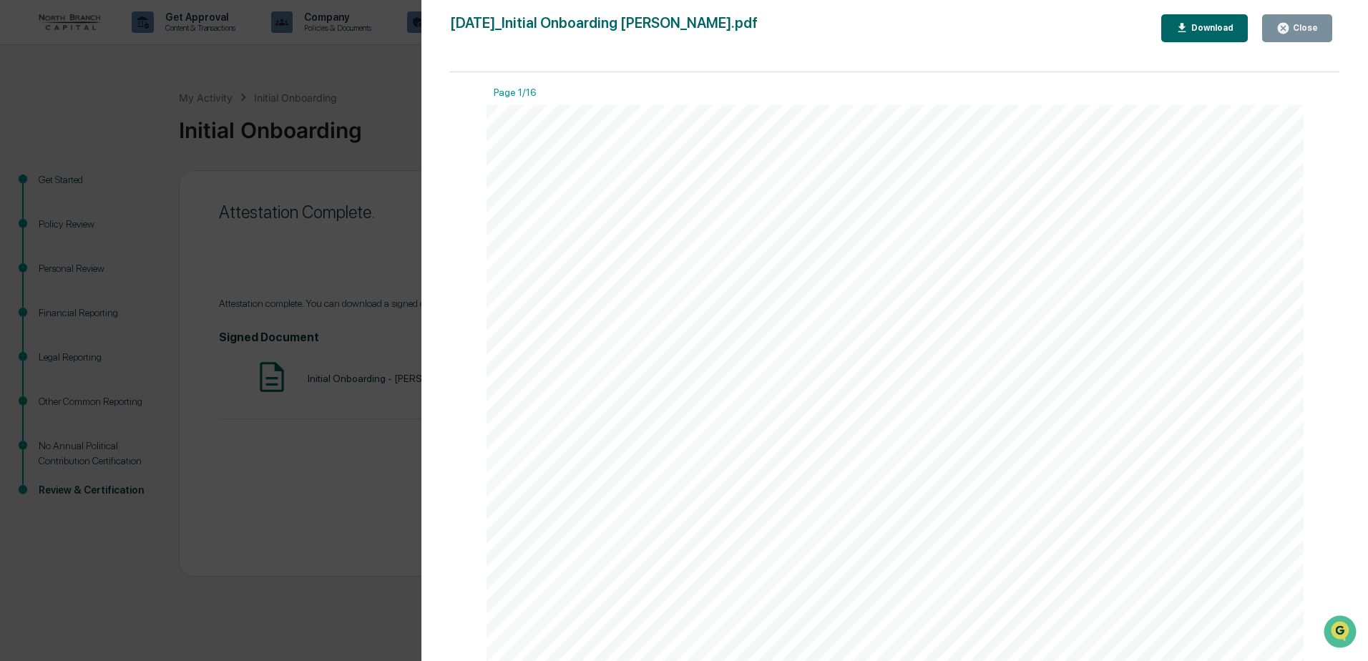
click at [1208, 30] on div "Download" at bounding box center [1211, 28] width 45 height 10
click at [1315, 23] on div "Close" at bounding box center [1304, 28] width 28 height 10
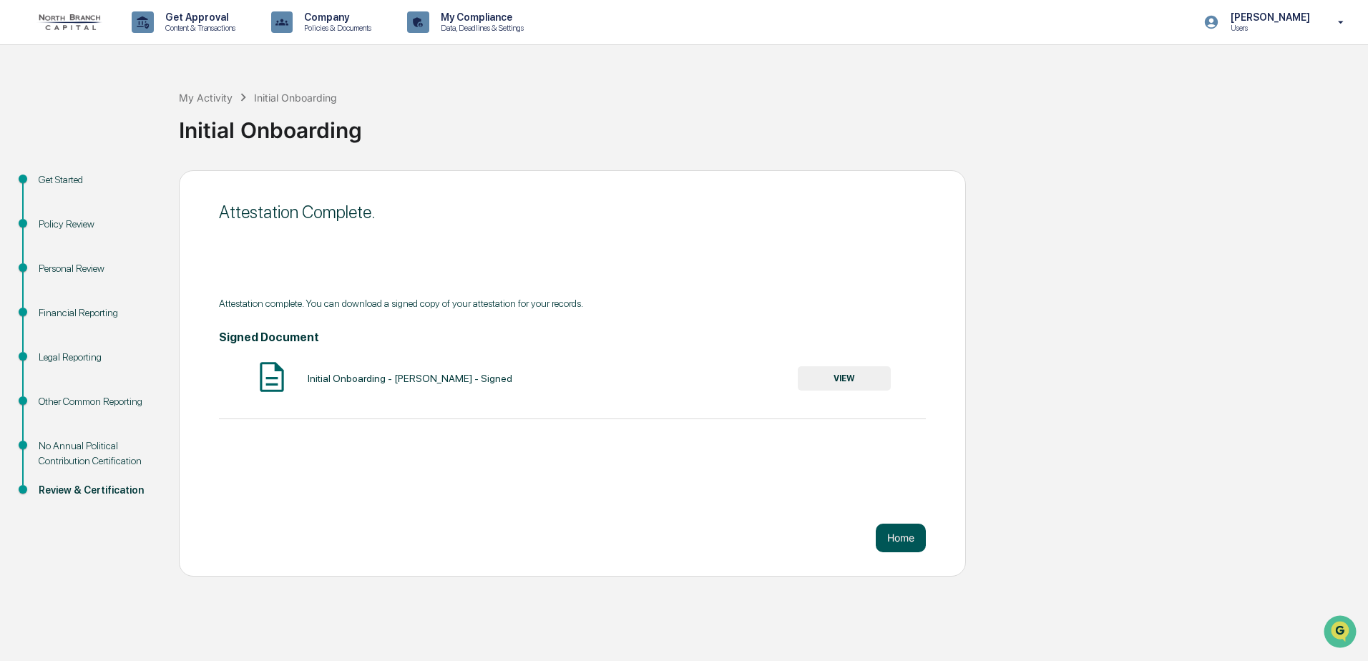
click at [907, 544] on button "Home" at bounding box center [901, 538] width 50 height 29
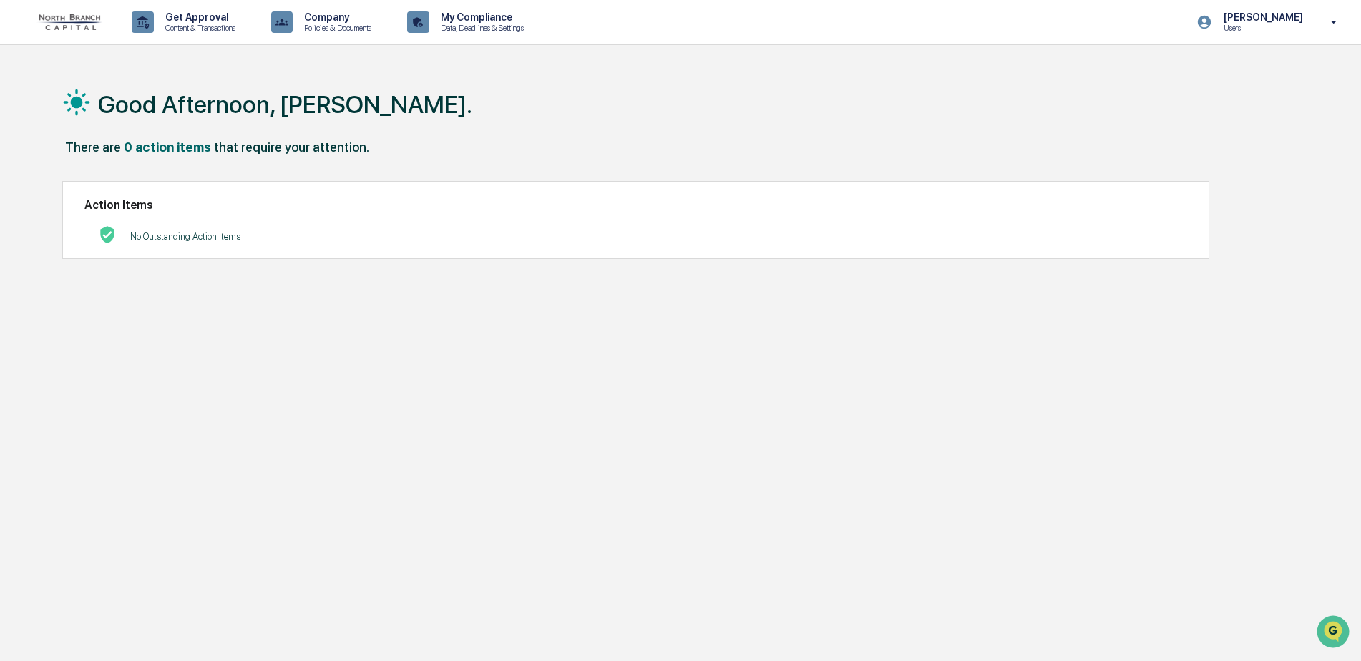
drag, startPoint x: 778, startPoint y: 266, endPoint x: 802, endPoint y: 258, distance: 24.9
click at [782, 266] on div "Good Afternoon, Loren. There are 0 action items that require your attention. Ac…" at bounding box center [675, 398] width 1268 height 661
click at [80, 27] on img at bounding box center [68, 22] width 69 height 16
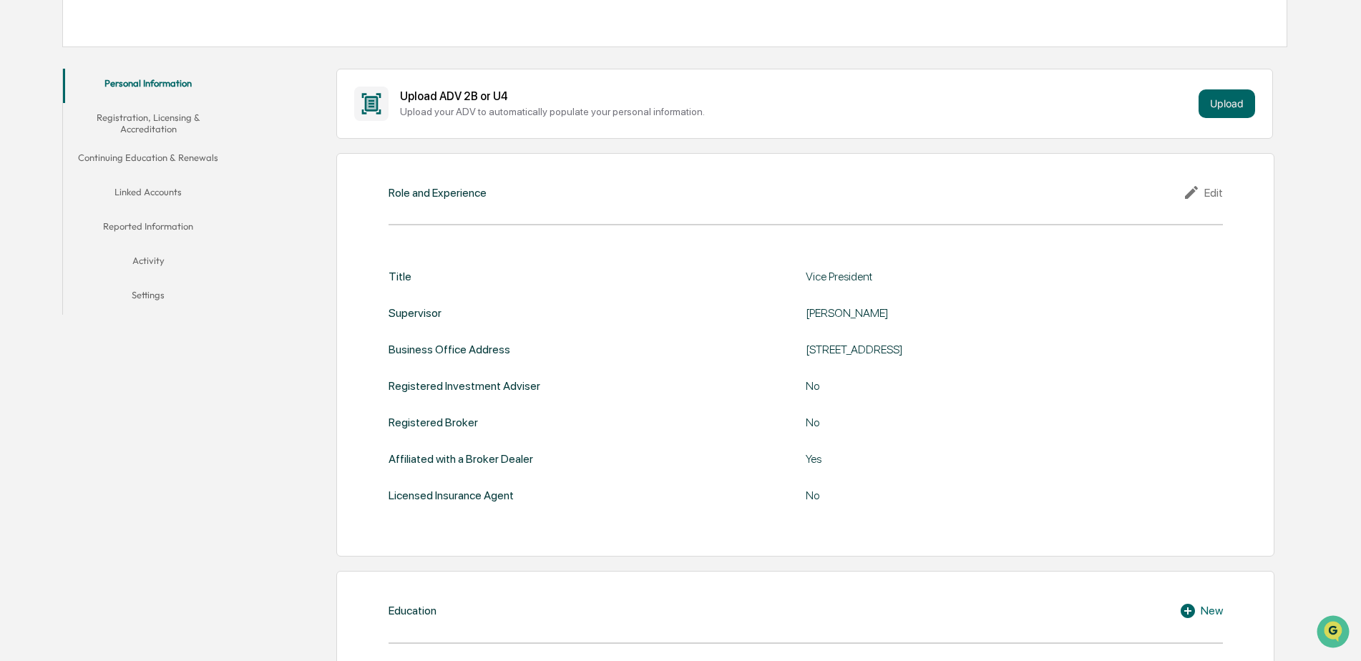
scroll to position [82, 0]
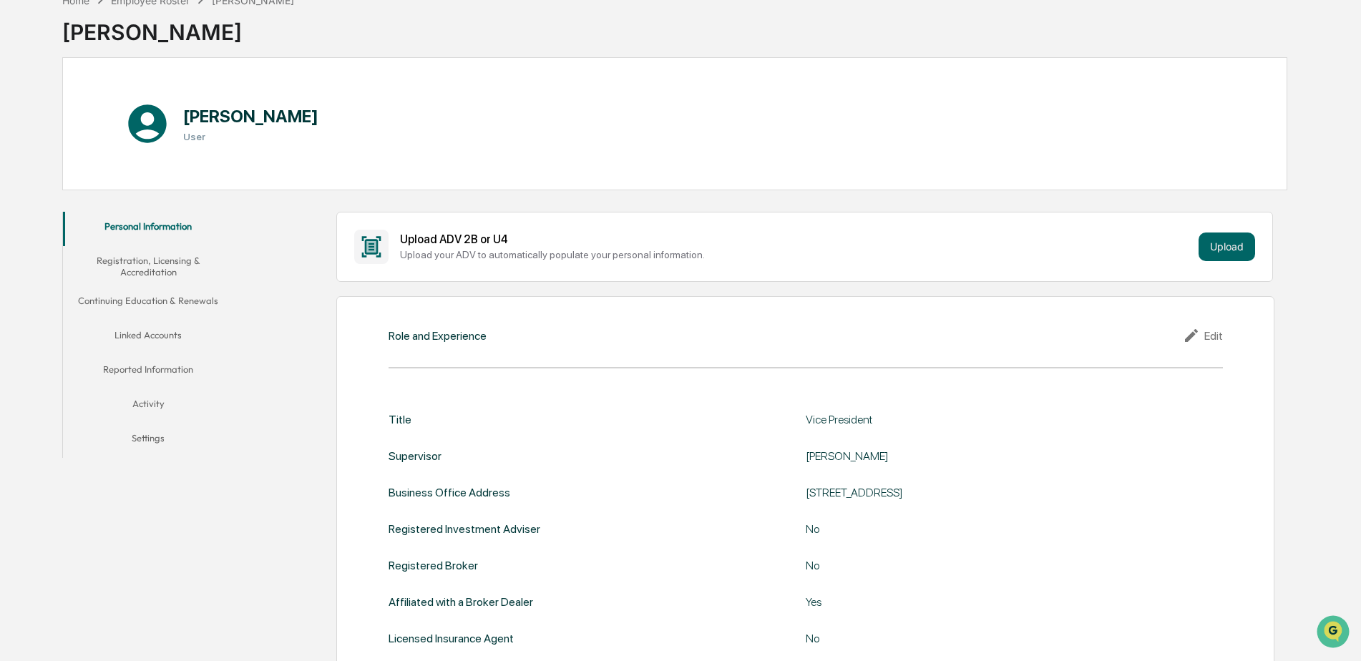
click at [152, 406] on button "Activity" at bounding box center [148, 406] width 171 height 34
